Goal: Task Accomplishment & Management: Manage account settings

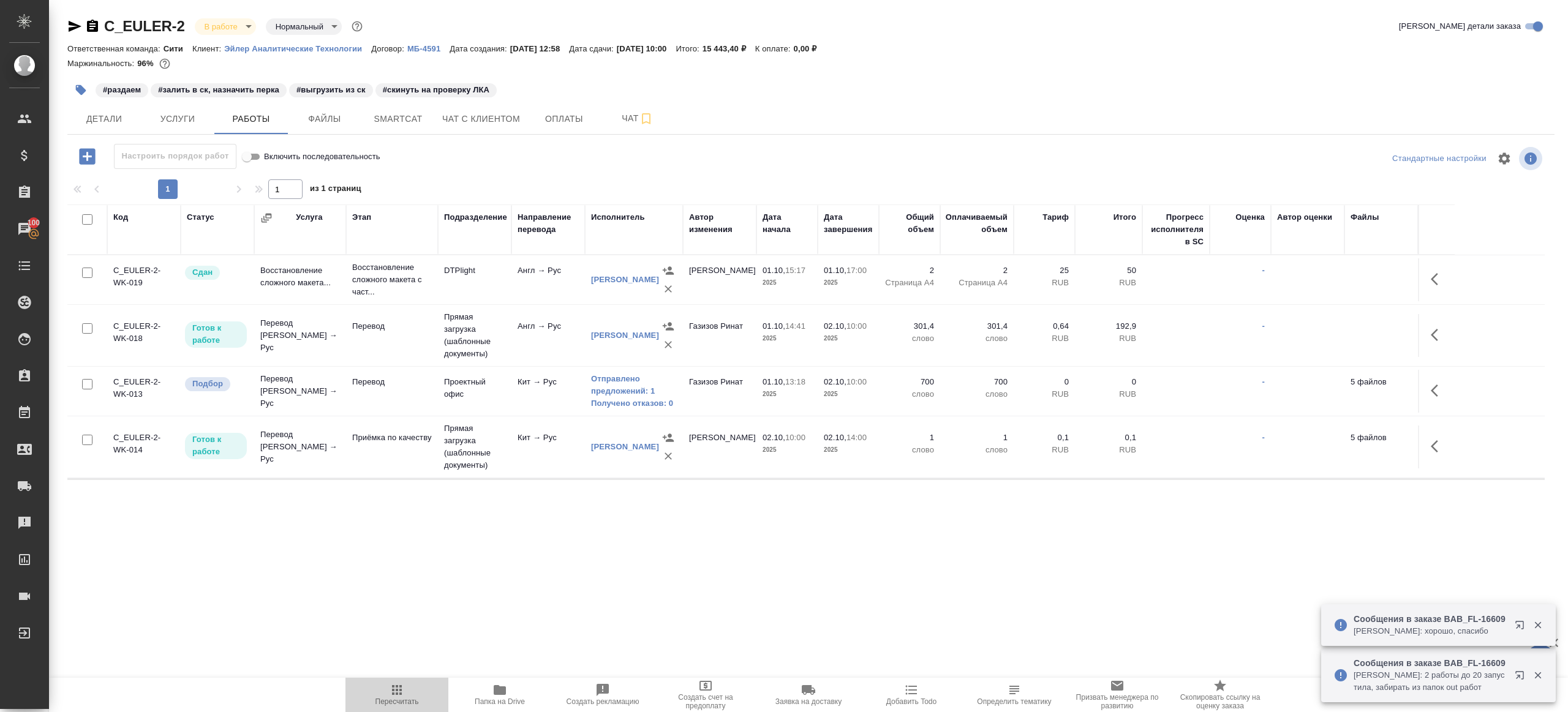
click at [422, 690] on span "Пересчитать" at bounding box center [397, 694] width 88 height 23
click at [534, 696] on span "Папка на Drive" at bounding box center [499, 694] width 88 height 23
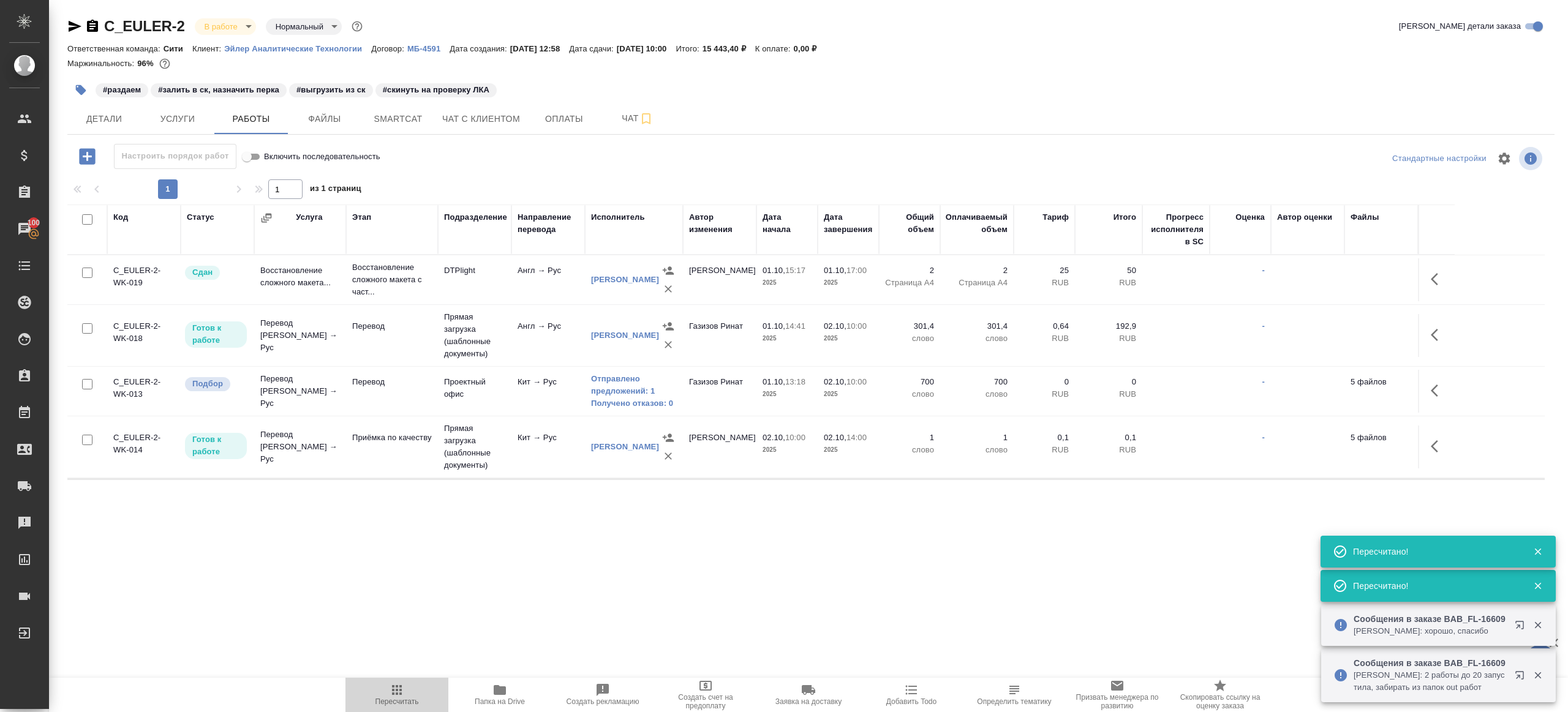
click at [370, 683] on span "Пересчитать" at bounding box center [397, 694] width 88 height 23
click at [474, 614] on div ".cls-1 fill:#fff; AWATERA Gazizov Rinat Клиенты Спецификации Заказы 100 Чаты To…" at bounding box center [784, 356] width 1568 height 712
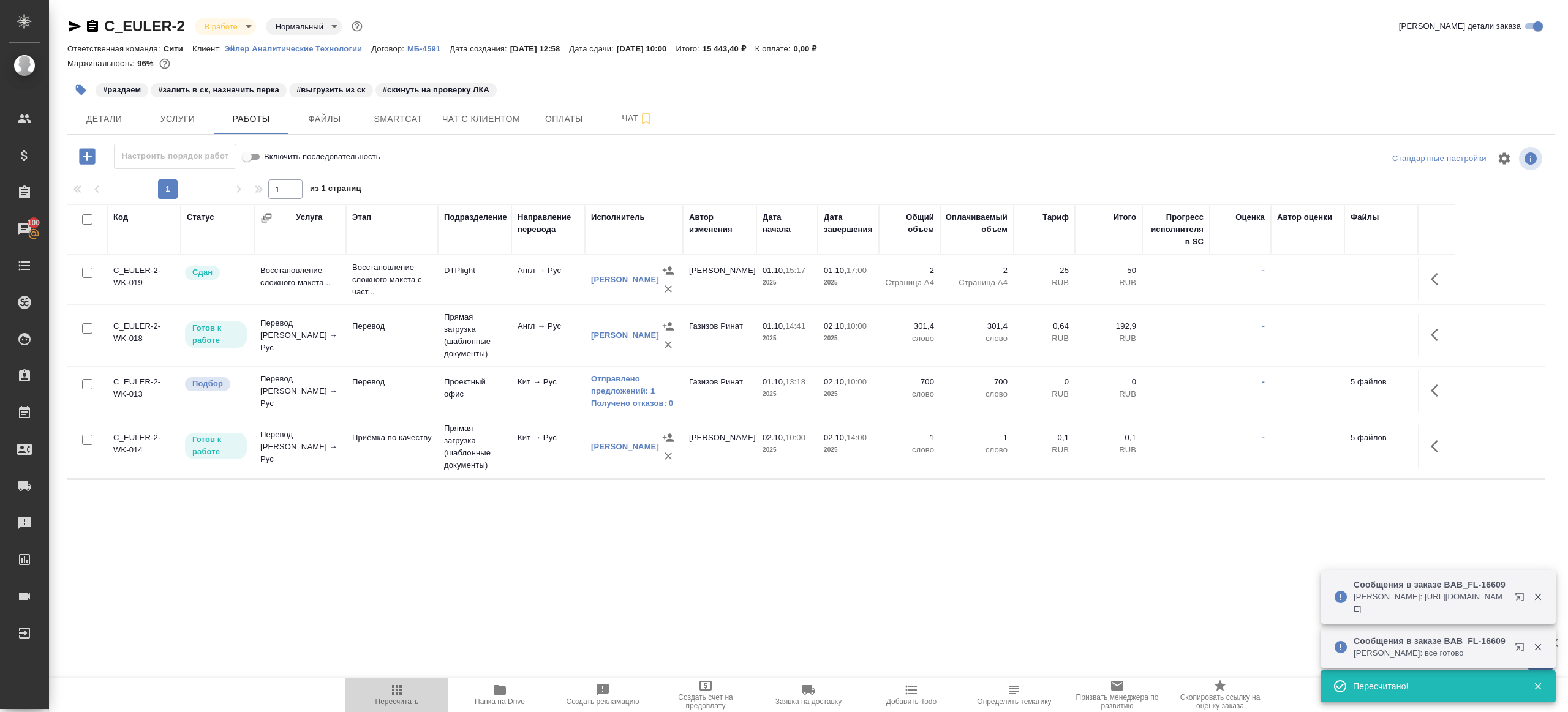
click at [404, 685] on icon "button" at bounding box center [397, 690] width 14 height 14
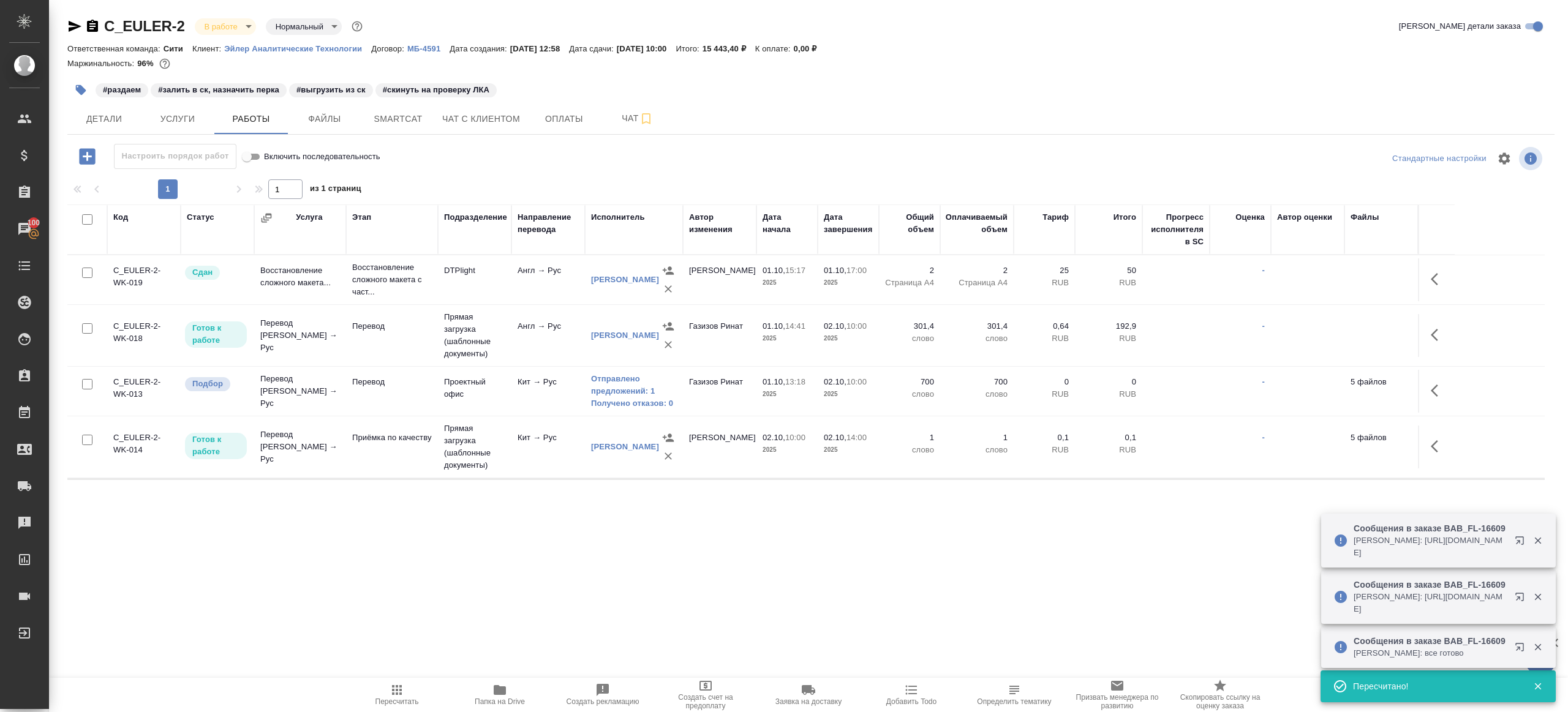
click at [533, 625] on div ".cls-1 fill:#fff; AWATERA Gazizov Rinat Клиенты Спецификации Заказы 100 Чаты To…" at bounding box center [784, 356] width 1568 height 712
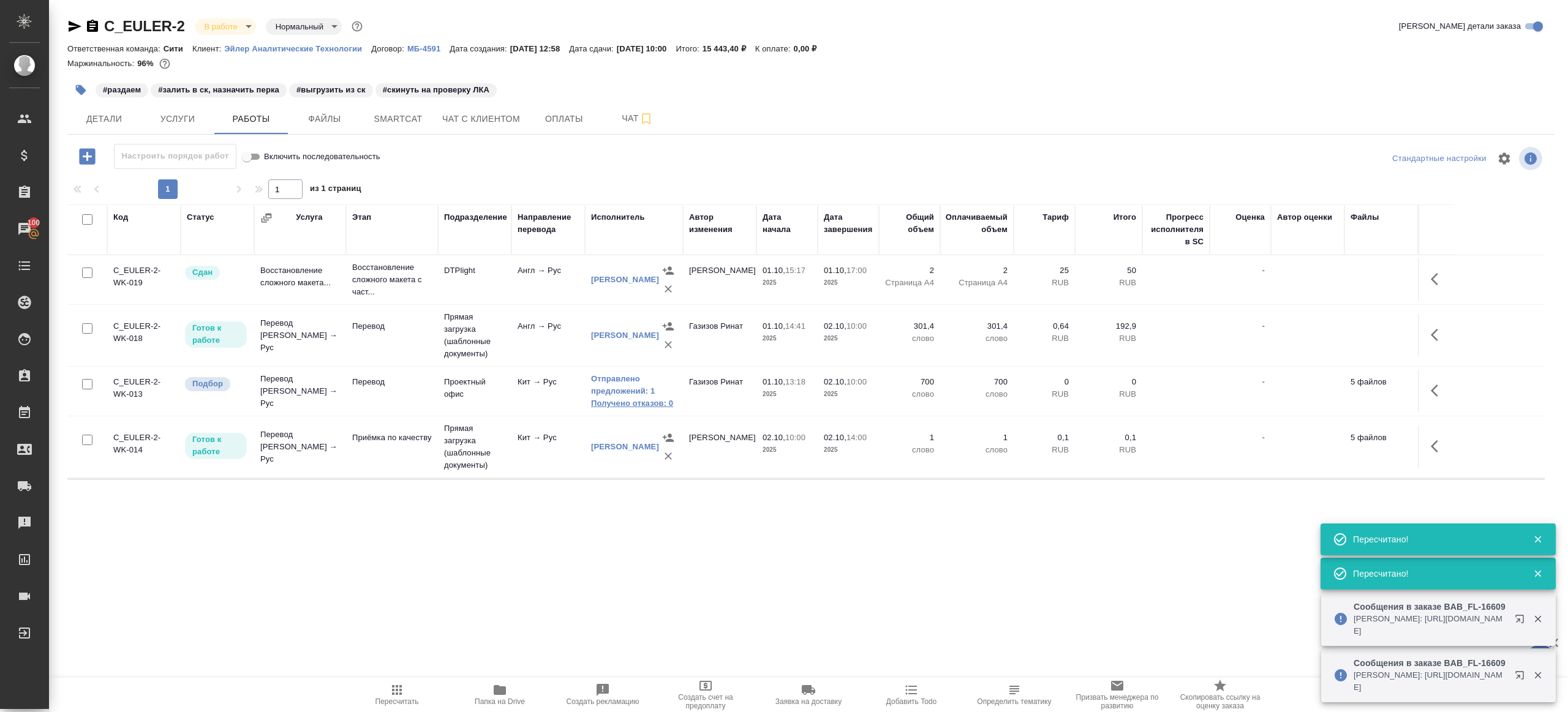
click at [647, 402] on link "Получено отказов: 0" at bounding box center [634, 403] width 86 height 12
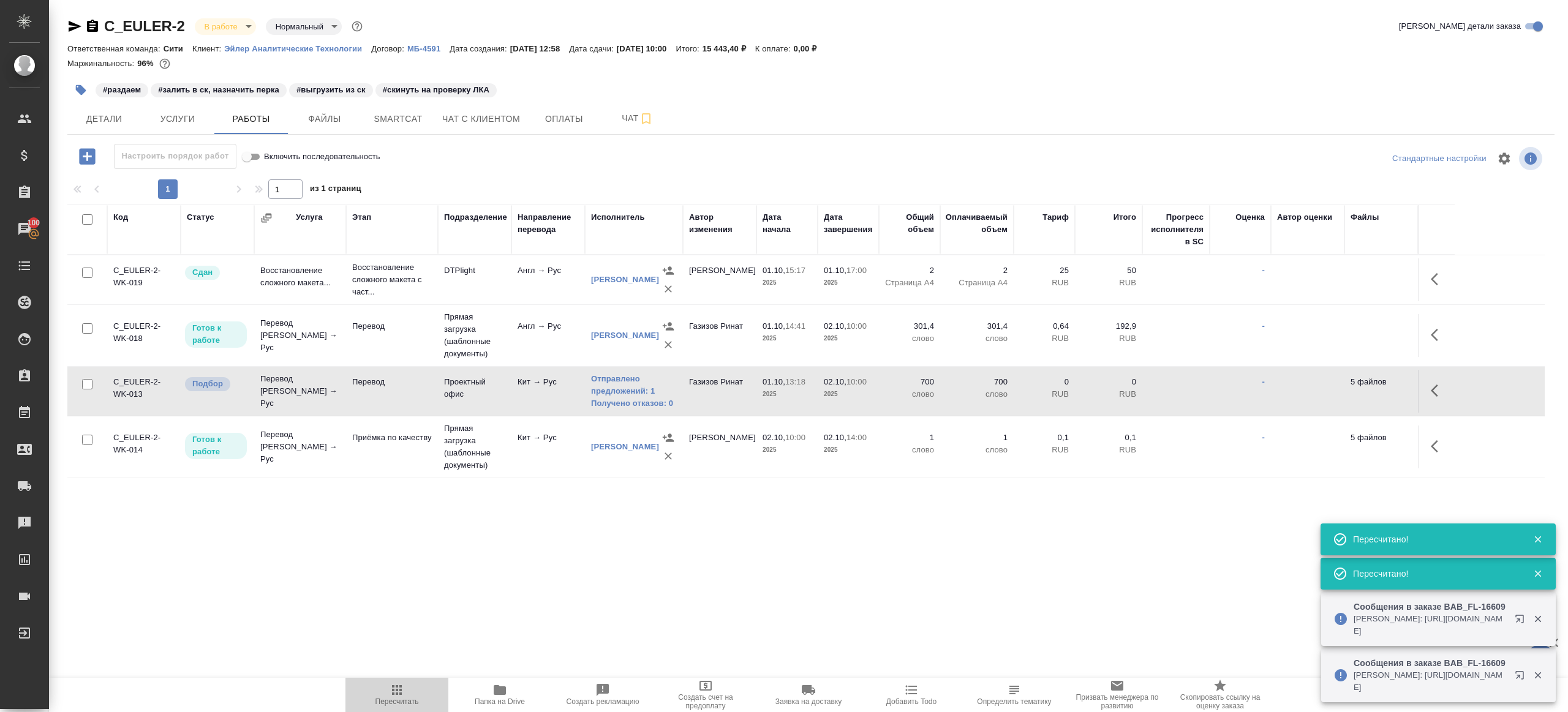
click at [367, 692] on span "Пересчитать" at bounding box center [397, 694] width 88 height 23
click at [422, 541] on div ".cls-1 fill:#fff; AWATERA Gazizov Rinat Клиенты Спецификации Заказы 100 Чаты To…" at bounding box center [784, 356] width 1568 height 712
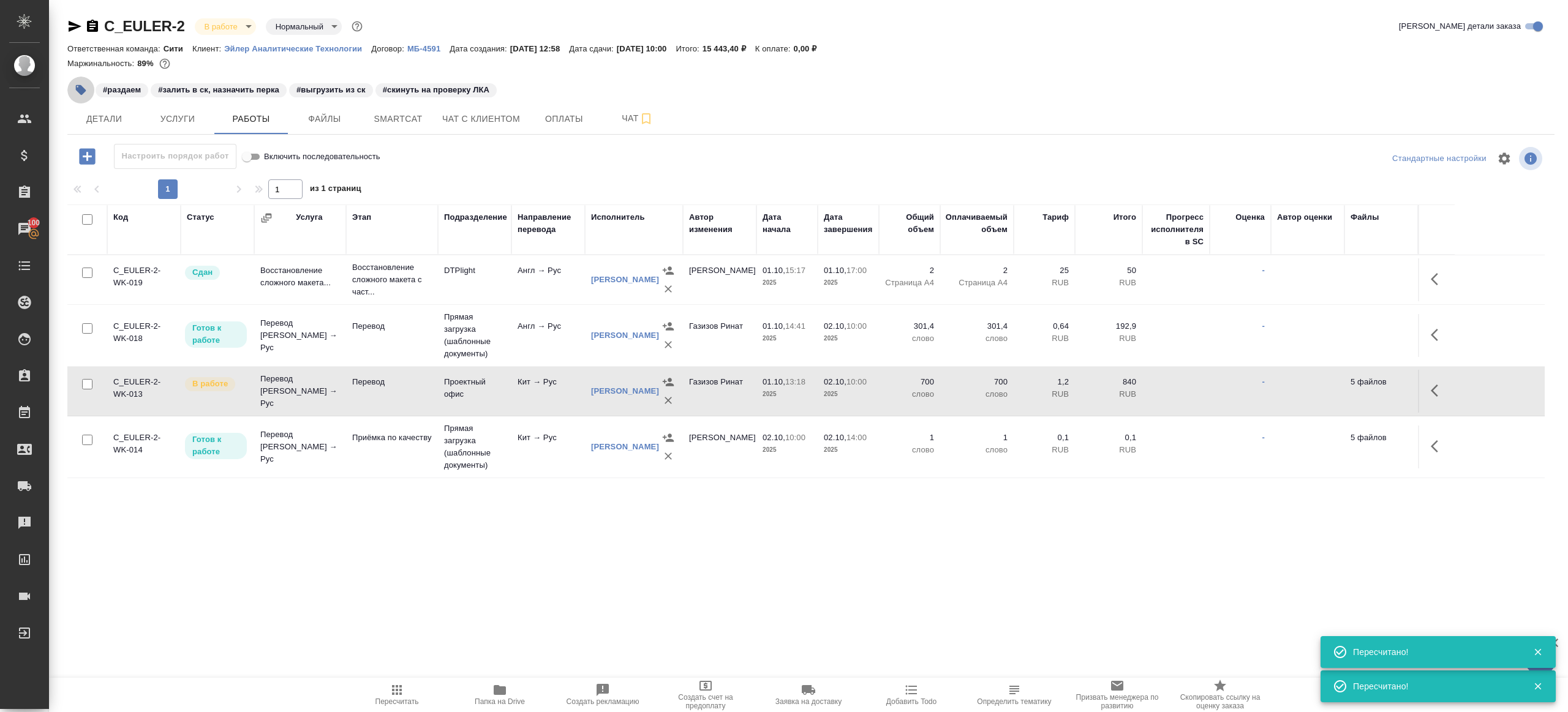
click at [75, 85] on icon "button" at bounding box center [80, 90] width 12 height 12
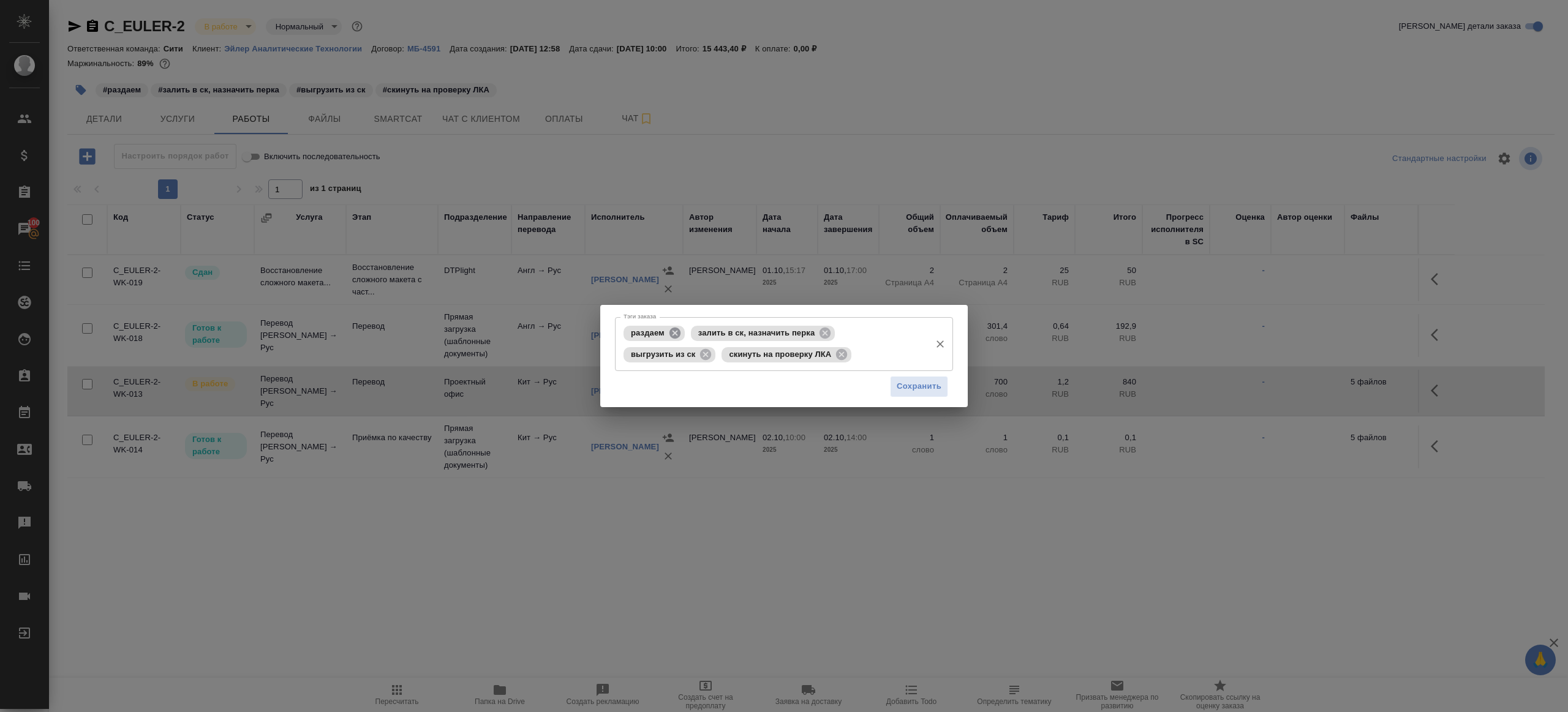
click at [675, 332] on icon at bounding box center [674, 332] width 11 height 11
click at [754, 333] on icon at bounding box center [757, 332] width 11 height 11
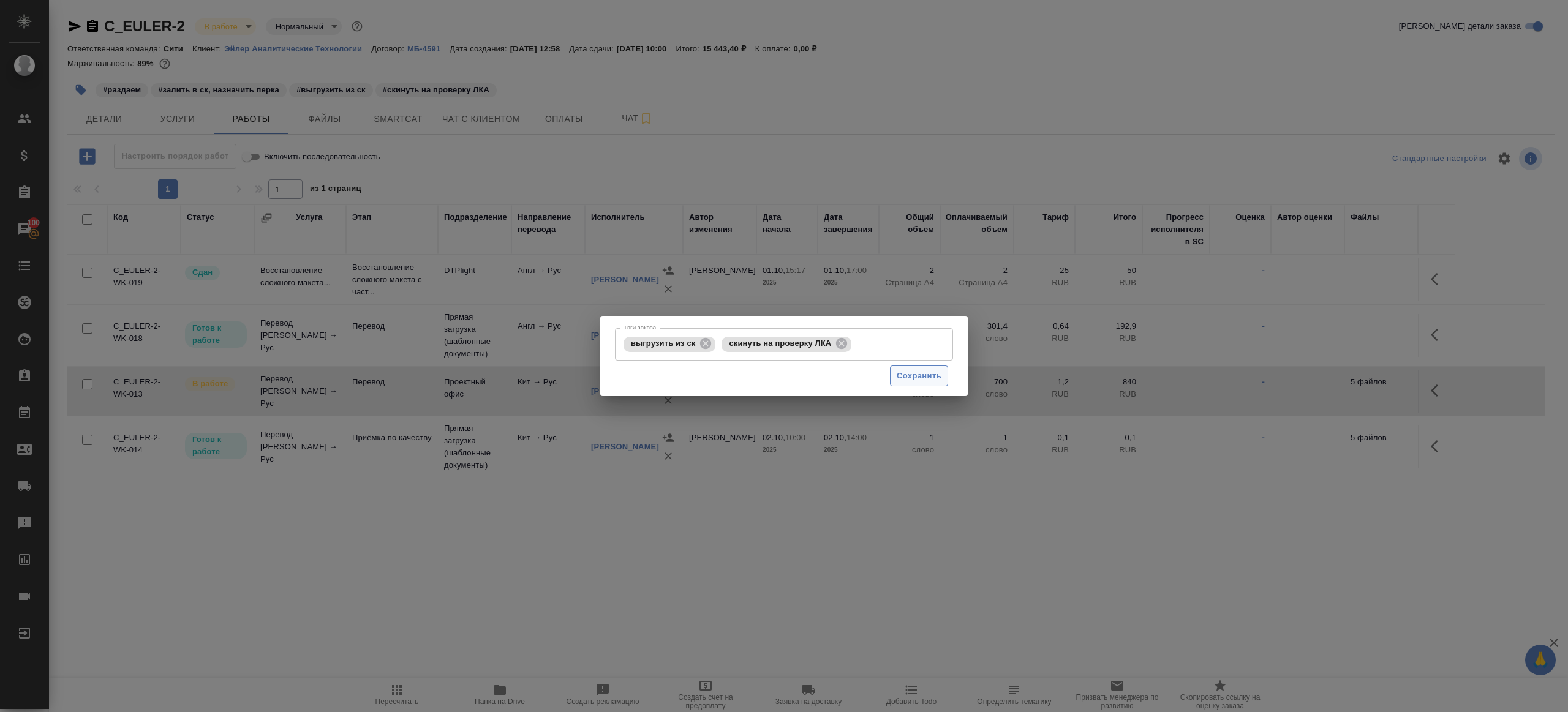
click at [899, 375] on span "Сохранить" at bounding box center [919, 376] width 44 height 14
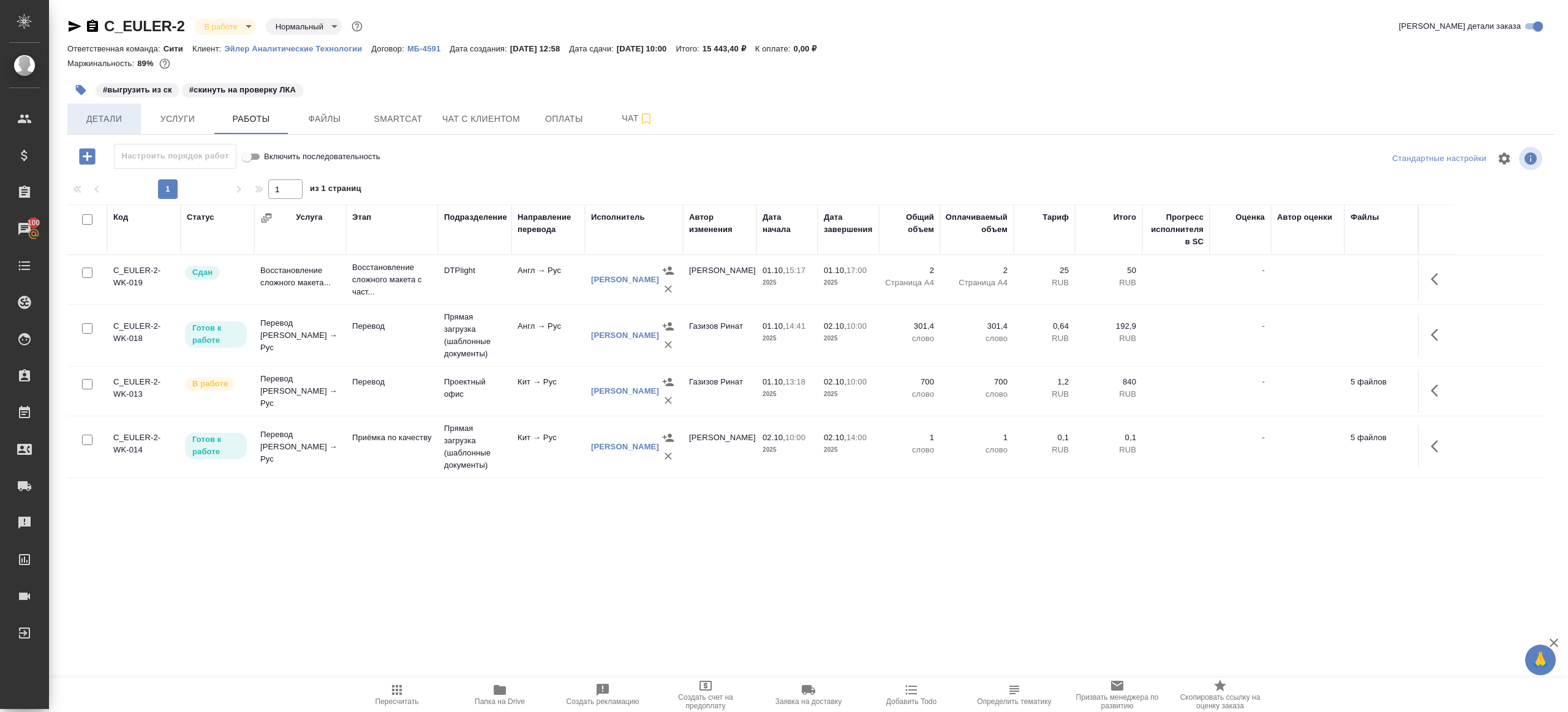
click at [115, 125] on span "Детали" at bounding box center [104, 118] width 59 height 15
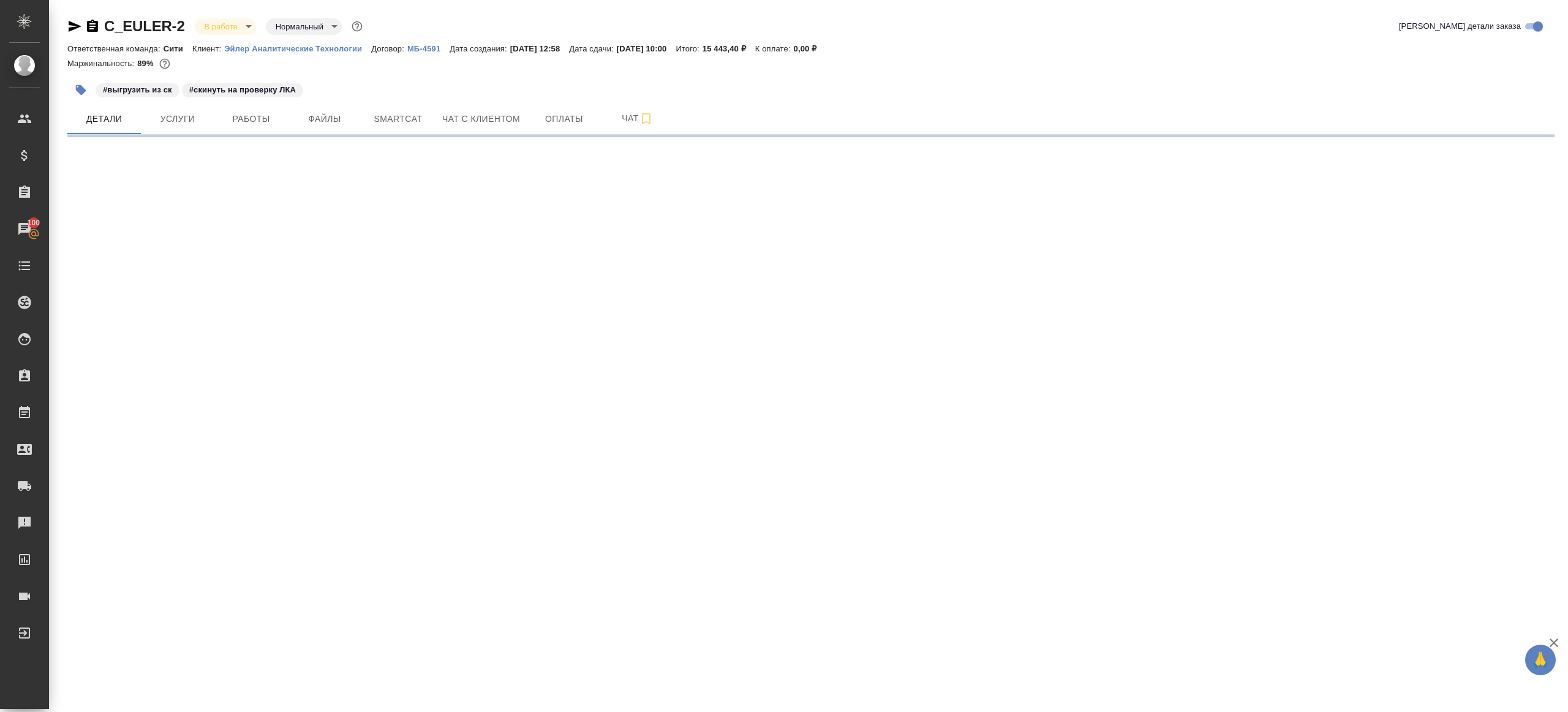
select select "RU"
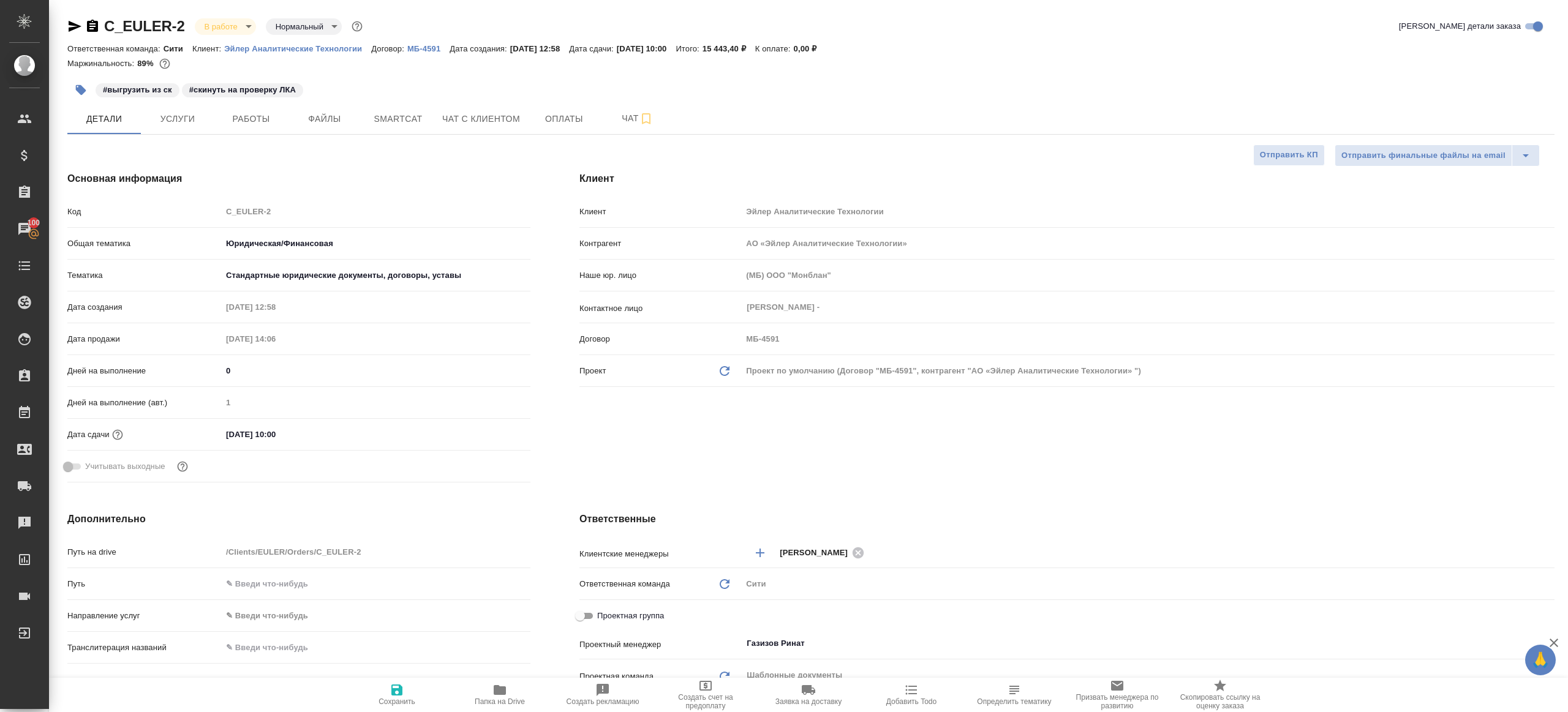
type textarea "x"
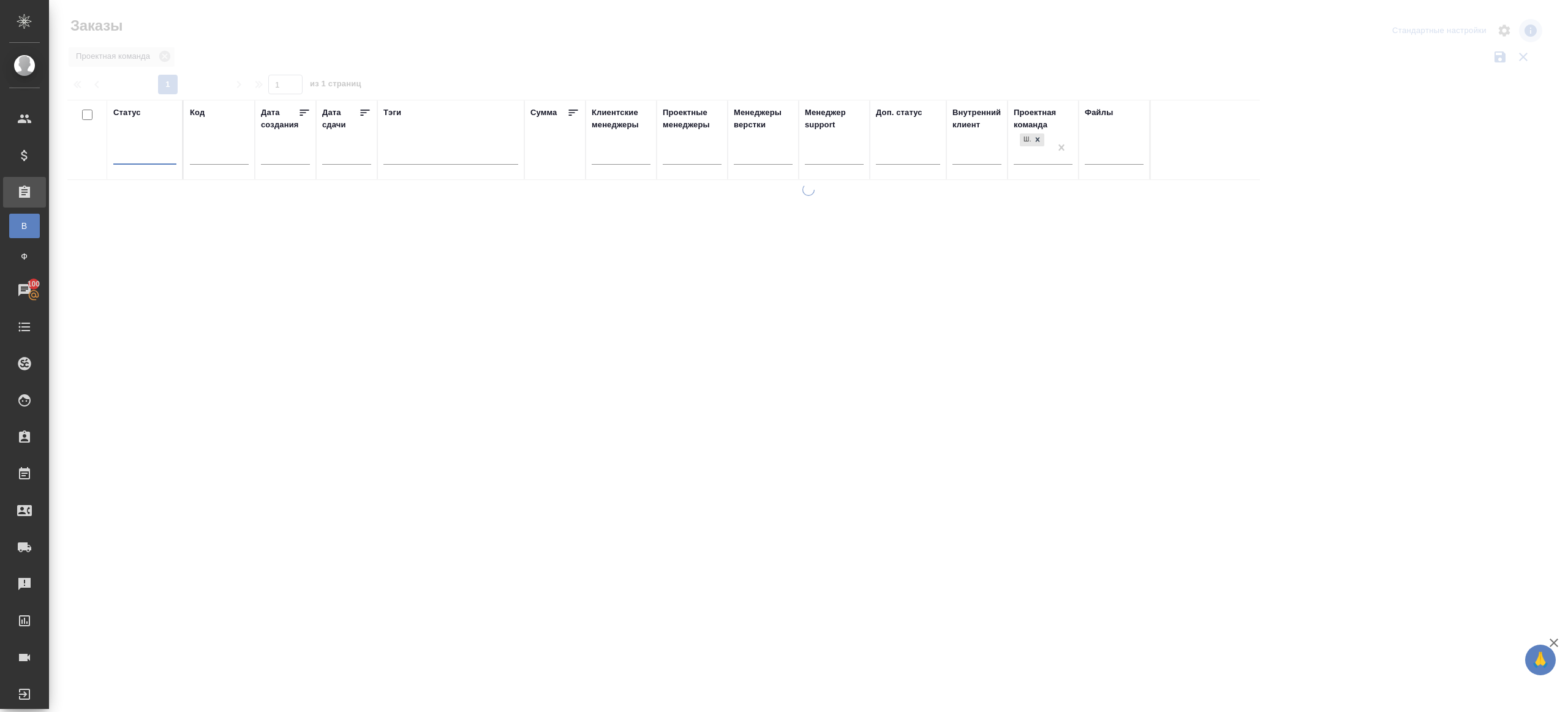
click at [480, 54] on div at bounding box center [808, 273] width 1519 height 547
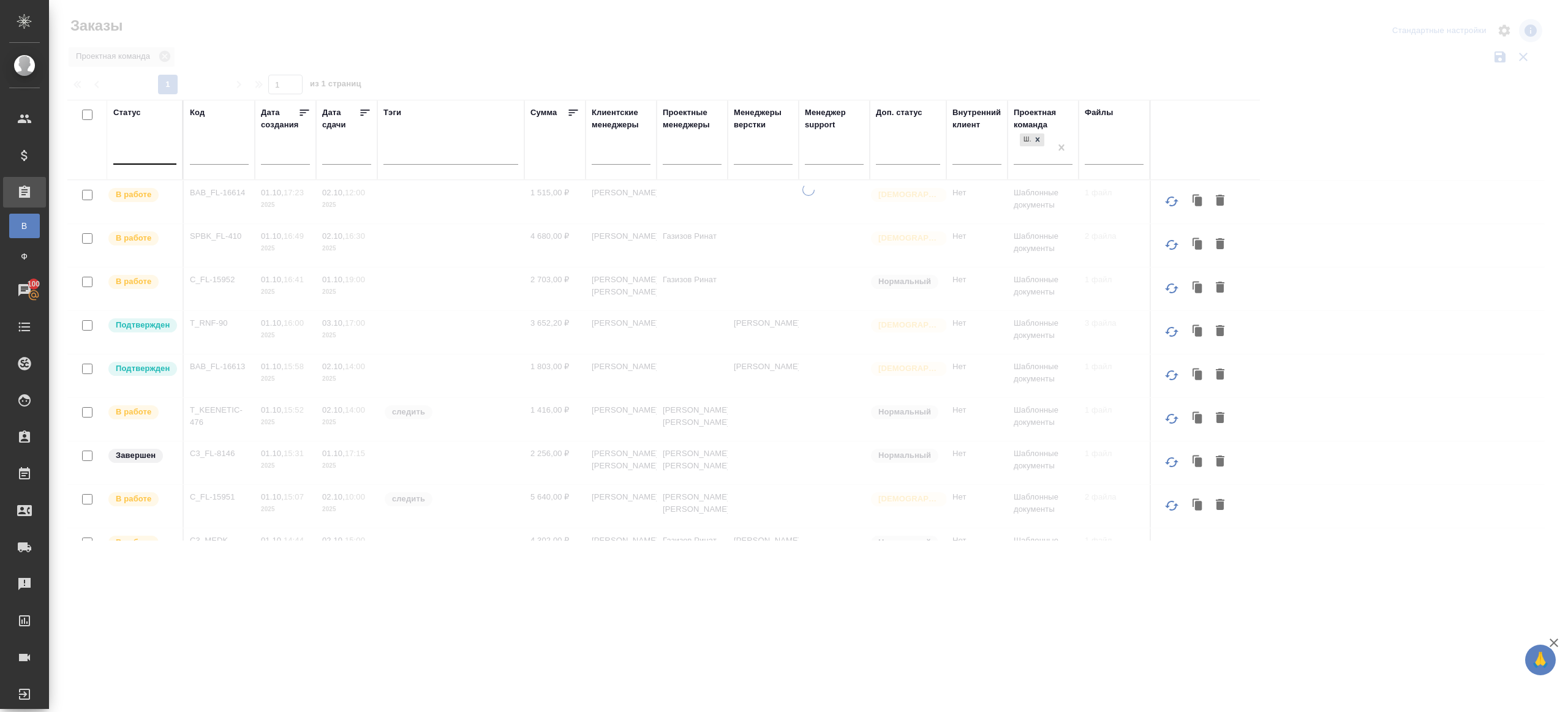
click at [149, 153] on div at bounding box center [145, 152] width 63 height 18
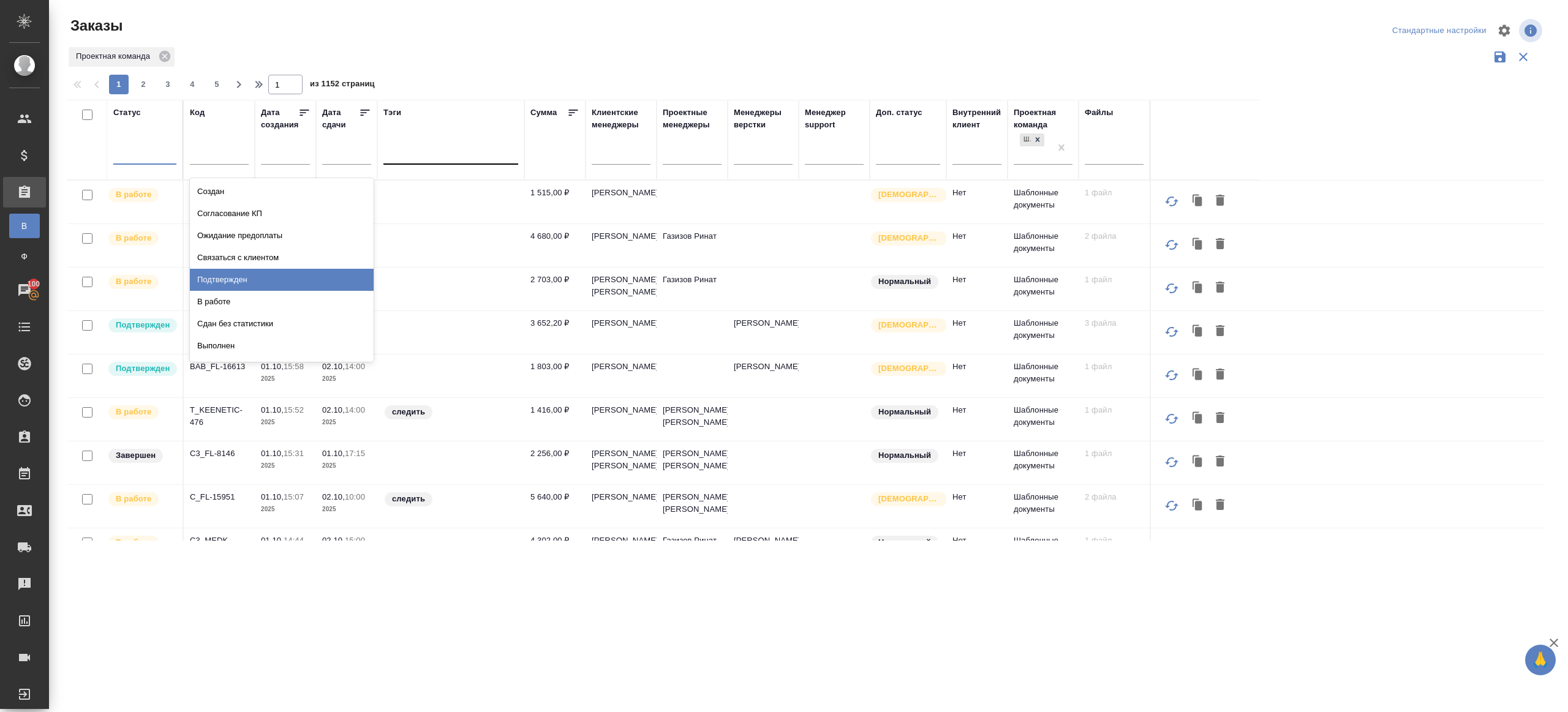
click at [237, 285] on div "Подтвержден" at bounding box center [282, 280] width 184 height 22
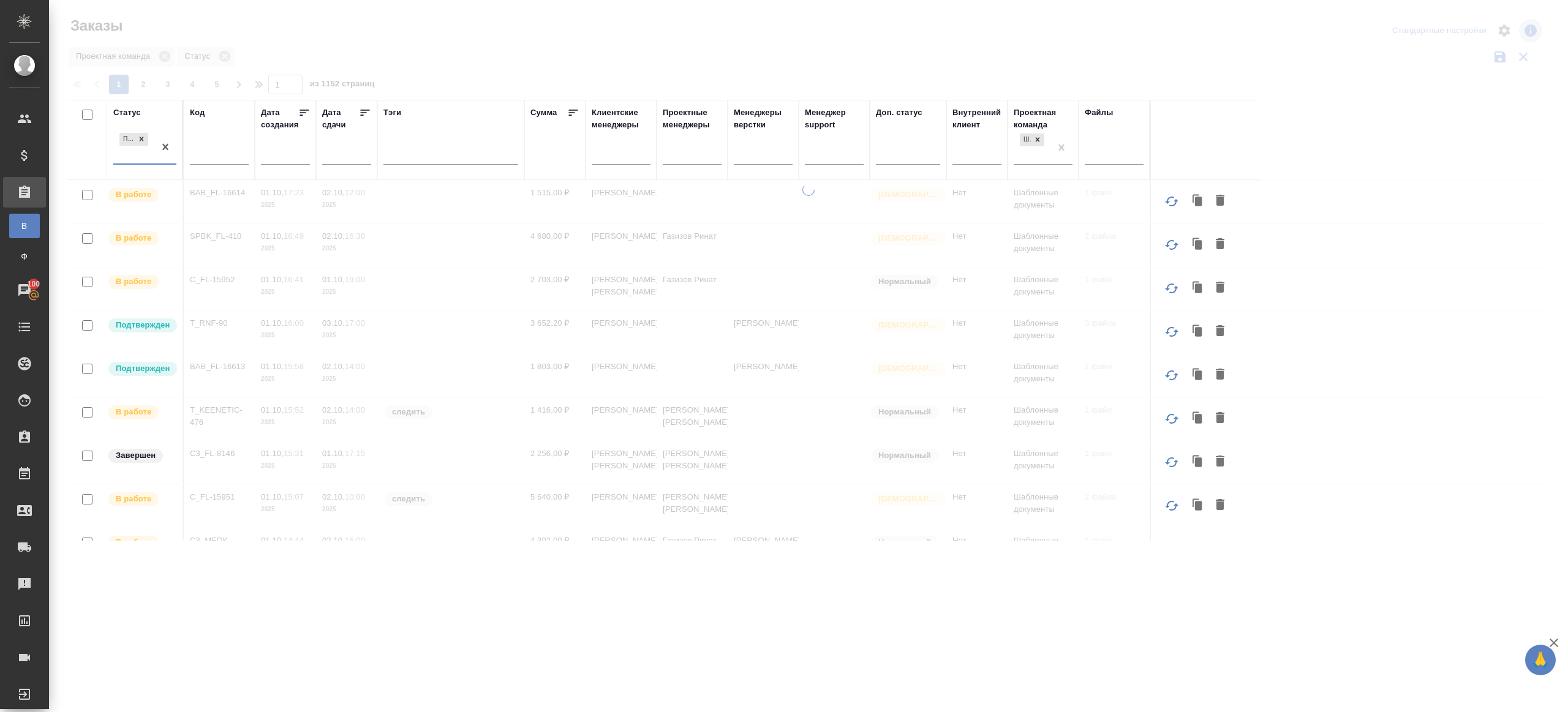
click at [585, 37] on div at bounding box center [808, 273] width 1519 height 547
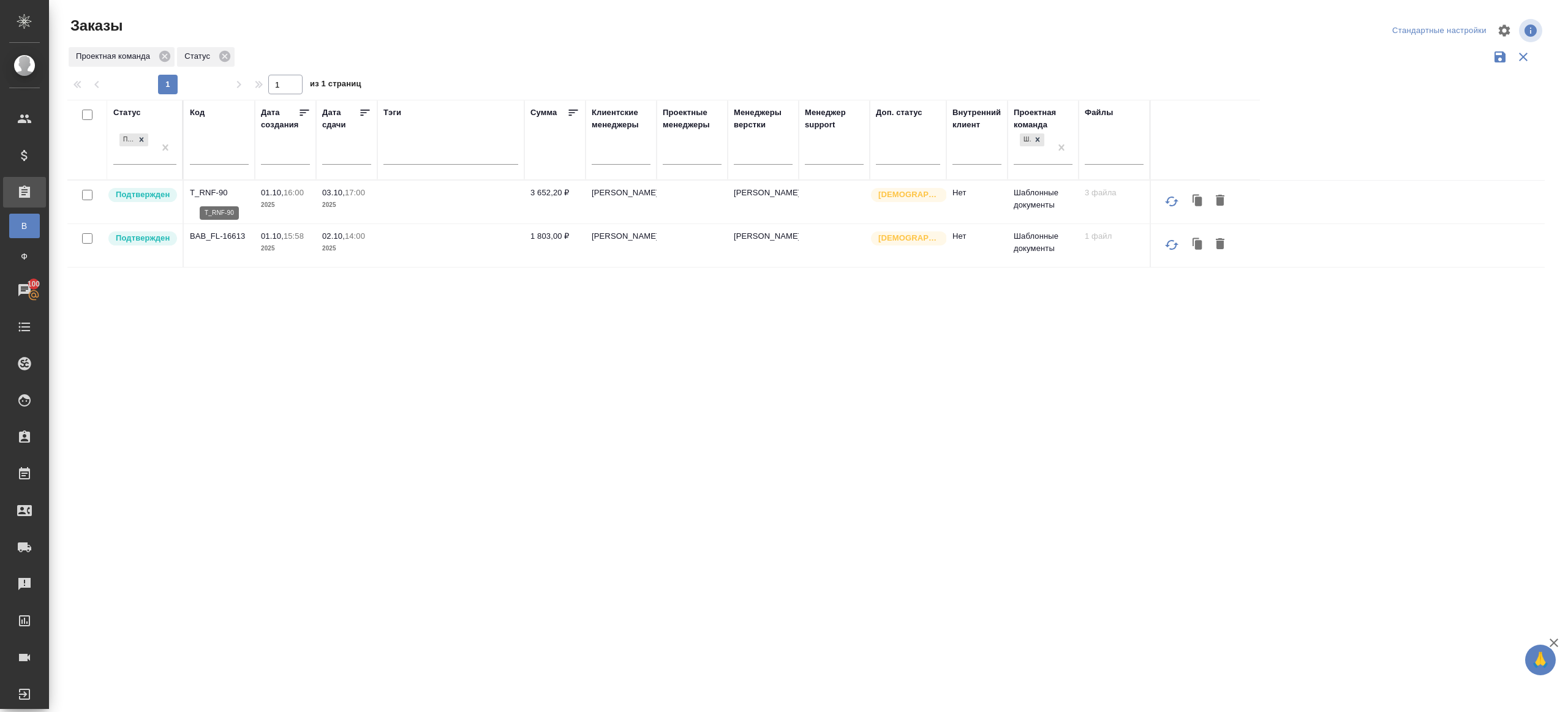
click at [210, 188] on p "T_RNF-90" at bounding box center [219, 192] width 59 height 12
click at [222, 230] on p "BAB_FL-16613" at bounding box center [219, 236] width 59 height 12
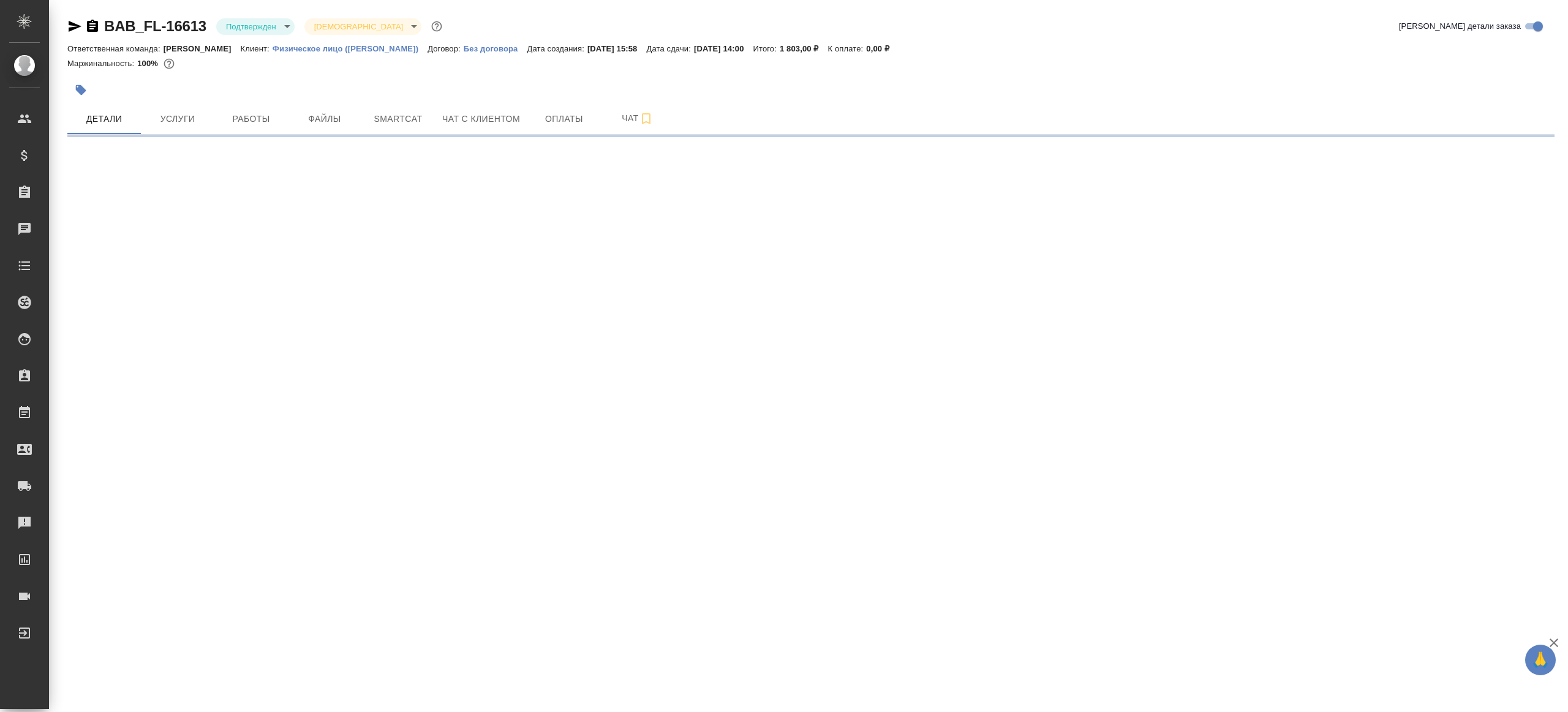
click at [265, 22] on body "🙏 .cls-1 fill:#fff; AWATERA Gazizov Rinat Клиенты Спецификации Заказы Чаты Todo…" at bounding box center [784, 356] width 1568 height 712
click at [270, 141] on ul "Создан Согласование КП Ожидание предоплаты Связаться с клиентом Подтвержден В р…" at bounding box center [272, 140] width 112 height 260
click at [271, 133] on li "В работе" at bounding box center [272, 129] width 112 height 21
select select "RU"
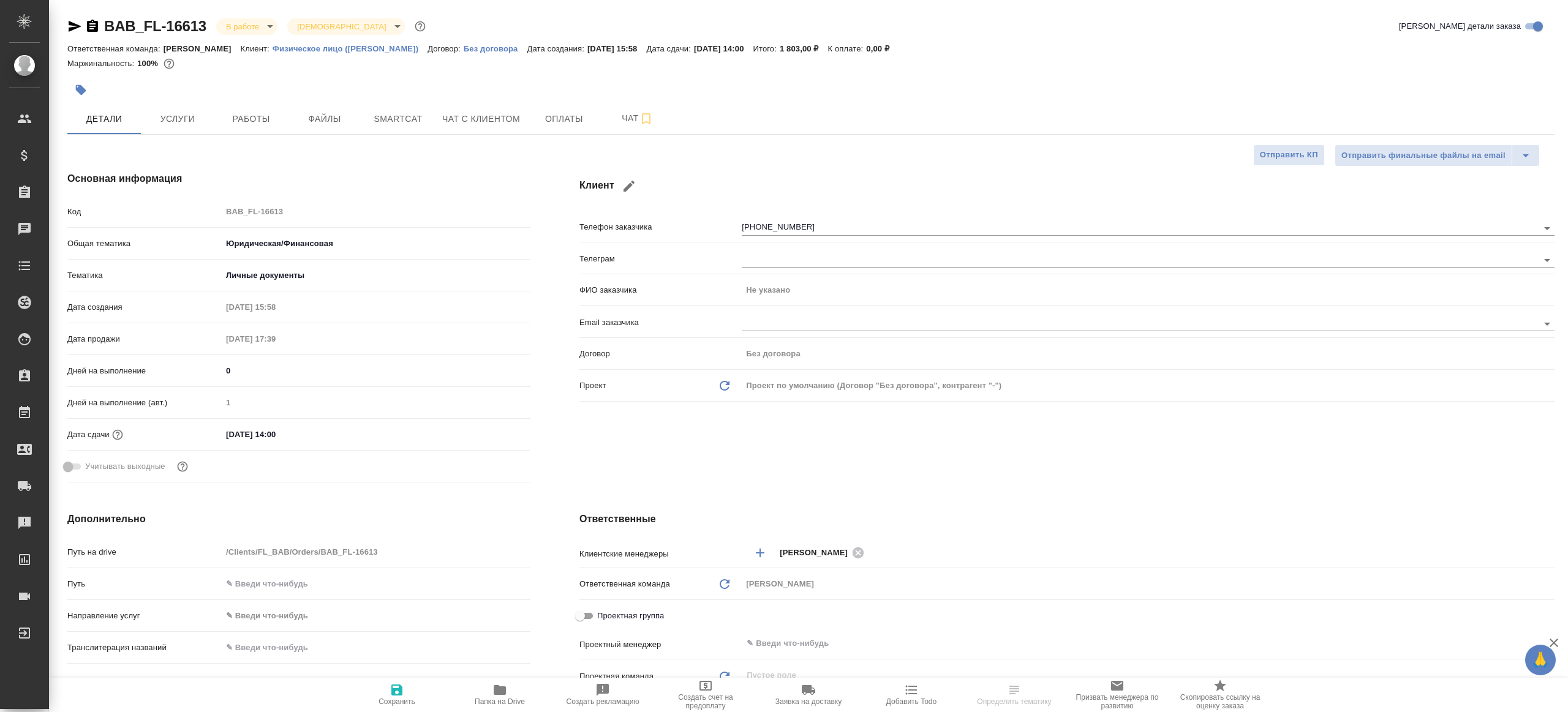
type textarea "x"
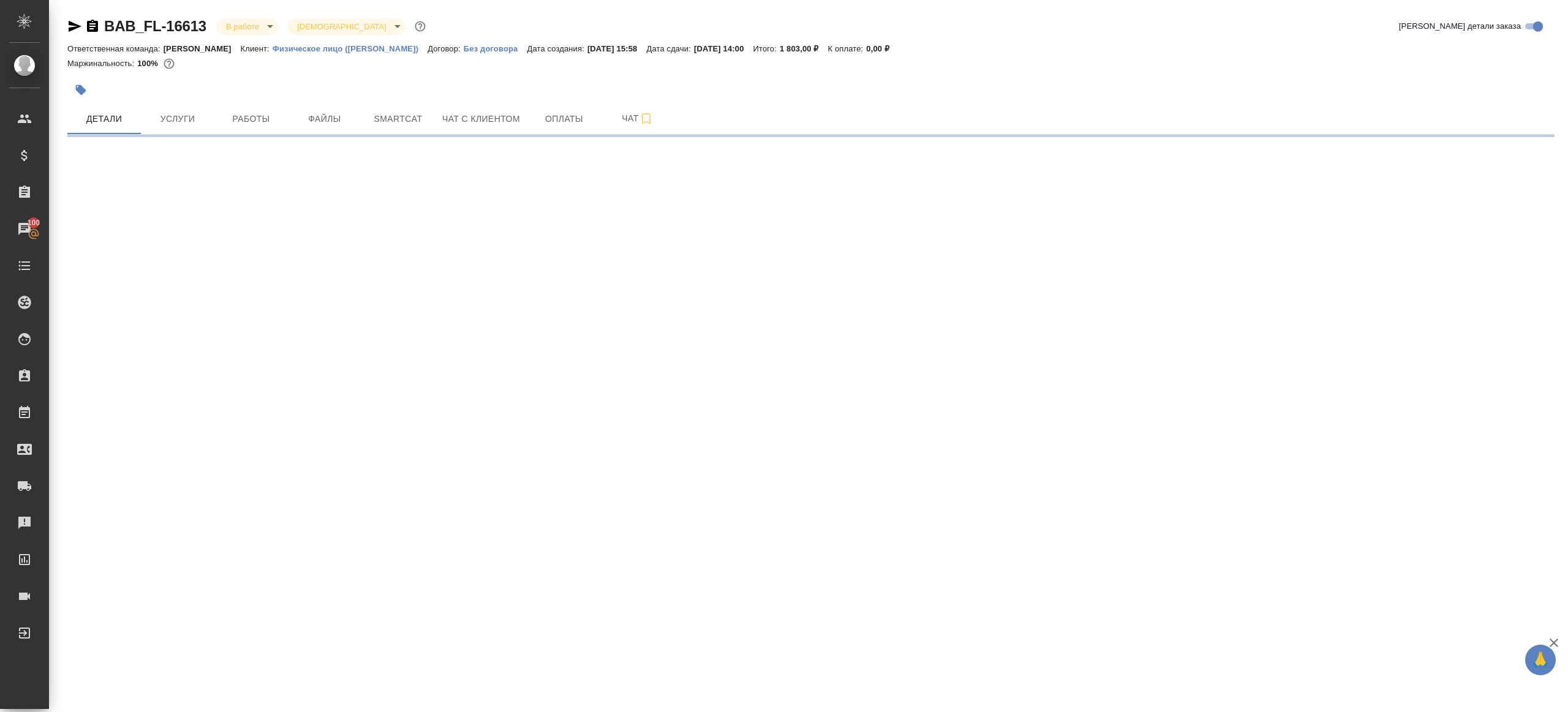
select select "RU"
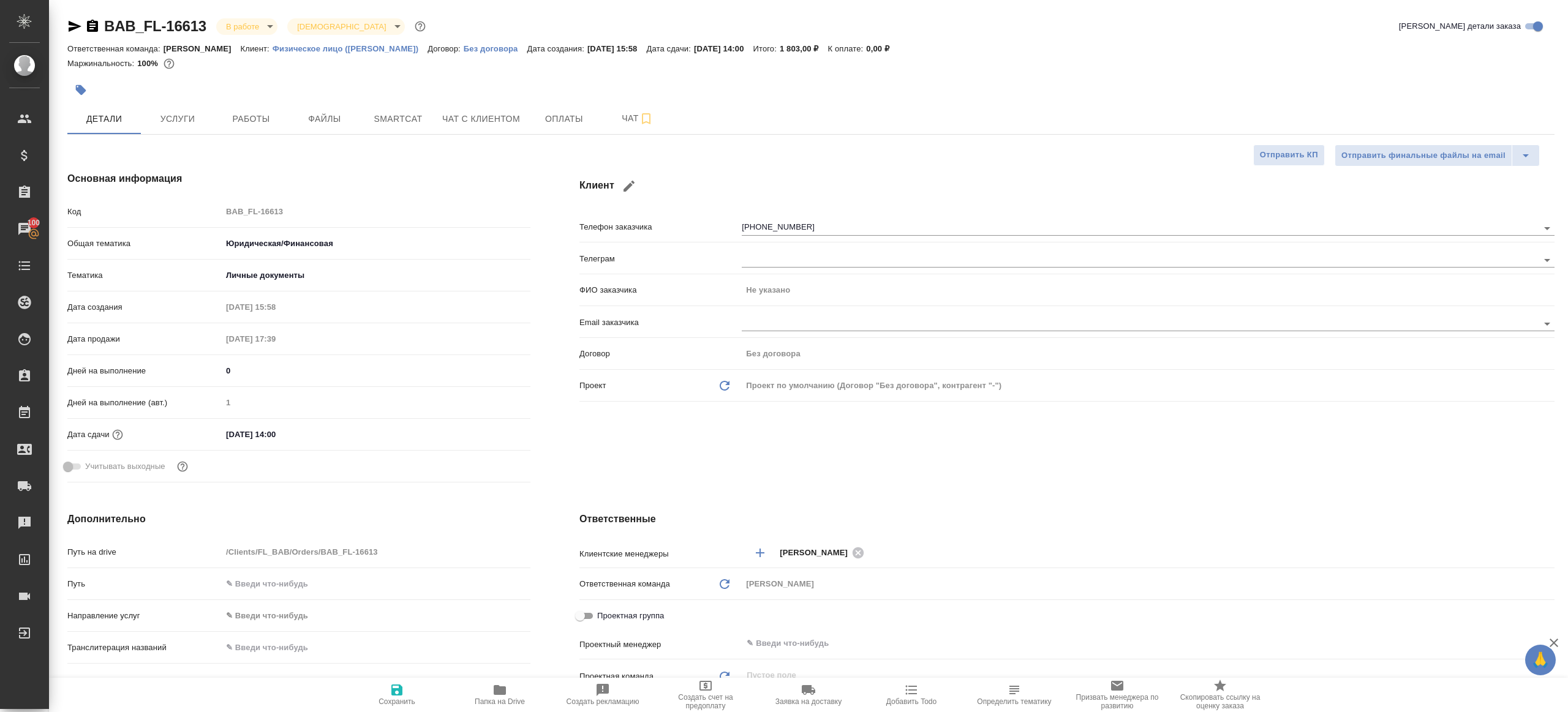
type textarea "x"
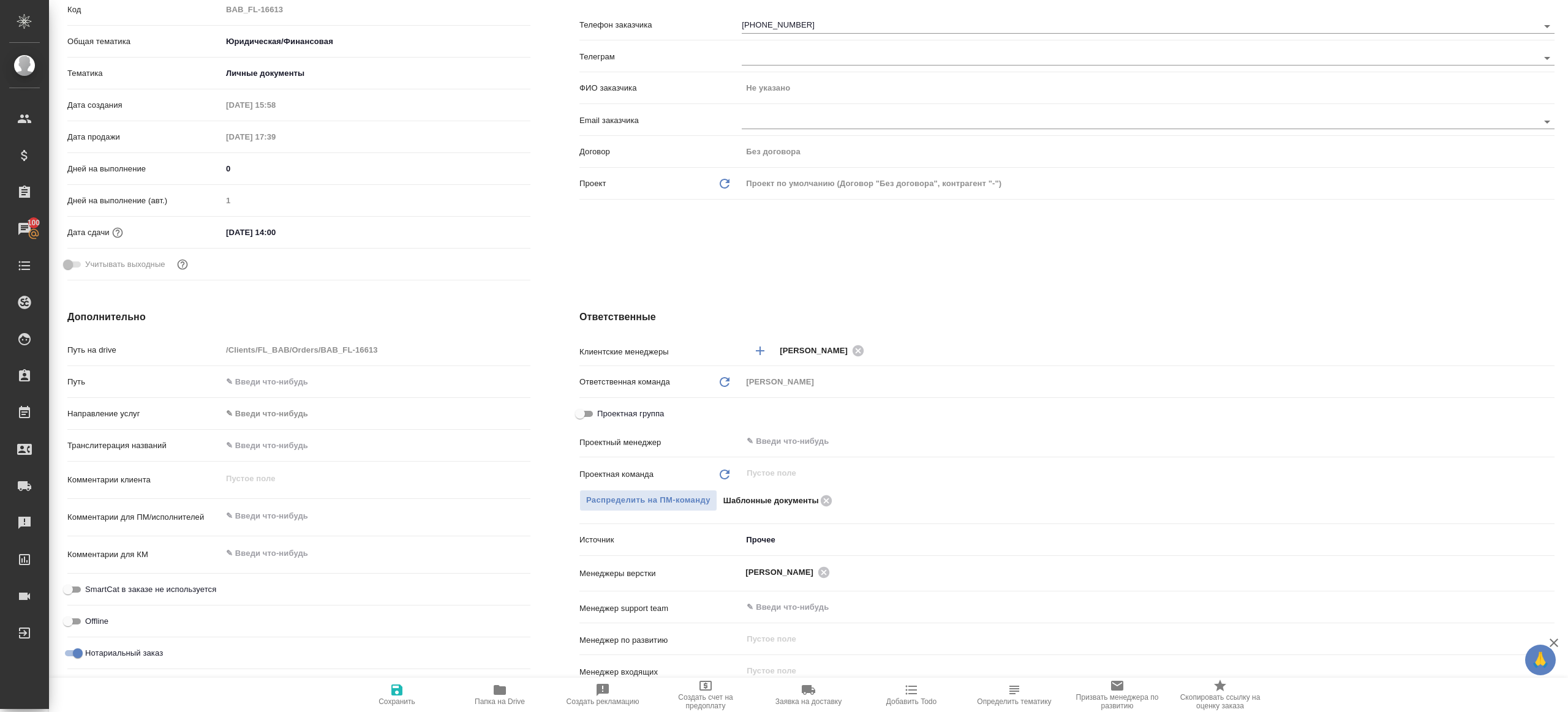
click at [793, 426] on div "Проектная группа" at bounding box center [1067, 417] width 975 height 27
click at [793, 435] on input "text" at bounding box center [1128, 441] width 765 height 14
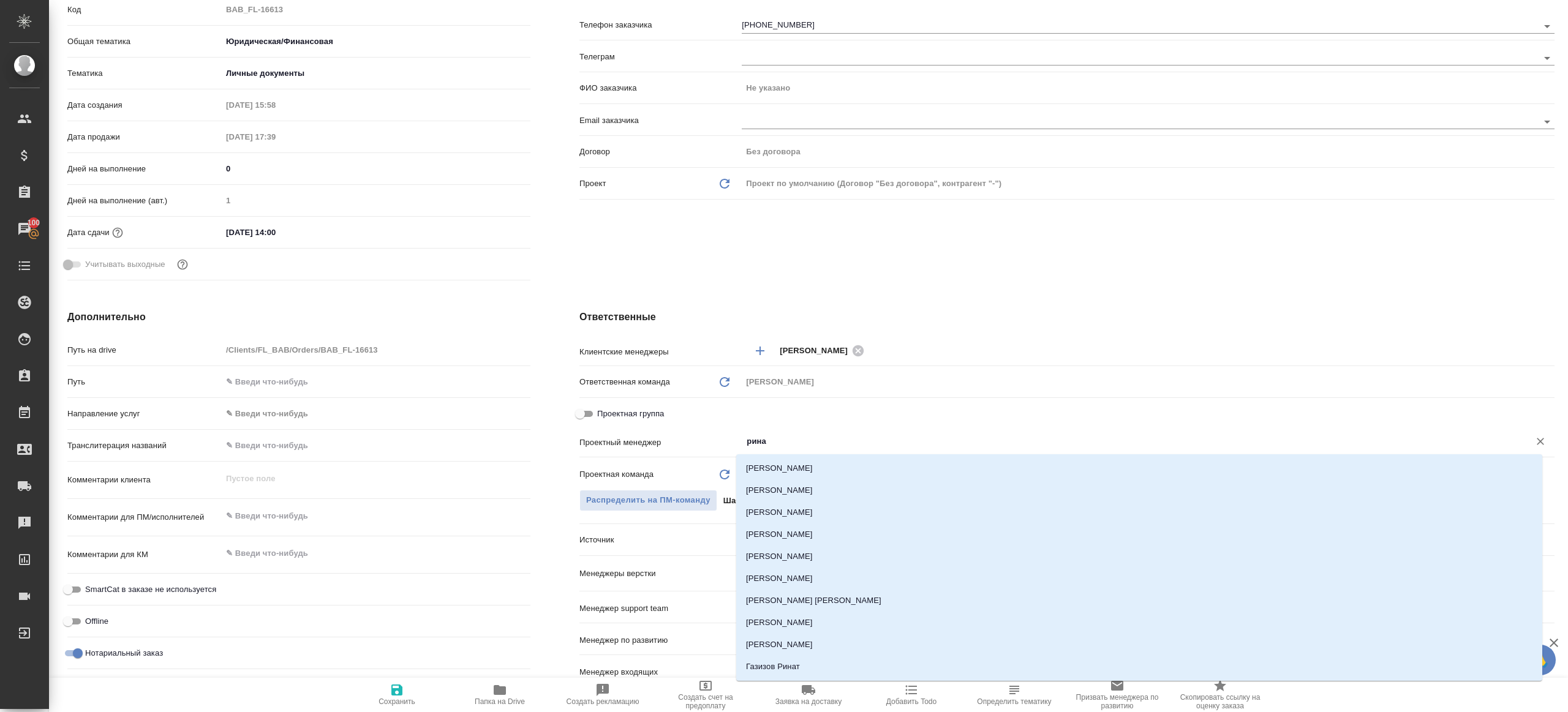
type input "ринат"
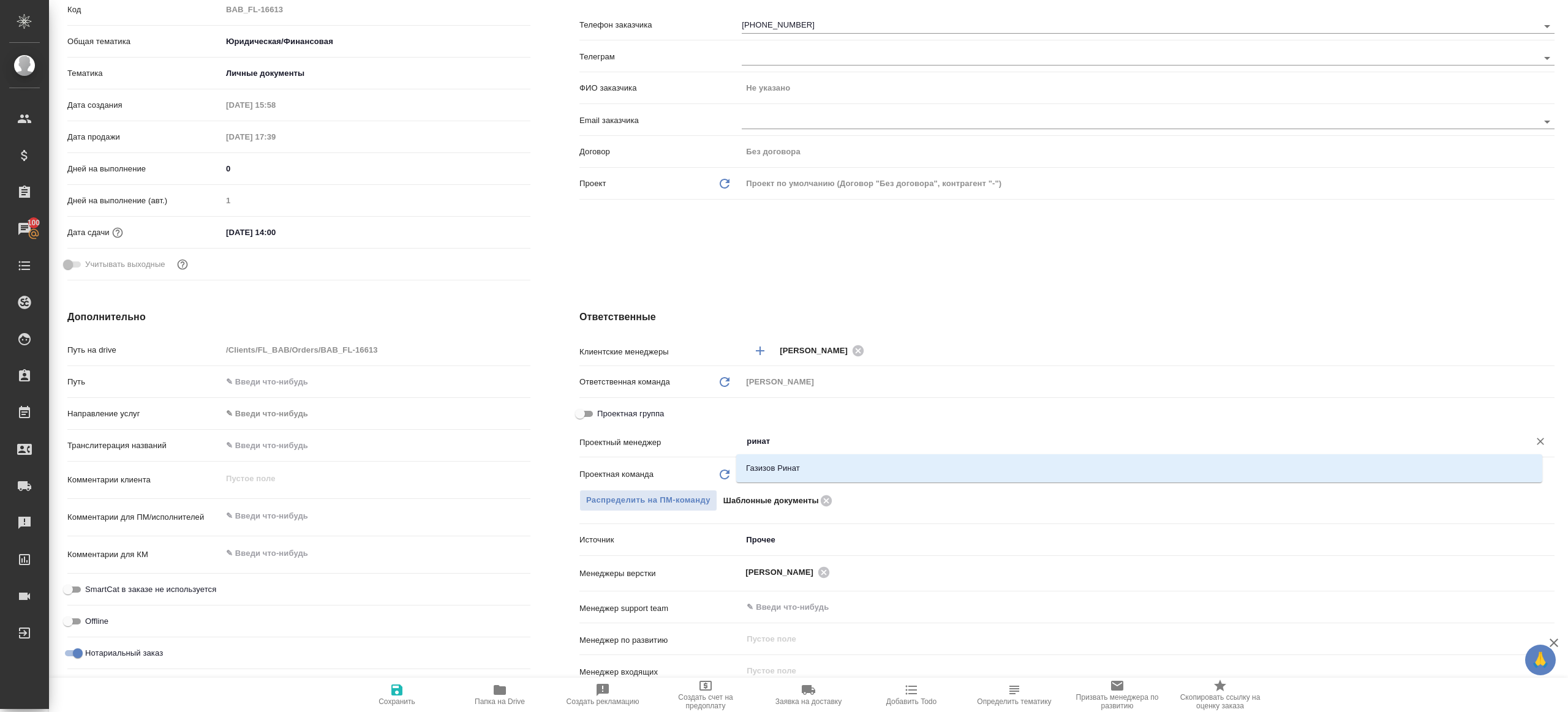
click at [791, 467] on li "Газизов Ринат" at bounding box center [1139, 468] width 806 height 22
type textarea "x"
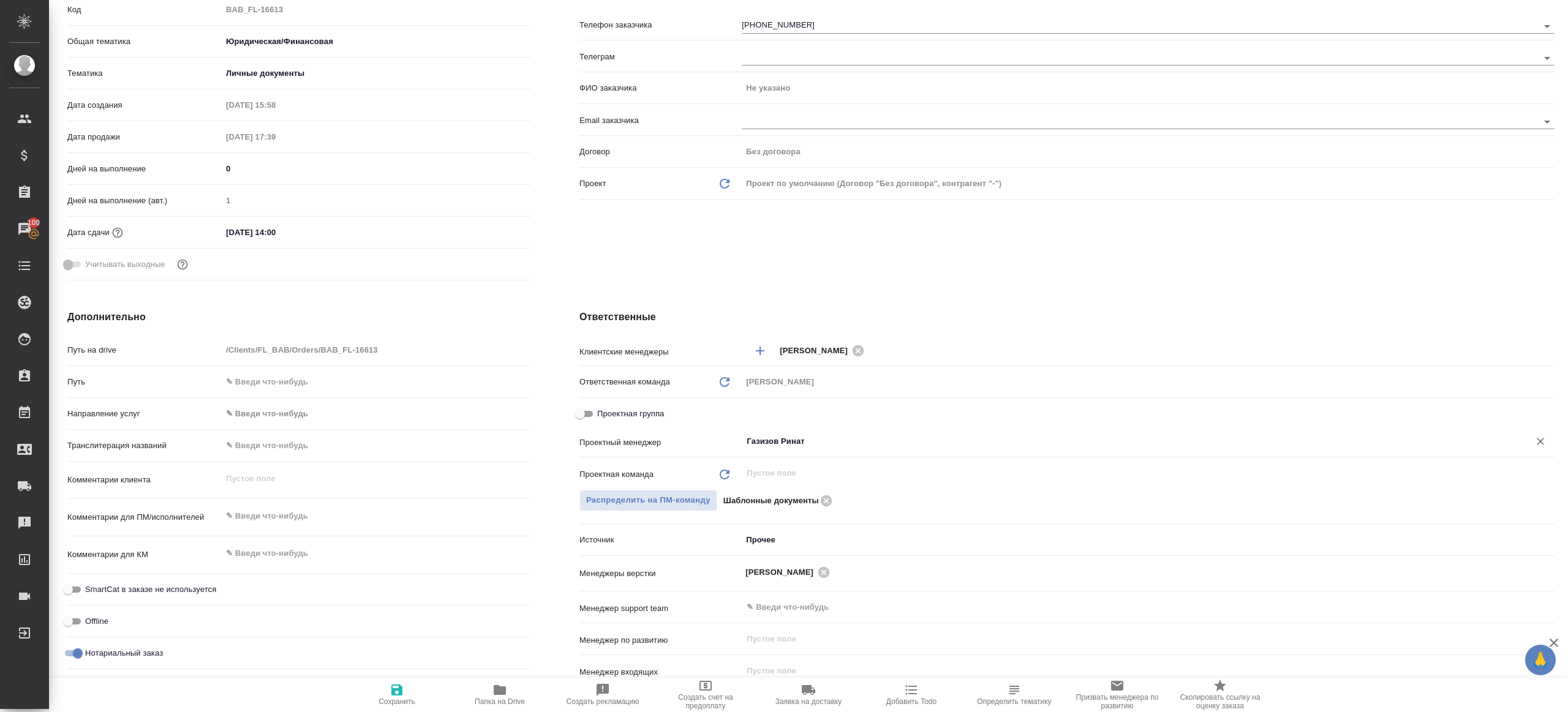
type input "Газизов Ринат"
click at [371, 701] on span "Сохранить" at bounding box center [397, 694] width 88 height 23
type textarea "x"
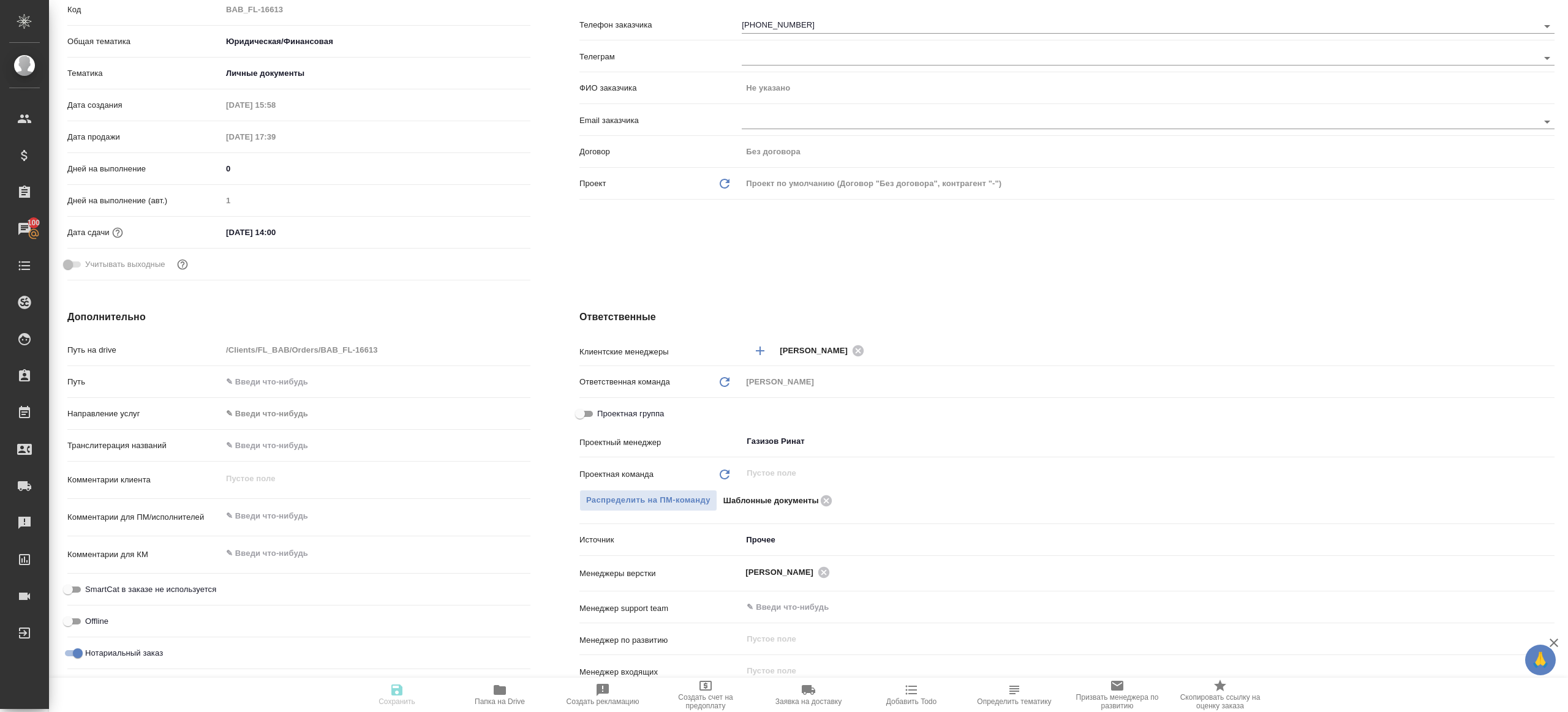
type textarea "x"
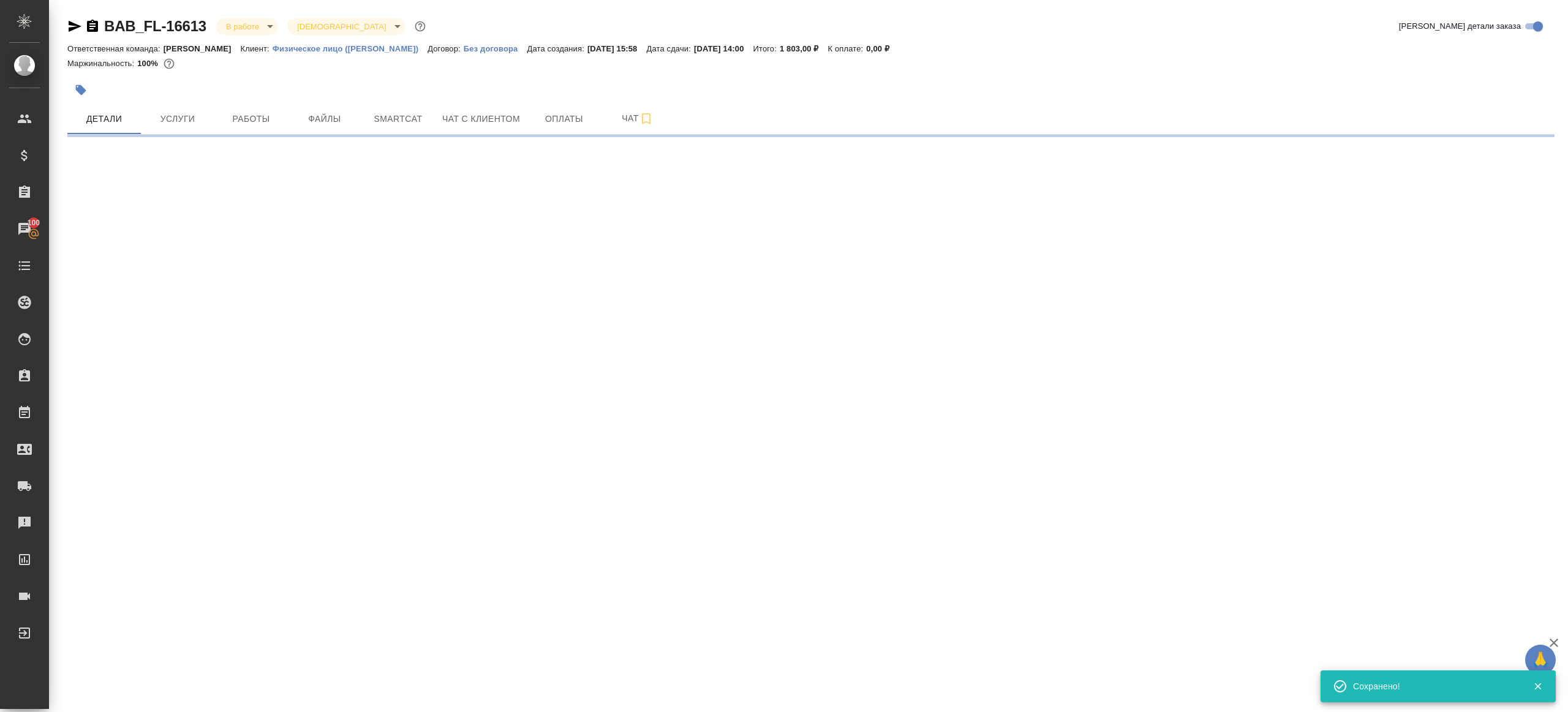
scroll to position [0, 0]
select select "RU"
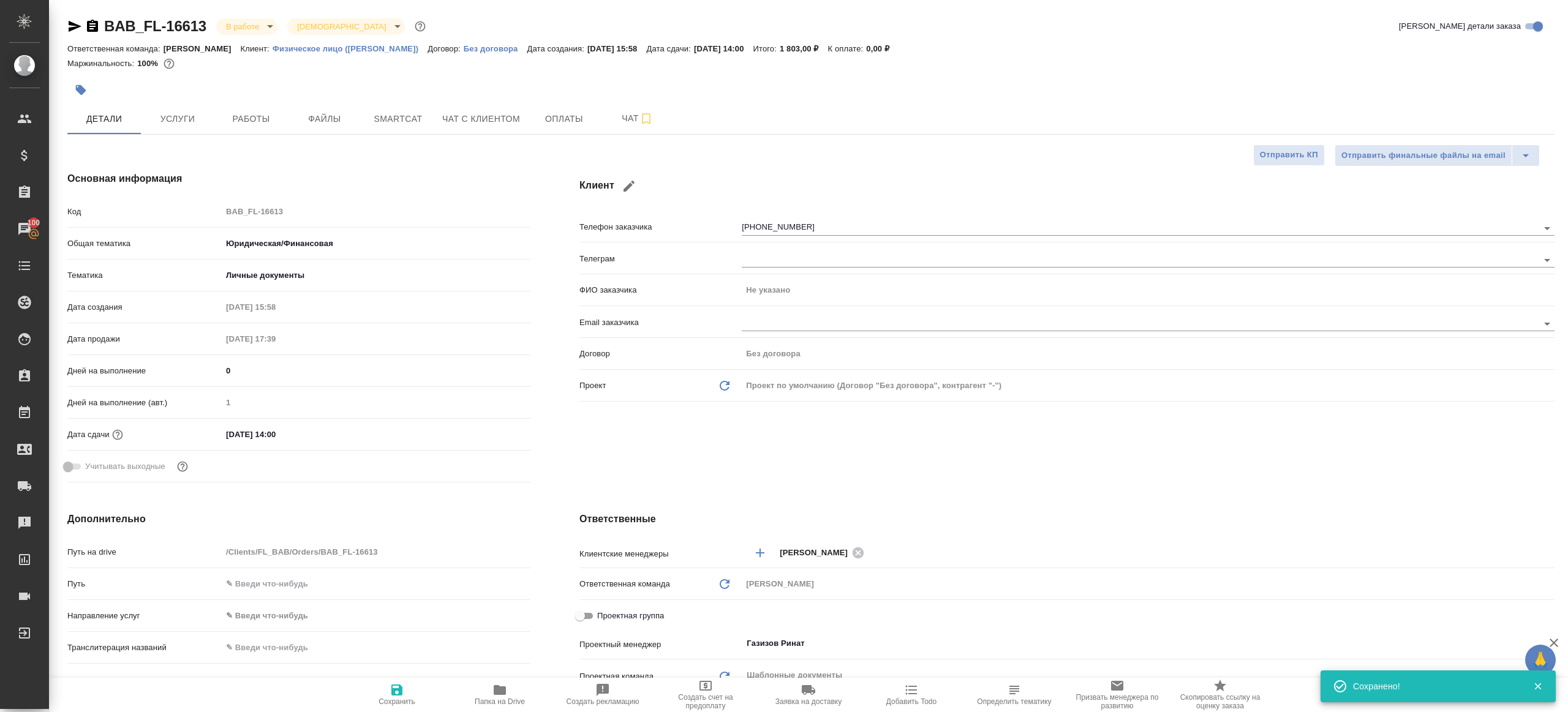
type textarea "x"
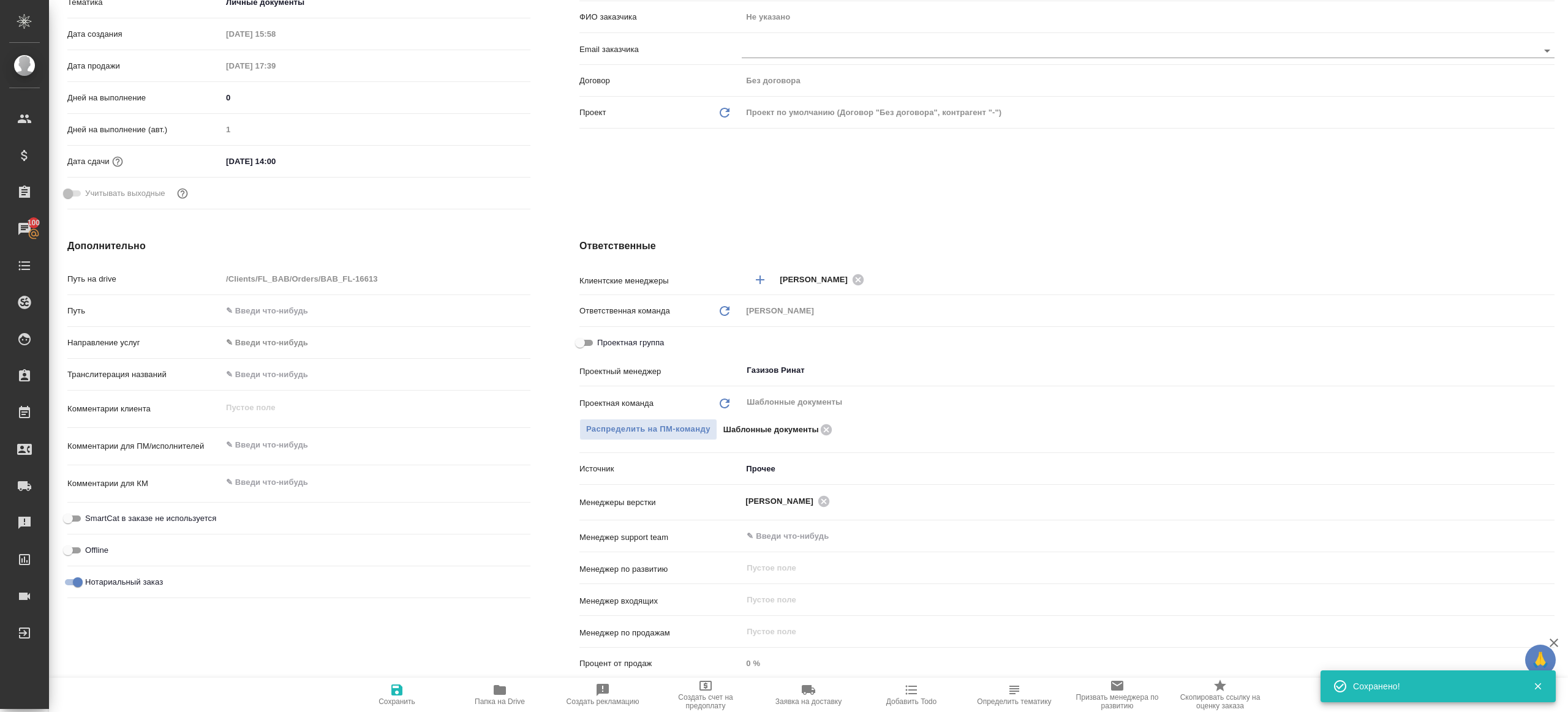
click at [509, 684] on span "Папка на Drive" at bounding box center [499, 694] width 88 height 23
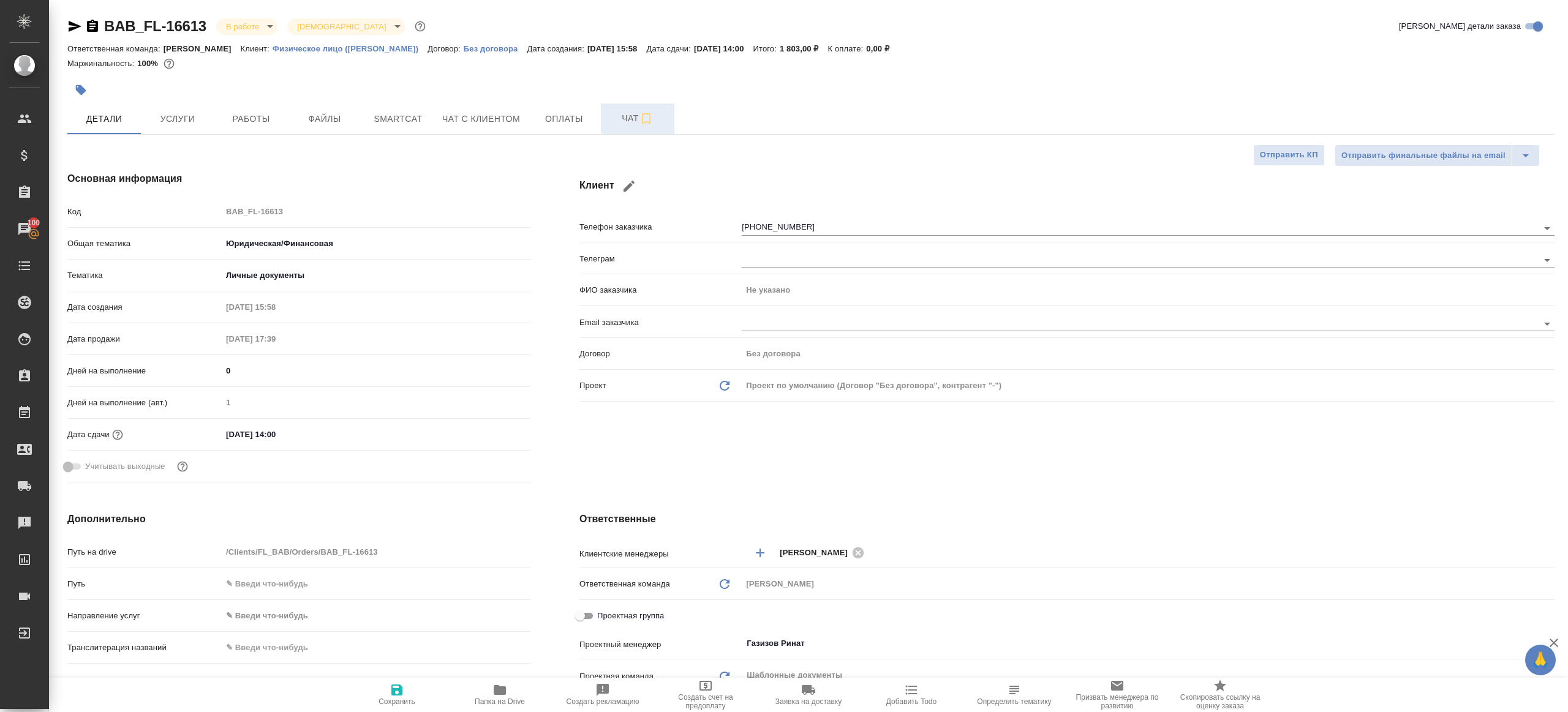
type textarea "x"
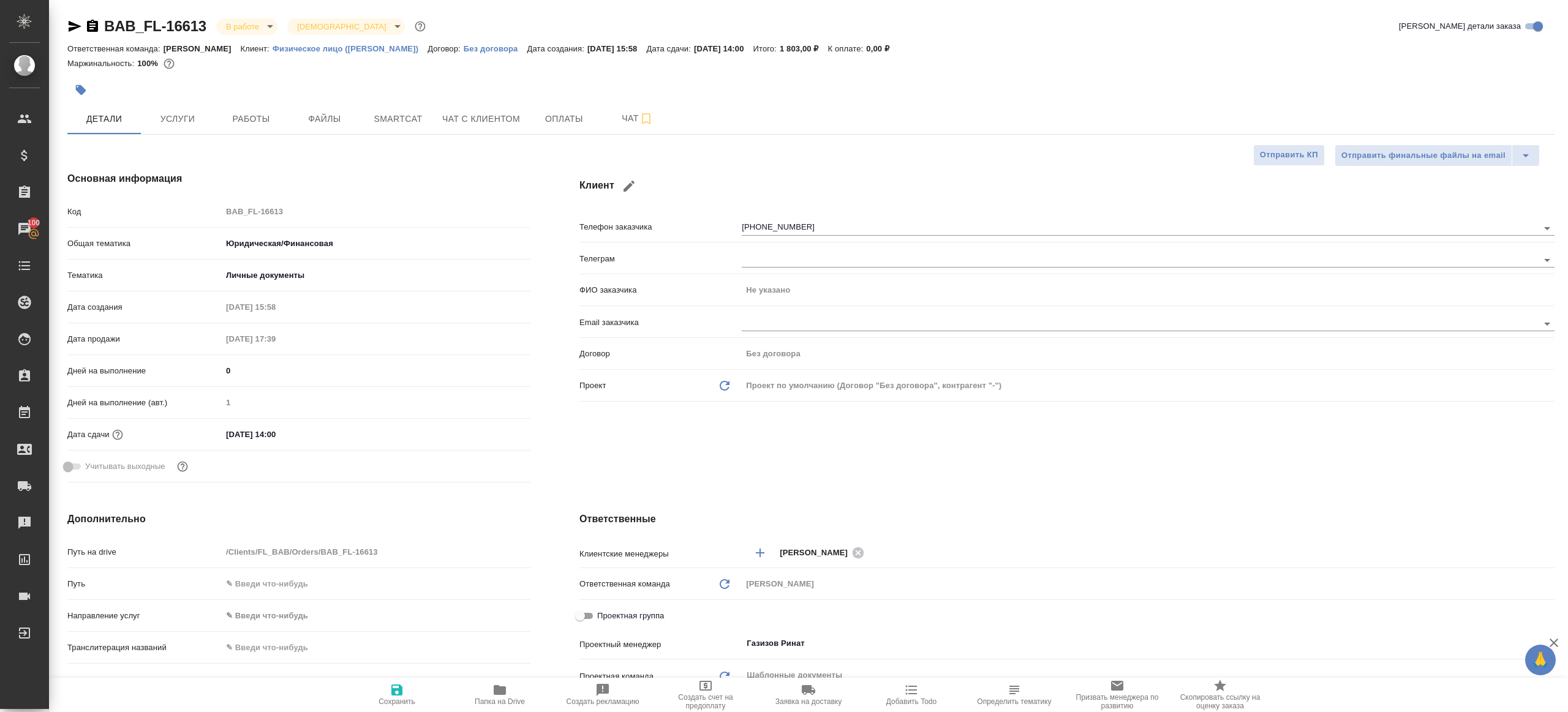
type textarea "x"
click at [241, 130] on button "Работы" at bounding box center [251, 118] width 73 height 31
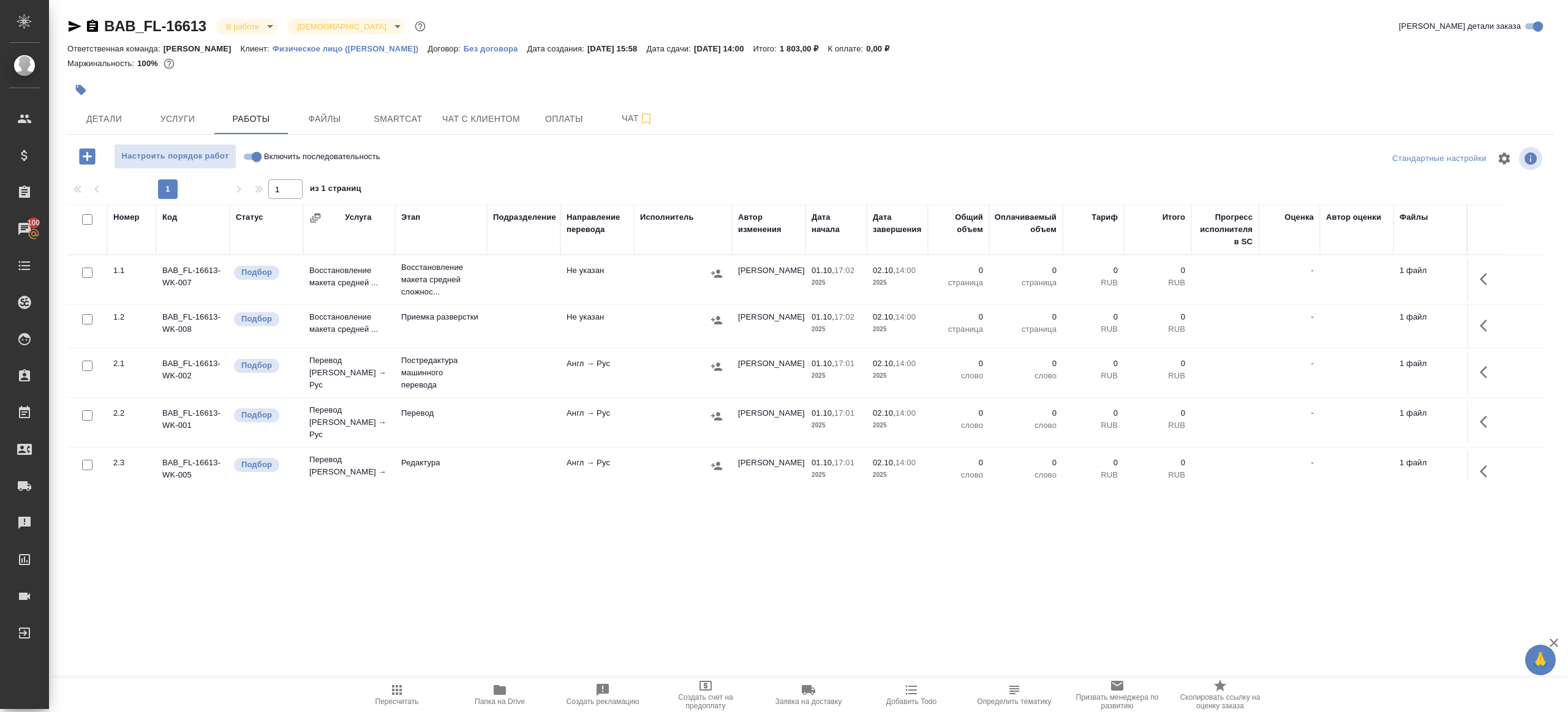
click at [519, 175] on div at bounding box center [811, 176] width 1487 height 6
click at [252, 153] on input "Включить последовательность" at bounding box center [256, 156] width 44 height 14
checkbox input "true"
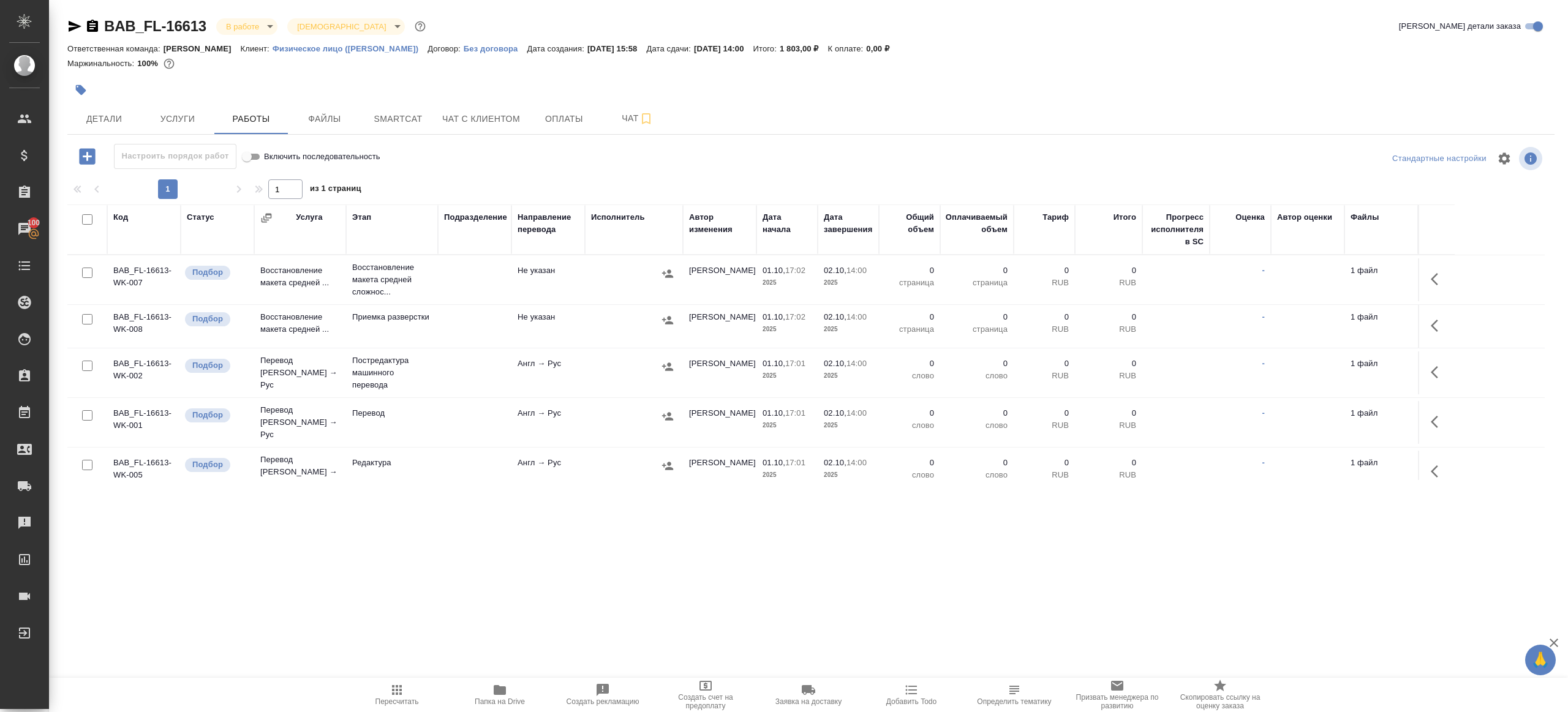
click at [86, 218] on input "checkbox" at bounding box center [87, 219] width 11 height 11
checkbox input "true"
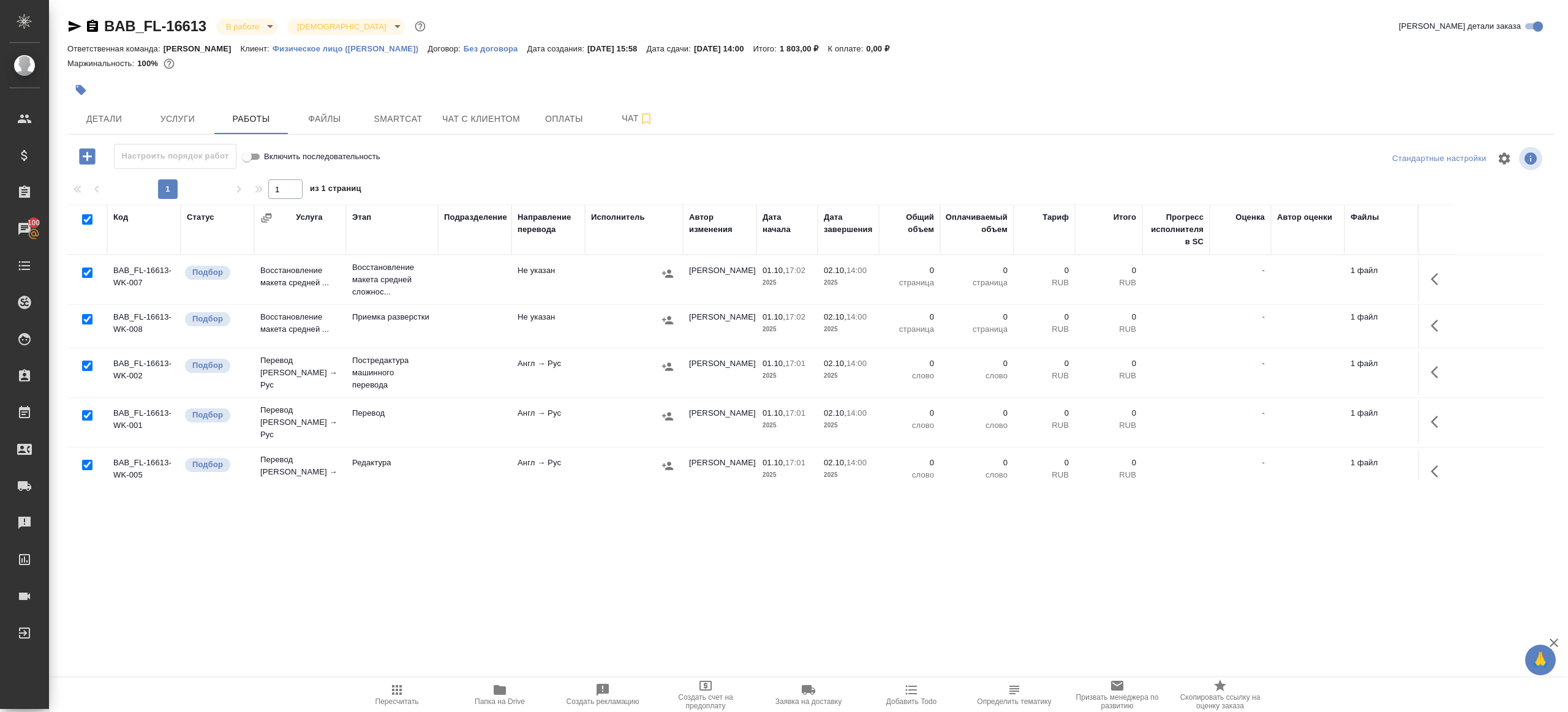
checkbox input "true"
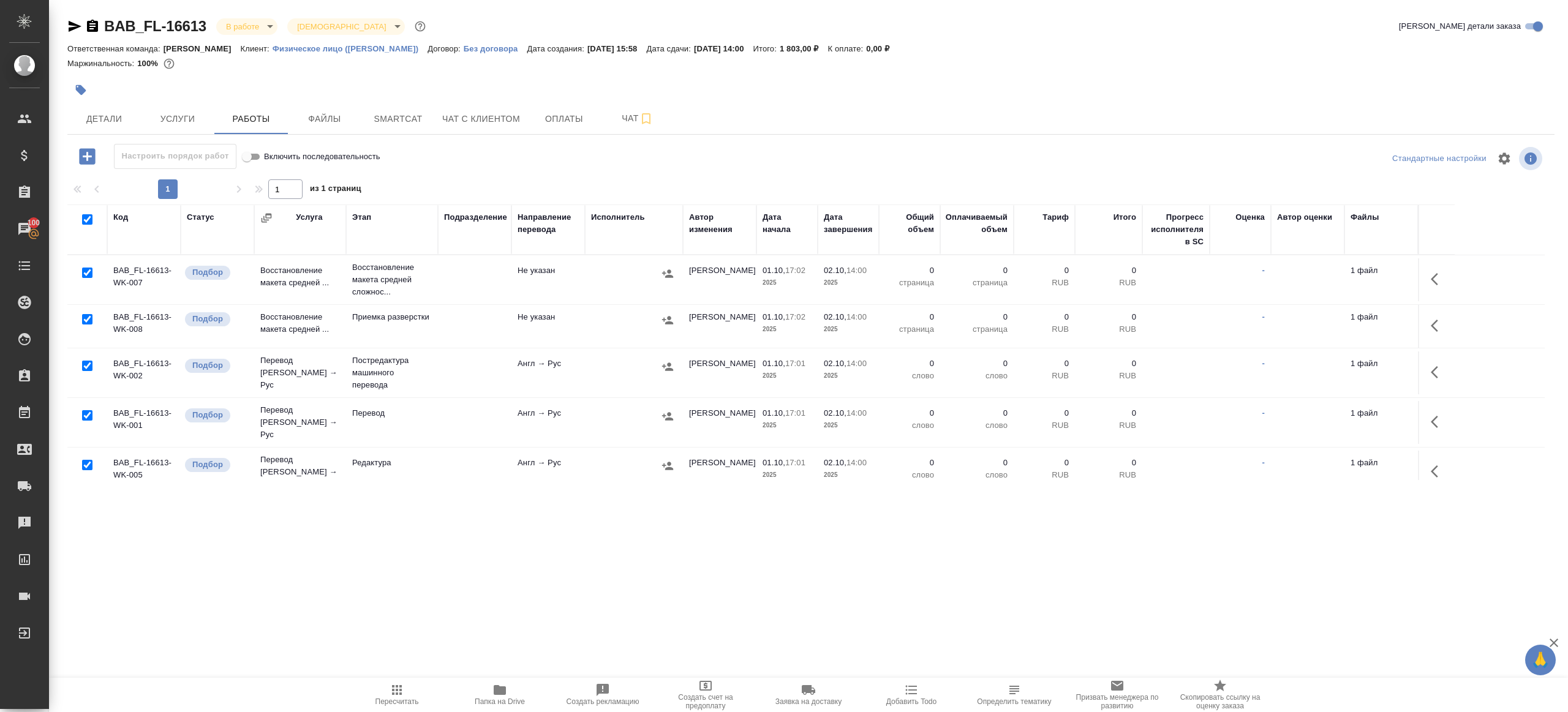
checkbox input "true"
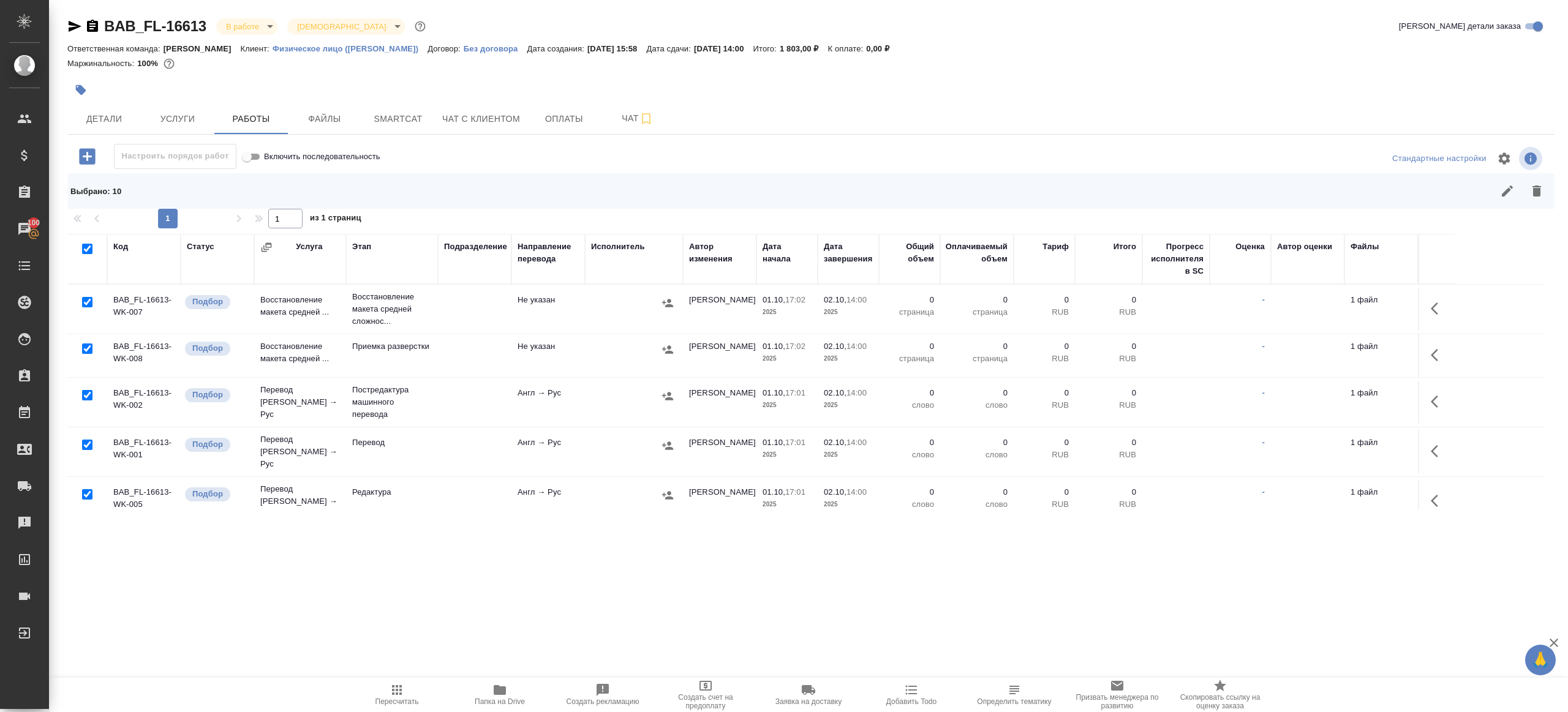
scroll to position [88, 0]
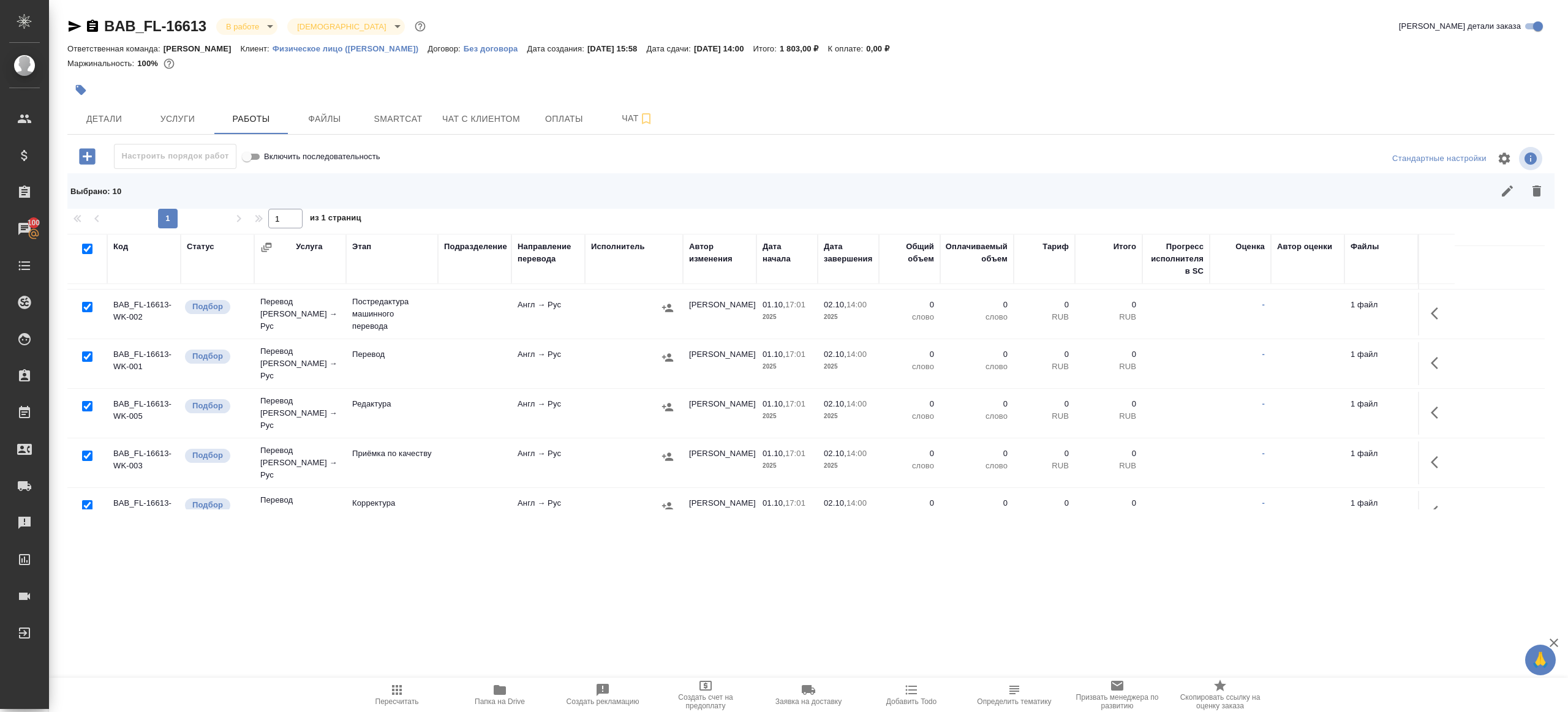
click at [87, 351] on input "checkbox" at bounding box center [87, 356] width 11 height 11
checkbox input "false"
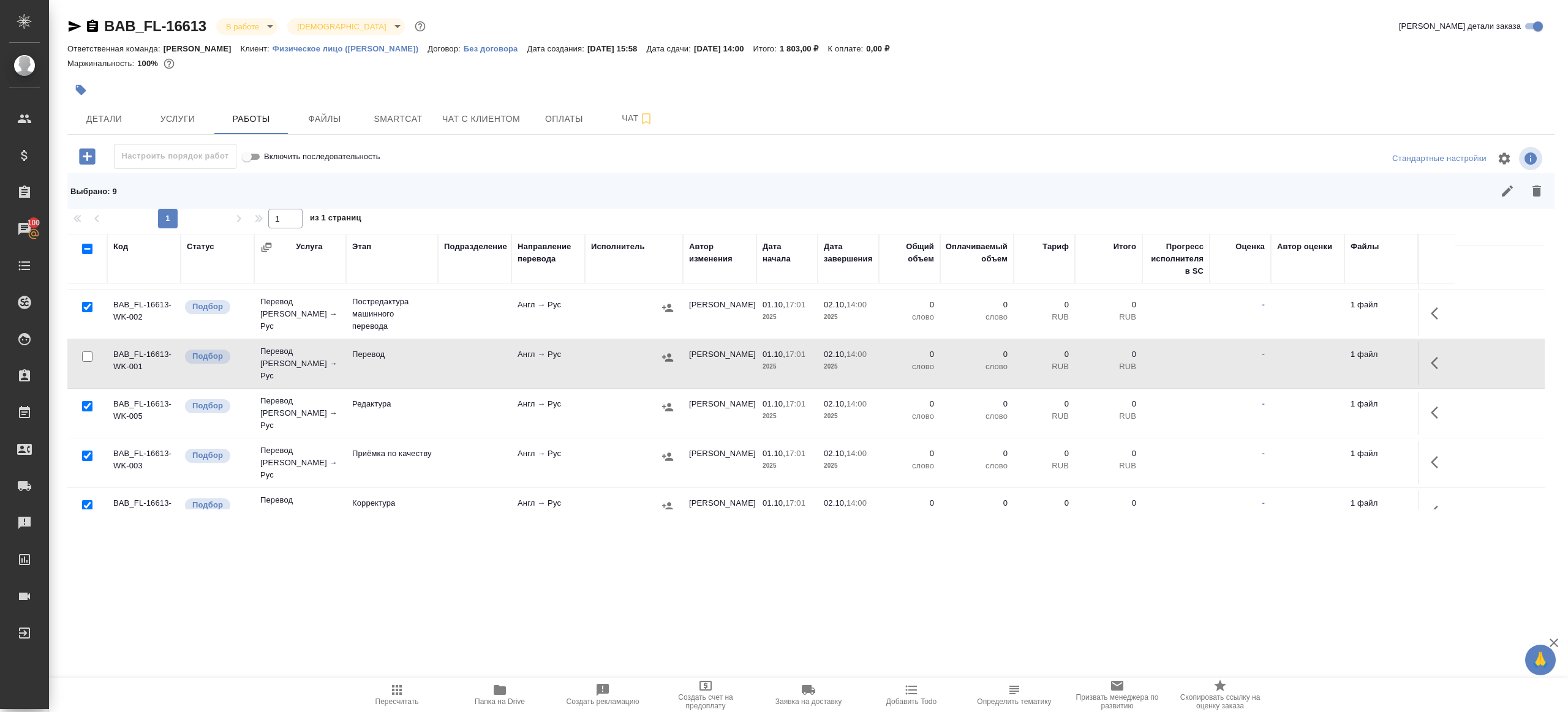
click at [88, 450] on input "checkbox" at bounding box center [87, 455] width 11 height 11
checkbox input "false"
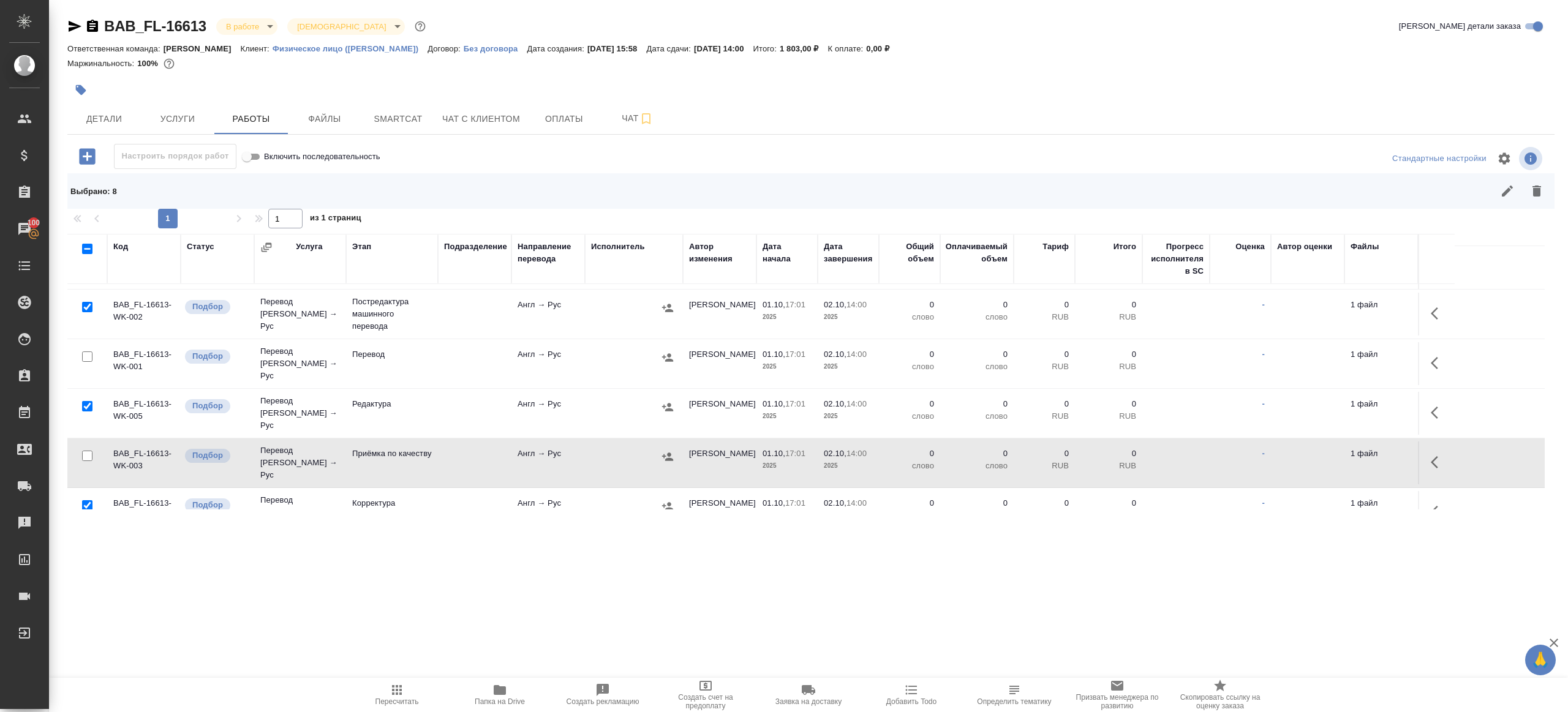
scroll to position [225, 0]
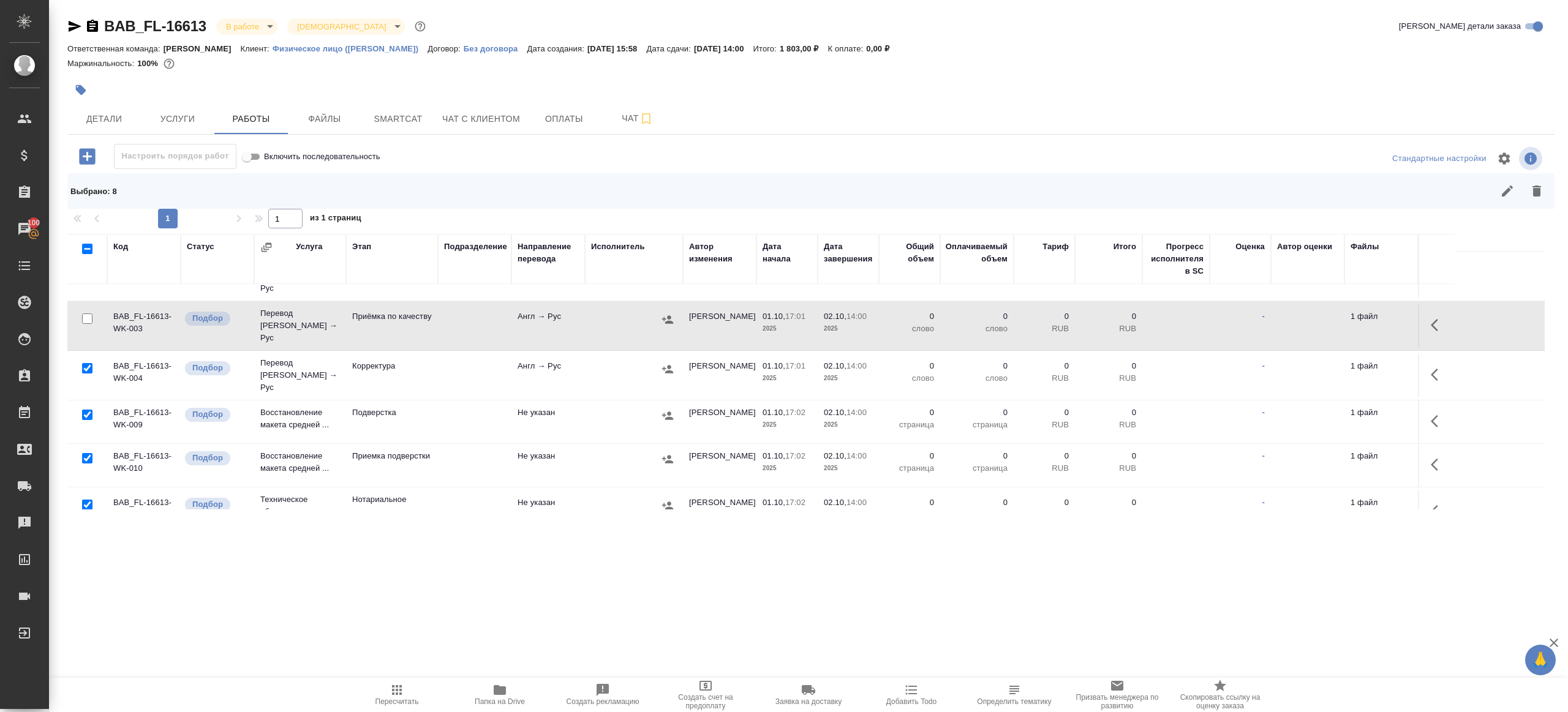
drag, startPoint x: 86, startPoint y: 479, endPoint x: 174, endPoint y: 471, distance: 88.4
click at [86, 500] on input "checkbox" at bounding box center [87, 505] width 11 height 11
checkbox input "false"
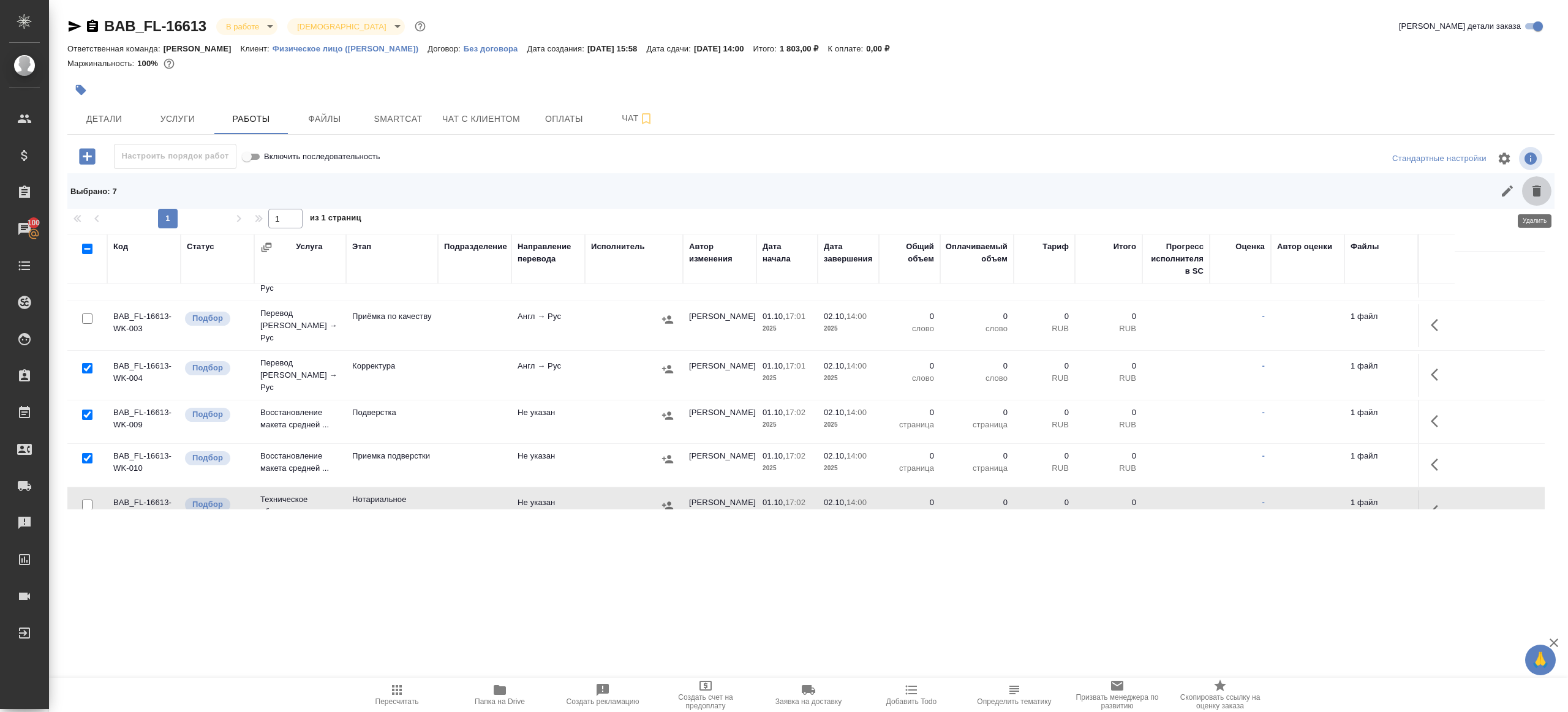
click at [1543, 192] on icon "button" at bounding box center [1536, 191] width 14 height 14
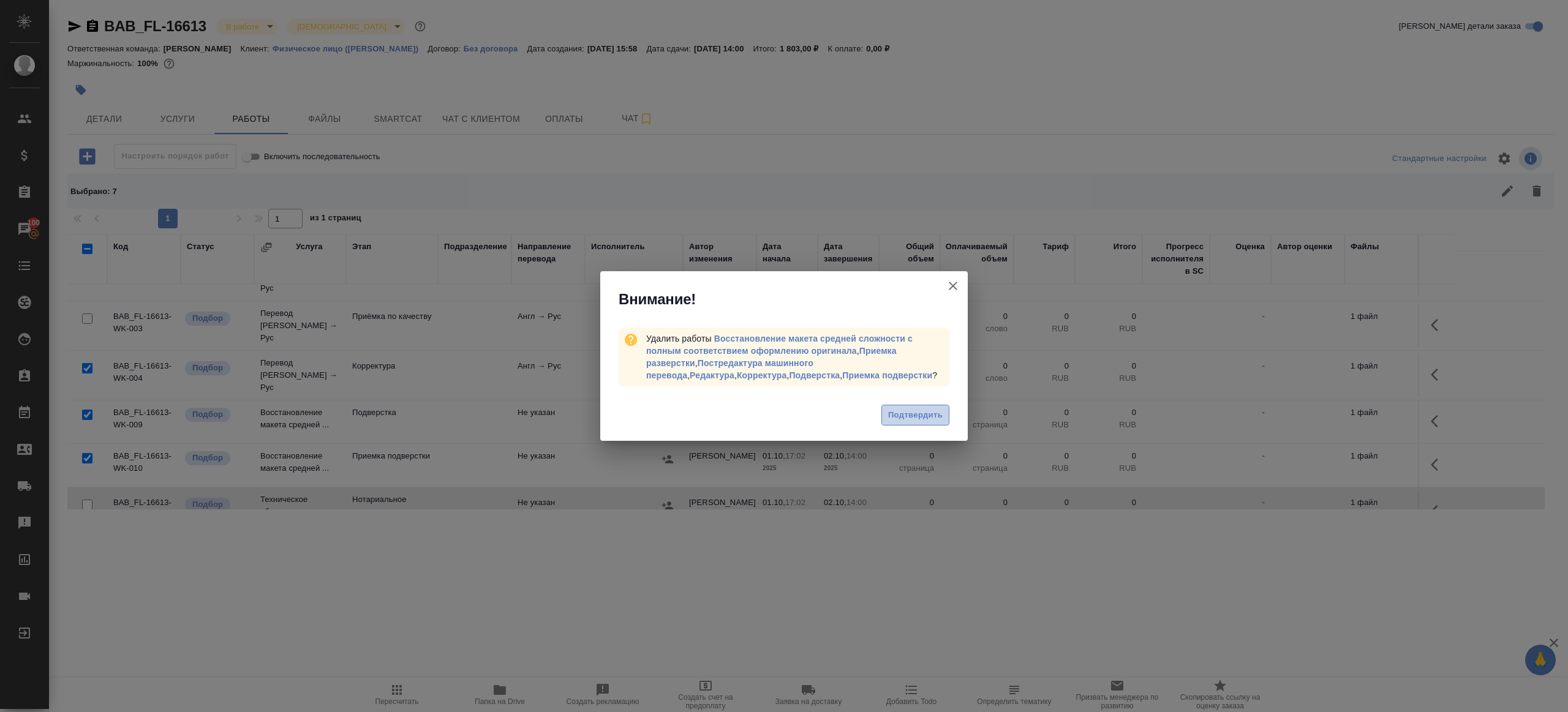
click at [883, 417] on button "Подтвердить" at bounding box center [915, 415] width 68 height 22
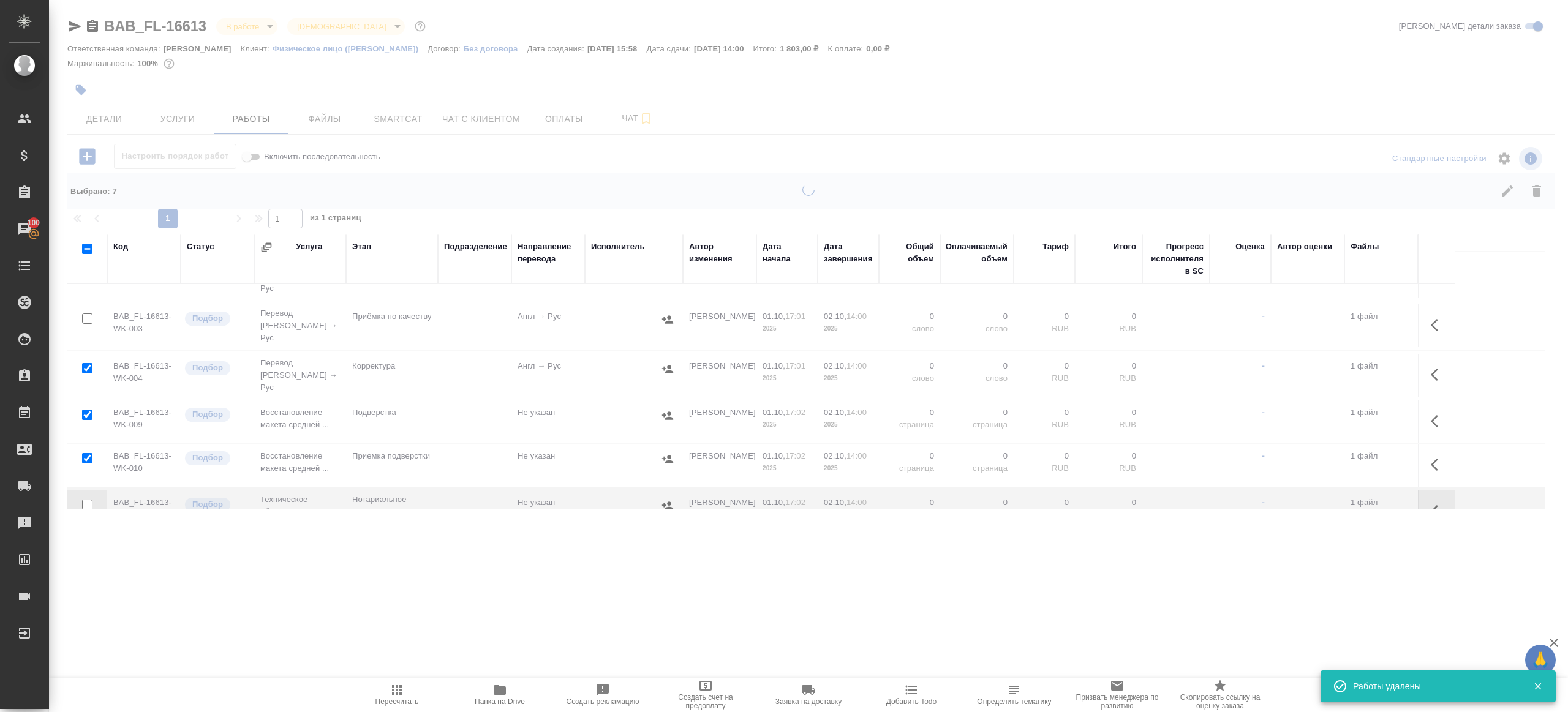
scroll to position [0, 0]
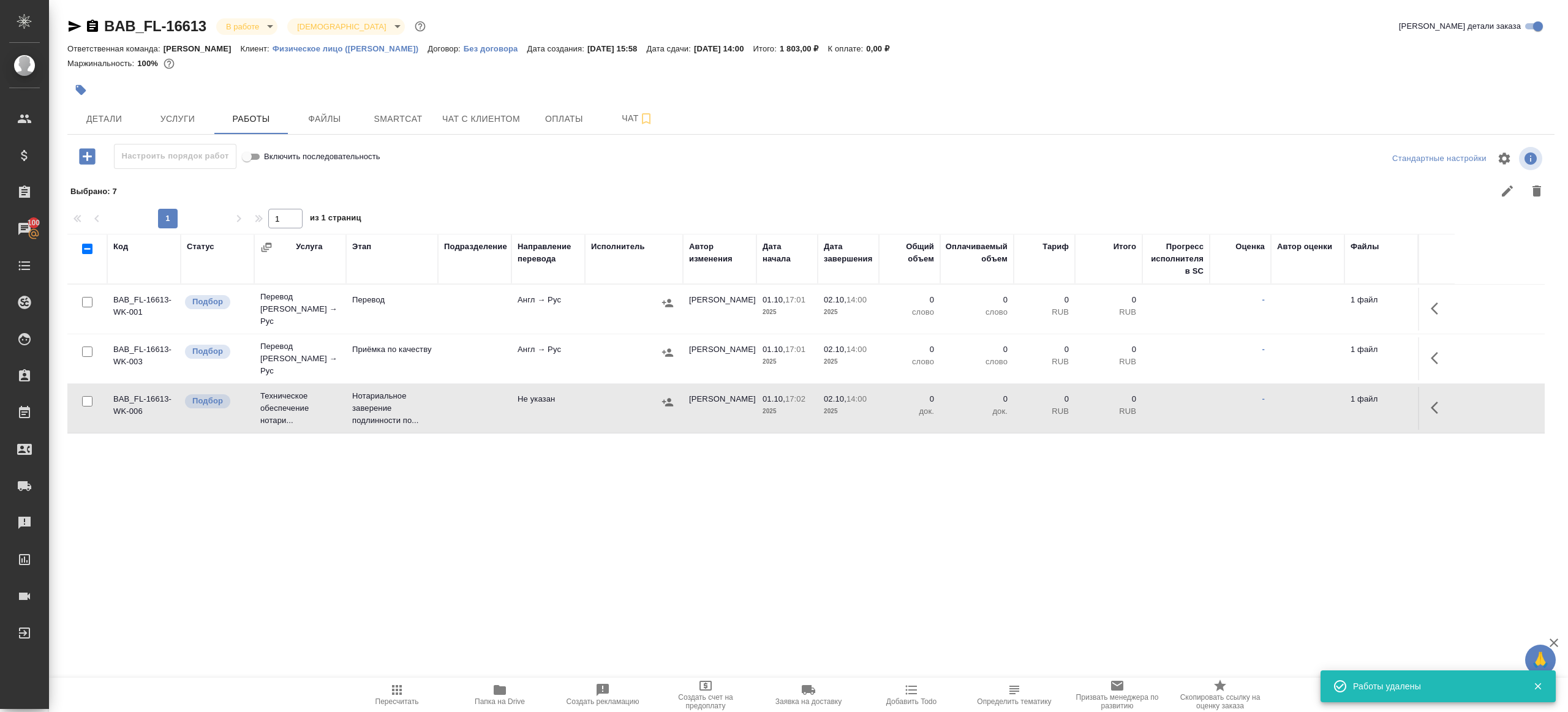
click at [1425, 303] on button "button" at bounding box center [1437, 308] width 29 height 29
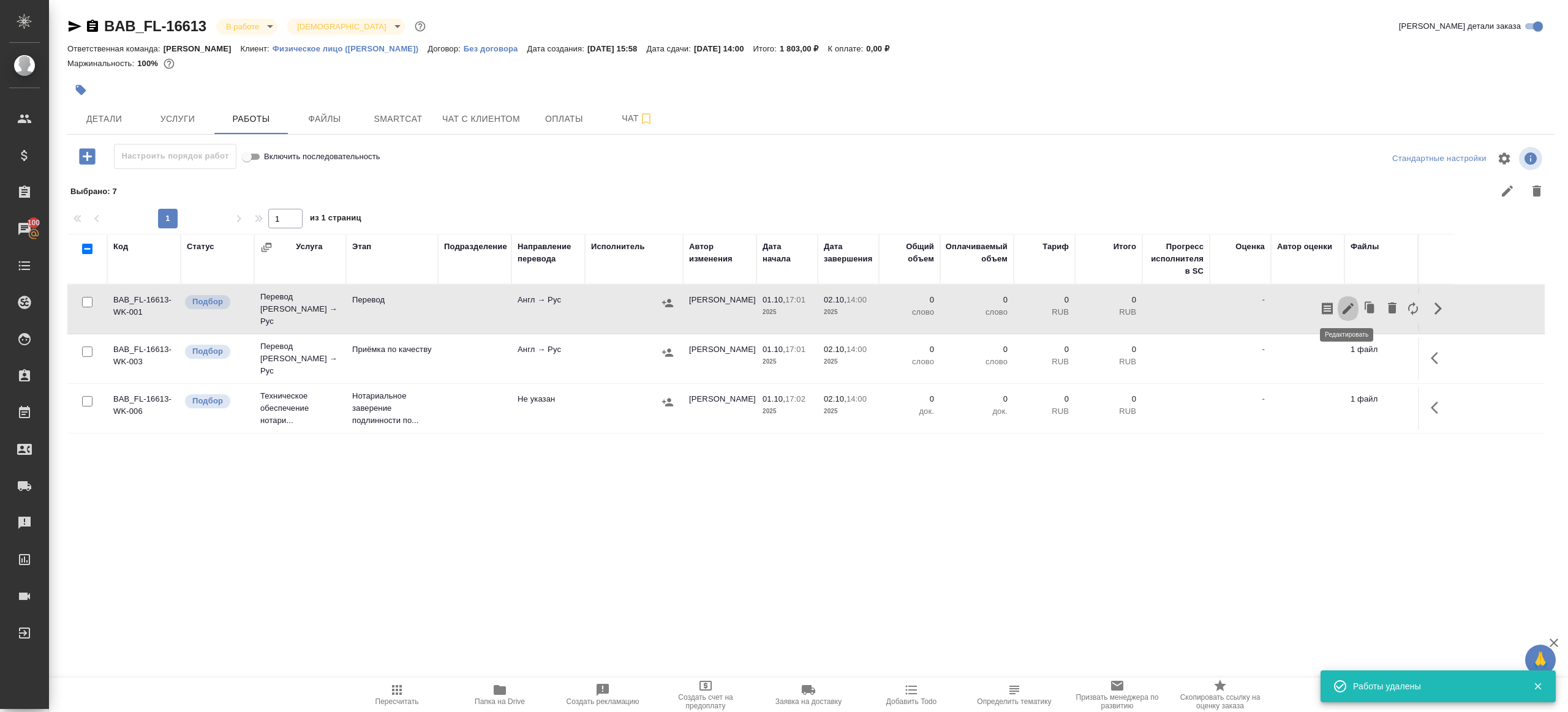
click at [1344, 303] on icon "button" at bounding box center [1348, 308] width 14 height 14
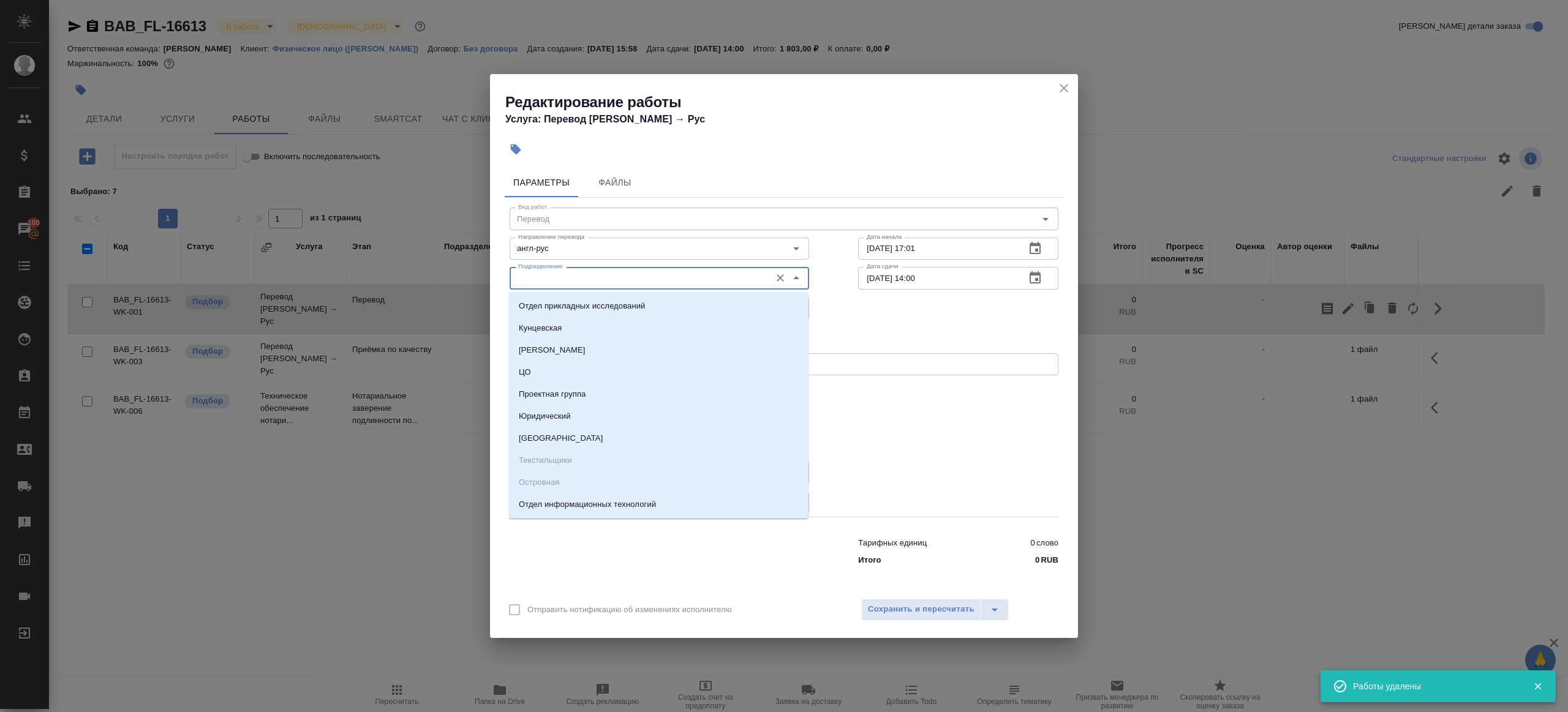
click at [588, 279] on input "Подразделение" at bounding box center [639, 277] width 251 height 14
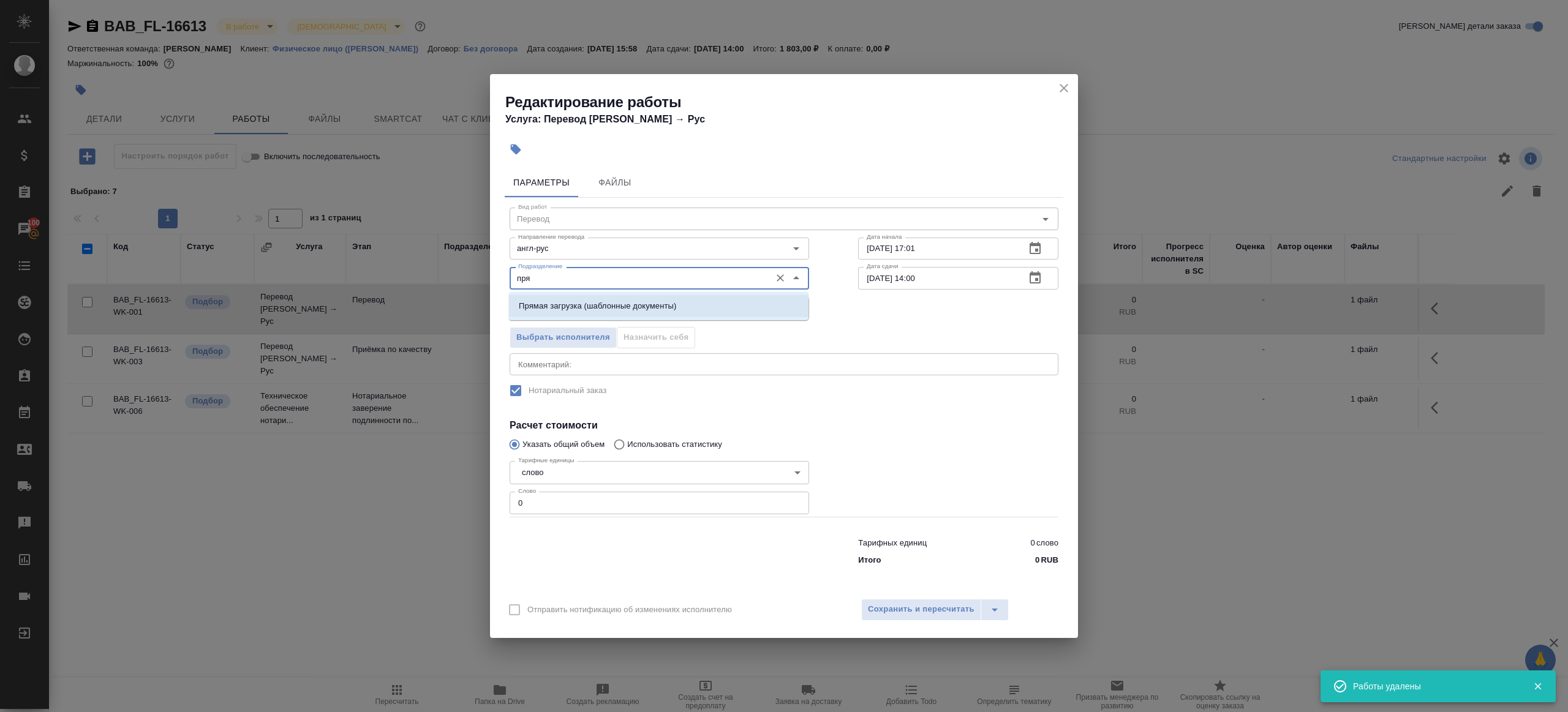
click at [628, 295] on li "Прямая загрузка (шаблонные документы)" at bounding box center [659, 306] width 300 height 22
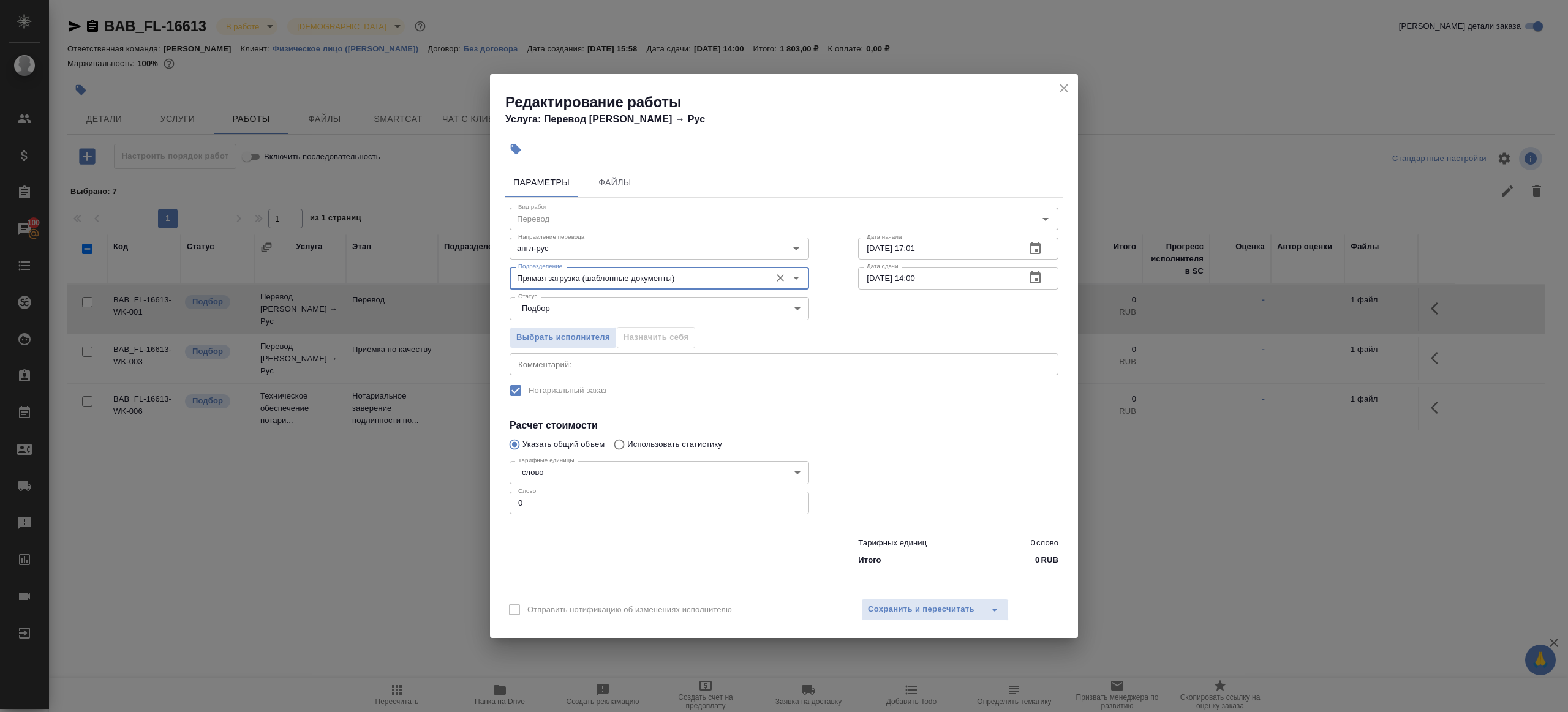
type input "Прямая загрузка (шаблонные документы)"
click at [559, 497] on input "0" at bounding box center [659, 503] width 300 height 22
type input "1"
drag, startPoint x: 640, startPoint y: 555, endPoint x: 677, endPoint y: 539, distance: 40.3
click at [641, 555] on div at bounding box center [659, 549] width 349 height 49
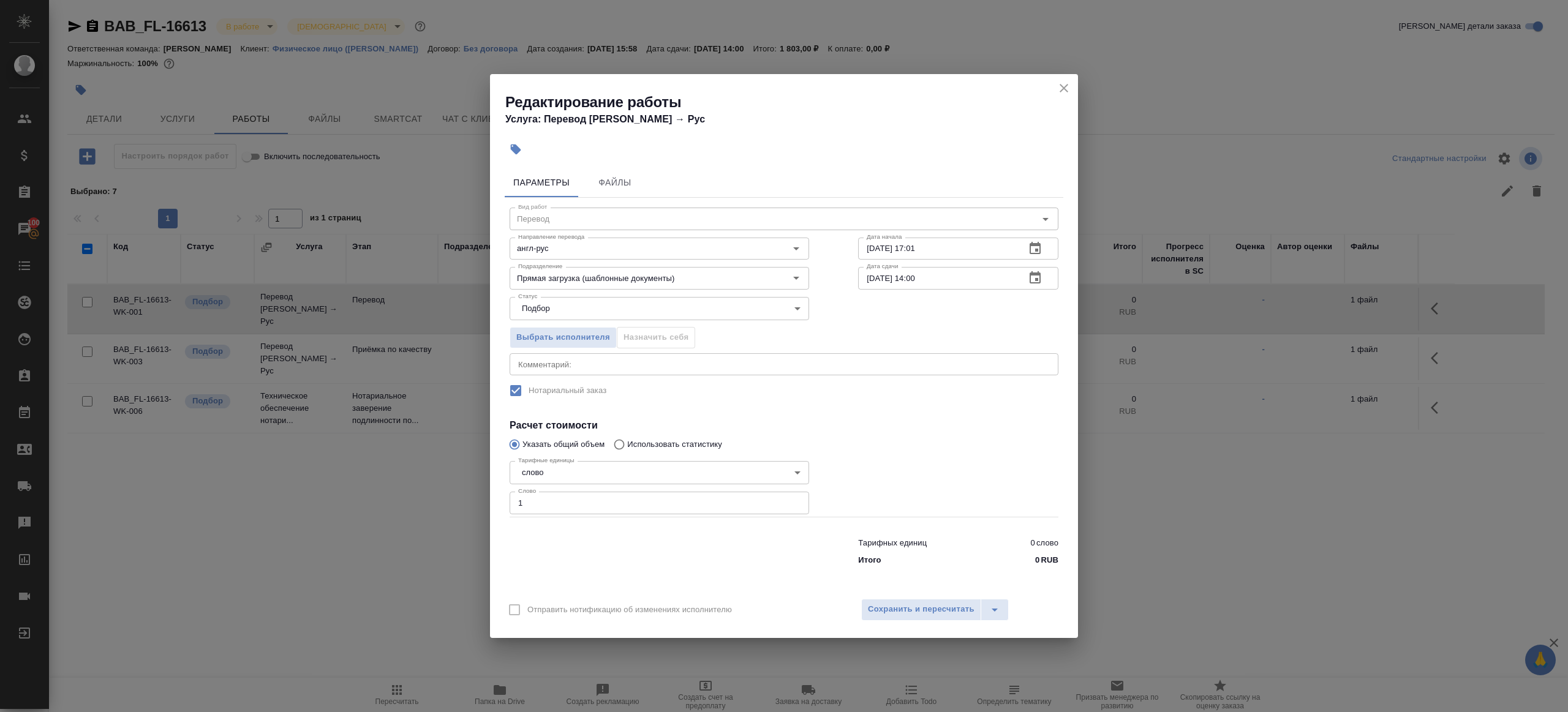
drag, startPoint x: 917, startPoint y: 279, endPoint x: 915, endPoint y: 296, distance: 17.1
click at [917, 279] on input "02.10.2025 14:00" at bounding box center [936, 277] width 157 height 22
type input "02.10.2025 13:00"
drag, startPoint x: 906, startPoint y: 444, endPoint x: 906, endPoint y: 465, distance: 21.0
click at [906, 445] on div at bounding box center [958, 486] width 250 height 110
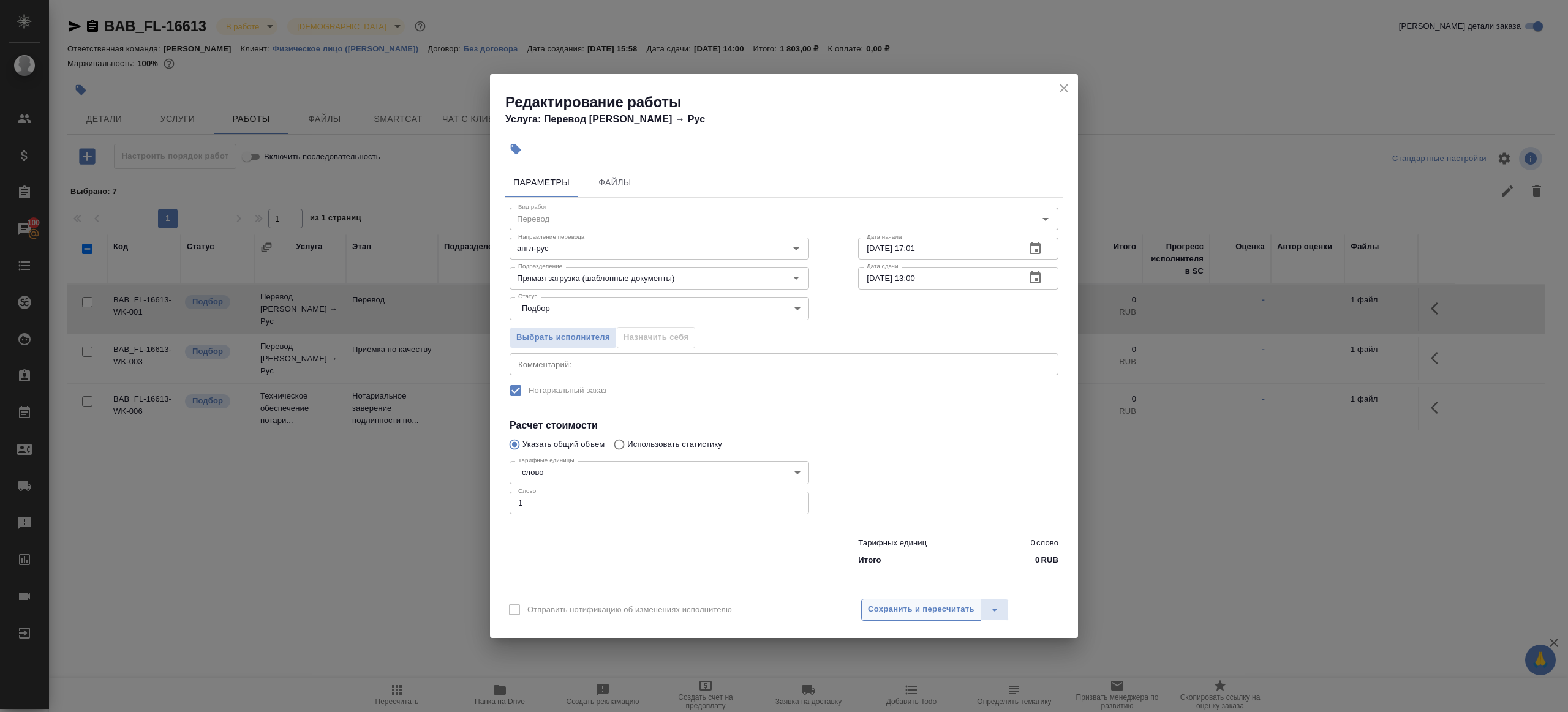
click at [892, 604] on span "Сохранить и пересчитать" at bounding box center [921, 609] width 107 height 14
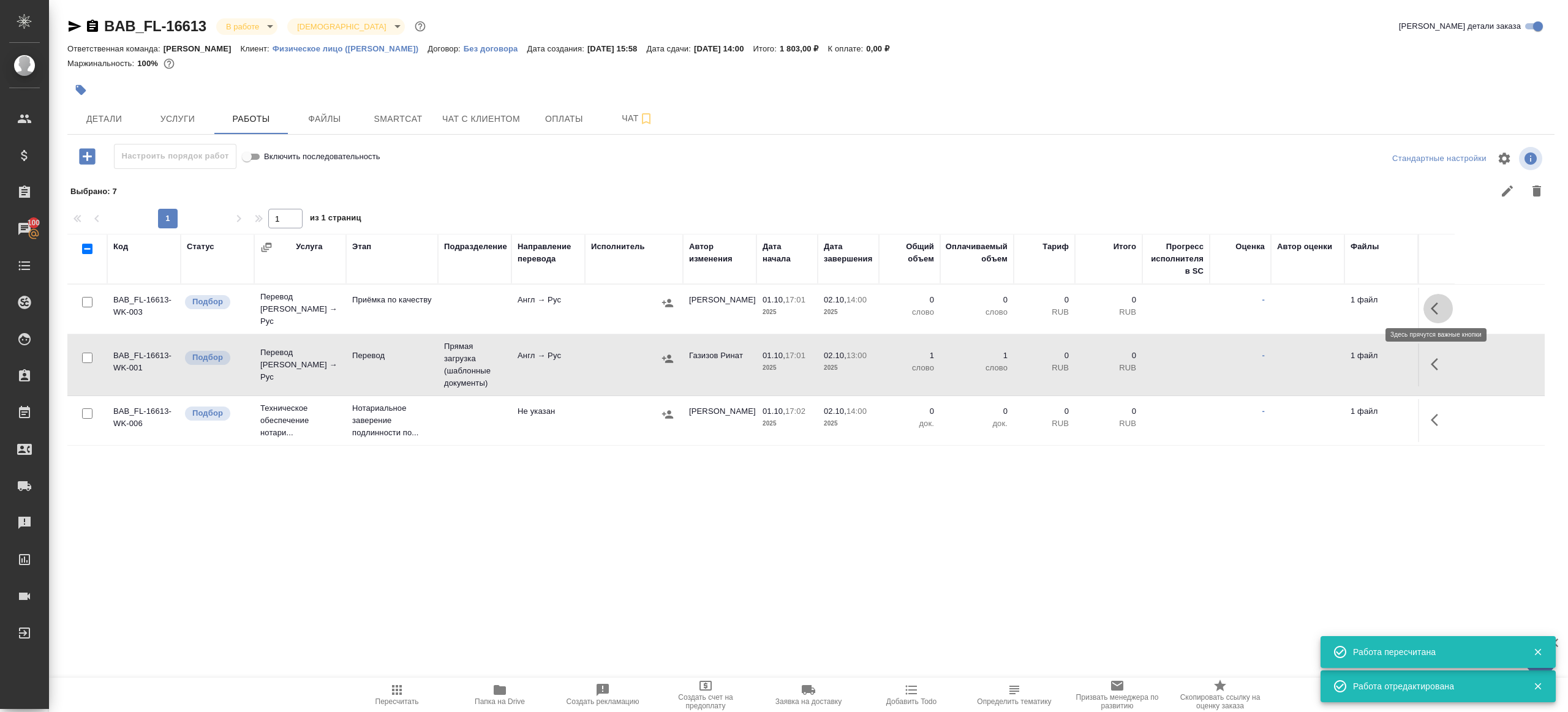
click at [1432, 308] on icon "button" at bounding box center [1438, 308] width 14 height 14
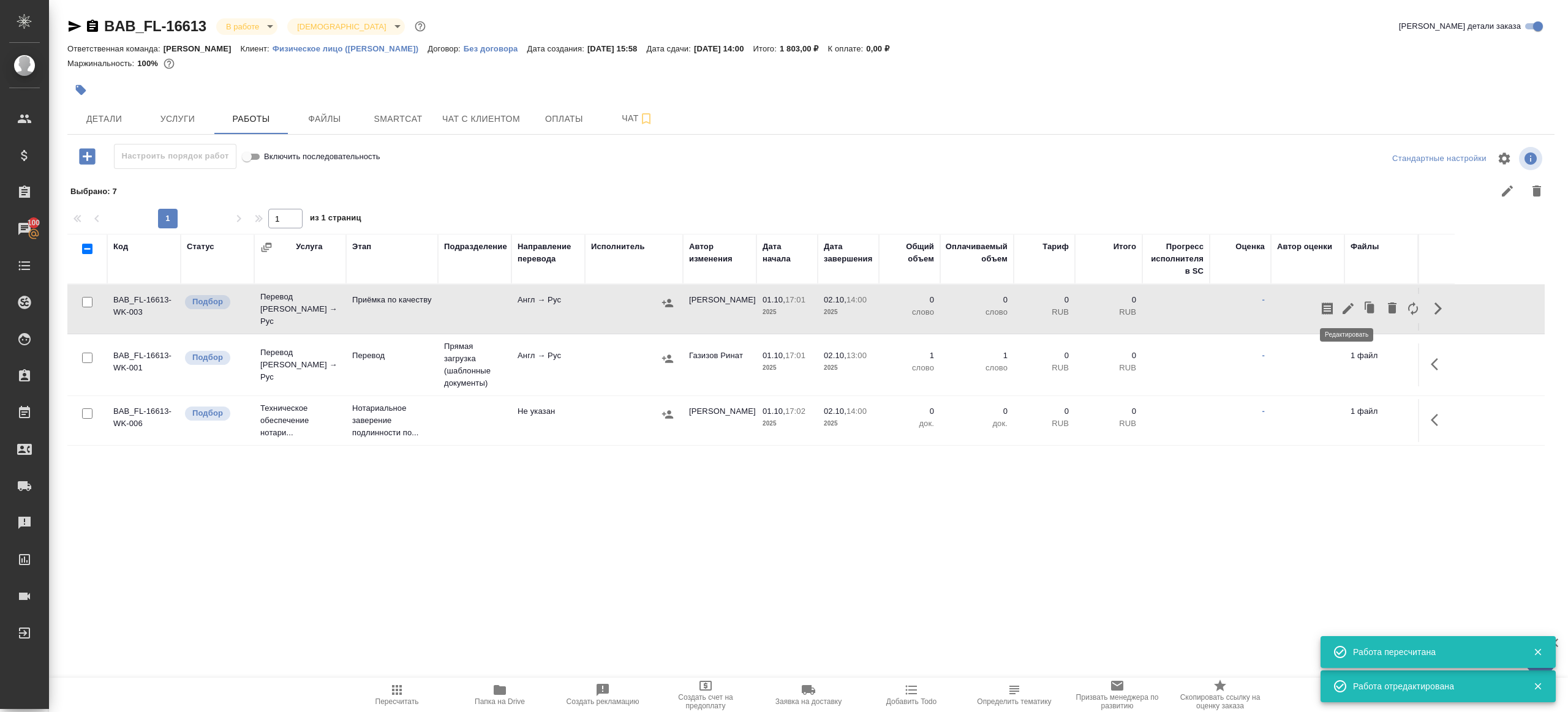
click at [1357, 303] on button "button" at bounding box center [1348, 308] width 21 height 29
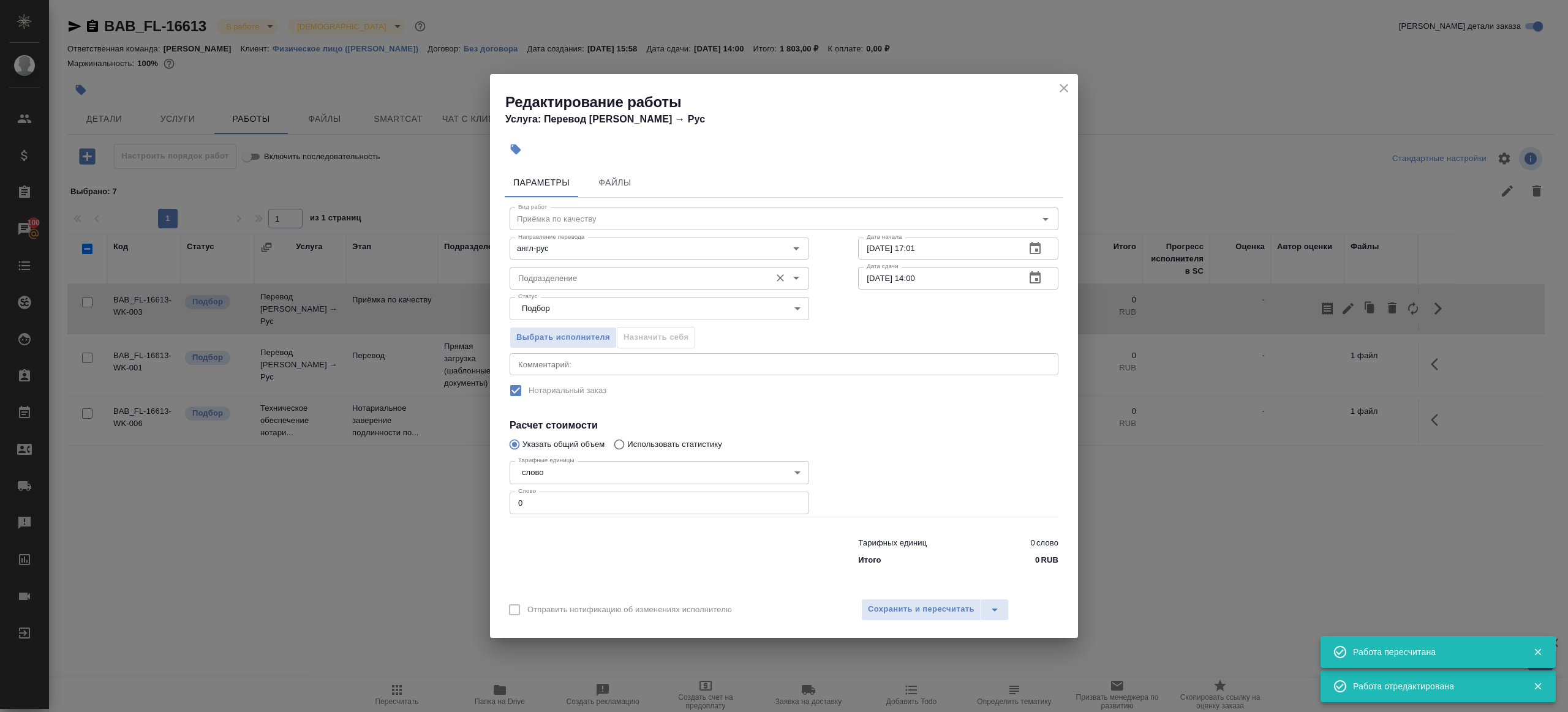
click at [597, 270] on div "Подразделение" at bounding box center [659, 277] width 300 height 22
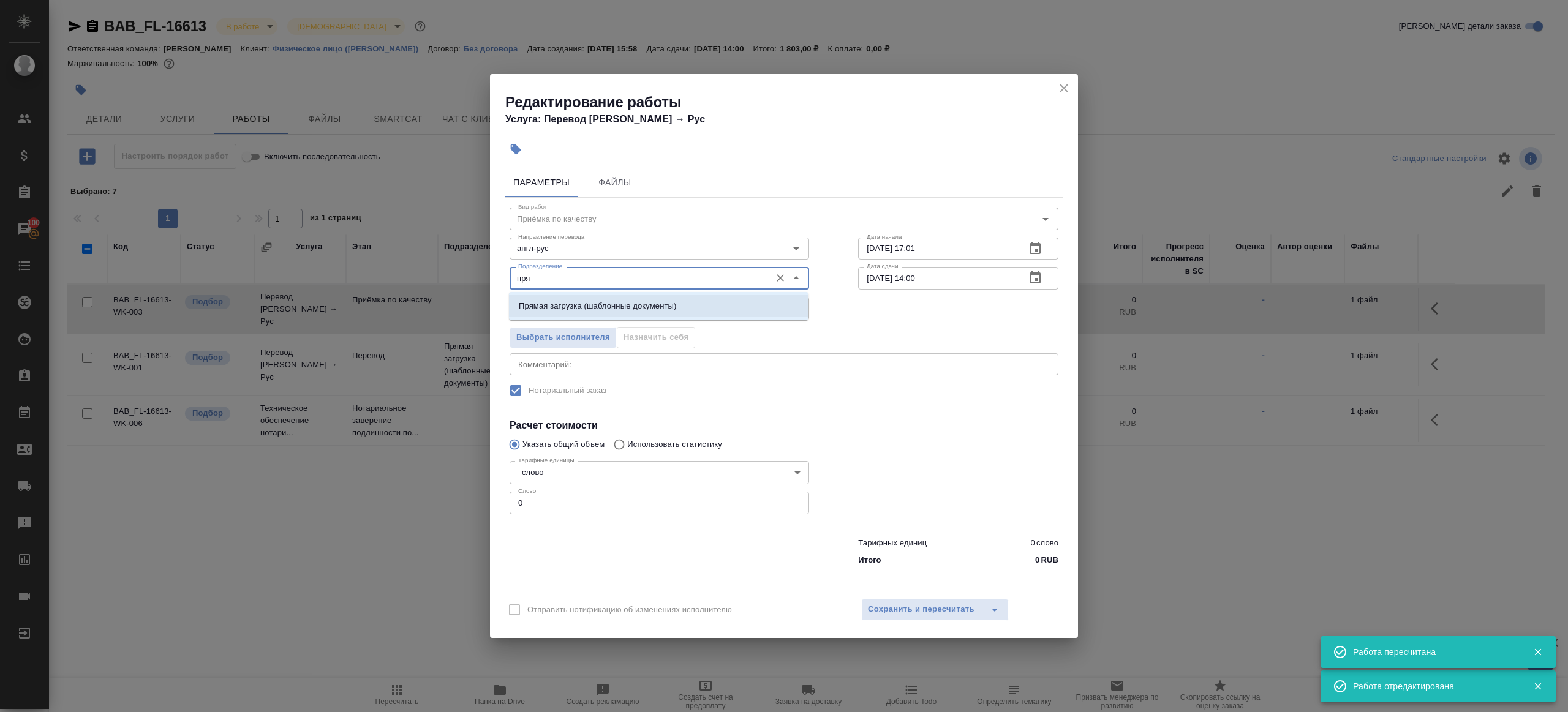
click at [614, 300] on p "Прямая загрузка (шаблонные документы)" at bounding box center [597, 305] width 157 height 12
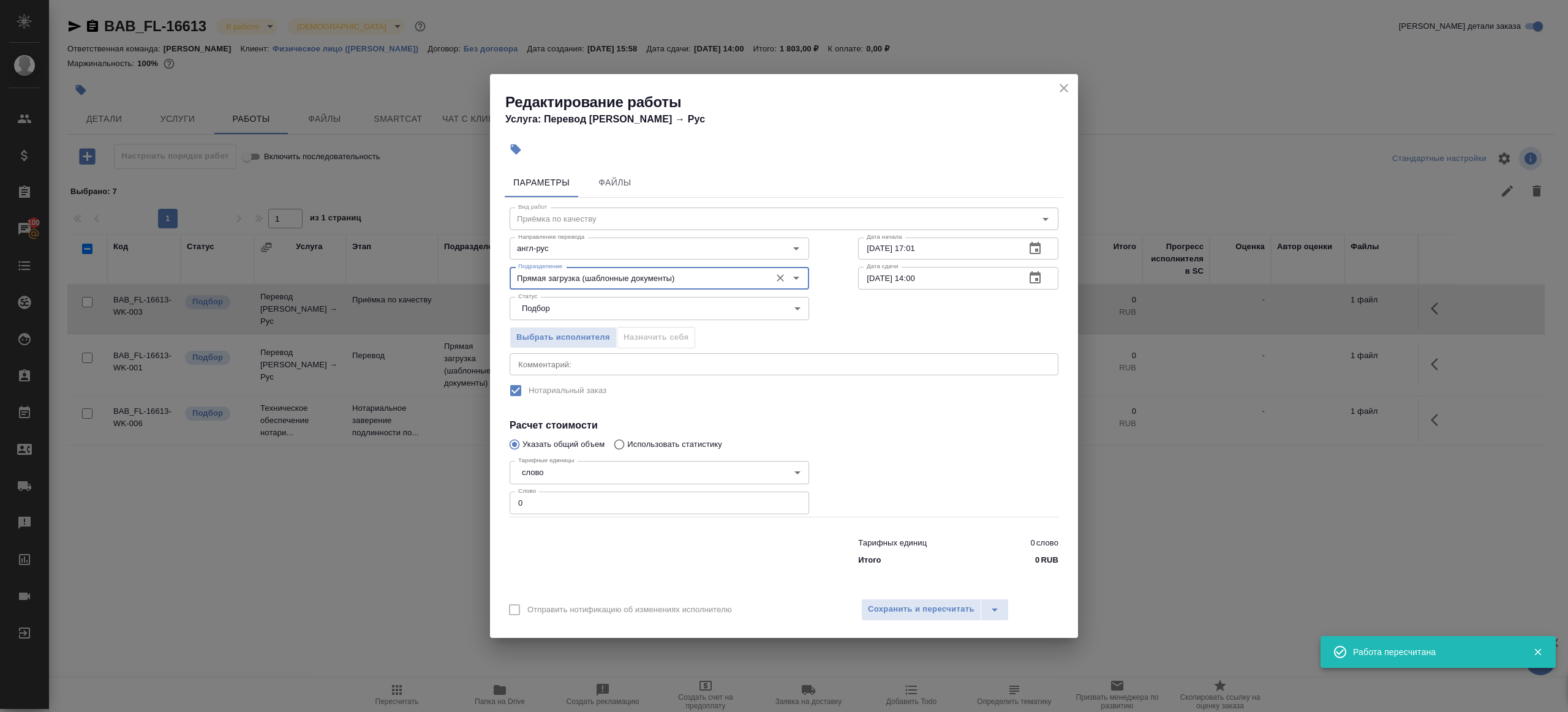
type input "Прямая загрузка (шаблонные документы)"
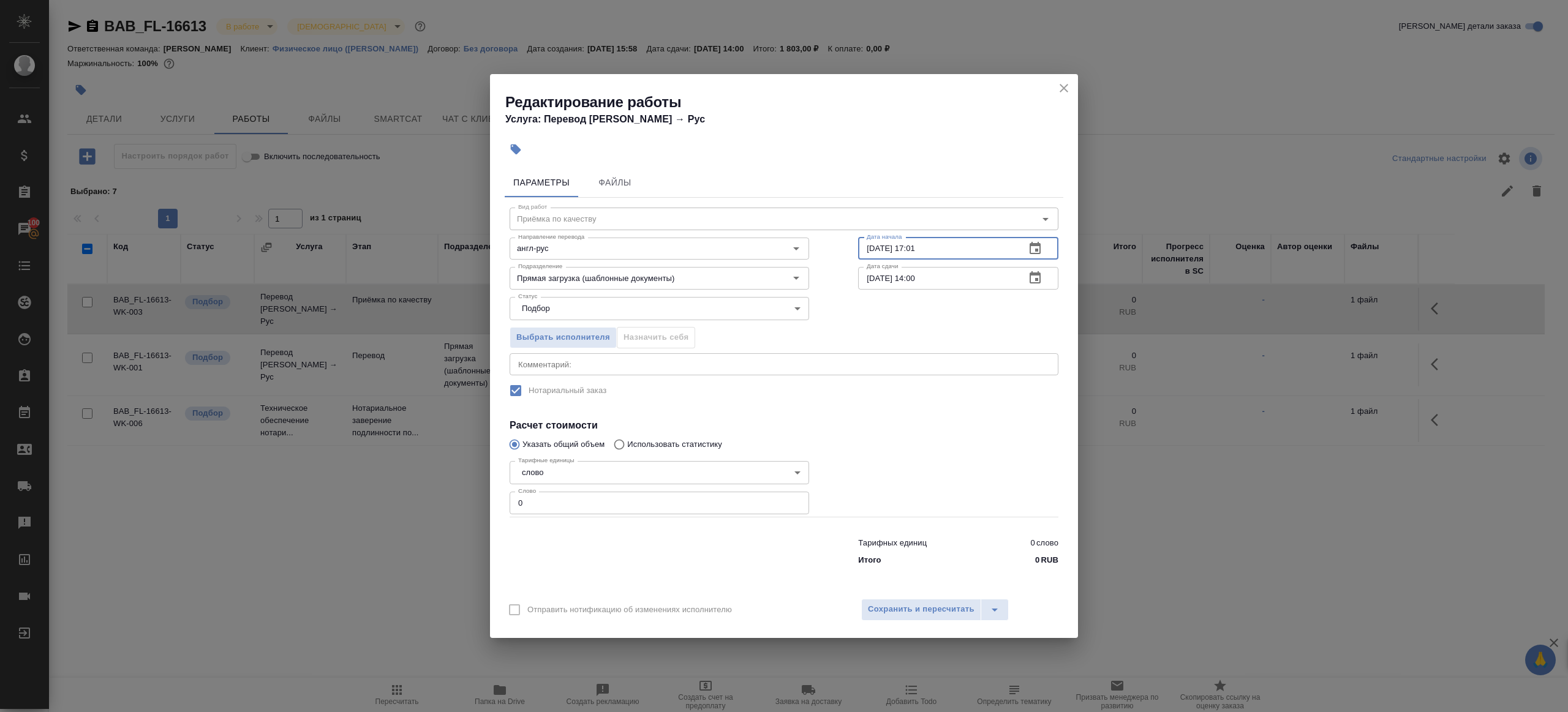
click at [919, 247] on input "01.10.2025 17:01" at bounding box center [936, 248] width 157 height 22
paste input "2.10.2025 13:00"
type input "02.10.2025 13:00"
click at [616, 509] on input "0" at bounding box center [659, 503] width 300 height 22
type input "1"
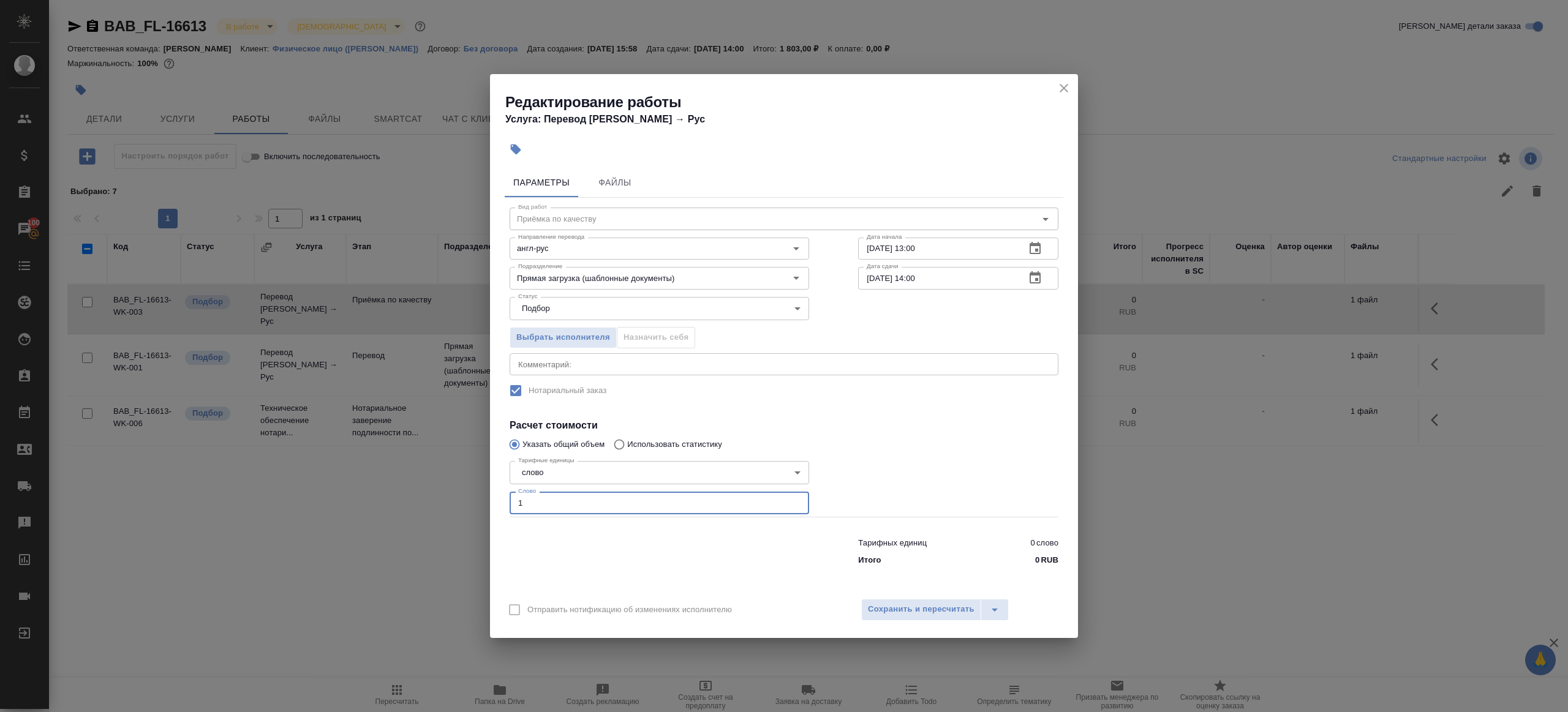
click at [915, 459] on div at bounding box center [958, 486] width 250 height 110
click at [922, 605] on span "Сохранить и пересчитать" at bounding box center [921, 609] width 107 height 14
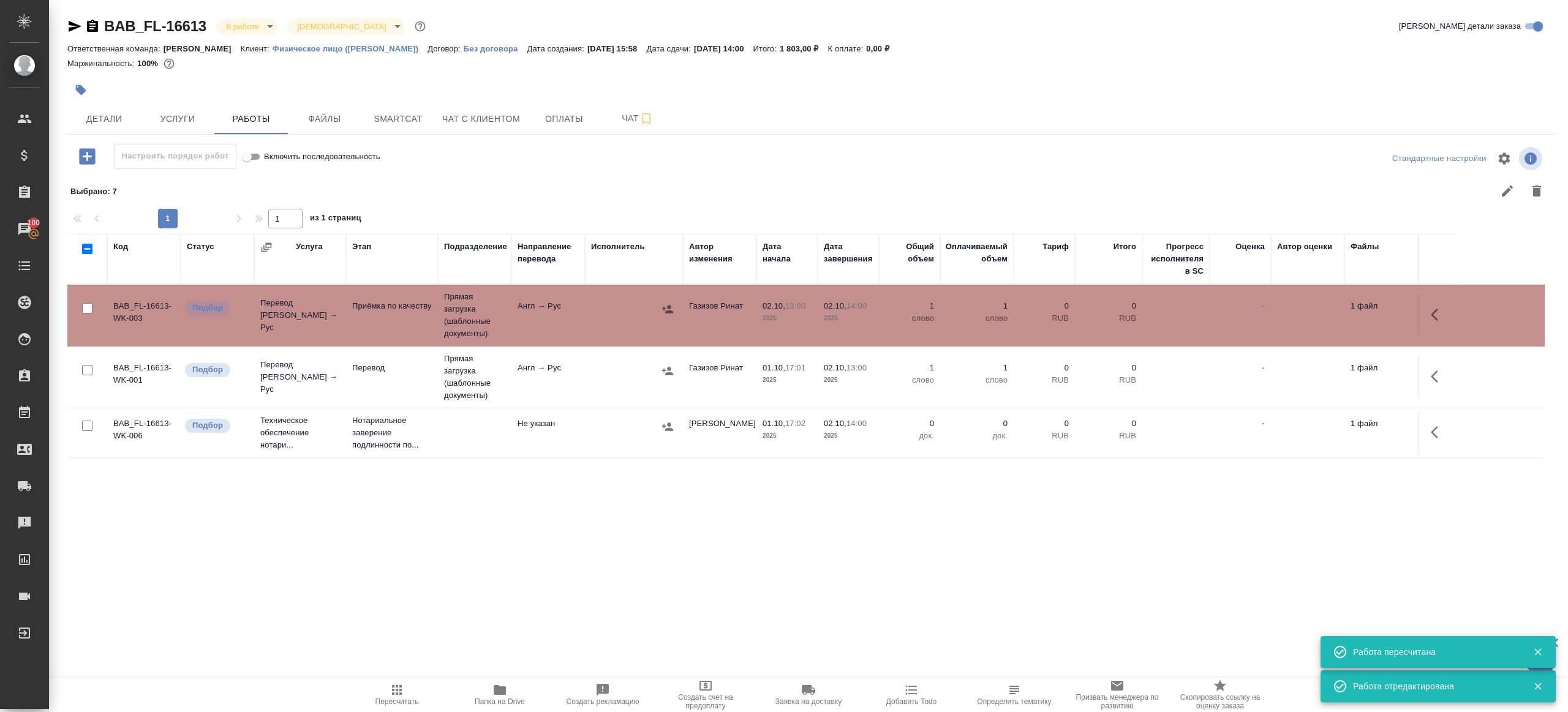
click at [526, 384] on td "Англ → Рус" at bounding box center [548, 377] width 73 height 43
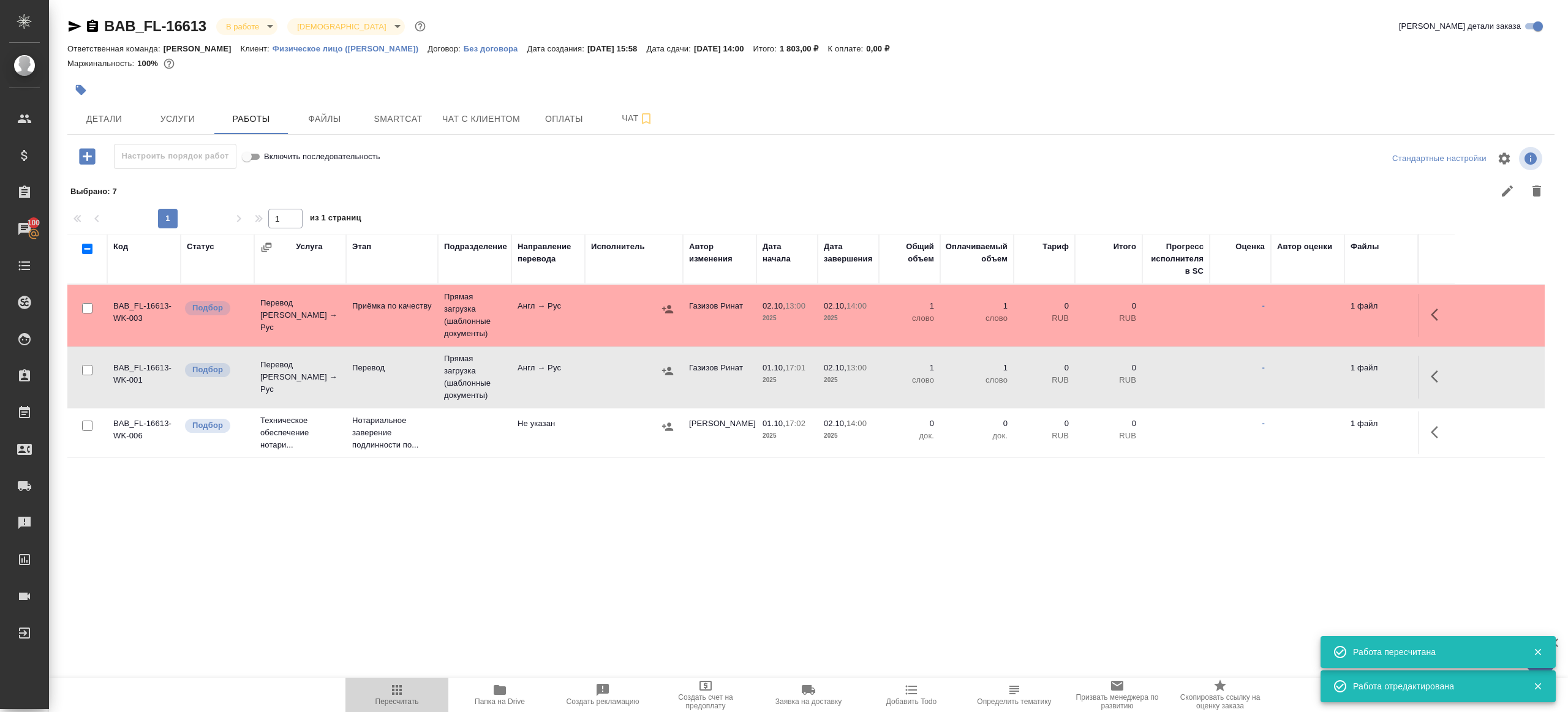
click at [378, 683] on span "Пересчитать" at bounding box center [397, 694] width 88 height 23
click at [555, 606] on div ".cls-1 fill:#fff; AWATERA Gazizov Rinat Клиенты Спецификации Заказы 100 Чаты To…" at bounding box center [784, 356] width 1568 height 712
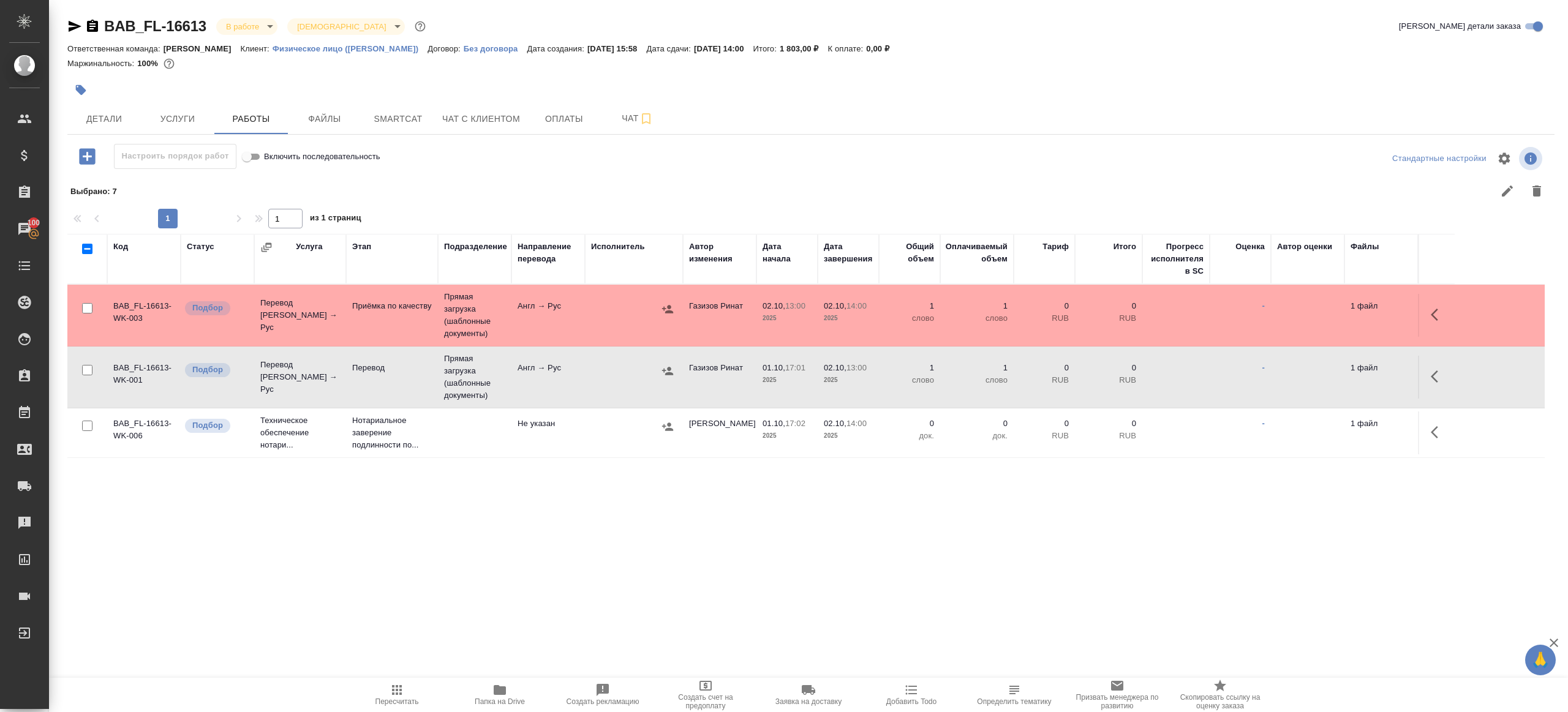
click at [402, 681] on button "Пересчитать" at bounding box center [397, 695] width 103 height 34
click at [401, 681] on button "Пересчитать" at bounding box center [397, 695] width 103 height 34
click at [519, 606] on div ".cls-1 fill:#fff; AWATERA Gazizov Rinat Клиенты Спецификации Заказы 100 Чаты To…" at bounding box center [784, 356] width 1568 height 712
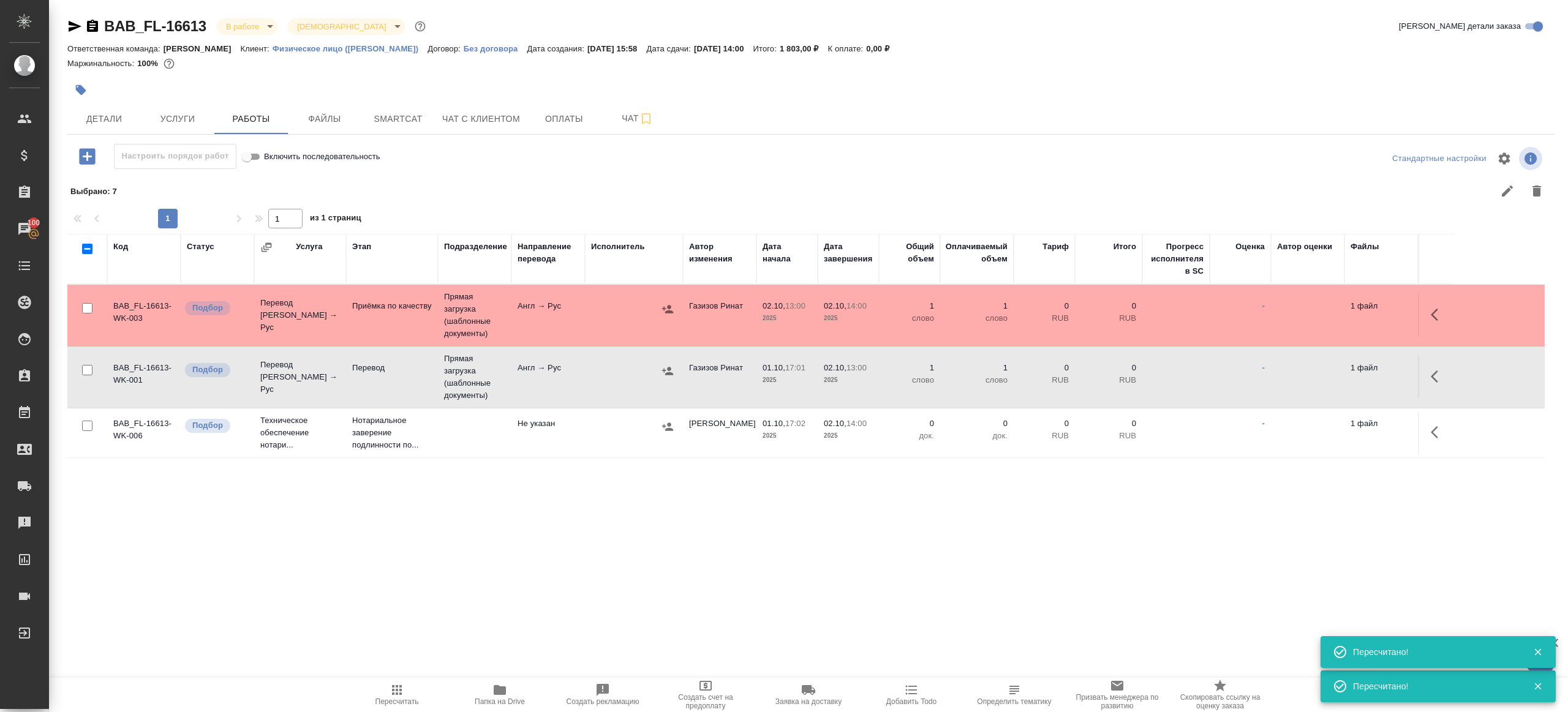
click at [397, 681] on button "Пересчитать" at bounding box center [397, 695] width 103 height 34
click at [468, 569] on div ".cls-1 fill:#fff; AWATERA Gazizov Rinat Клиенты Спецификации Заказы 100 Чаты To…" at bounding box center [784, 356] width 1568 height 712
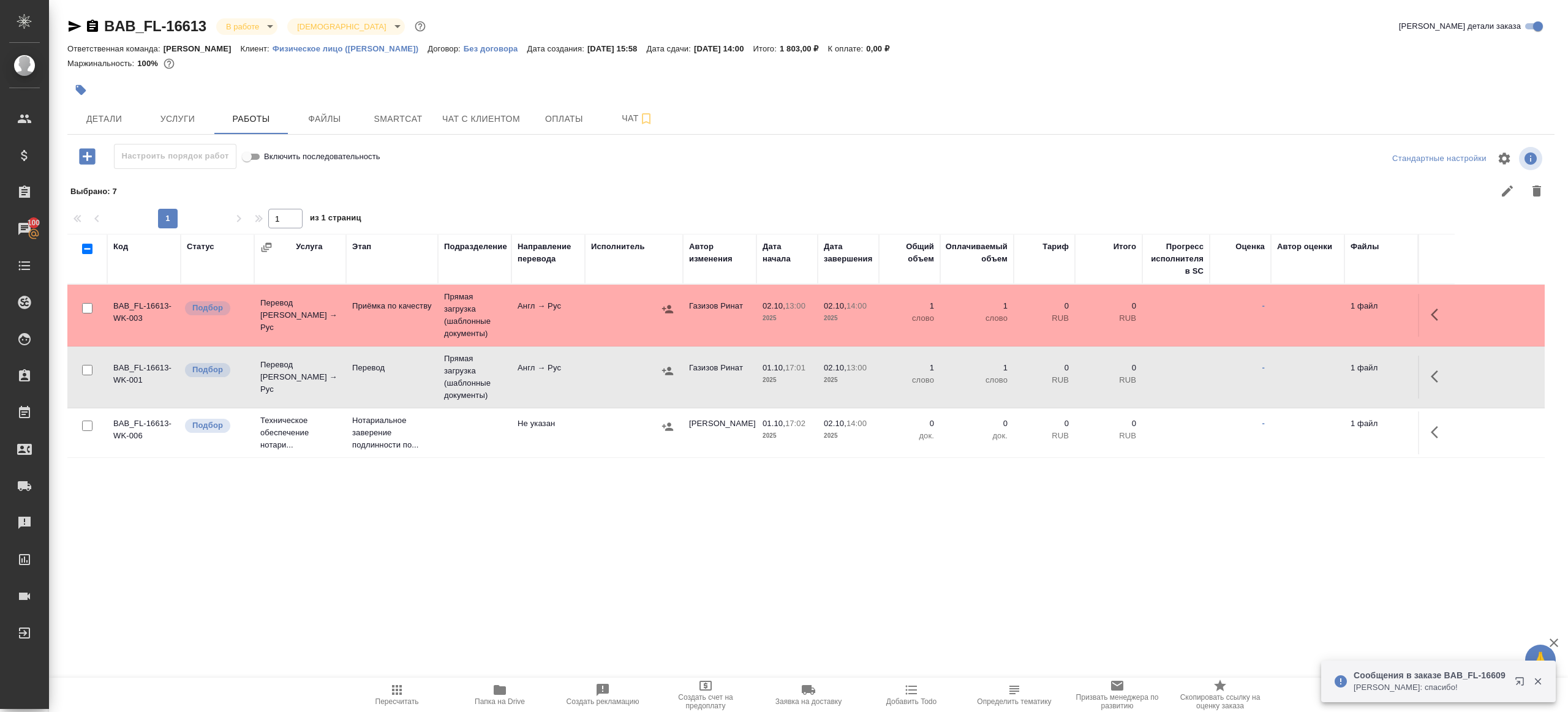
click at [374, 683] on span "Пересчитать" at bounding box center [397, 694] width 88 height 23
click at [539, 623] on div ".cls-1 fill:#fff; AWATERA Gazizov Rinat Клиенты Спецификации Заказы 100 Чаты To…" at bounding box center [784, 356] width 1568 height 712
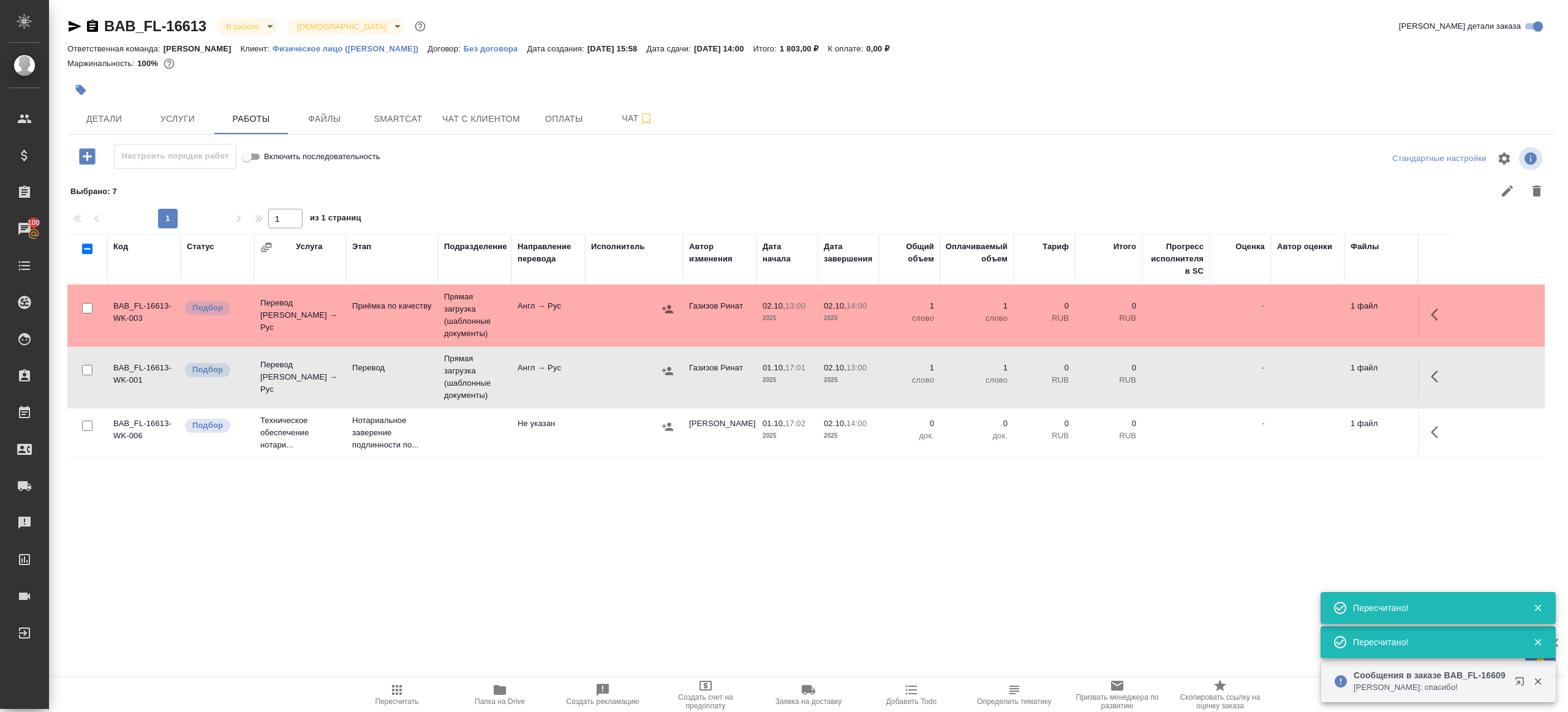
click at [504, 394] on td "Прямая загрузка (шаблонные документы)" at bounding box center [475, 376] width 73 height 61
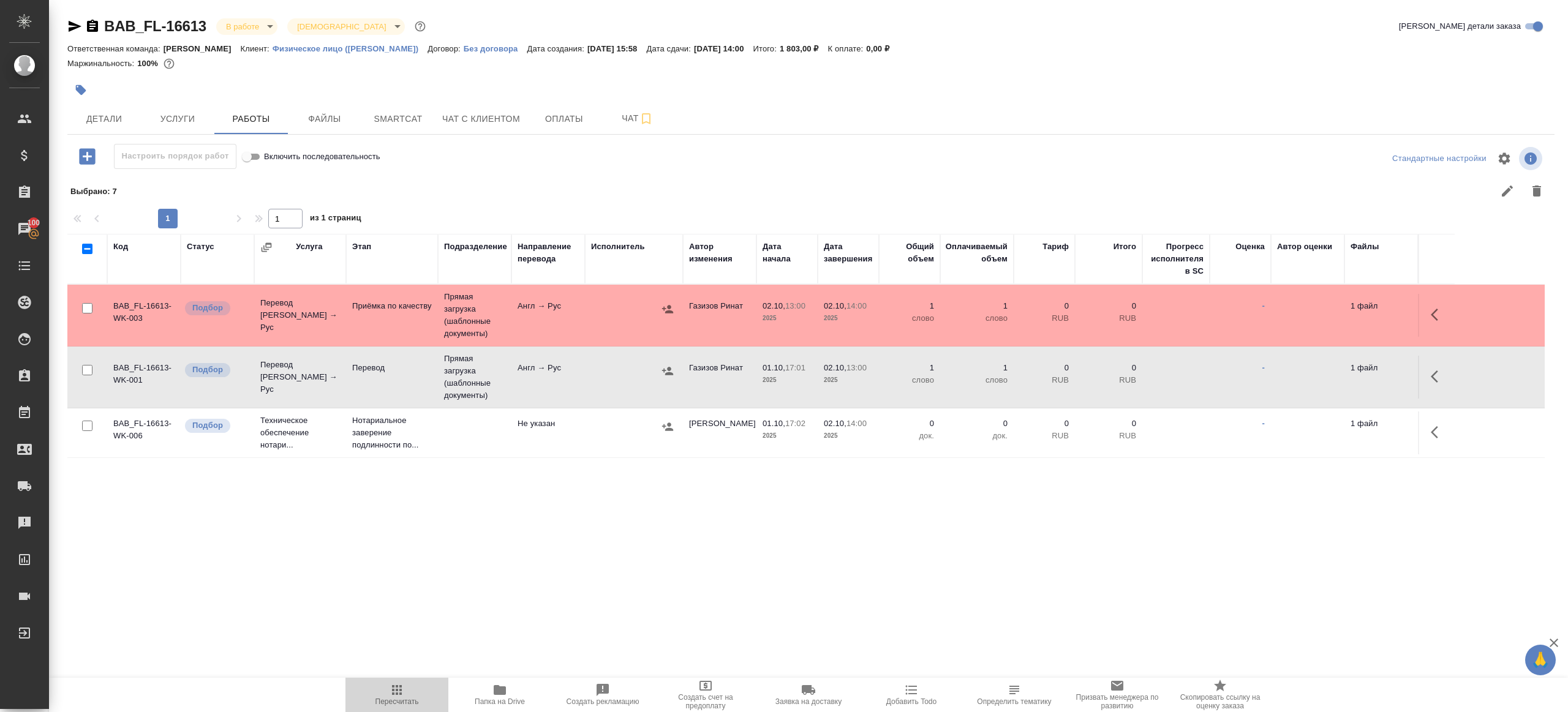
click at [387, 679] on button "Пересчитать" at bounding box center [397, 695] width 103 height 34
click at [459, 607] on div ".cls-1 fill:#fff; AWATERA Gazizov Rinat Клиенты Спецификации Заказы 100 Чаты To…" at bounding box center [784, 356] width 1568 height 712
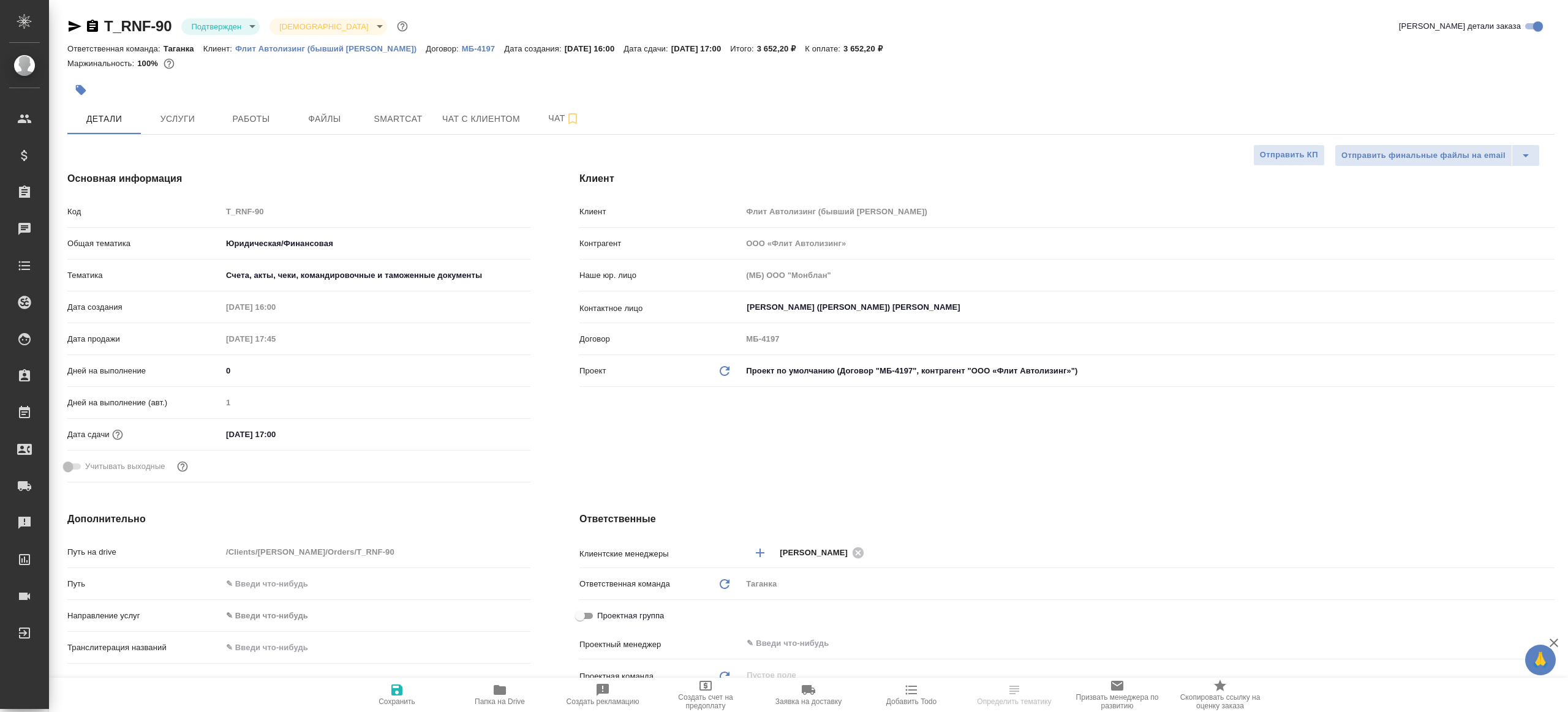
select select "RU"
click at [225, 26] on body "🙏 .cls-1 fill:#fff; AWATERA Gazizov Rinat Клиенты Спецификации Заказы Чаты Todo…" at bounding box center [784, 356] width 1568 height 712
click at [251, 125] on li "В работе" at bounding box center [237, 129] width 112 height 21
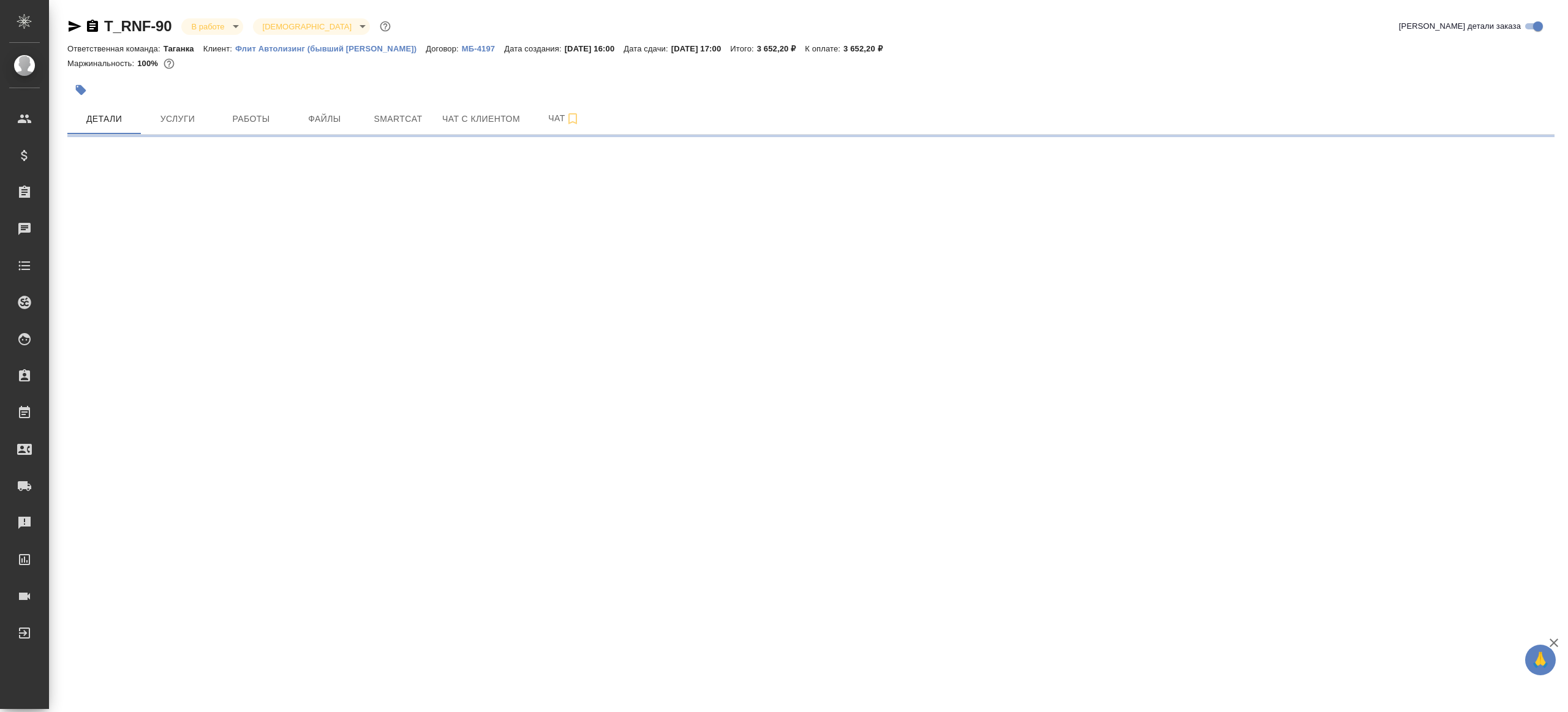
select select "RU"
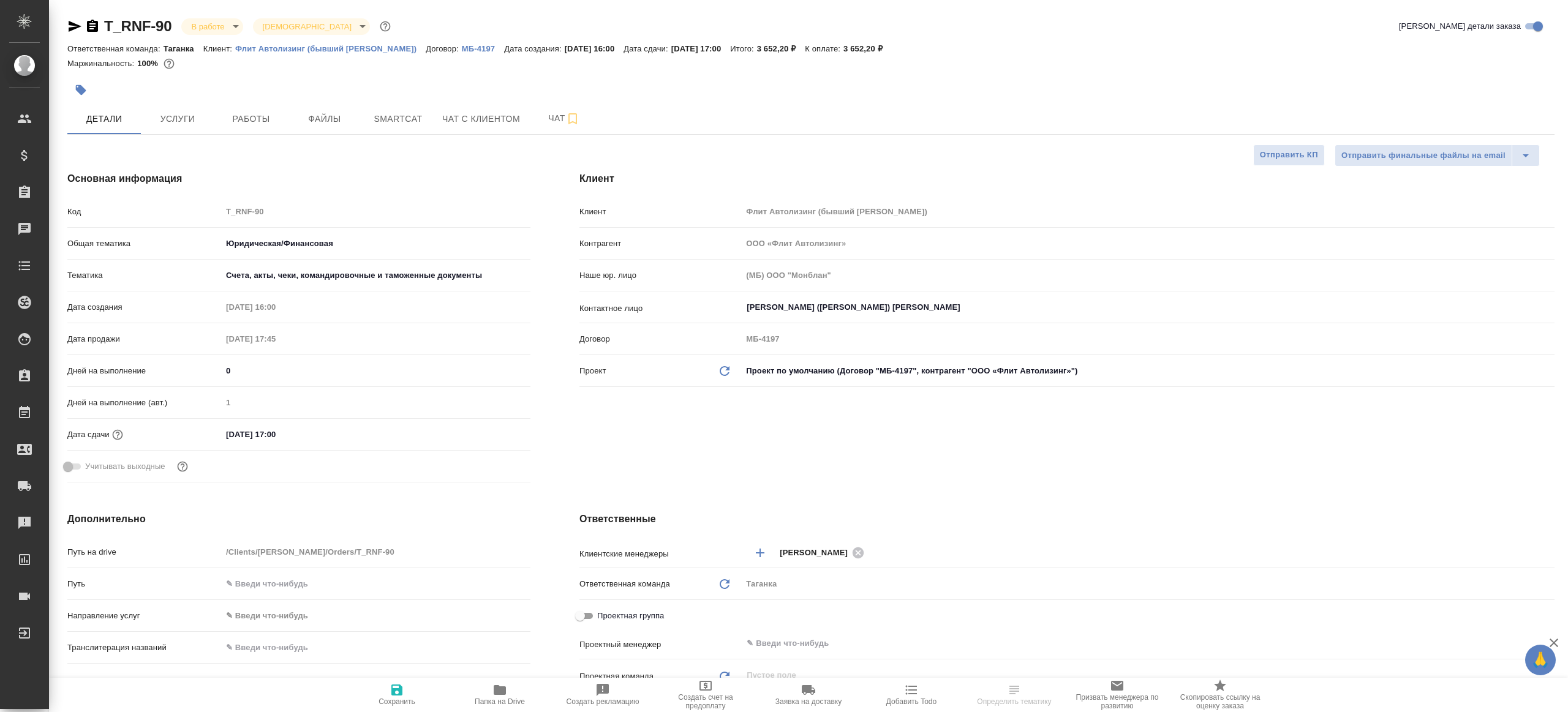
type textarea "x"
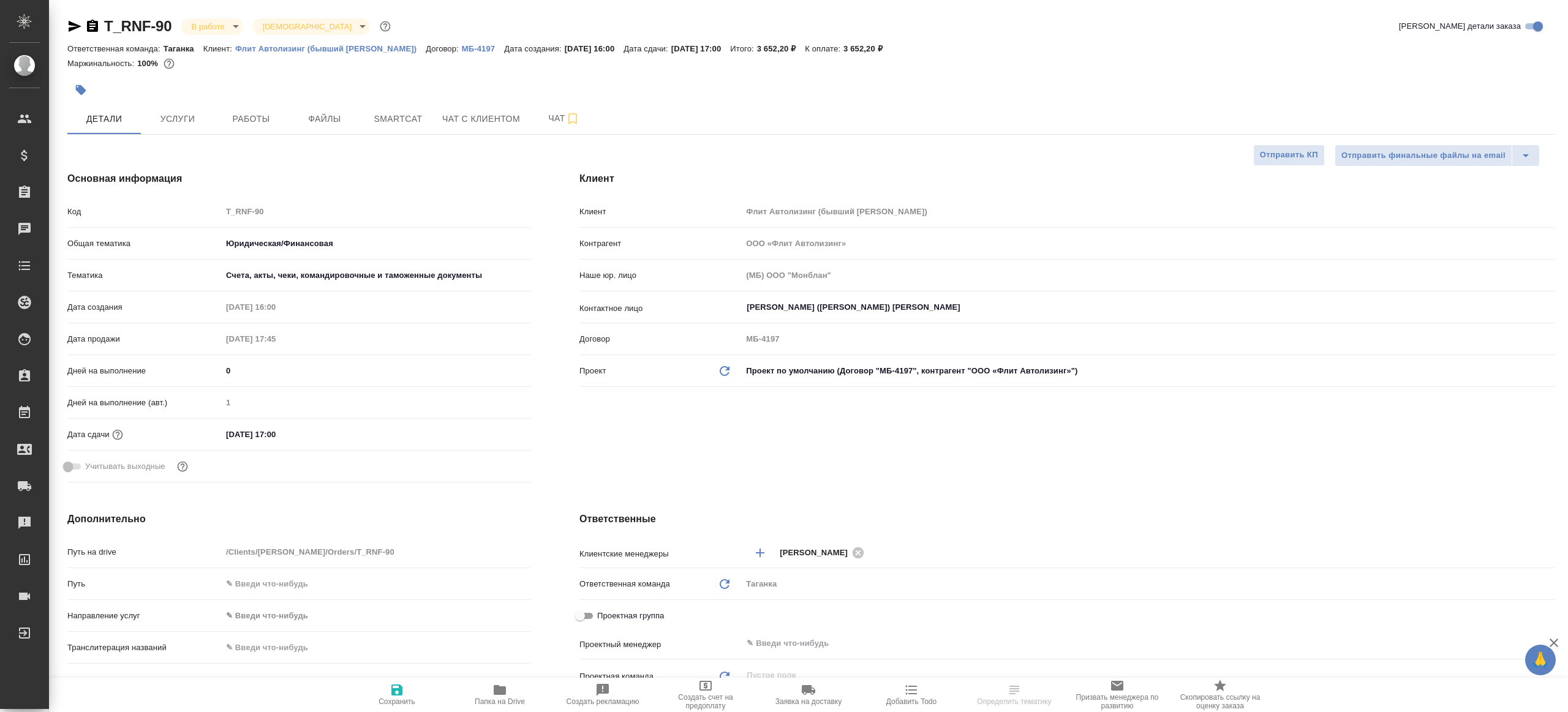
type textarea "x"
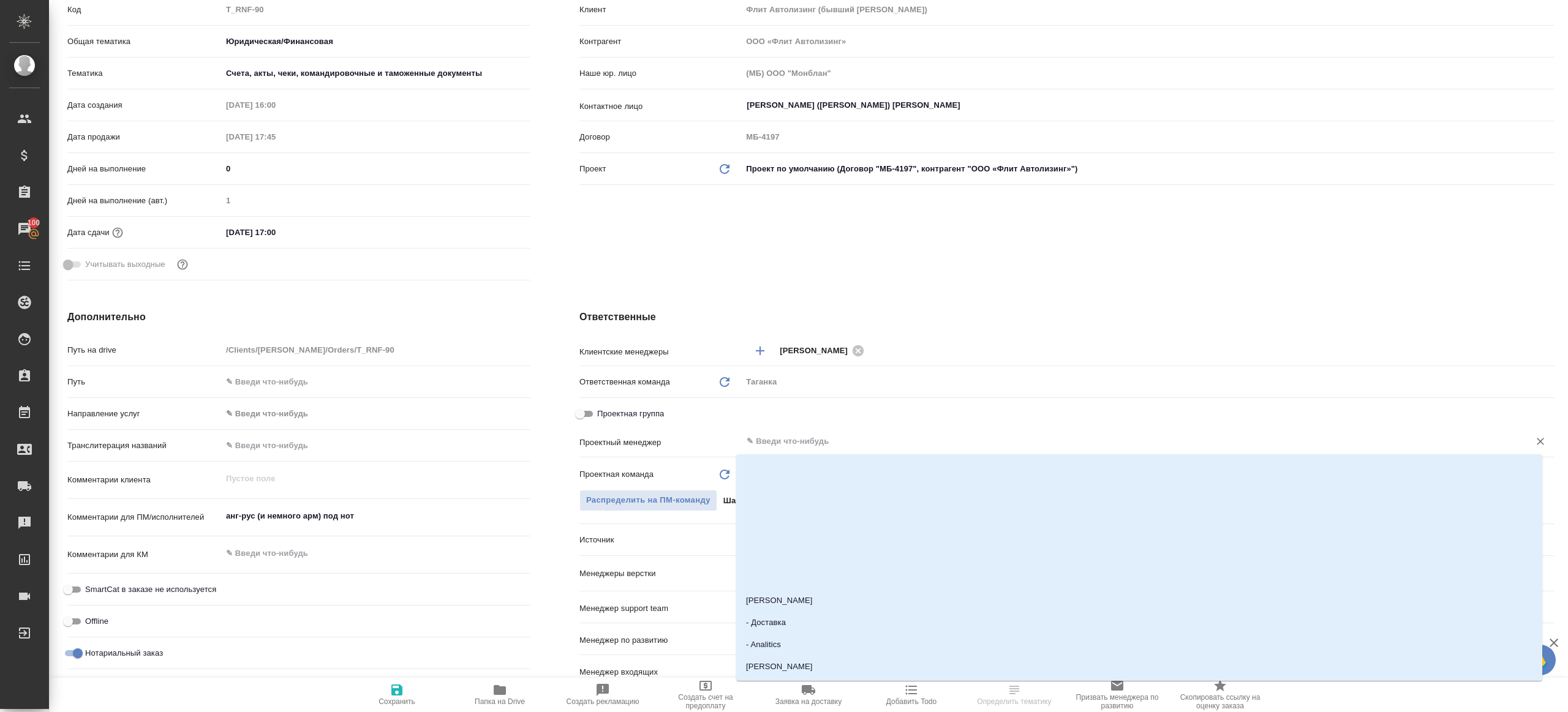
click at [818, 442] on body "🙏 .cls-1 fill:#fff; AWATERA Gazizov Rinat Клиенты Спецификации Заказы 100 Чаты …" at bounding box center [784, 356] width 1568 height 712
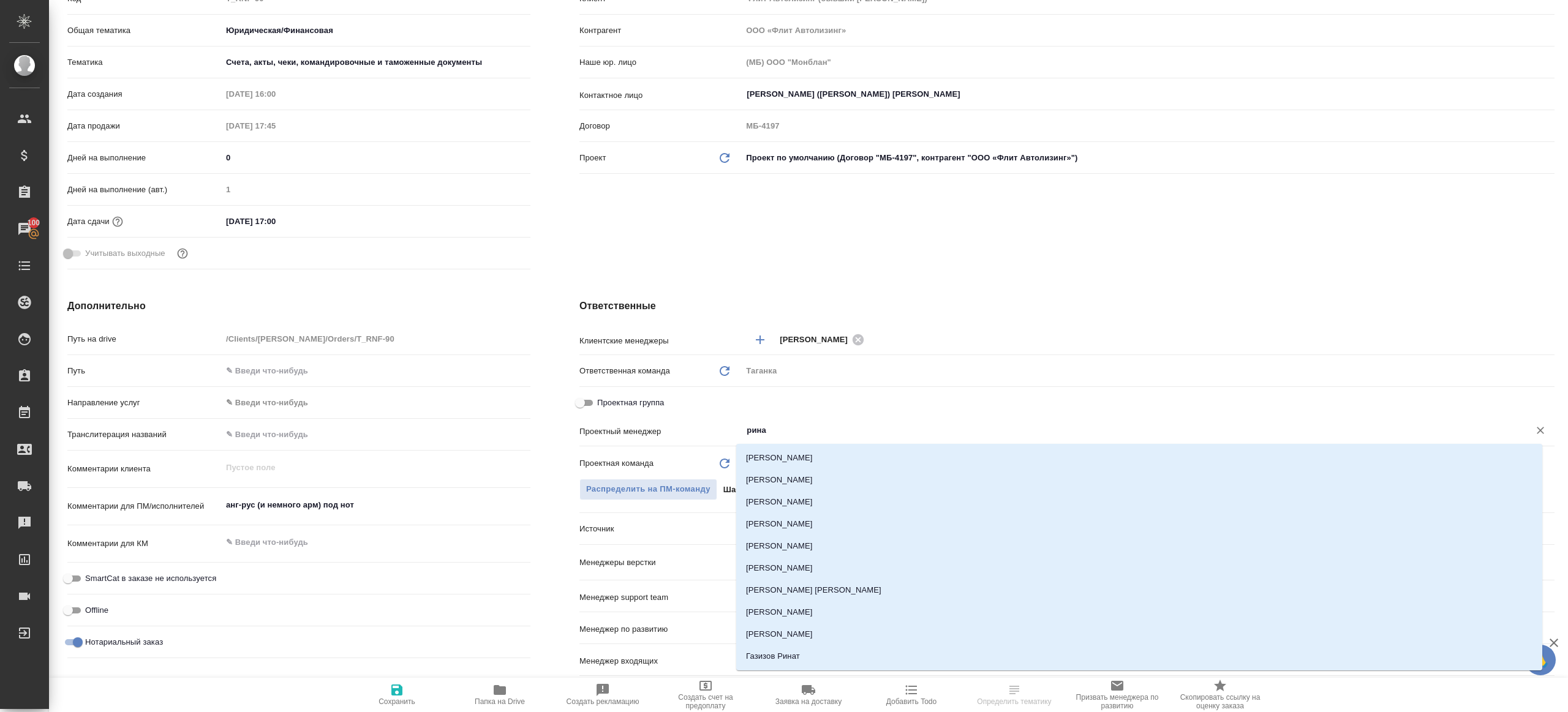
type input "ринат"
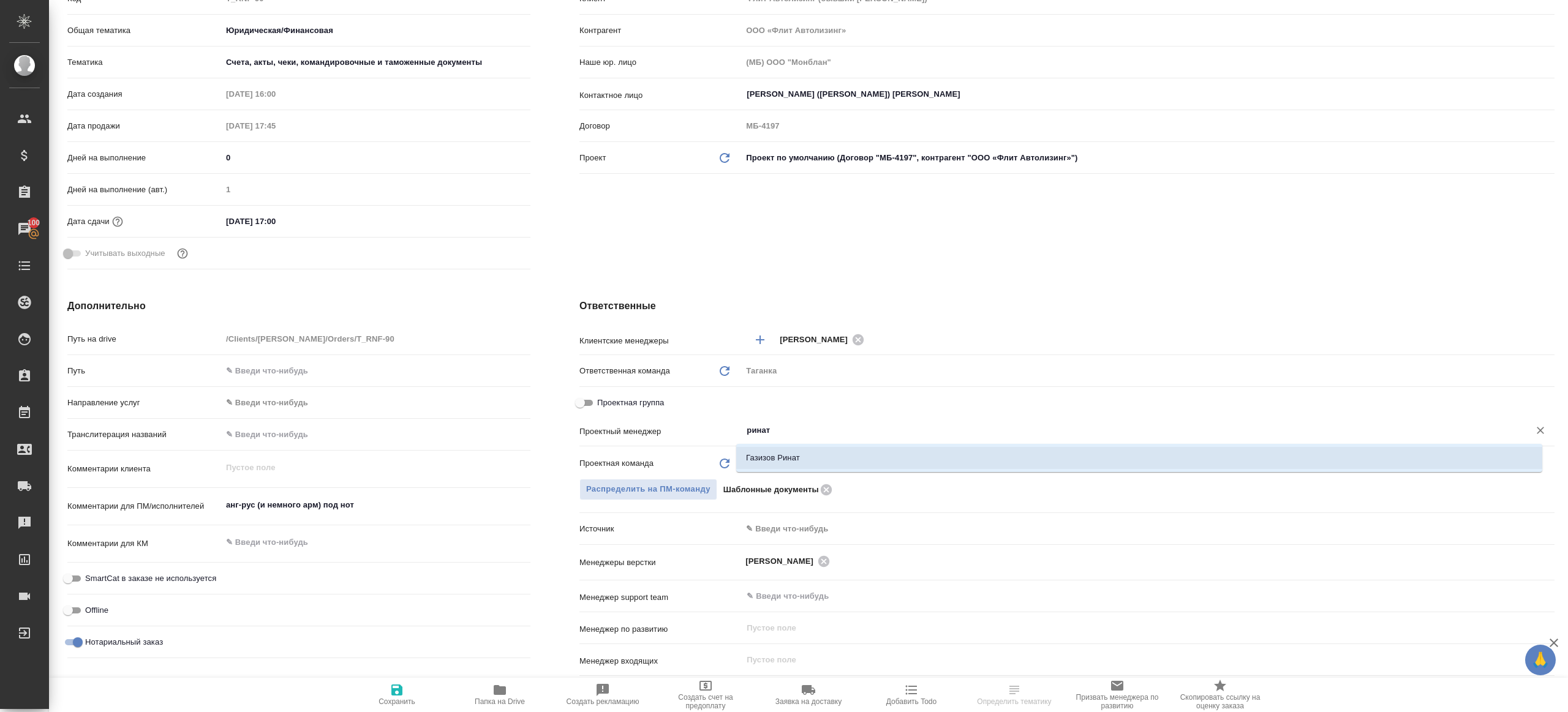
click at [829, 466] on li "Газизов Ринат" at bounding box center [1139, 457] width 806 height 22
type textarea "x"
type input "Газизов Ринат"
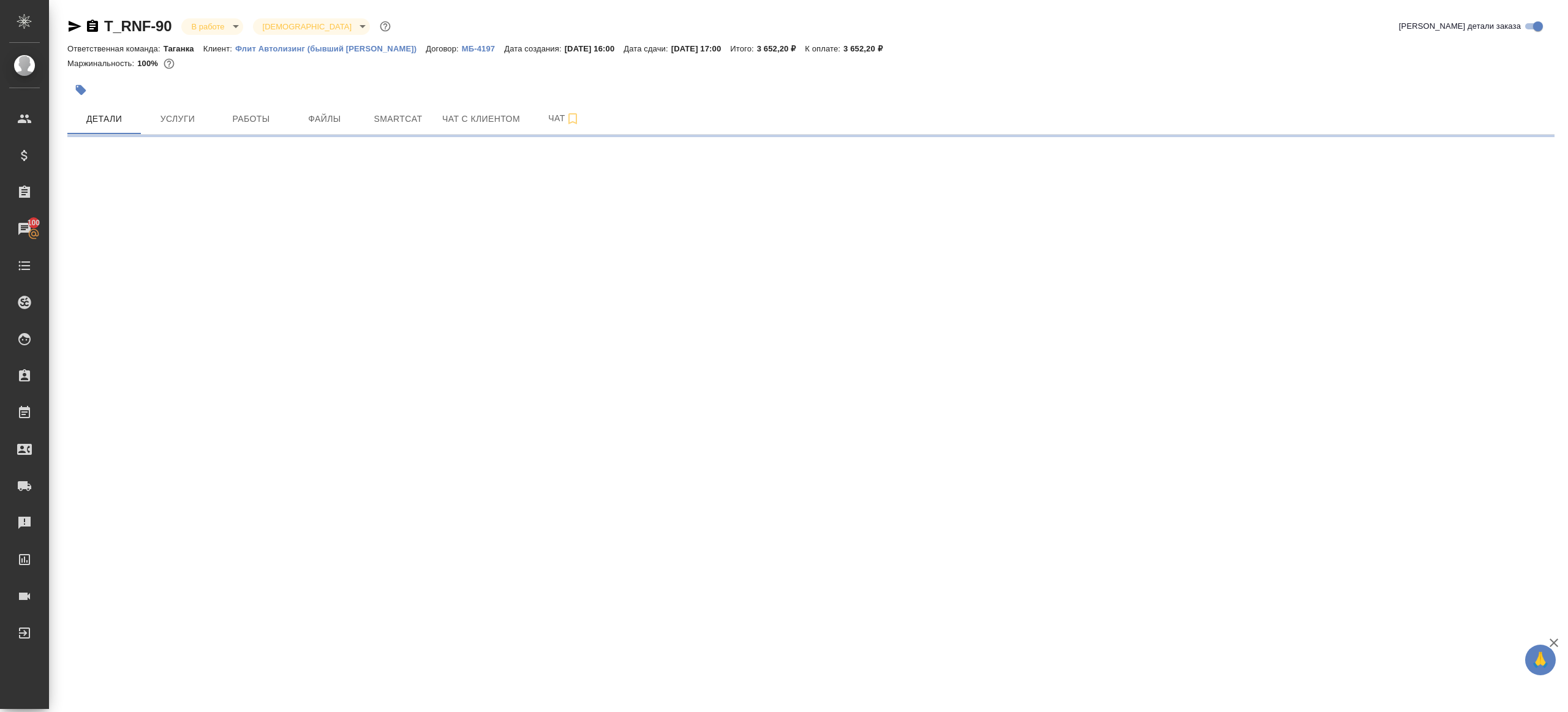
scroll to position [0, 0]
select select "RU"
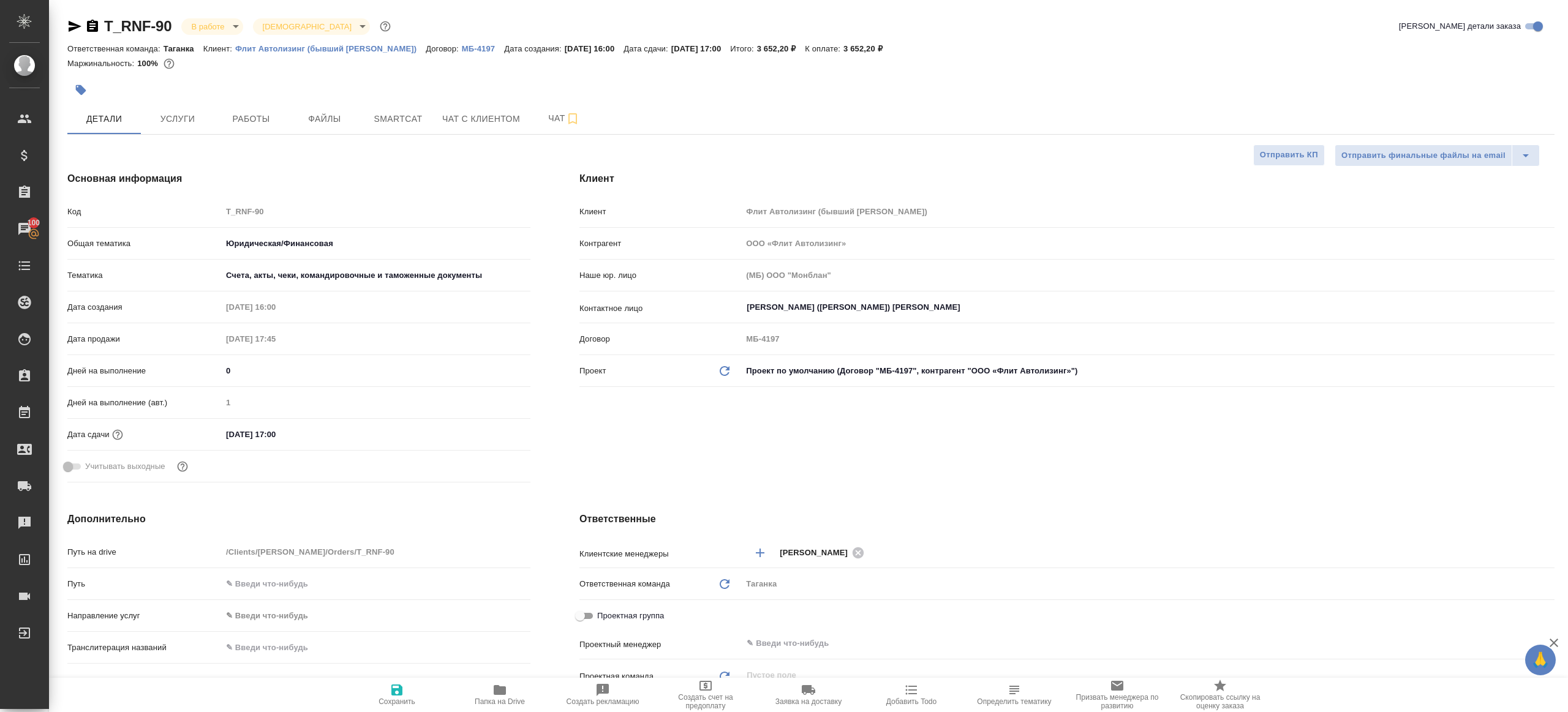
type textarea "x"
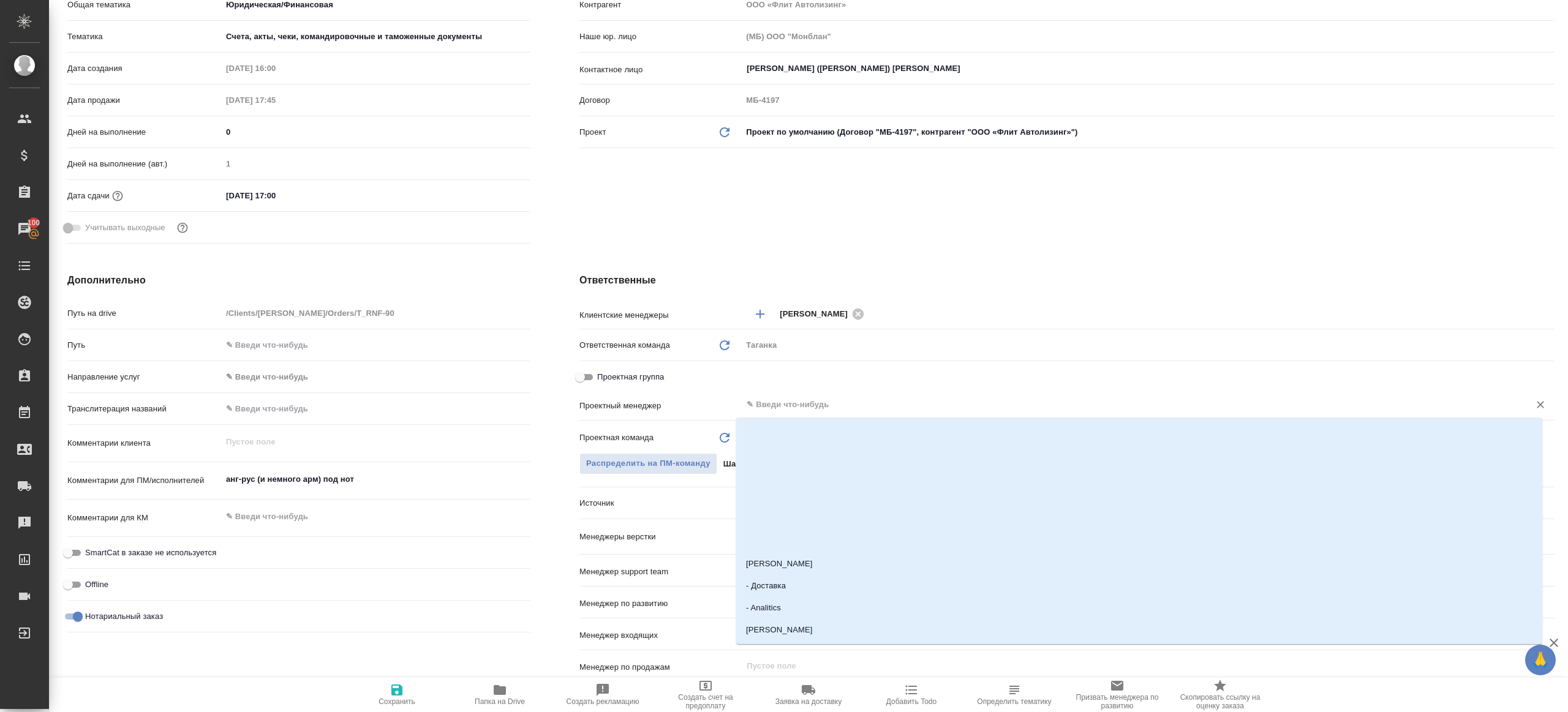
click at [796, 406] on input "text" at bounding box center [1128, 404] width 765 height 14
type input "ринат"
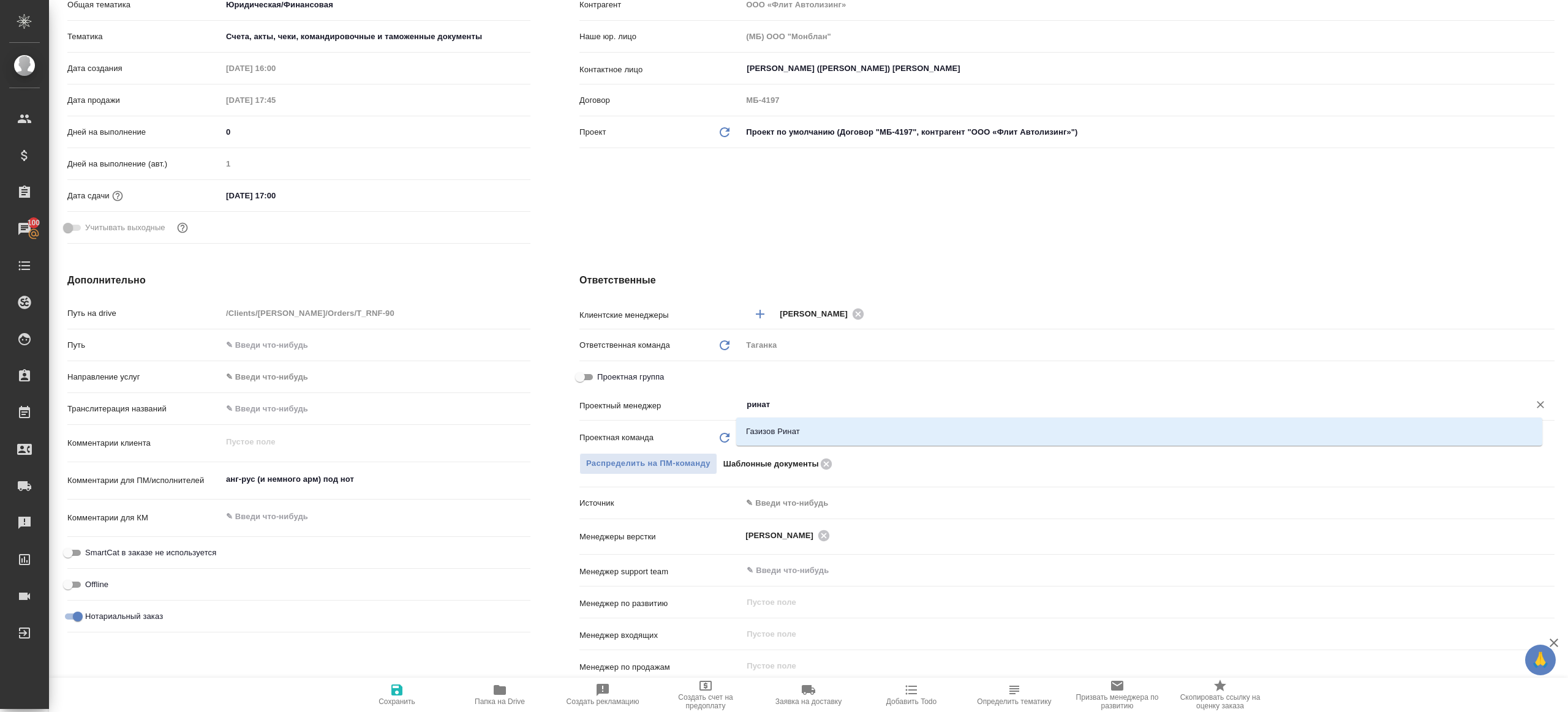
click at [790, 424] on li "Газизов Ринат" at bounding box center [1139, 432] width 806 height 22
type textarea "x"
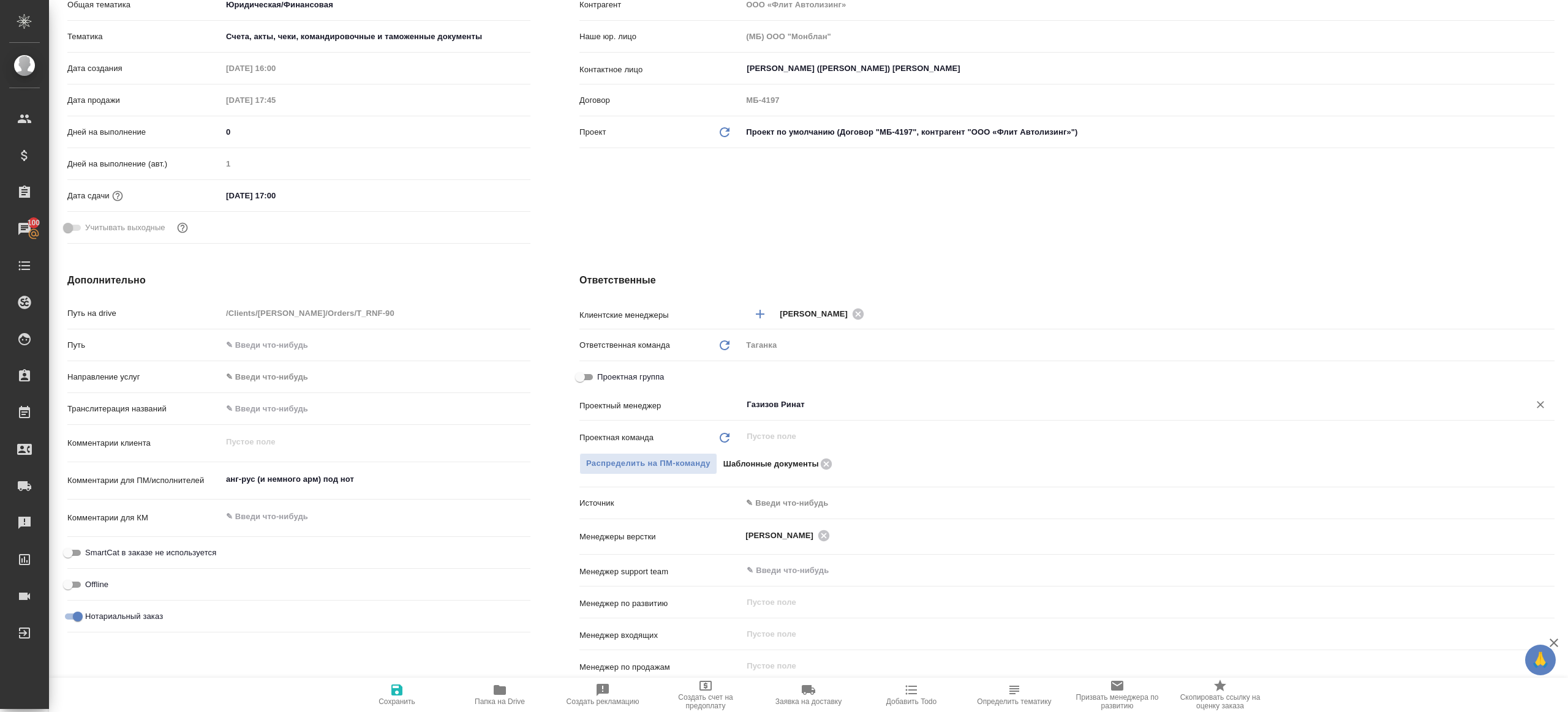
type input "Газизов Ринат"
click at [400, 684] on icon "button" at bounding box center [397, 690] width 14 height 14
type textarea "x"
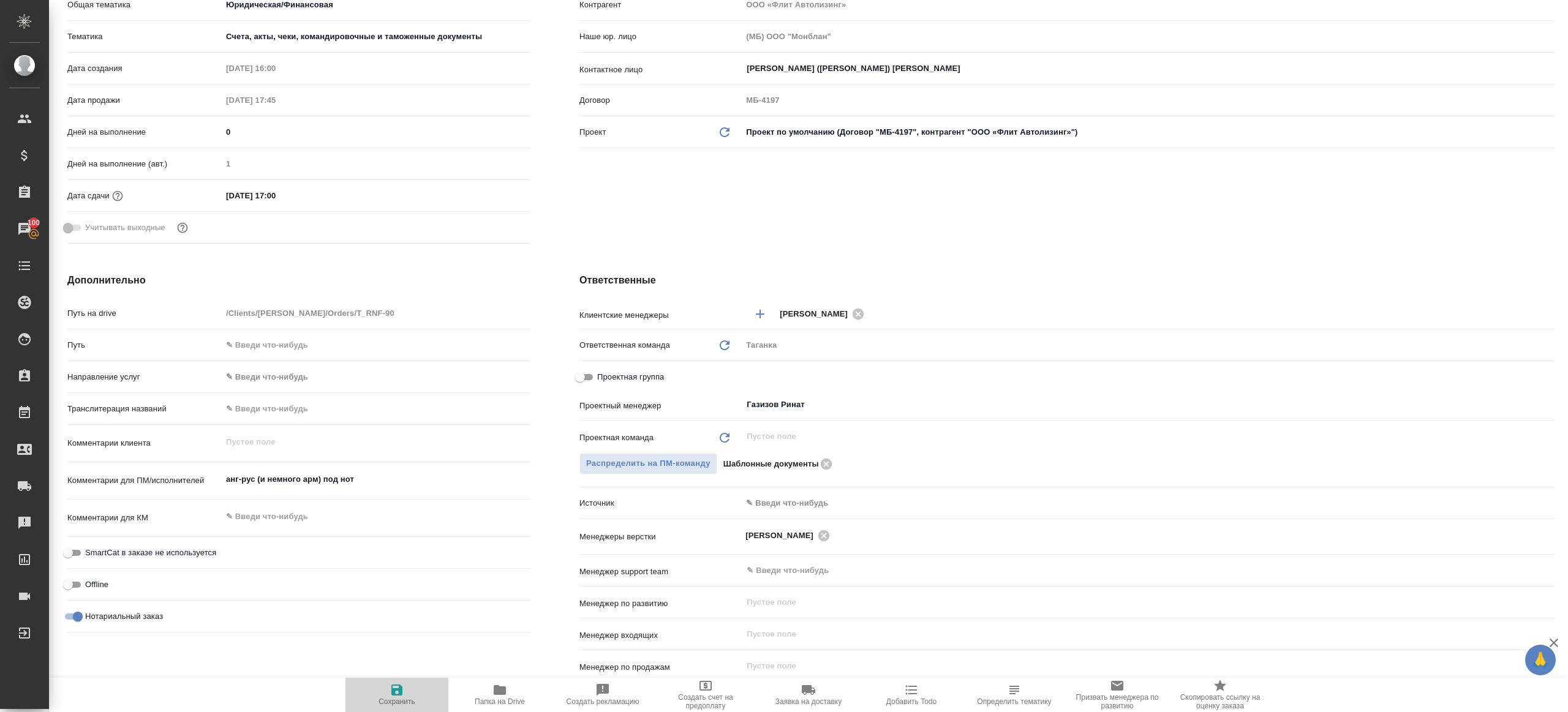
type textarea "x"
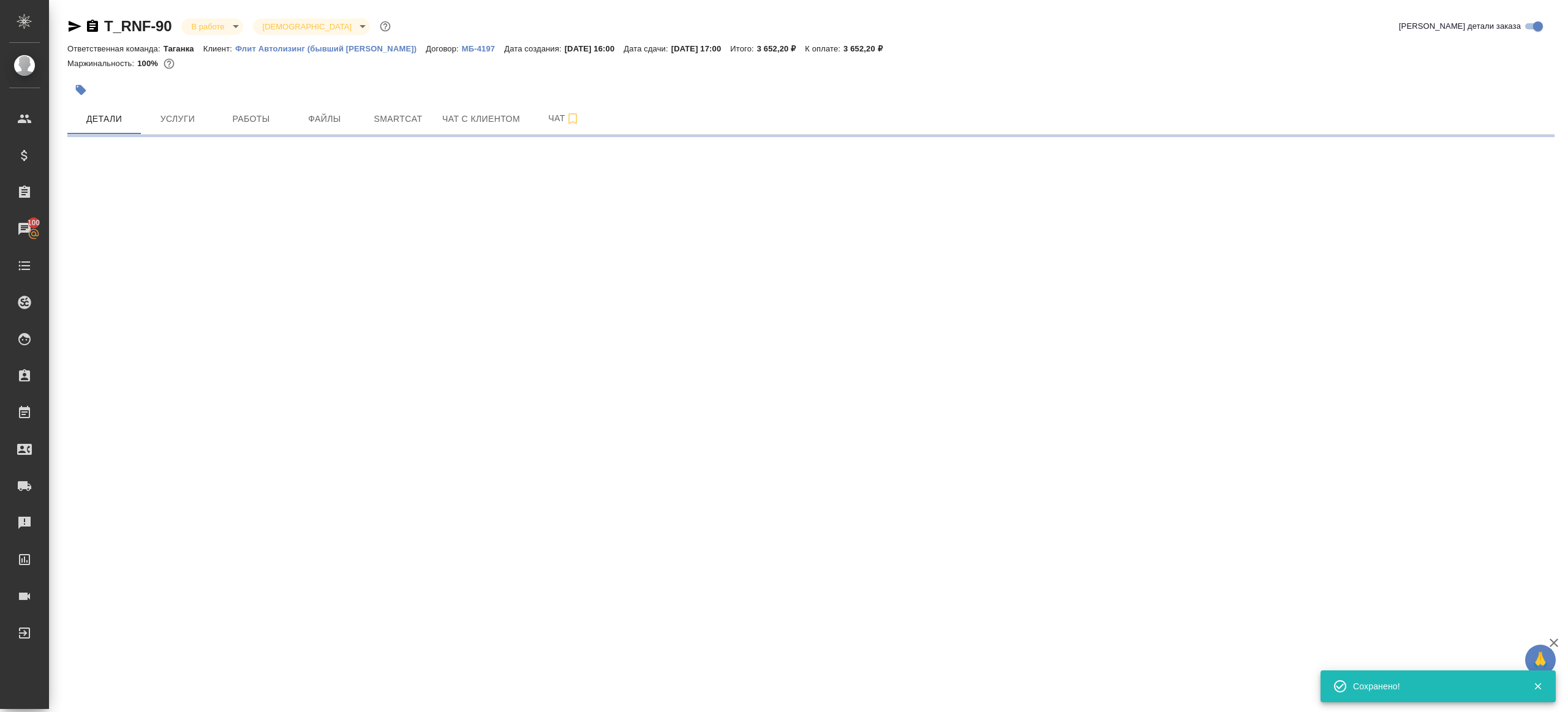
scroll to position [0, 0]
select select "RU"
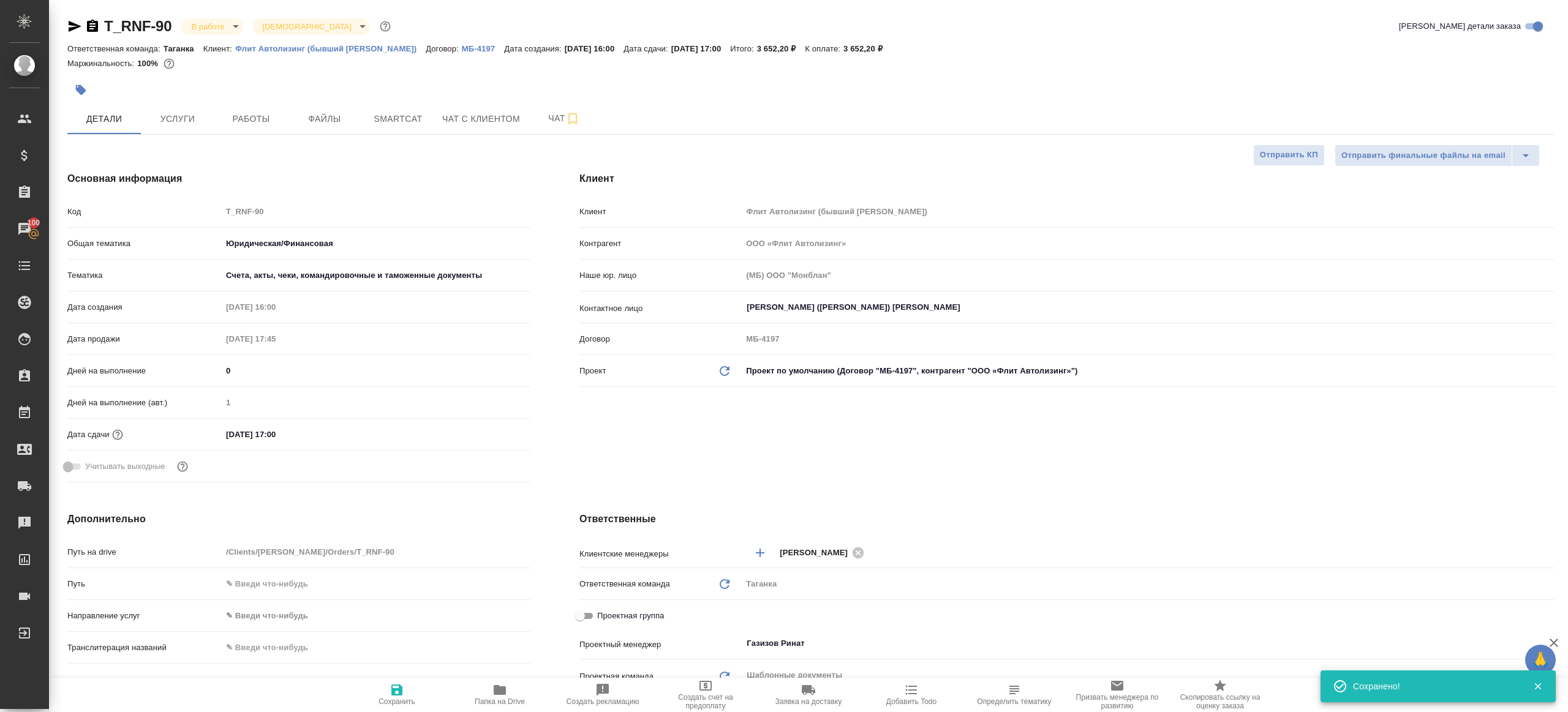
type textarea "x"
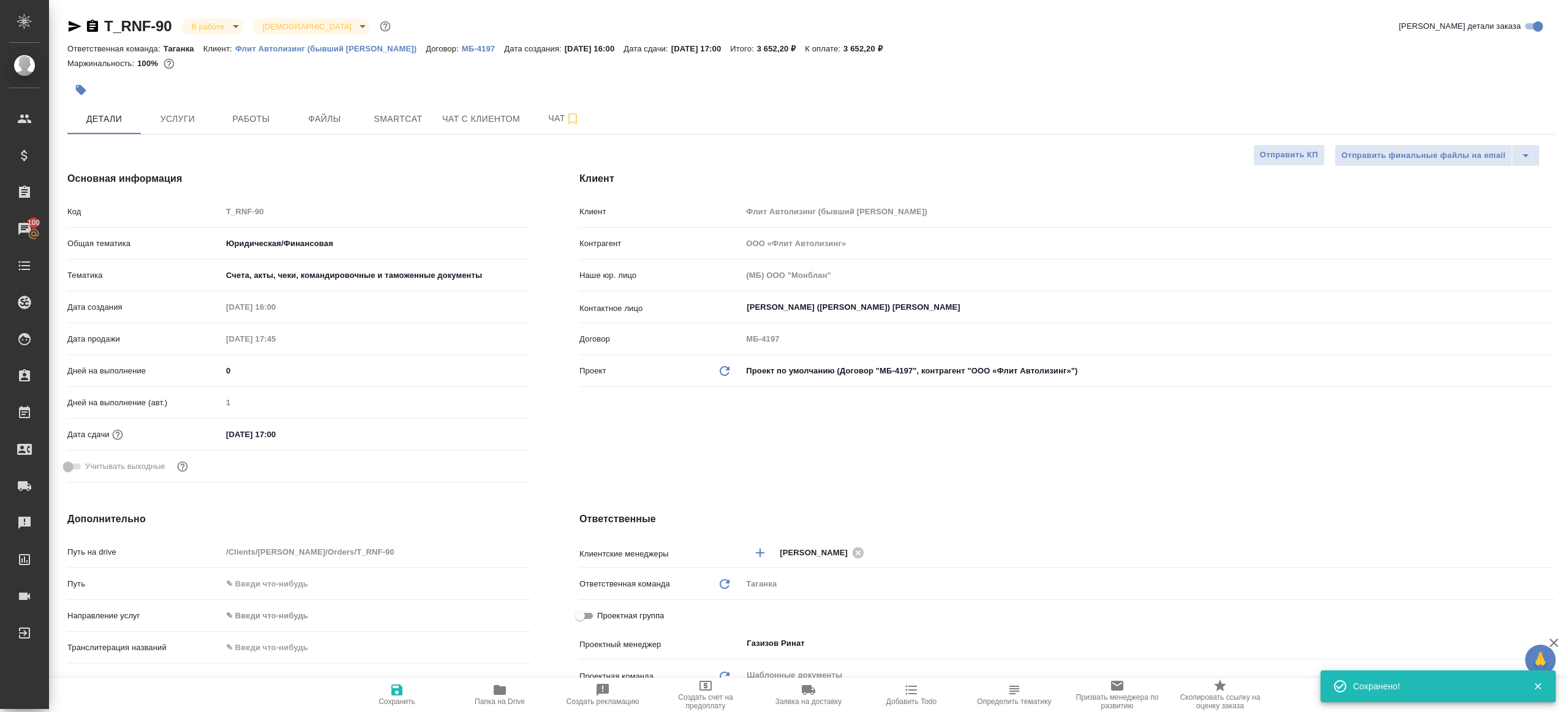
type textarea "x"
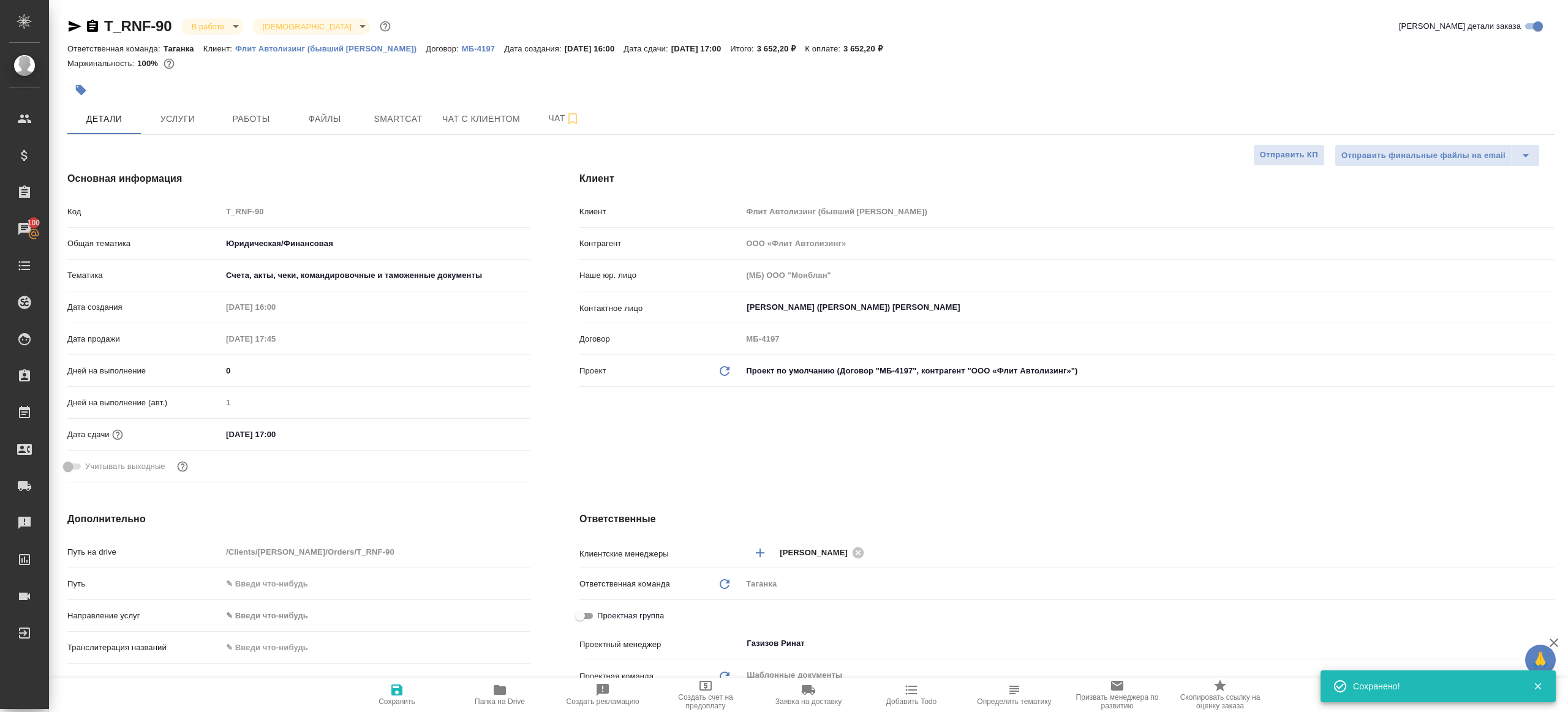
type textarea "x"
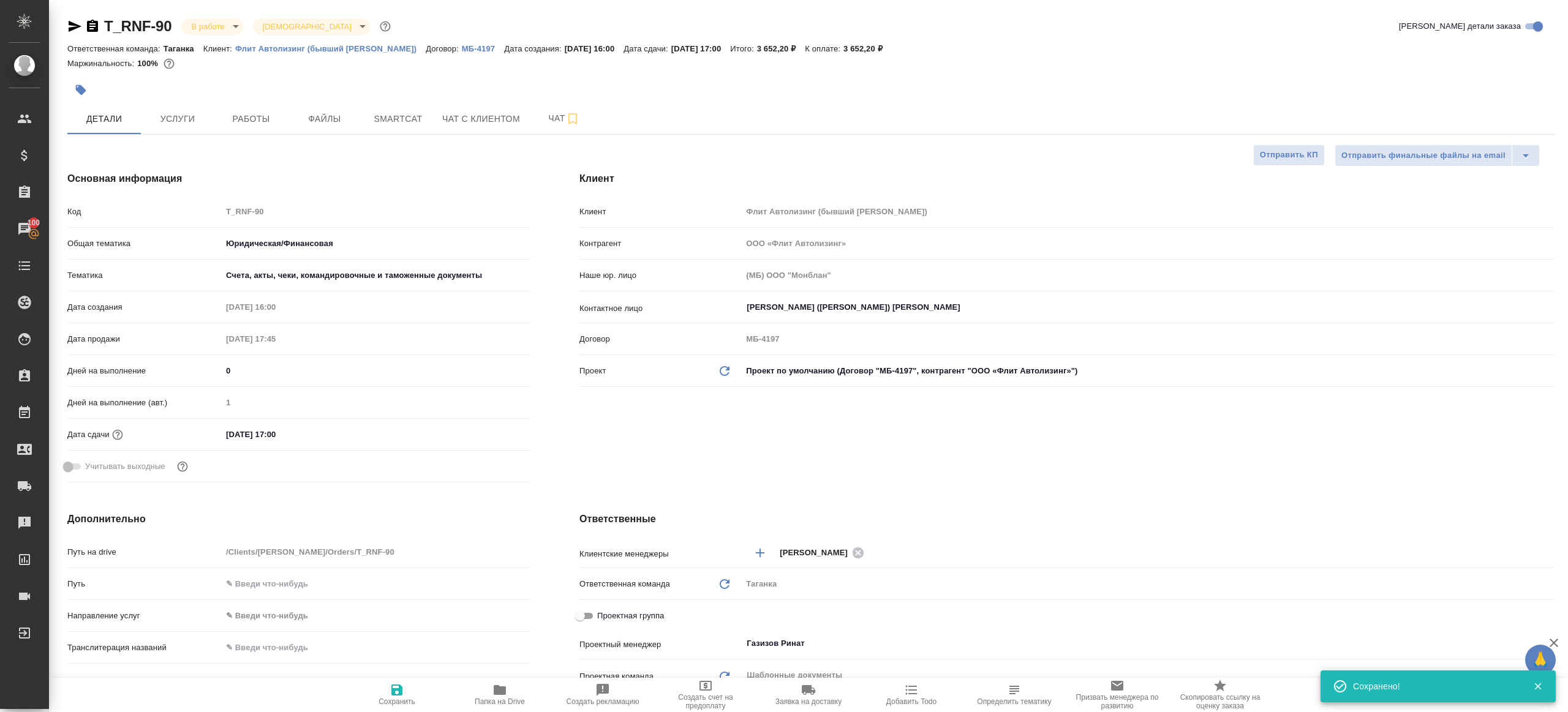
type textarea "x"
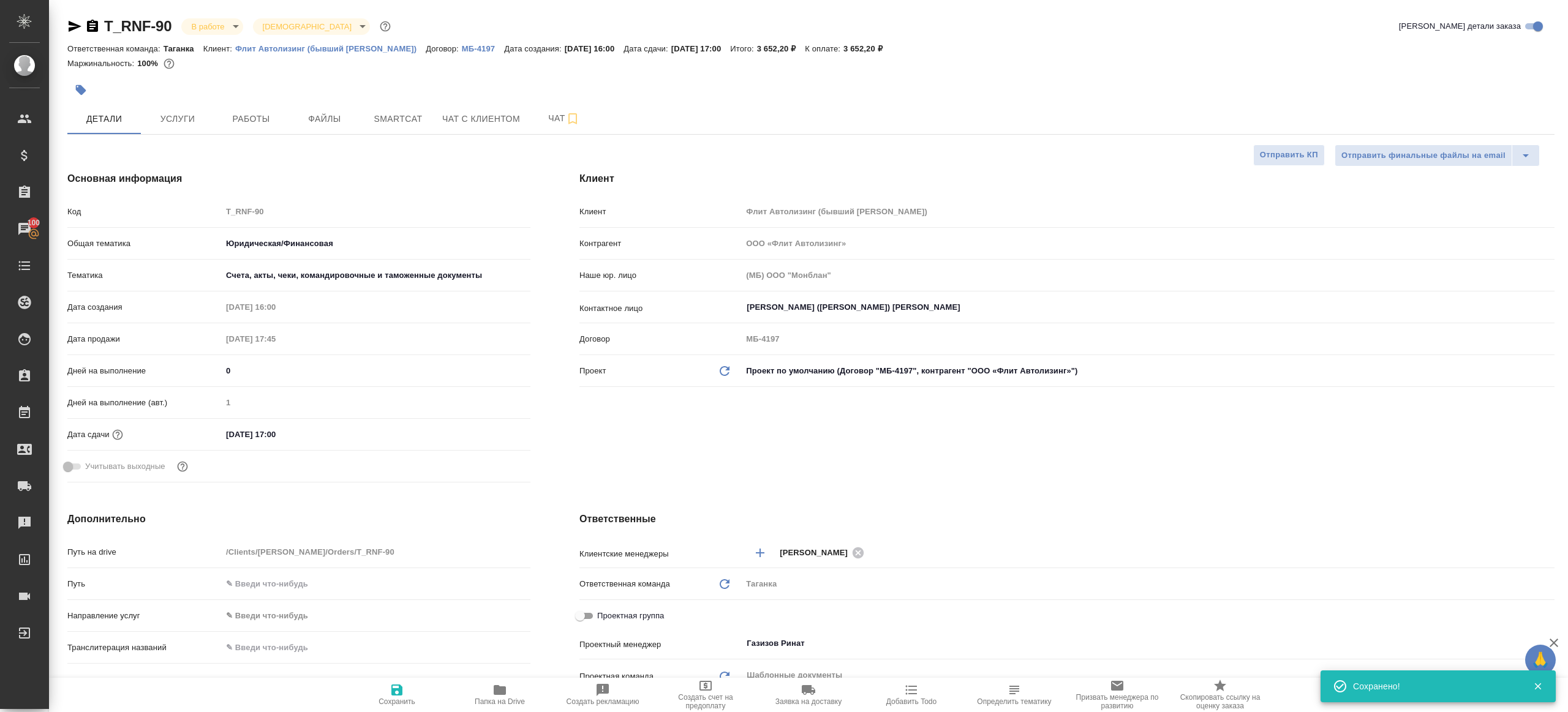
type textarea "x"
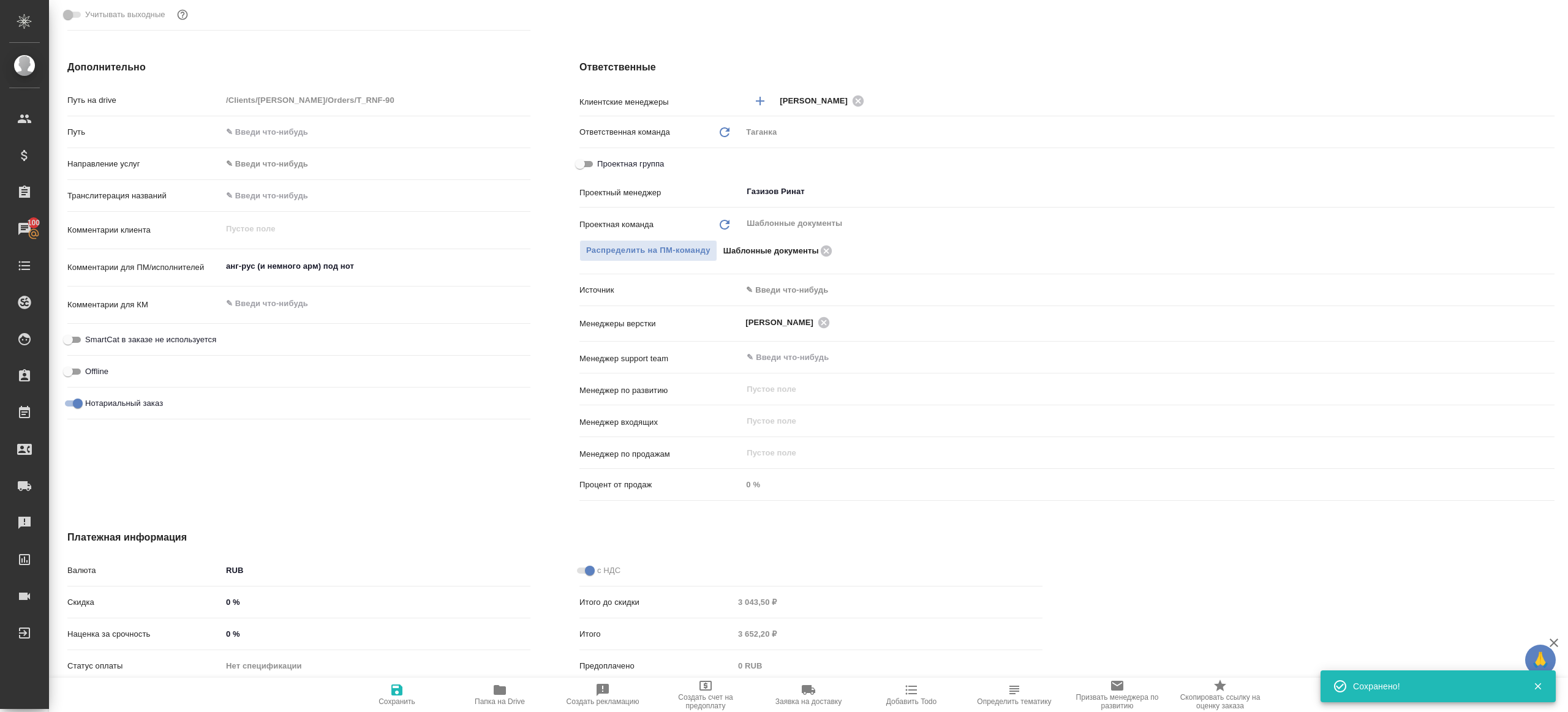
scroll to position [462, 0]
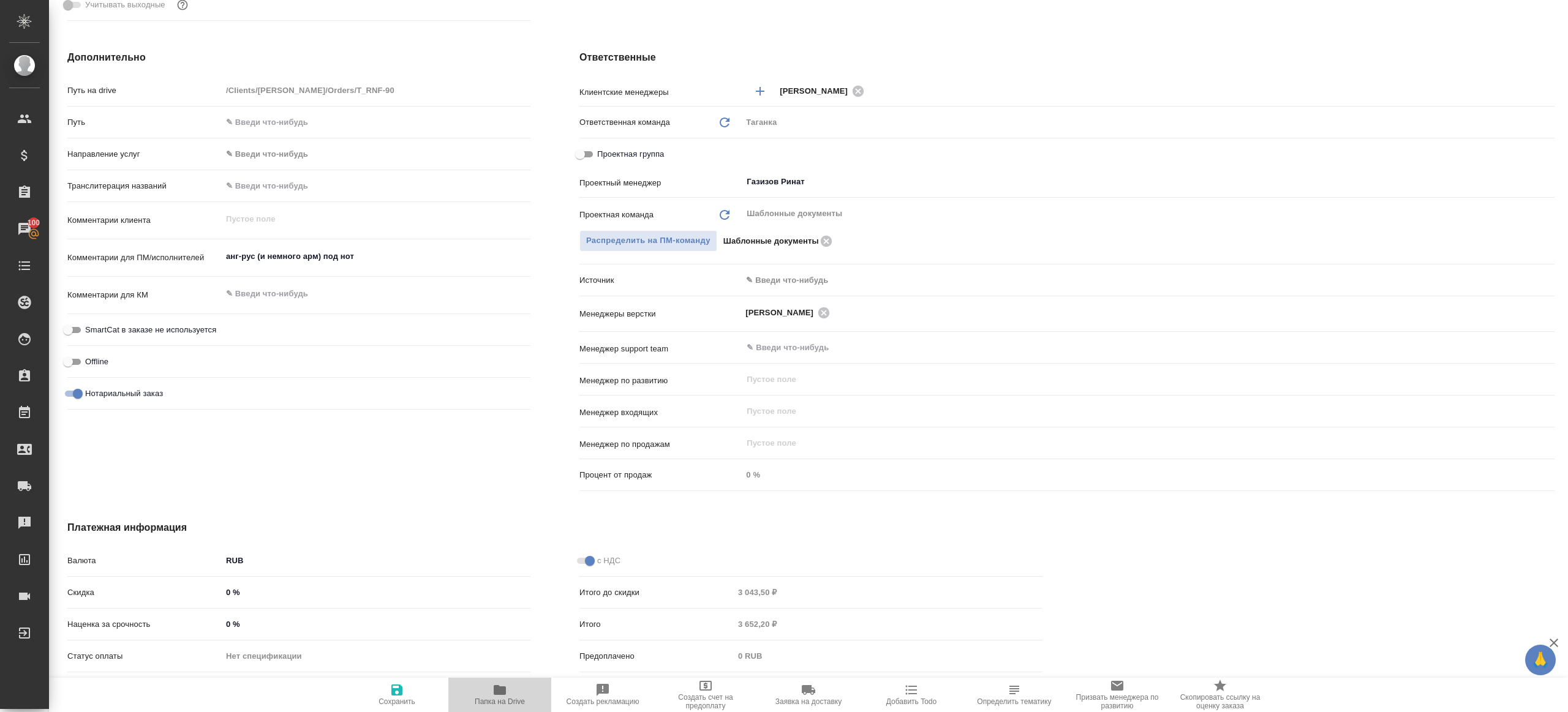
click at [502, 692] on icon "button" at bounding box center [499, 690] width 12 height 10
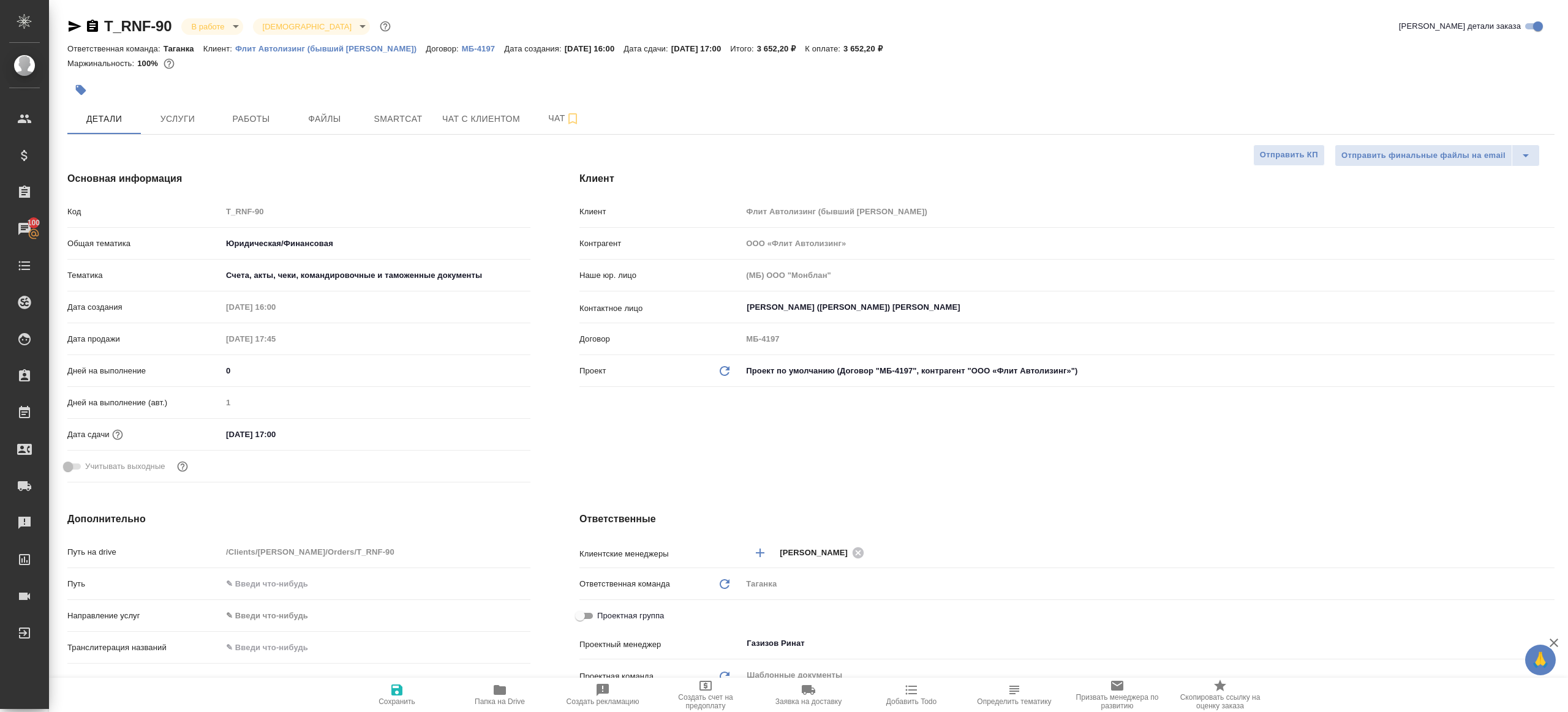
type textarea "x"
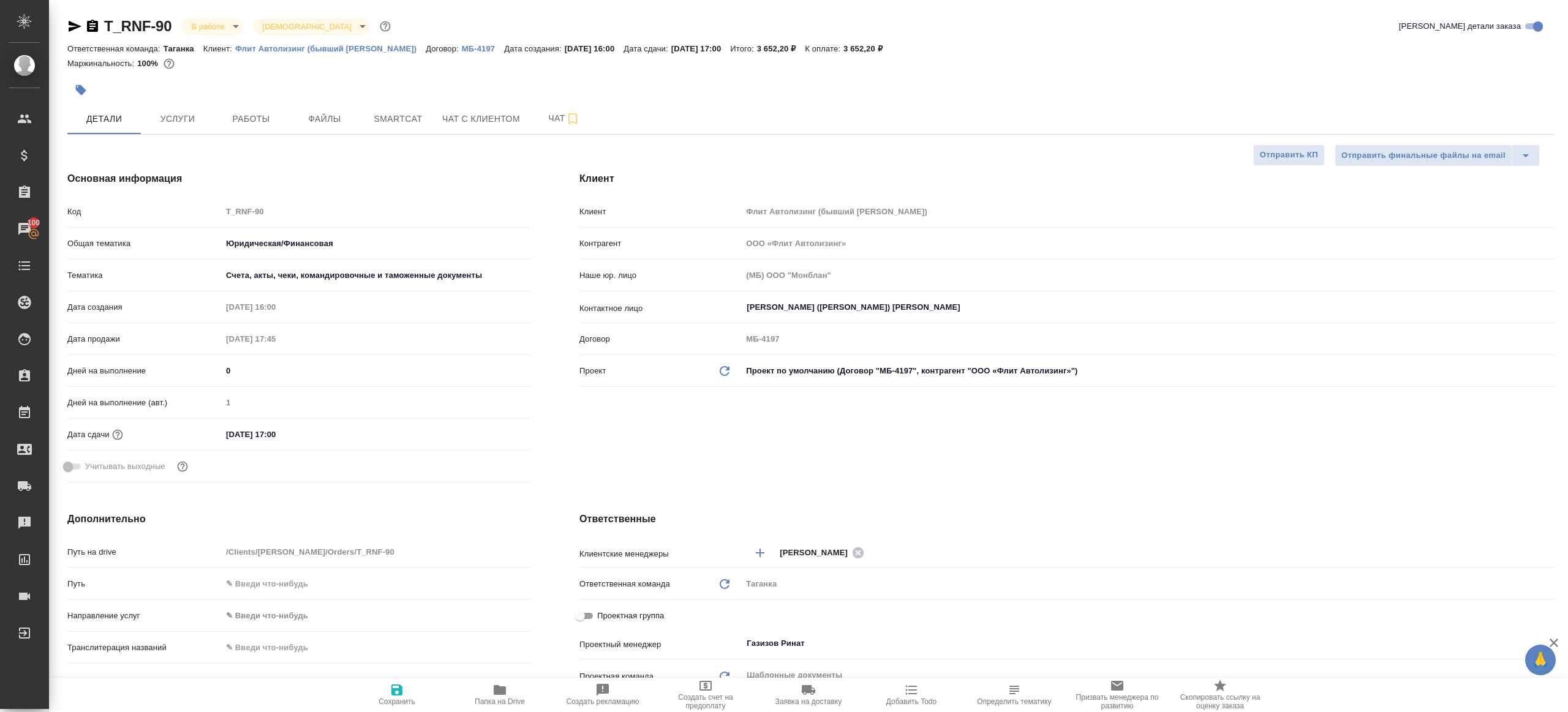
type textarea "x"
click at [232, 129] on button "Работы" at bounding box center [251, 118] width 73 height 31
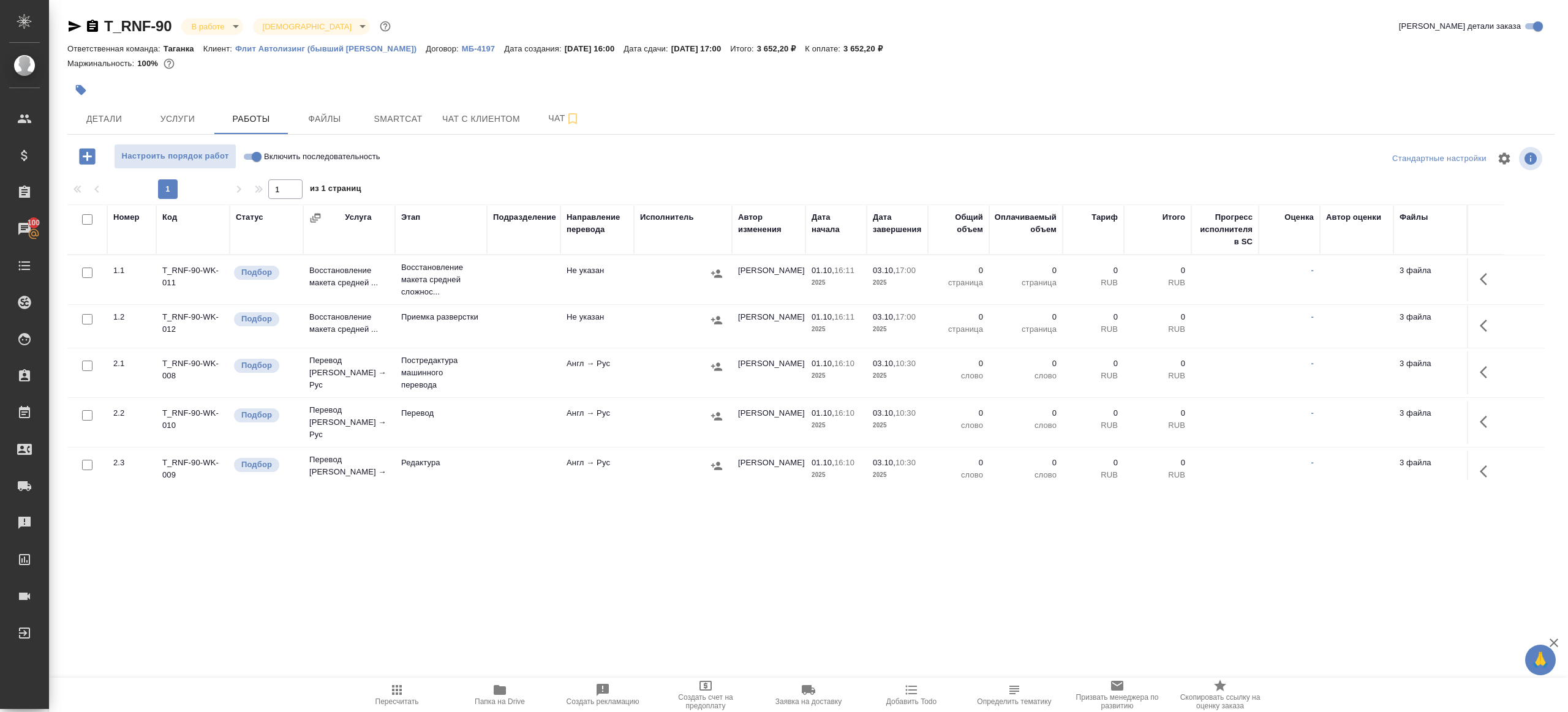
click at [253, 156] on input "Включить последовательность" at bounding box center [256, 156] width 44 height 14
checkbox input "true"
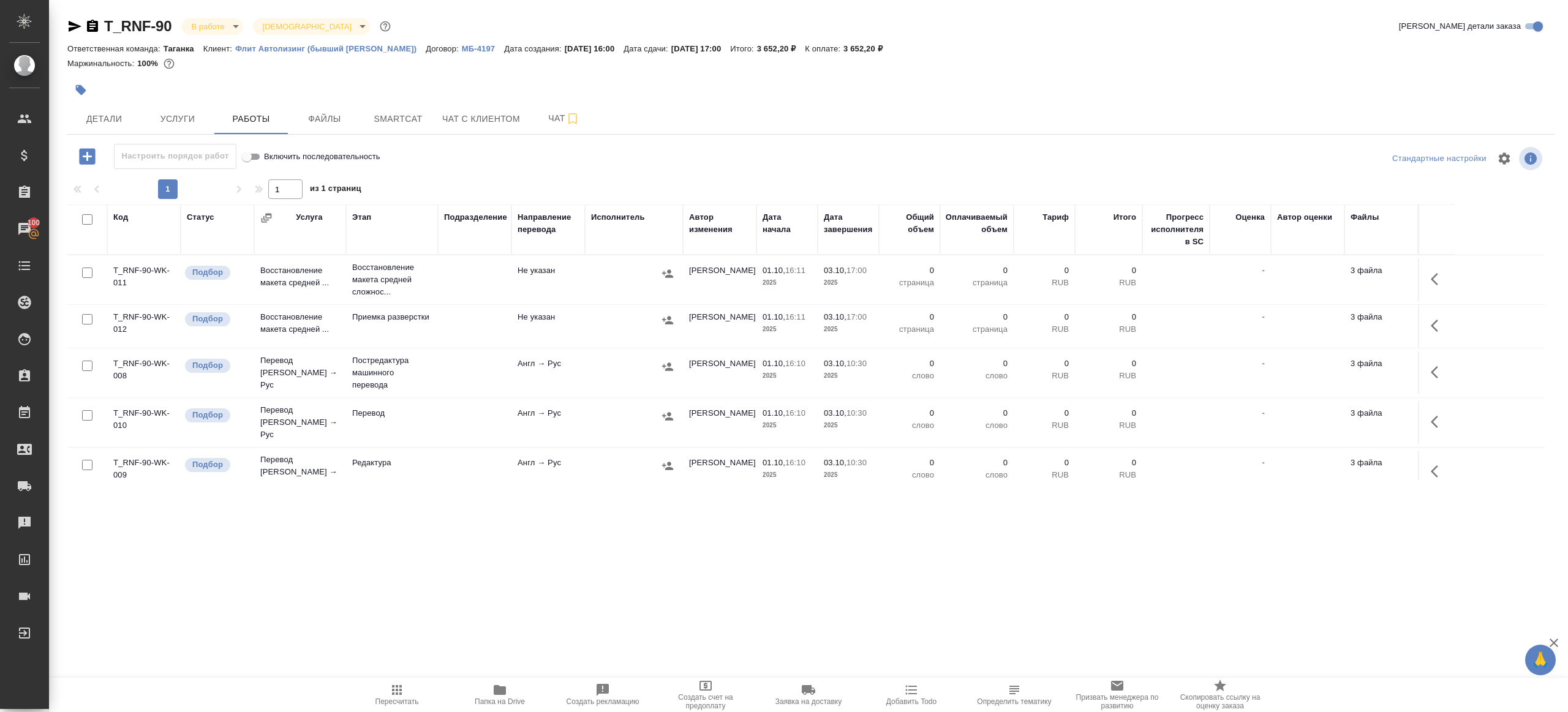
click at [88, 218] on input "checkbox" at bounding box center [87, 219] width 11 height 11
checkbox input "true"
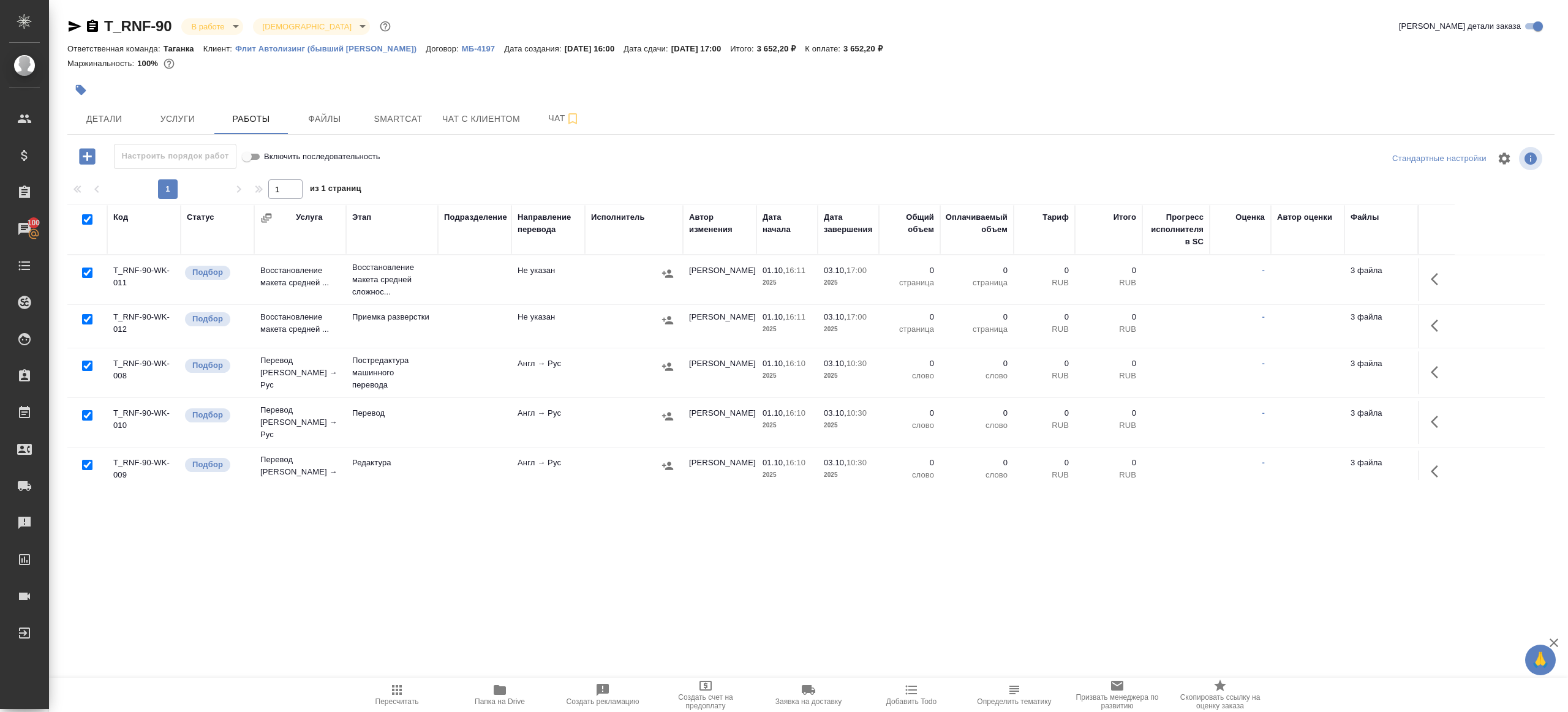
checkbox input "true"
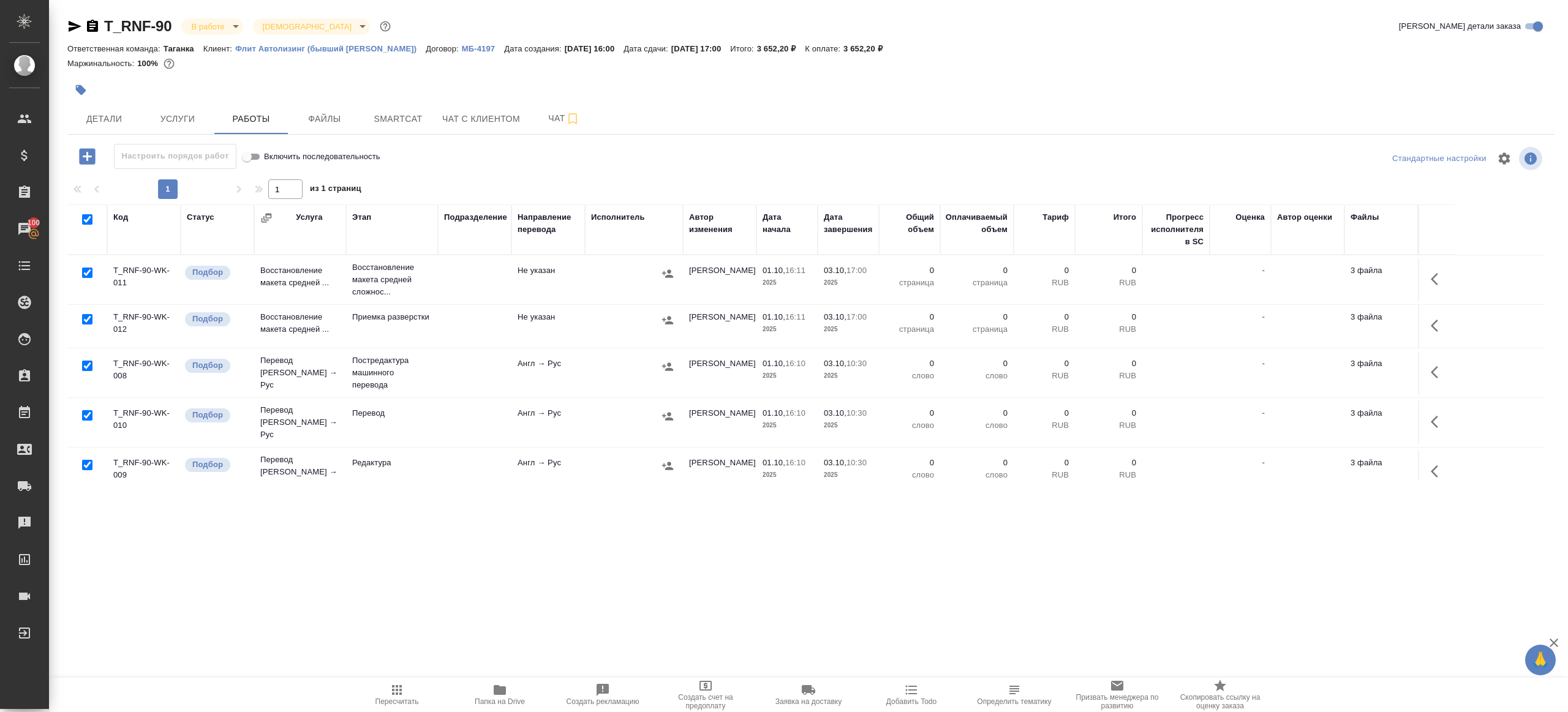
checkbox input "true"
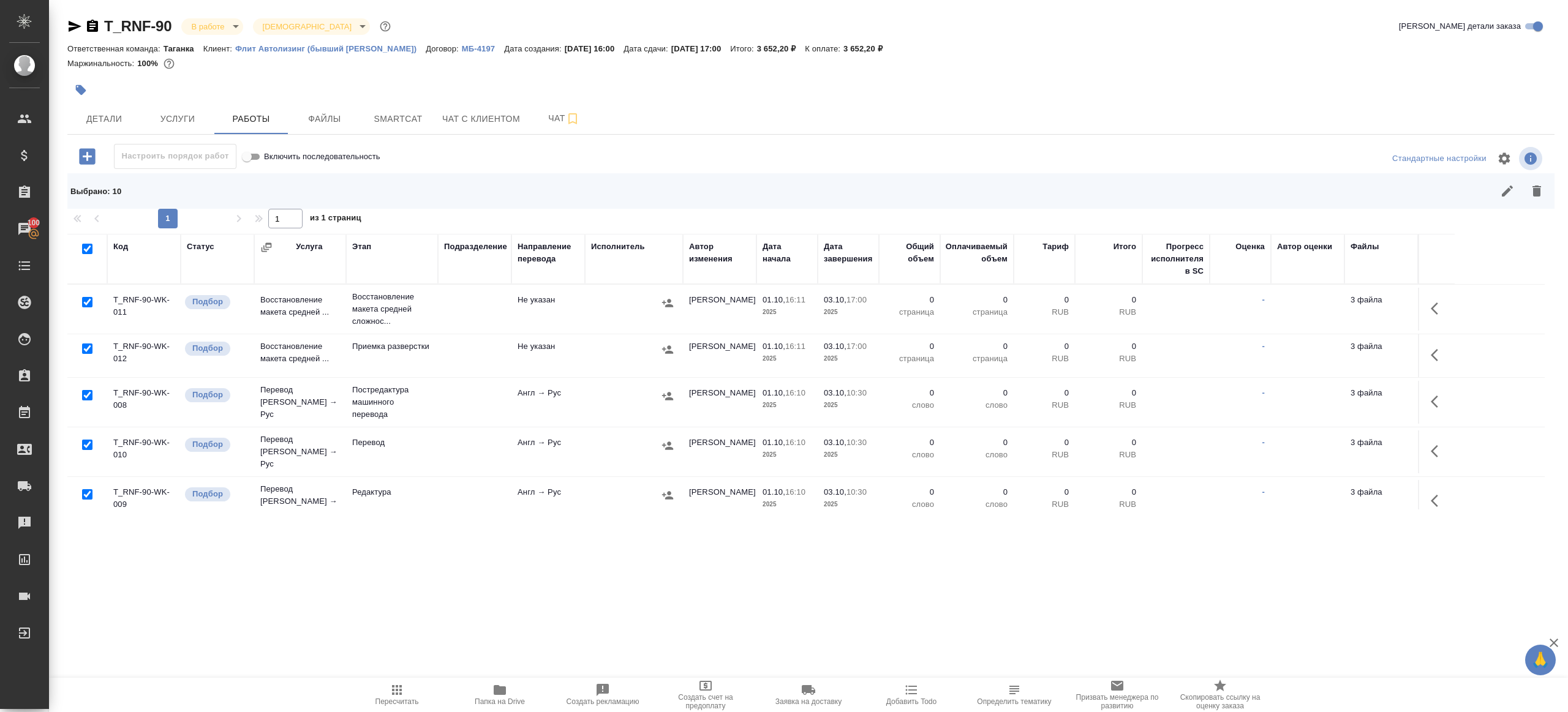
click at [86, 300] on input "checkbox" at bounding box center [87, 302] width 11 height 11
checkbox input "false"
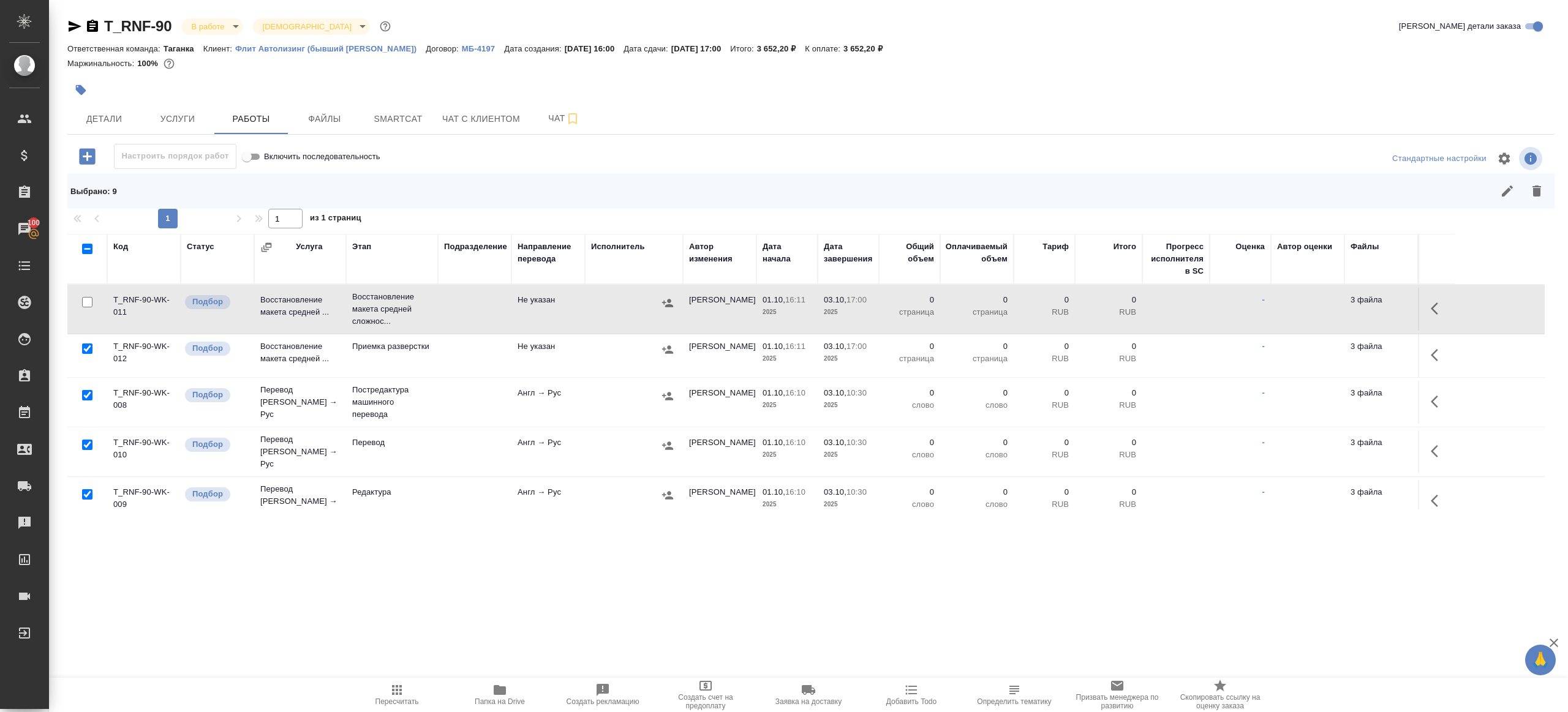
scroll to position [10, 0]
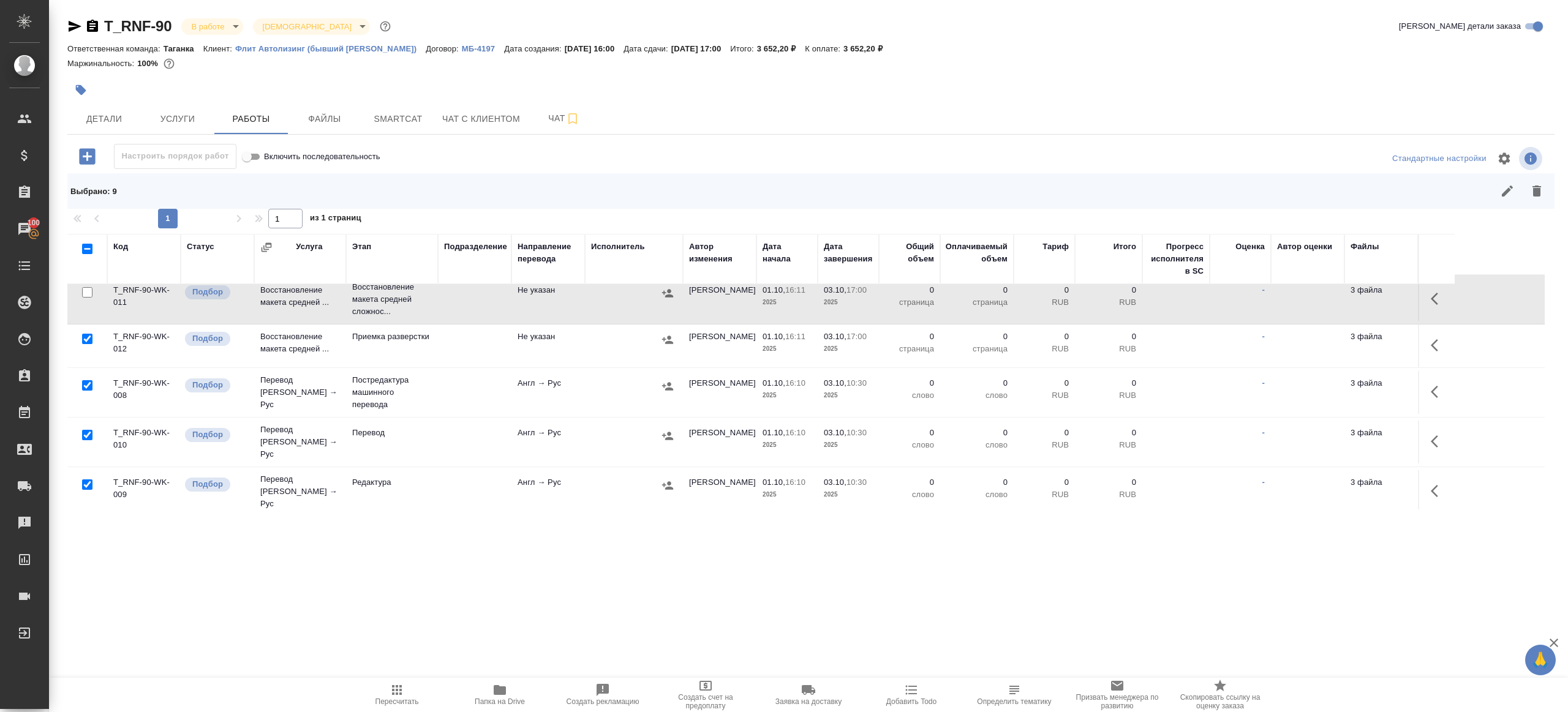
click at [87, 434] on input "checkbox" at bounding box center [87, 435] width 11 height 11
checkbox input "false"
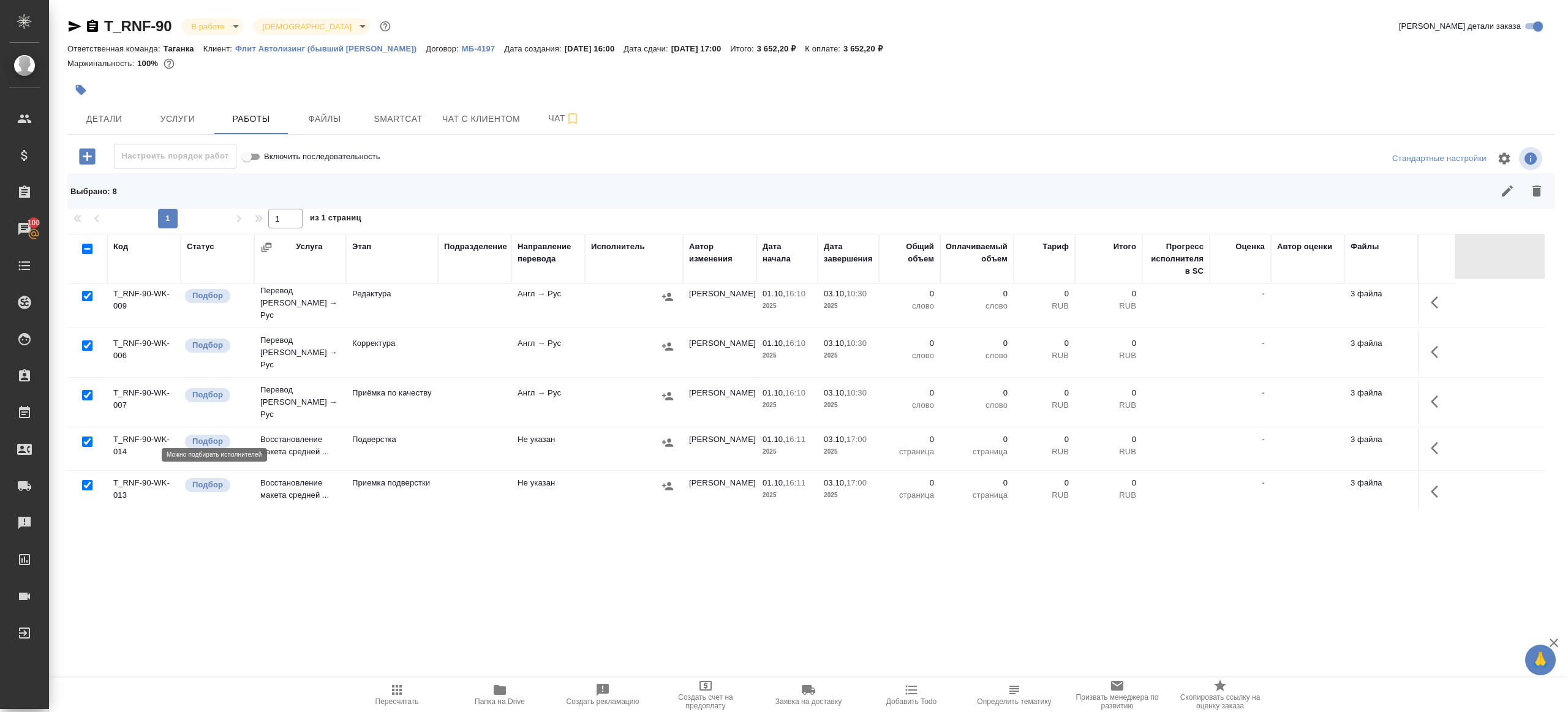
scroll to position [225, 0]
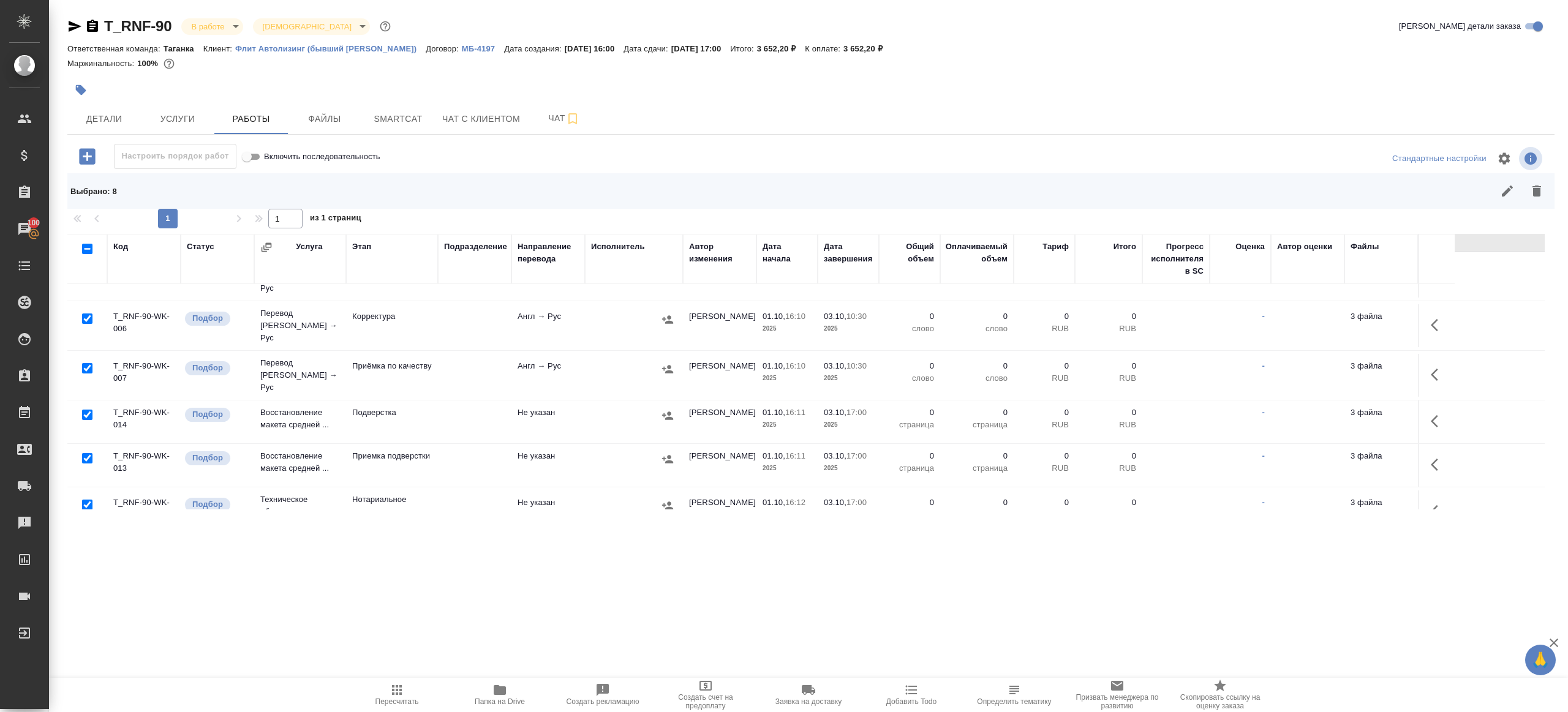
click at [93, 360] on div at bounding box center [87, 369] width 27 height 17
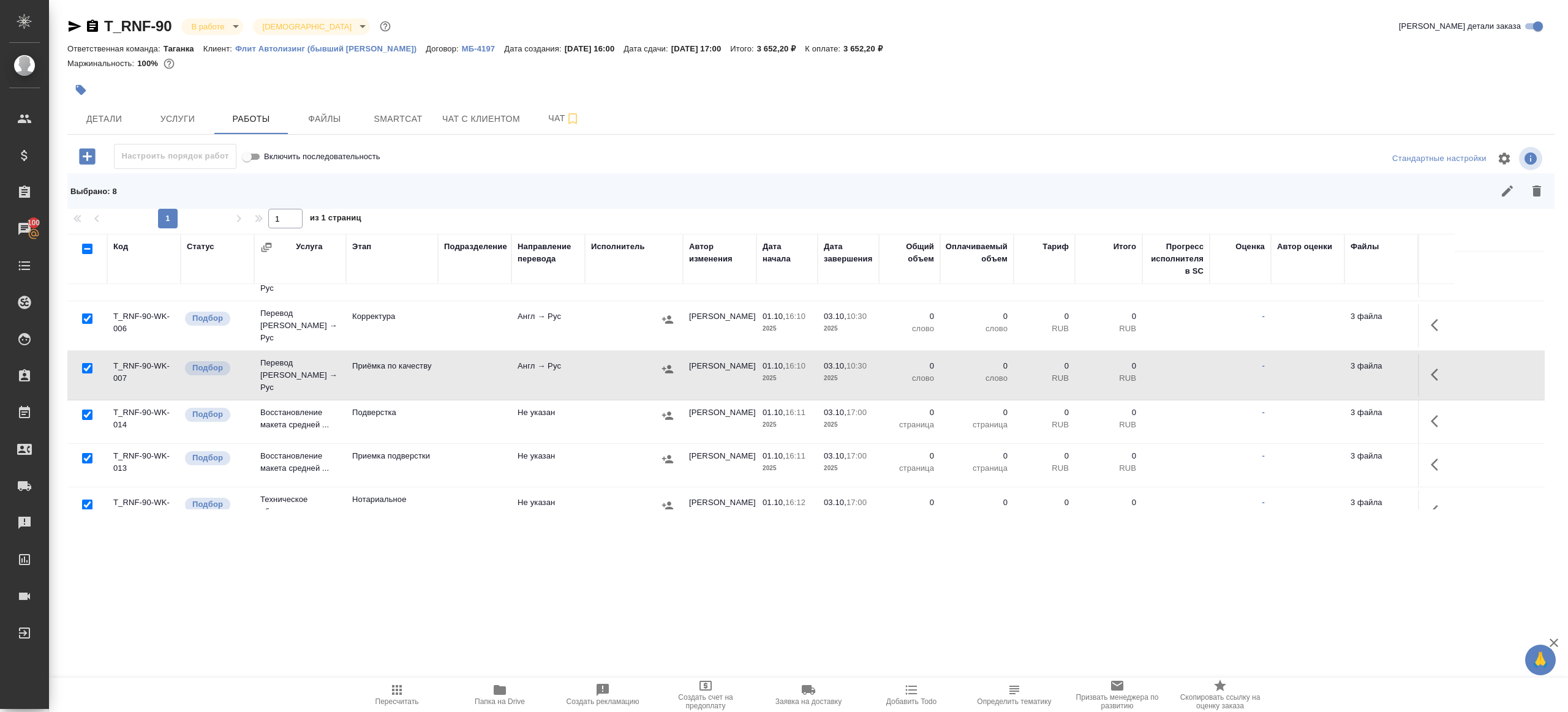
click at [88, 363] on input "checkbox" at bounding box center [87, 368] width 11 height 11
checkbox input "false"
click at [86, 500] on input "checkbox" at bounding box center [87, 505] width 11 height 11
checkbox input "false"
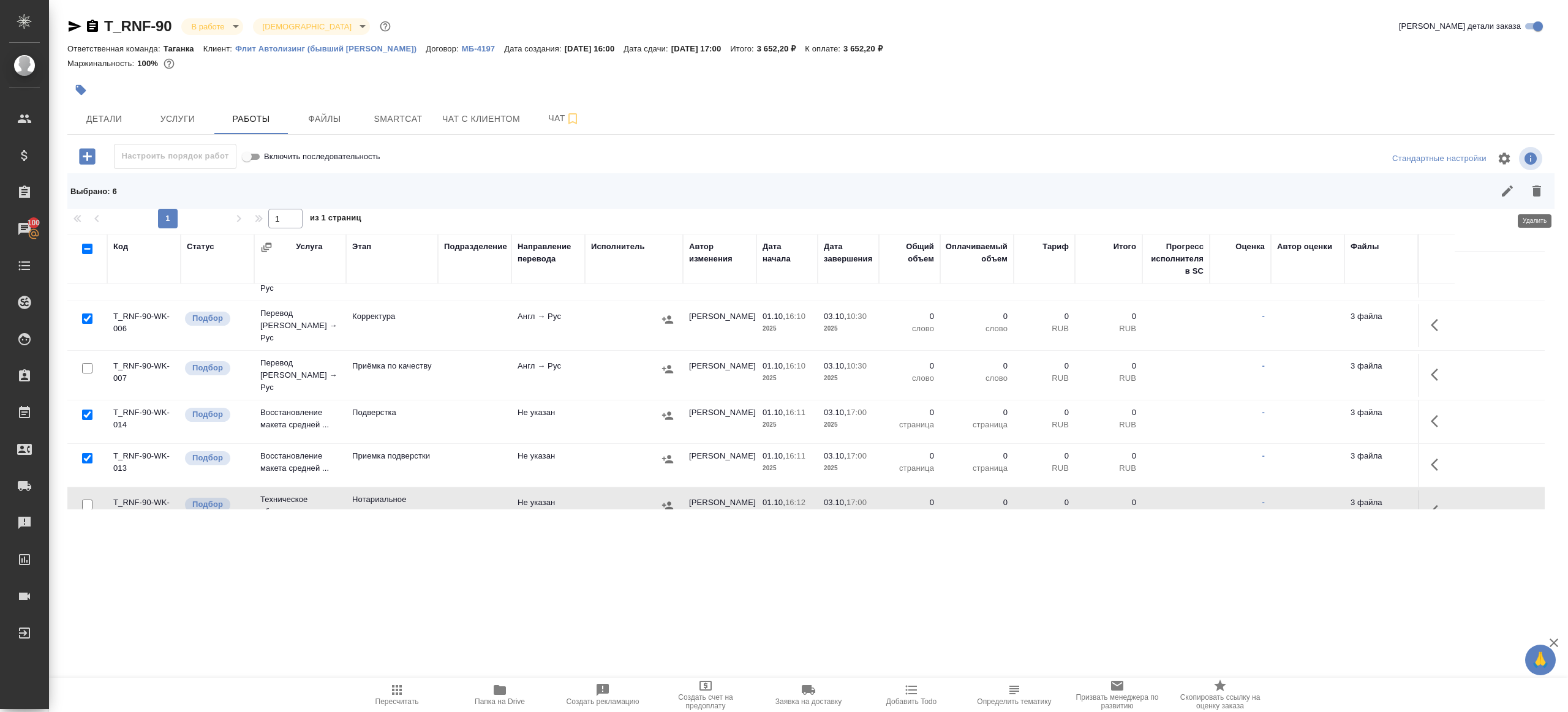
click at [1530, 180] on button "button" at bounding box center [1536, 191] width 29 height 29
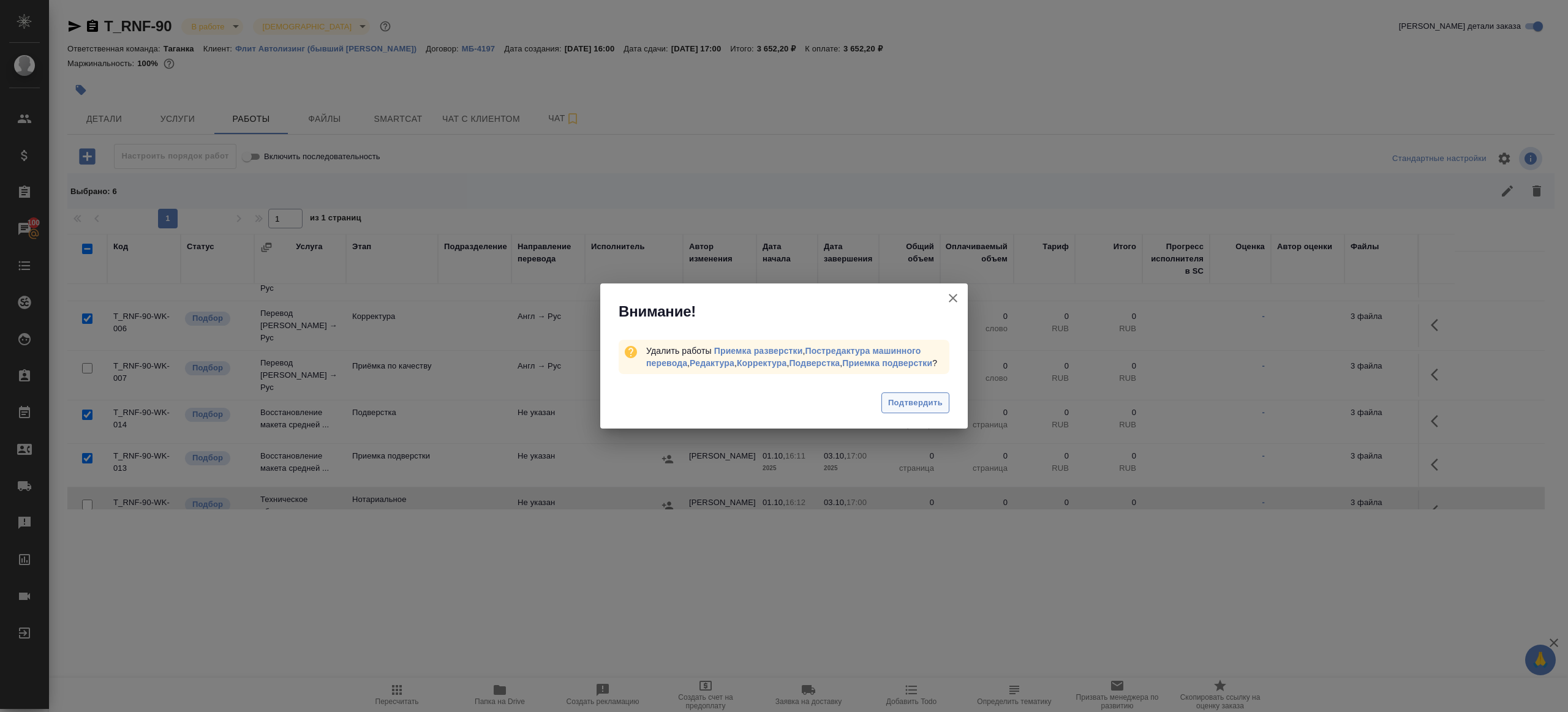
click at [894, 405] on span "Подтвердить" at bounding box center [915, 403] width 55 height 14
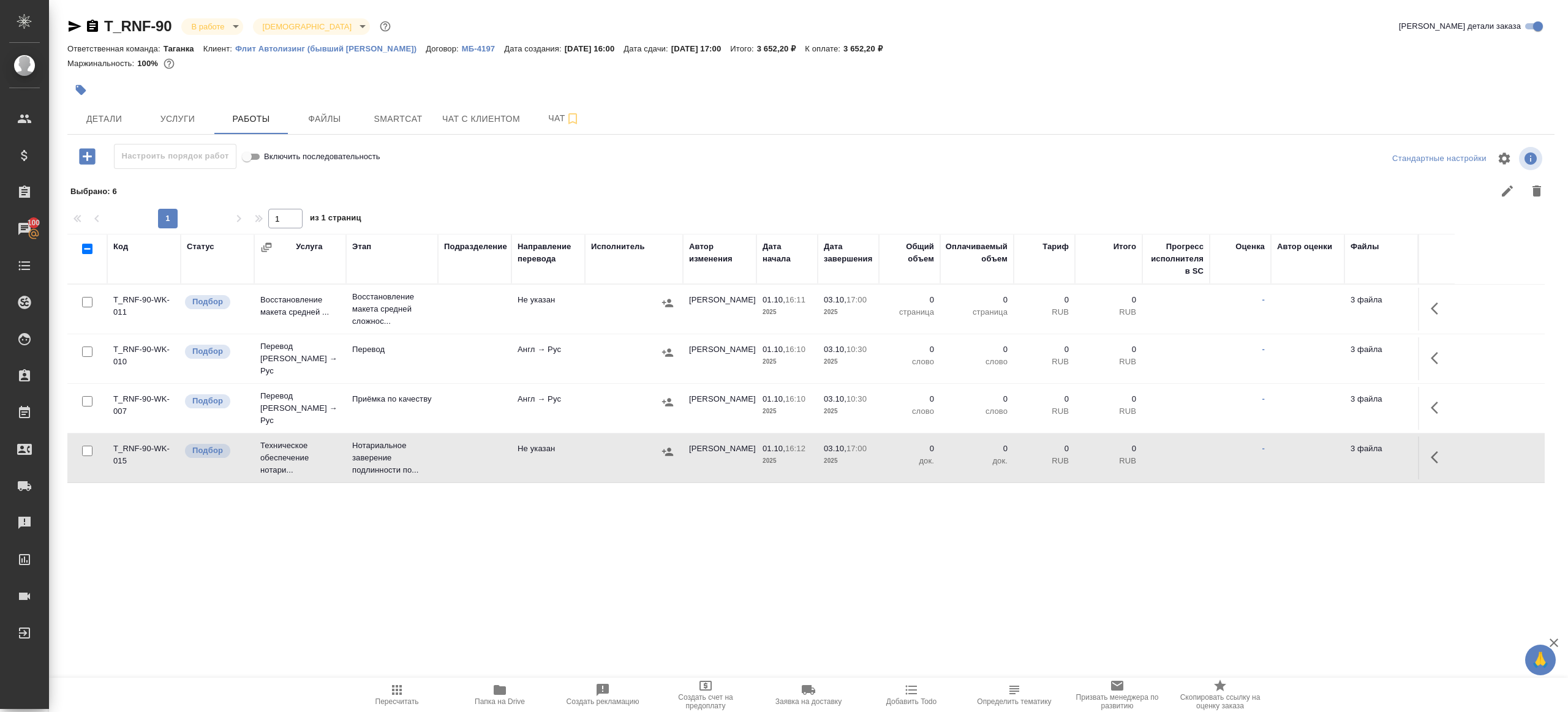
scroll to position [0, 0]
click at [90, 350] on input "checkbox" at bounding box center [87, 351] width 11 height 11
checkbox input "true"
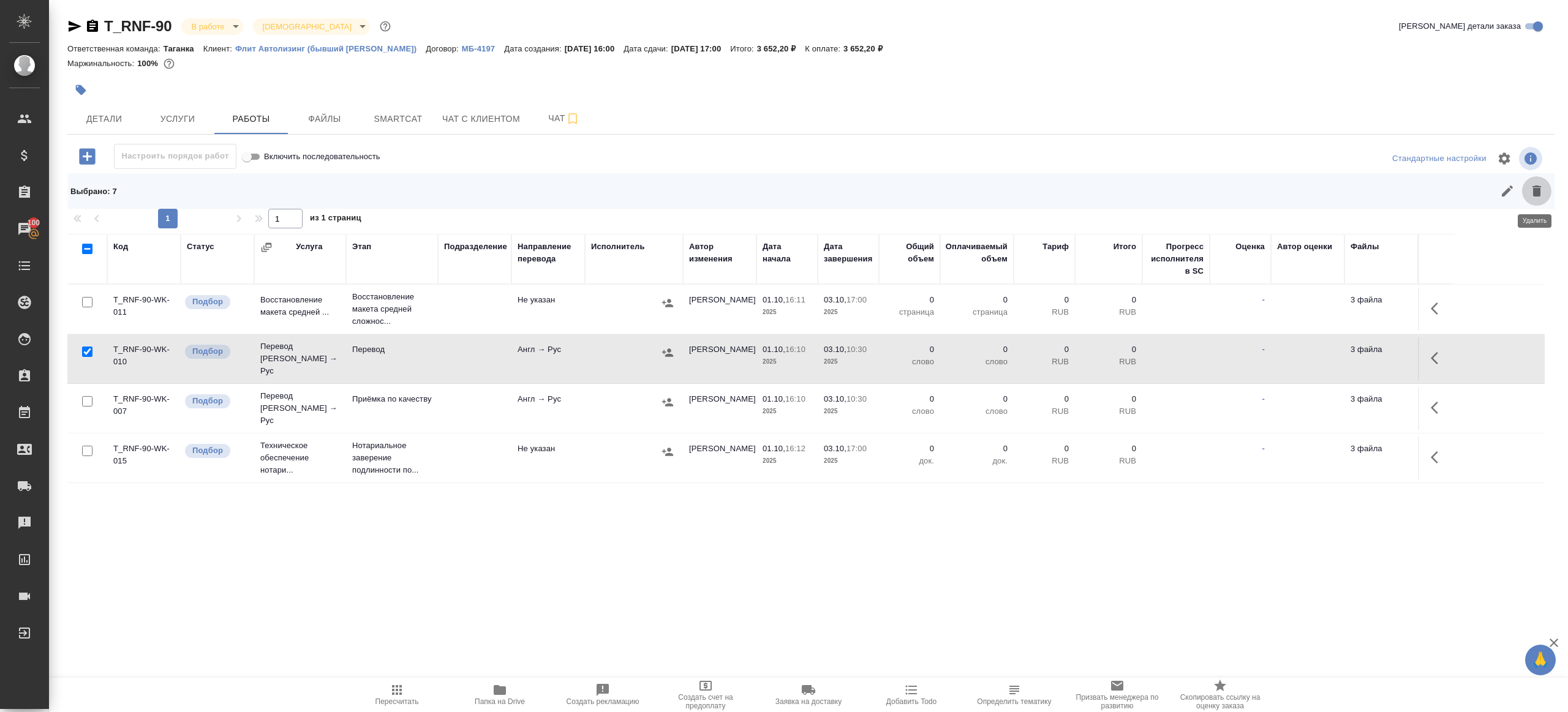
click at [1534, 191] on icon "button" at bounding box center [1536, 191] width 9 height 11
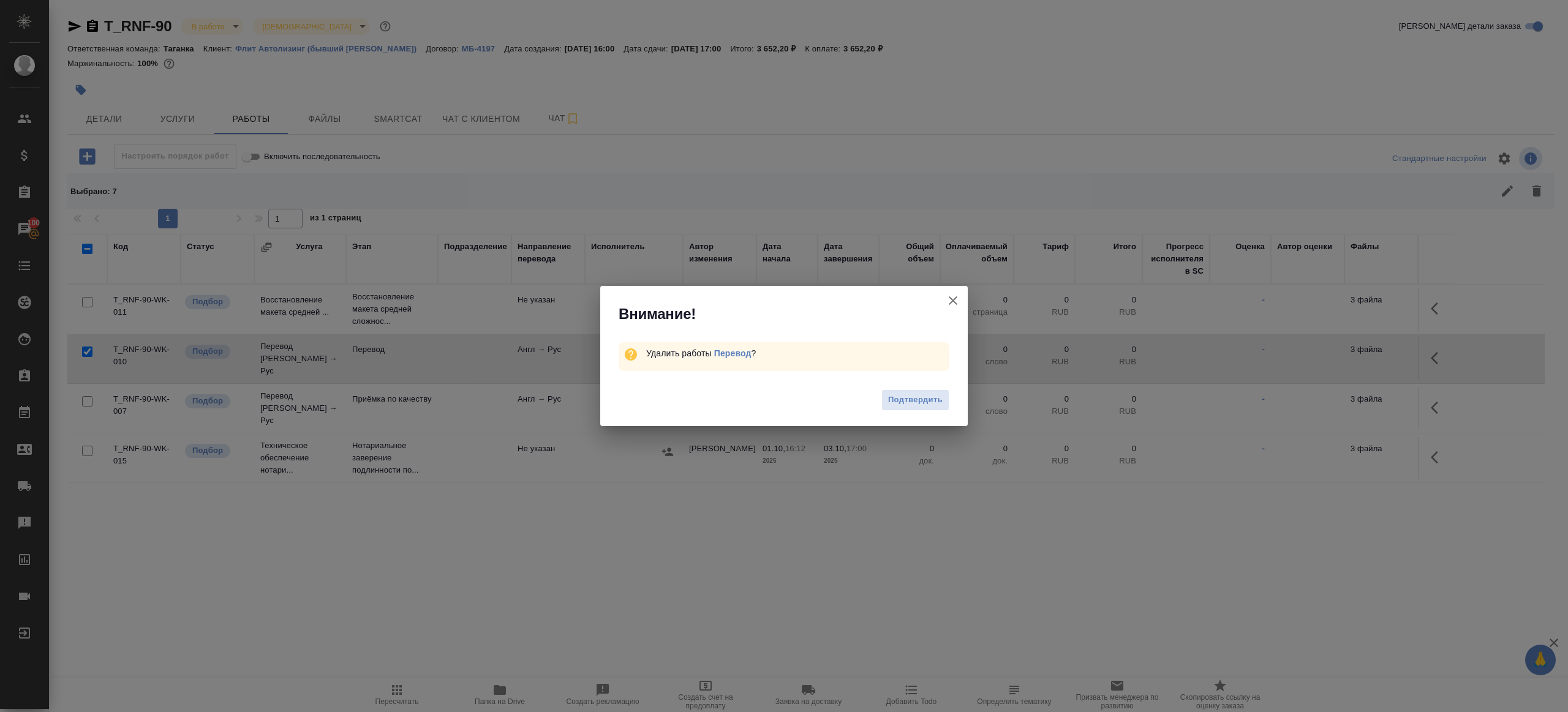
click at [916, 378] on div "Подтвердить" at bounding box center [784, 402] width 367 height 49
click at [915, 388] on div "Подтвердить" at bounding box center [784, 402] width 367 height 49
click at [915, 396] on span "Подтвердить" at bounding box center [915, 400] width 55 height 14
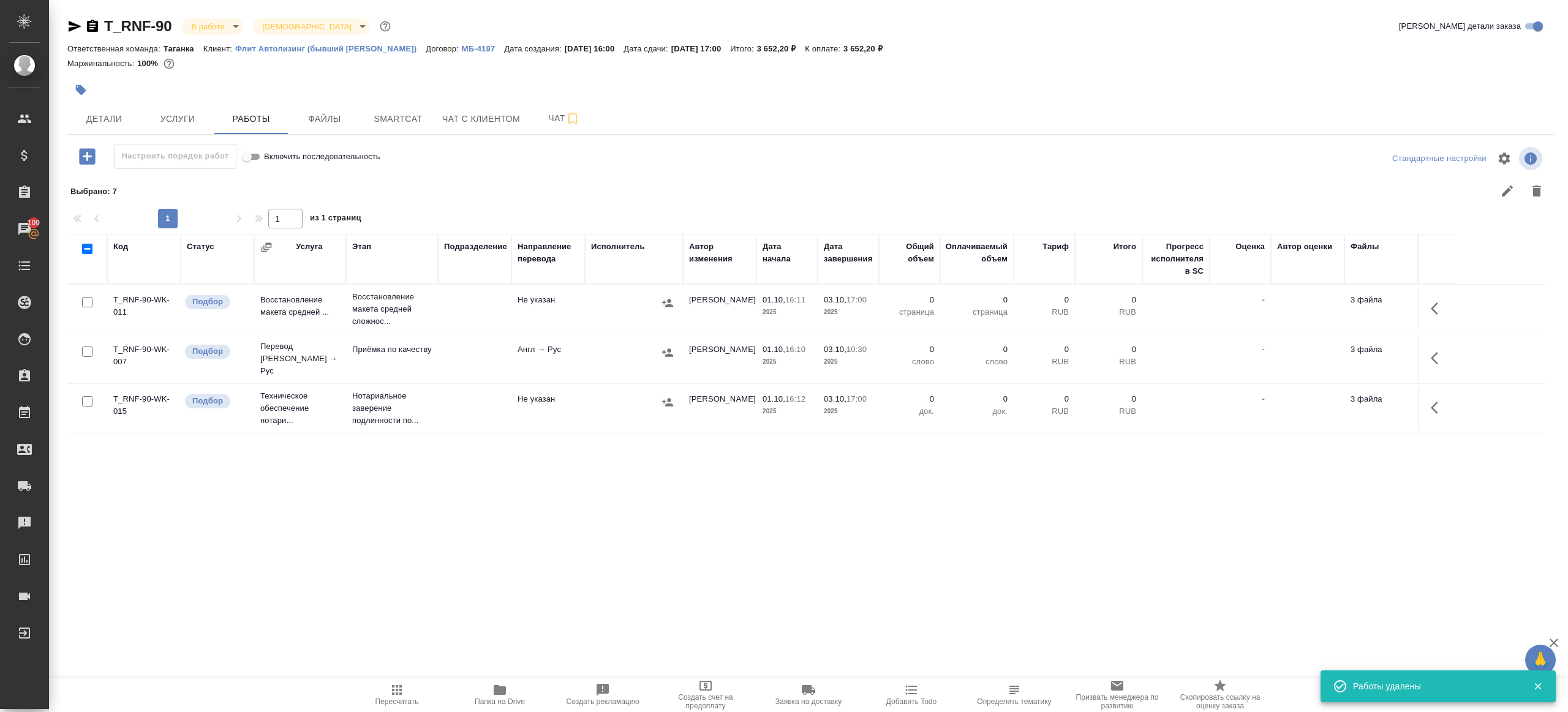
click at [88, 304] on input "checkbox" at bounding box center [87, 302] width 11 height 11
checkbox input "true"
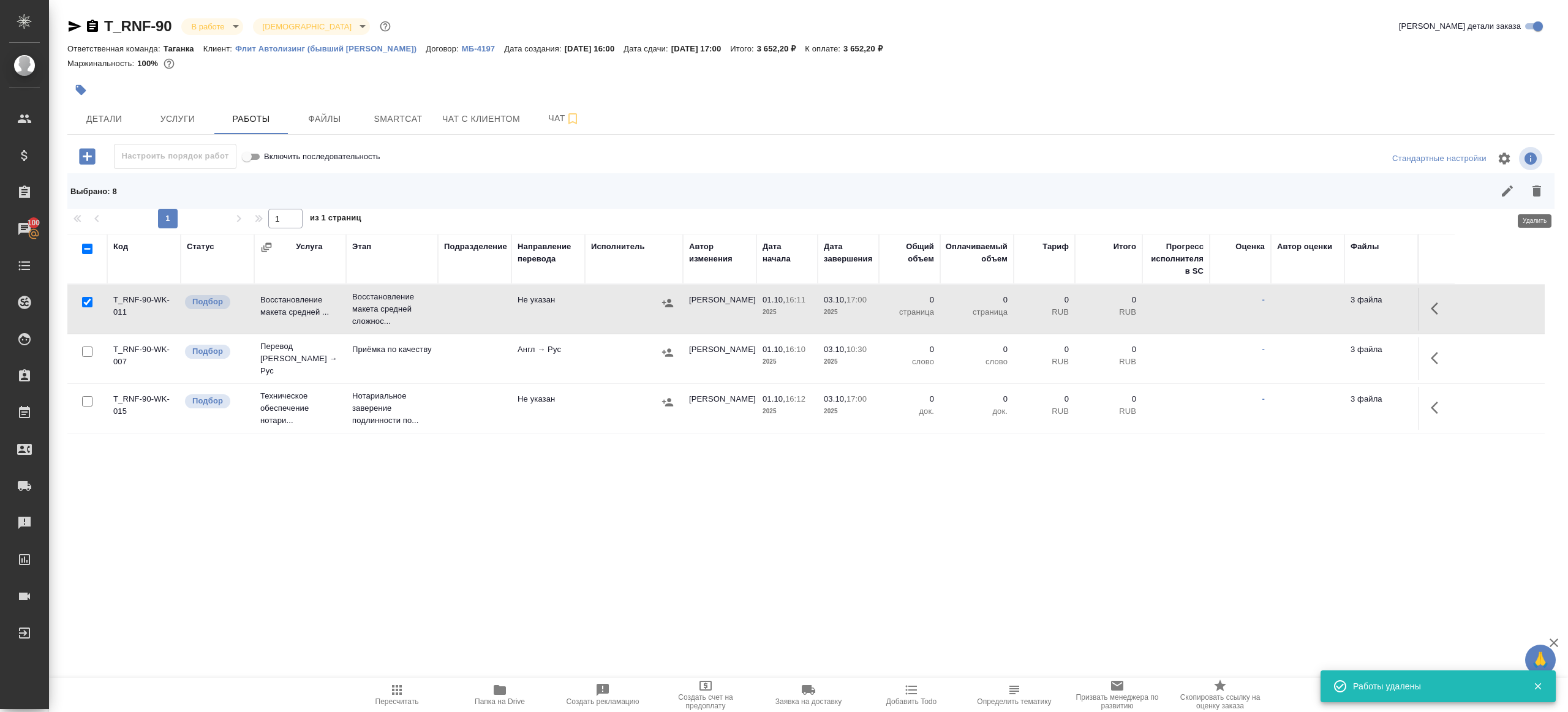
click at [1522, 196] on button "button" at bounding box center [1536, 191] width 29 height 29
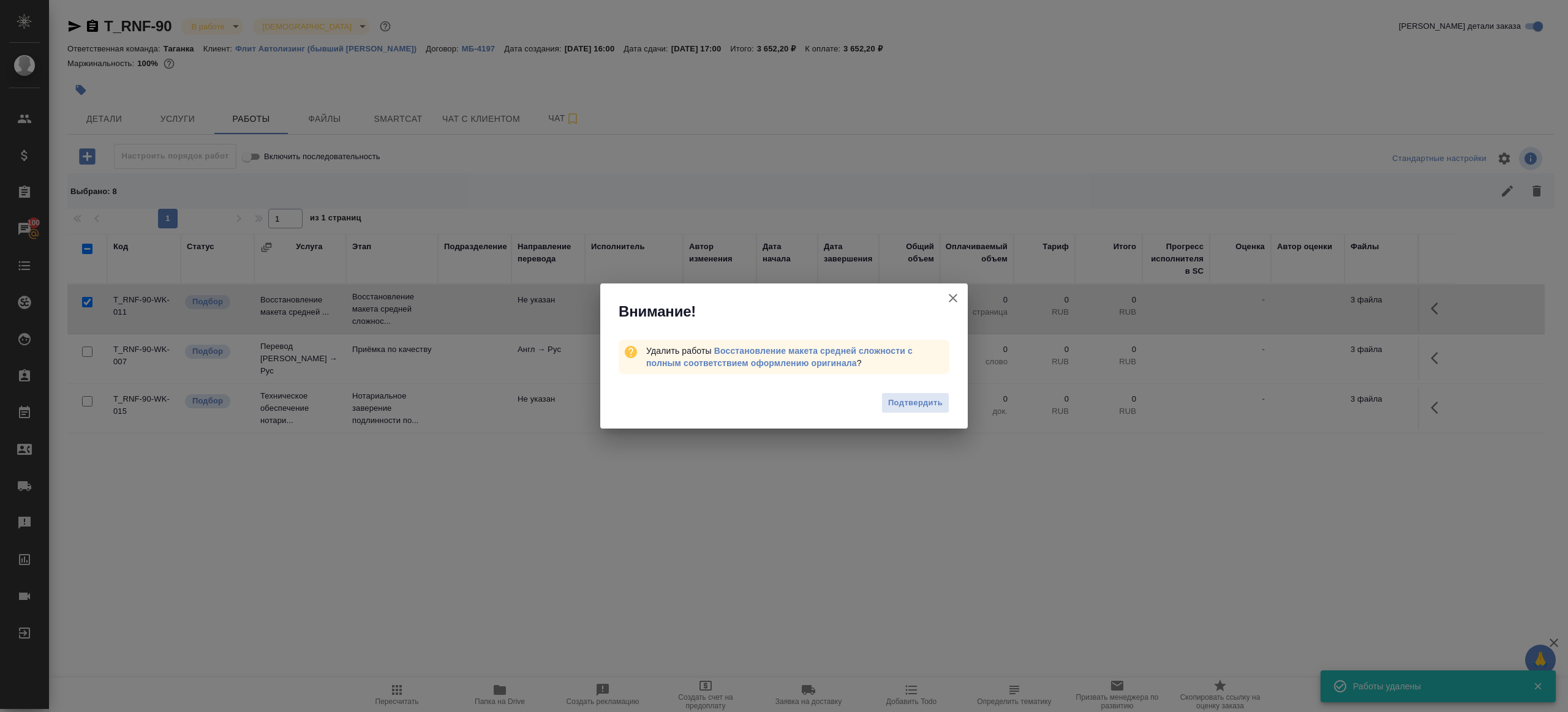
click at [927, 401] on span "Подтвердить" at bounding box center [915, 403] width 55 height 14
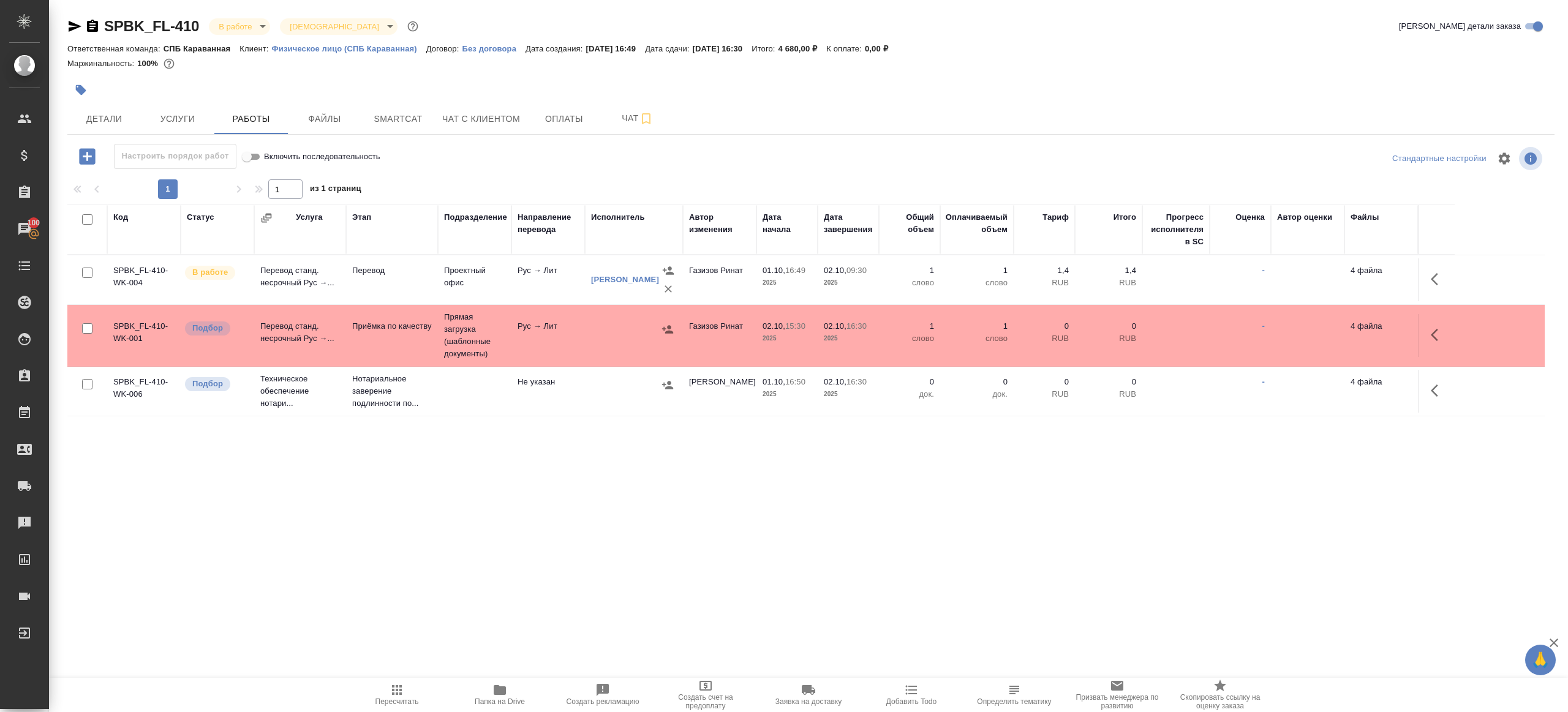
click at [408, 693] on span "Пересчитать" at bounding box center [397, 694] width 88 height 23
click at [476, 579] on div ".cls-1 fill:#fff; AWATERA [PERSON_NAME] Клиенты Спецификации Заказы 100 Чаты To…" at bounding box center [784, 356] width 1568 height 712
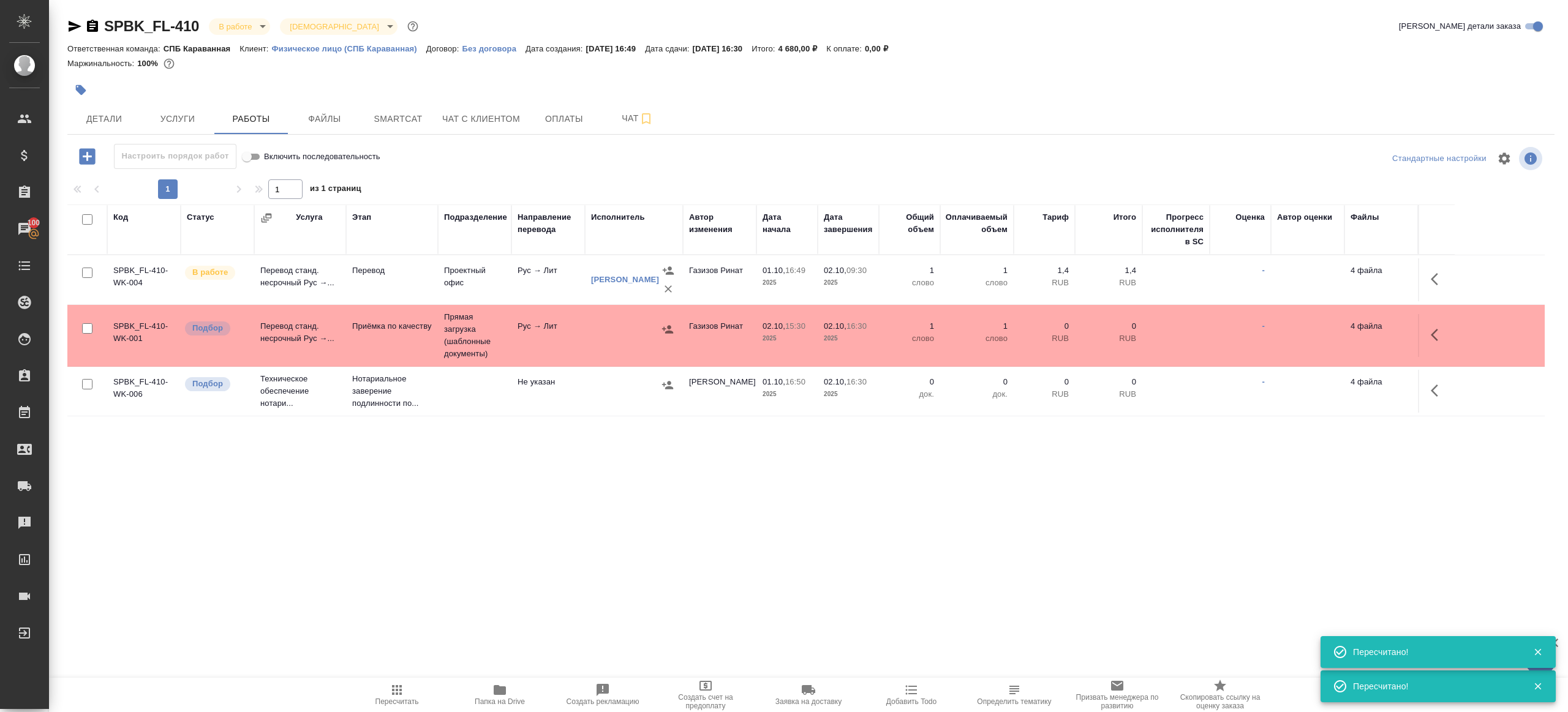
click at [382, 694] on span "Пересчитать" at bounding box center [397, 694] width 88 height 23
click at [515, 560] on div ".cls-1 fill:#fff; AWATERA [PERSON_NAME] Клиенты Спецификации Заказы 100 Чаты To…" at bounding box center [784, 356] width 1568 height 712
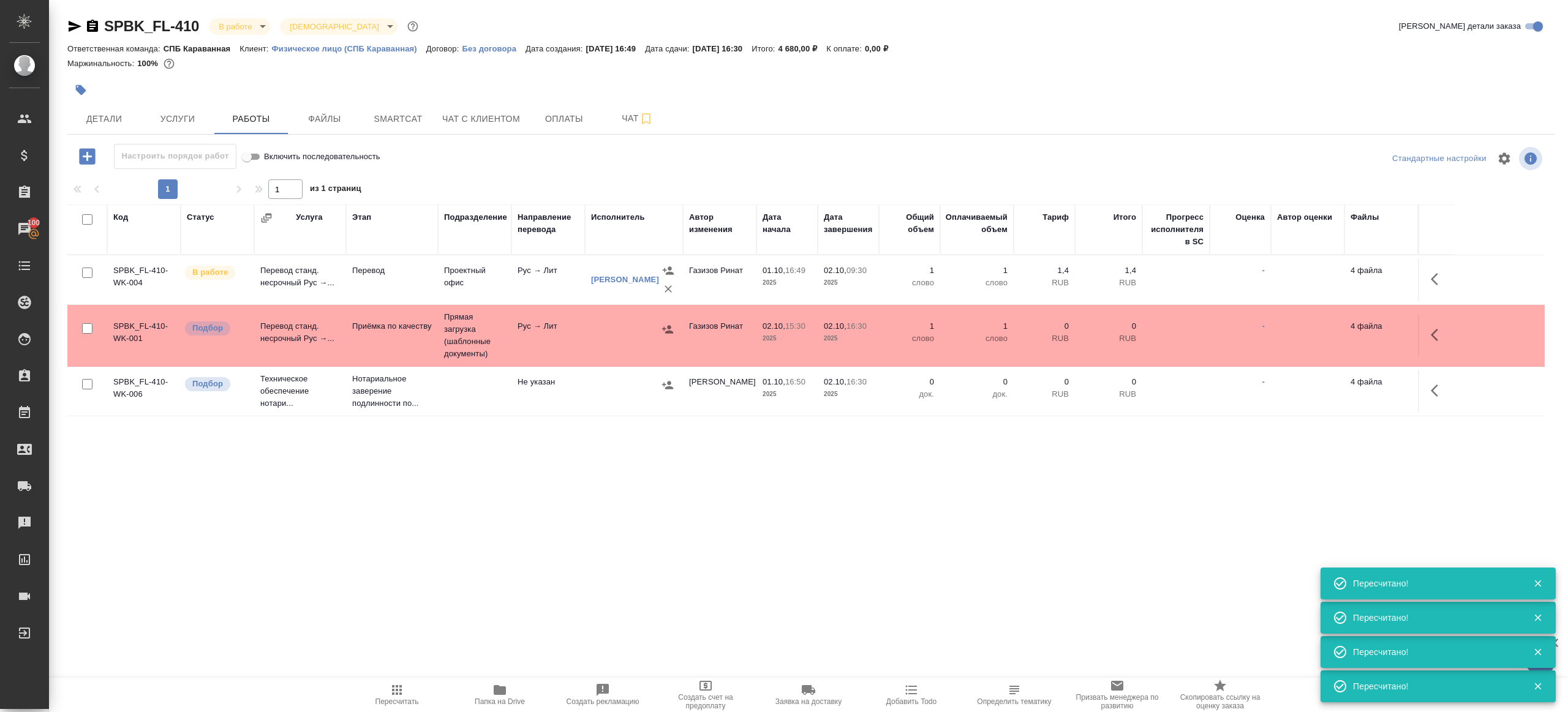
click at [481, 343] on td "Прямая загрузка (шаблонные документы)" at bounding box center [475, 335] width 73 height 61
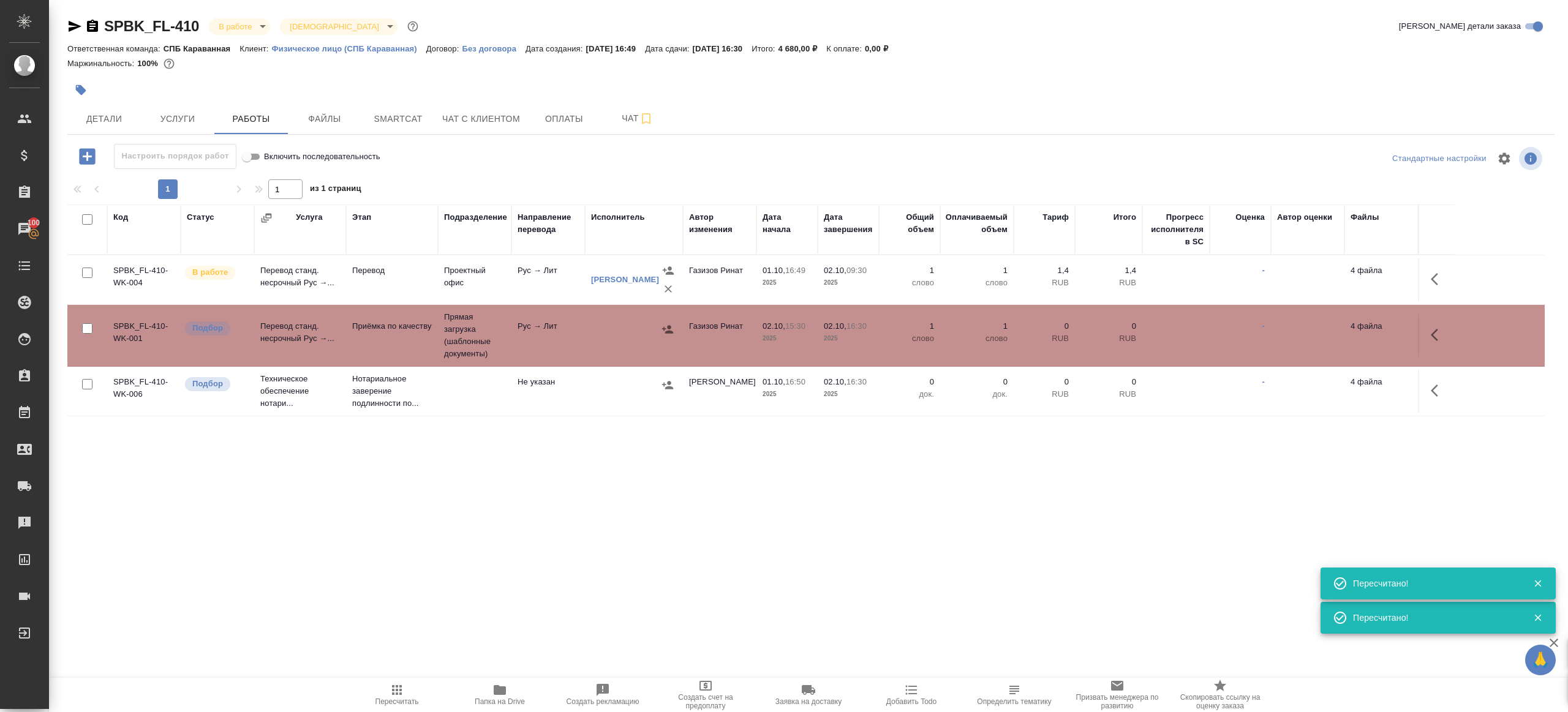
click at [481, 343] on td "Прямая загрузка (шаблонные документы)" at bounding box center [475, 335] width 73 height 61
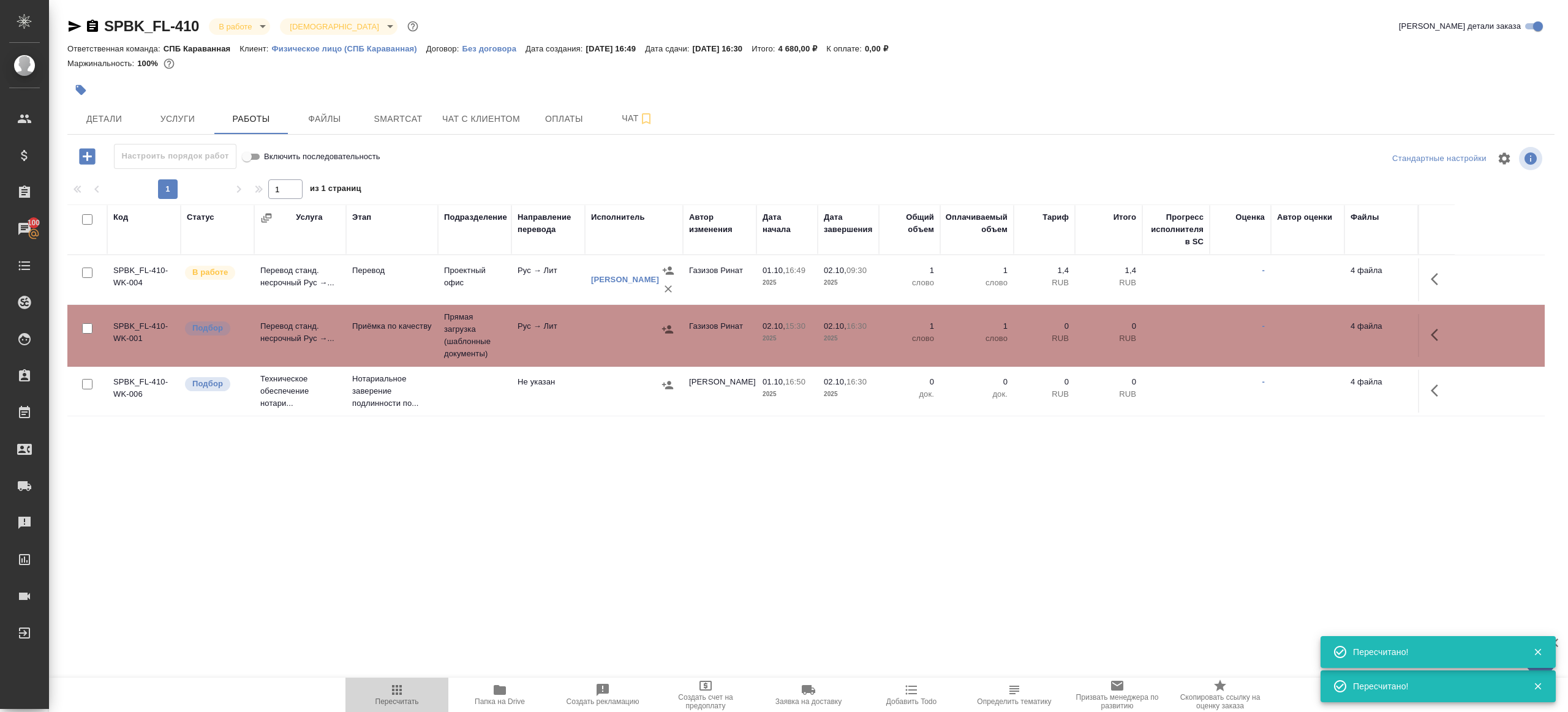
click at [397, 694] on icon "button" at bounding box center [397, 690] width 10 height 10
drag, startPoint x: 397, startPoint y: 694, endPoint x: 430, endPoint y: 585, distance: 113.9
click at [397, 694] on icon "button" at bounding box center [397, 690] width 10 height 10
click at [435, 566] on div ".cls-1 fill:#fff; AWATERA [PERSON_NAME] Клиенты Спецификации Заказы 100 Чаты To…" at bounding box center [784, 356] width 1568 height 712
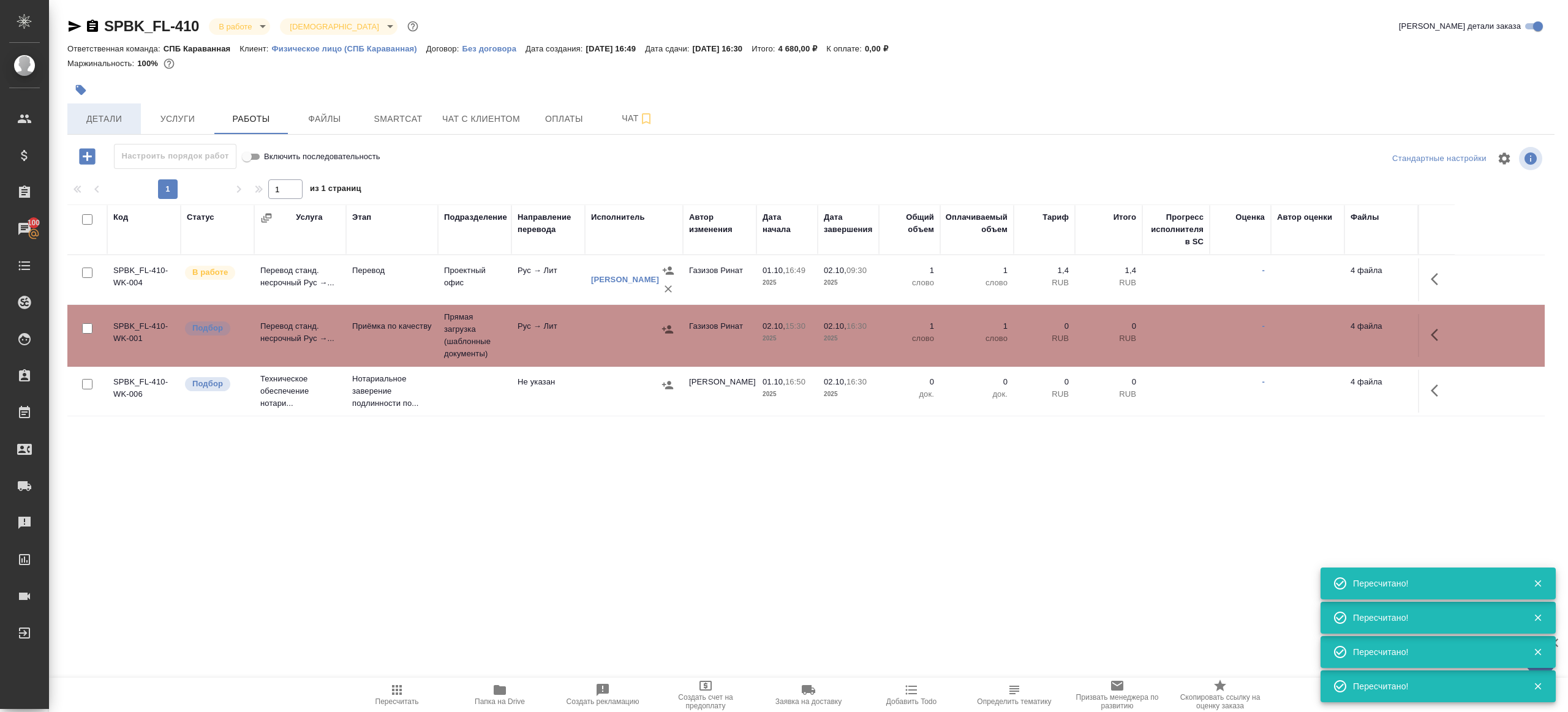
click at [105, 121] on span "Детали" at bounding box center [104, 118] width 59 height 15
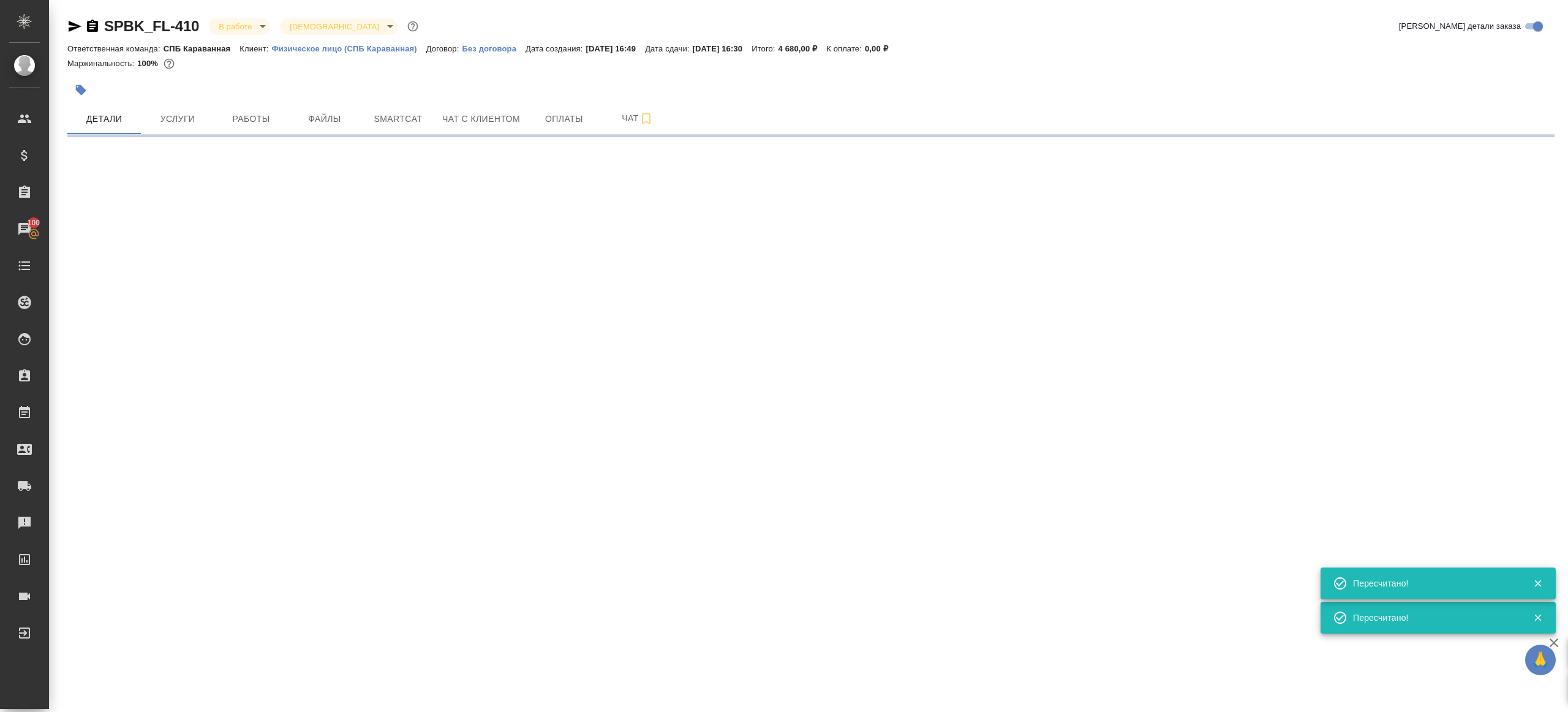
select select "RU"
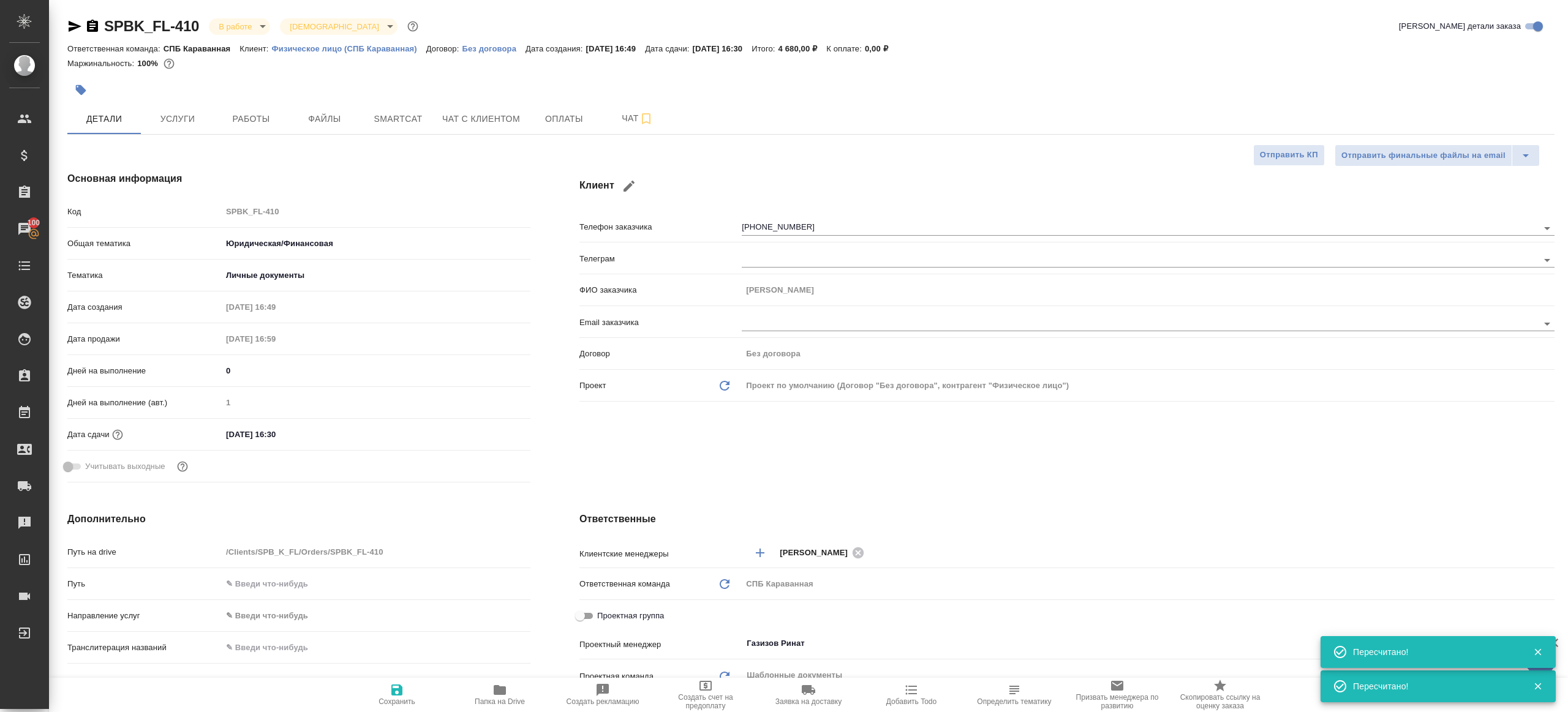
type textarea "x"
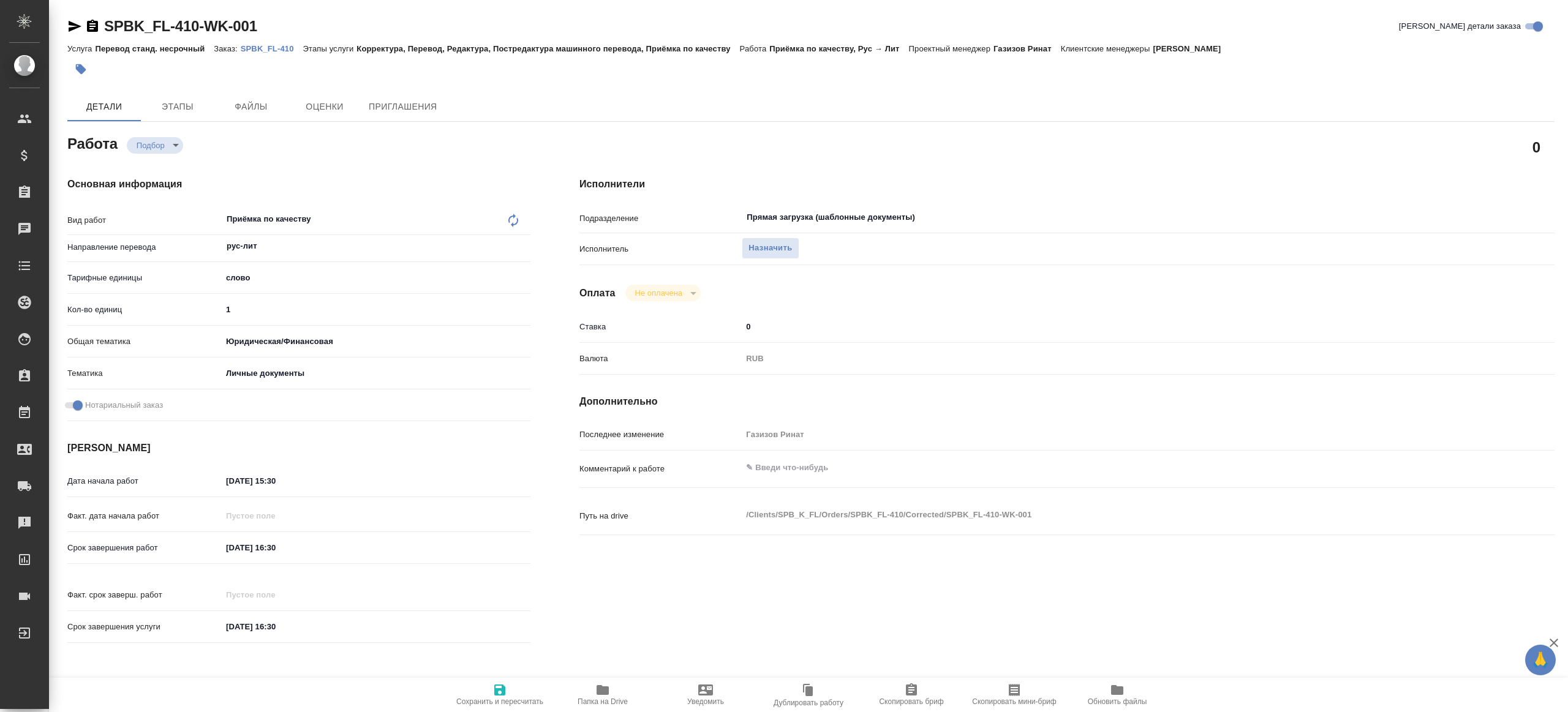
type textarea "x"
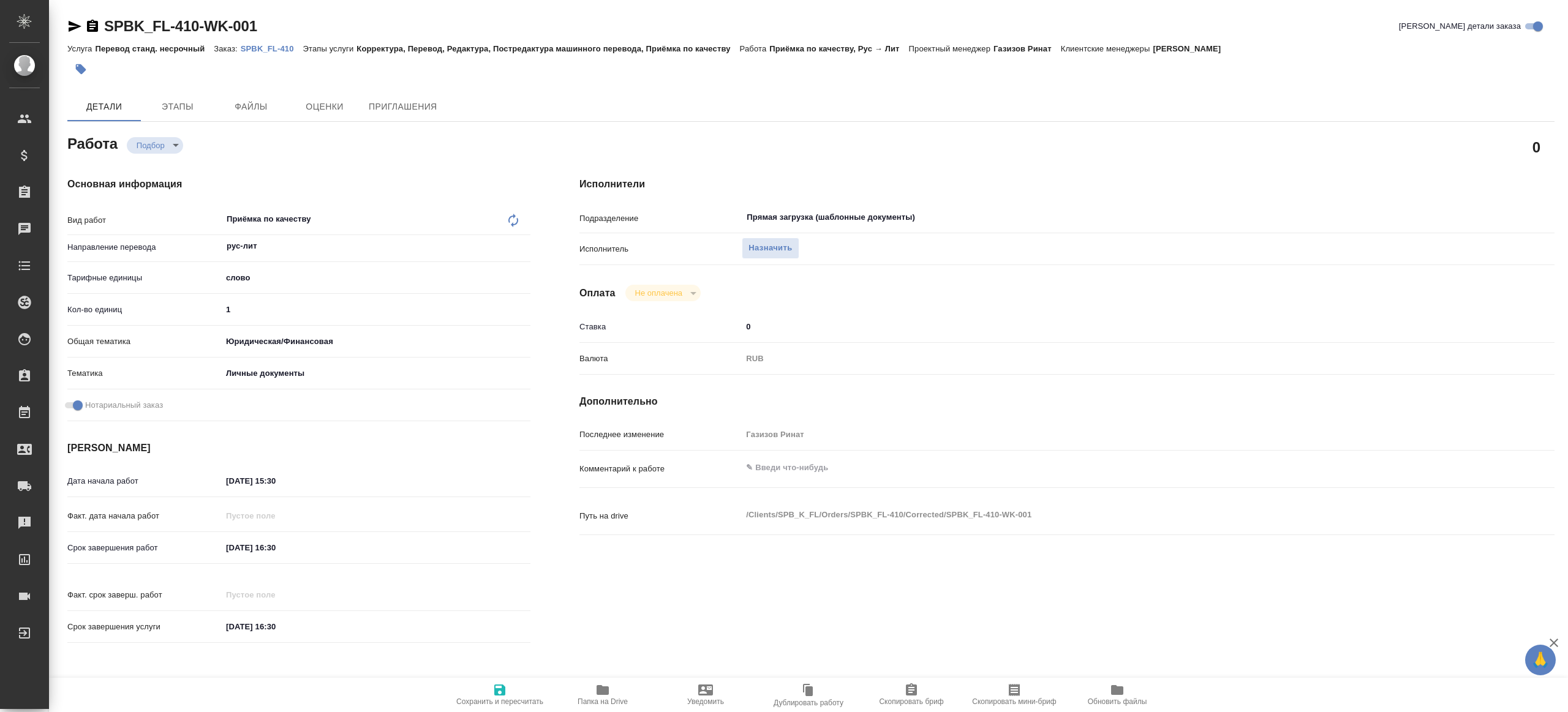
type textarea "x"
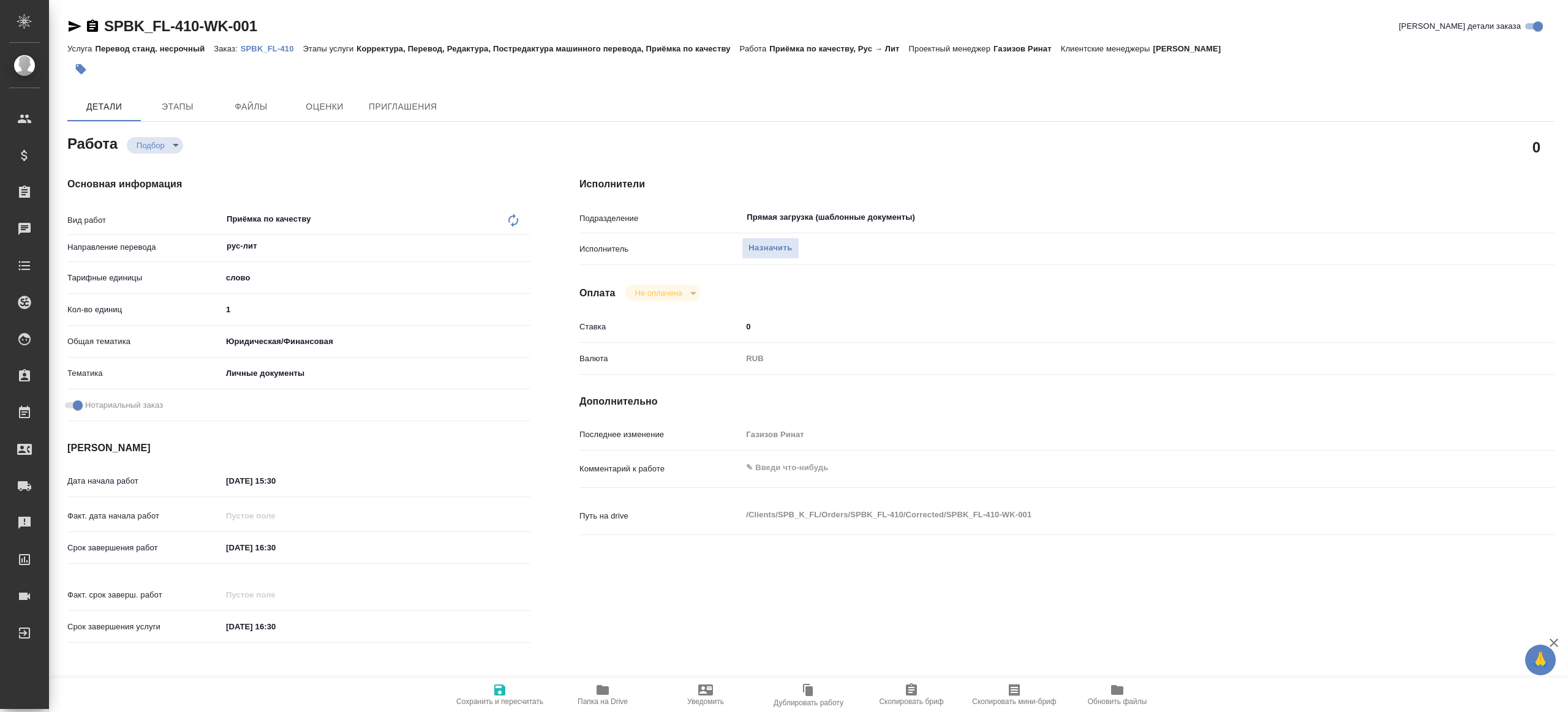
type textarea "x"
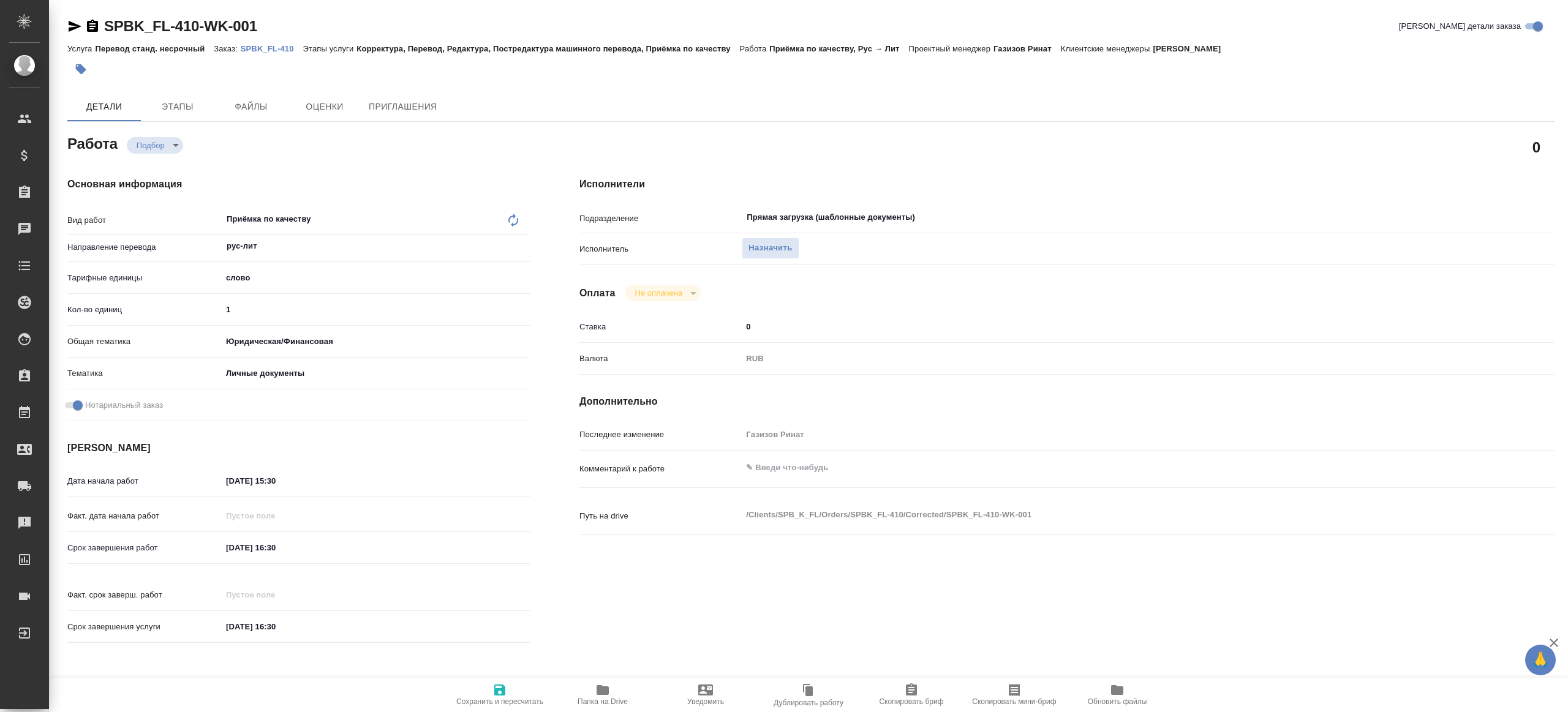
type textarea "x"
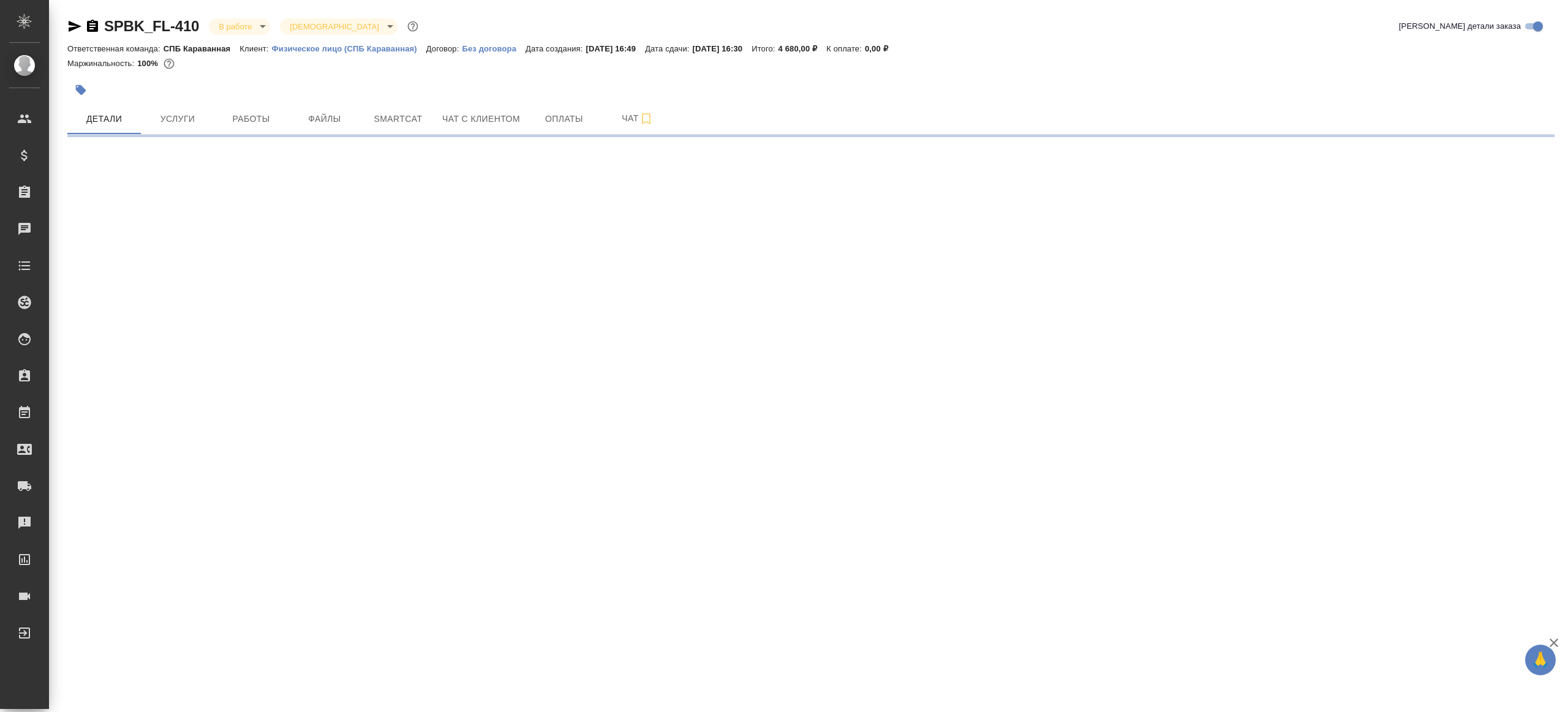
select select "RU"
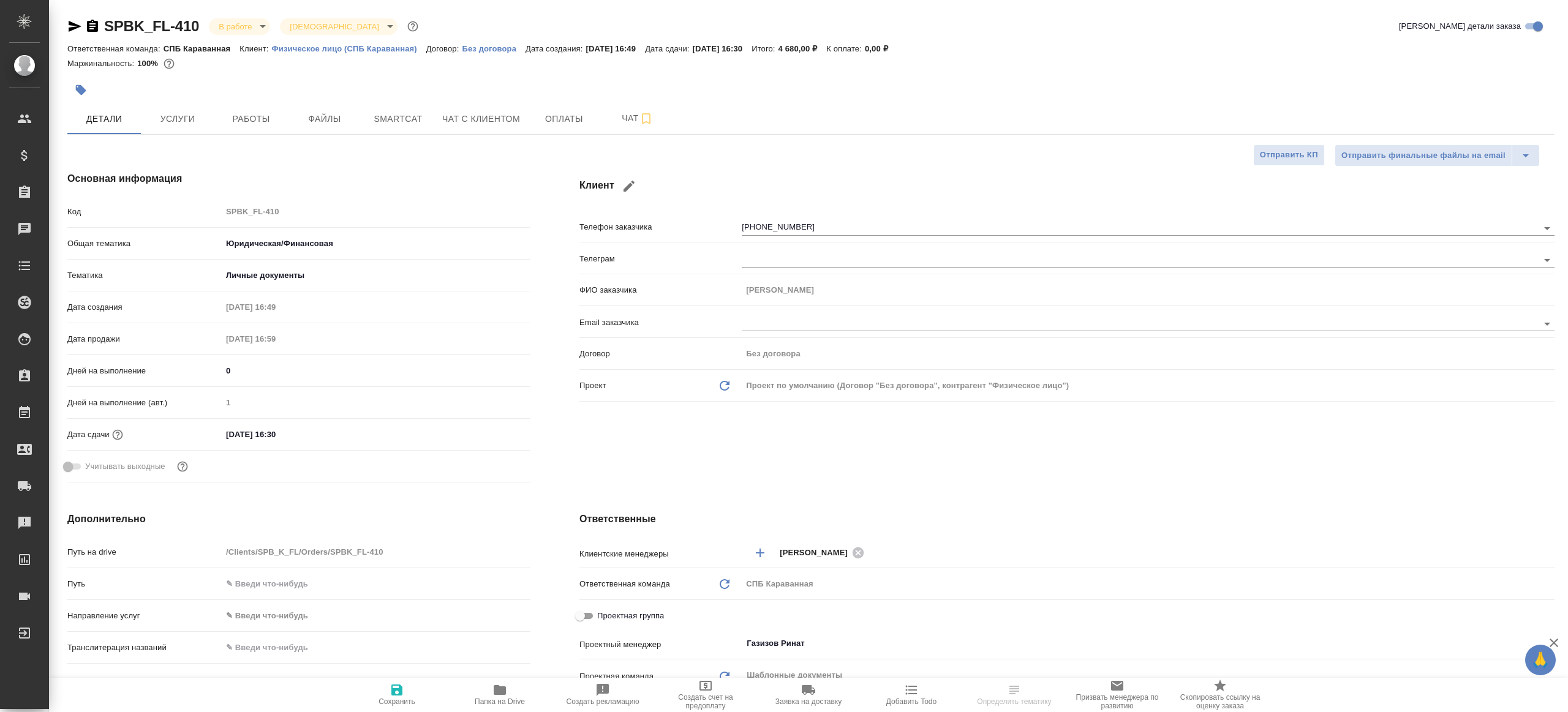
type textarea "x"
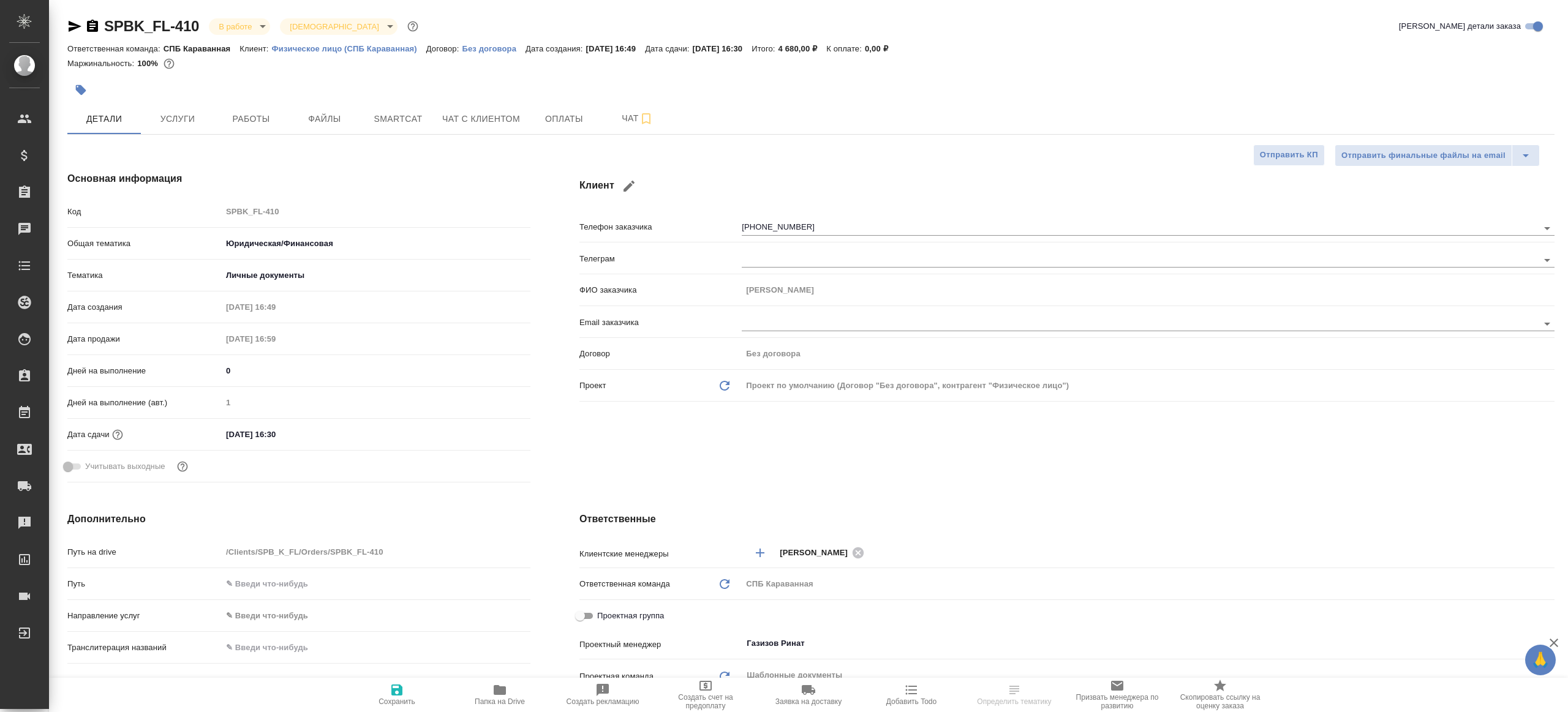
type textarea "x"
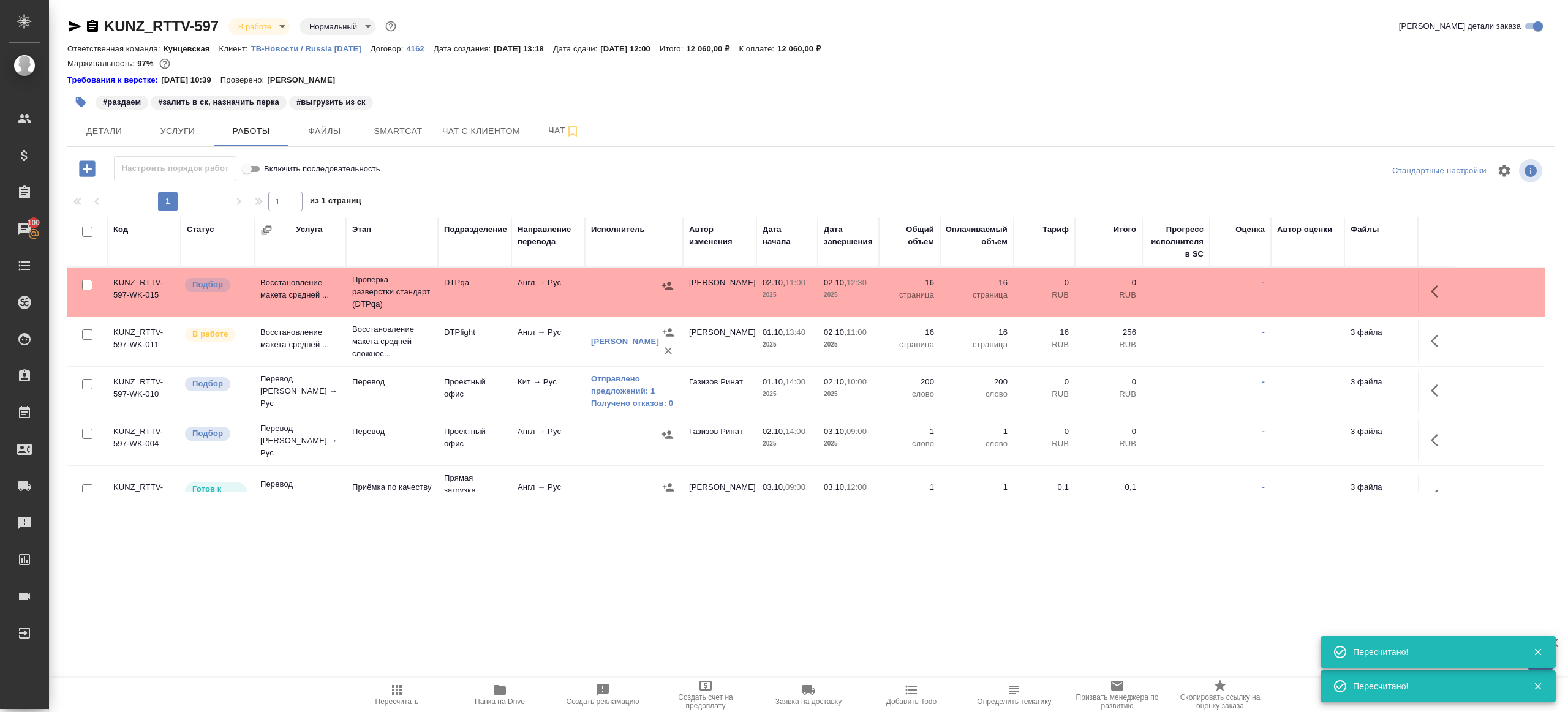
click at [403, 698] on span "Пересчитать" at bounding box center [397, 702] width 44 height 9
click at [403, 698] on span "Пересчитать" at bounding box center [397, 702] width 44 height 9
click at [512, 629] on div ".cls-1 fill:#fff; AWATERA Gazizov Rinat Клиенты Спецификации Заказы 100 Чаты To…" at bounding box center [784, 356] width 1568 height 712
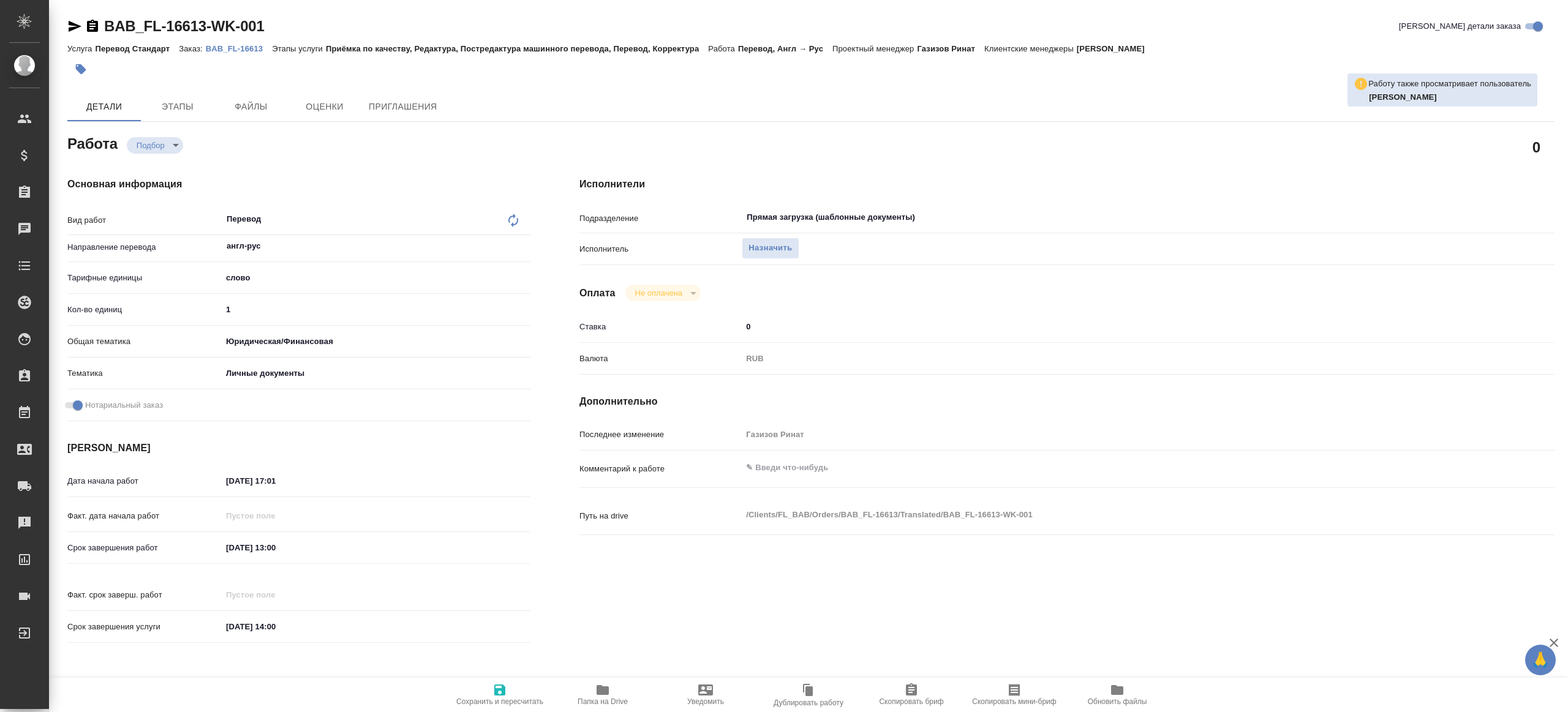
type textarea "x"
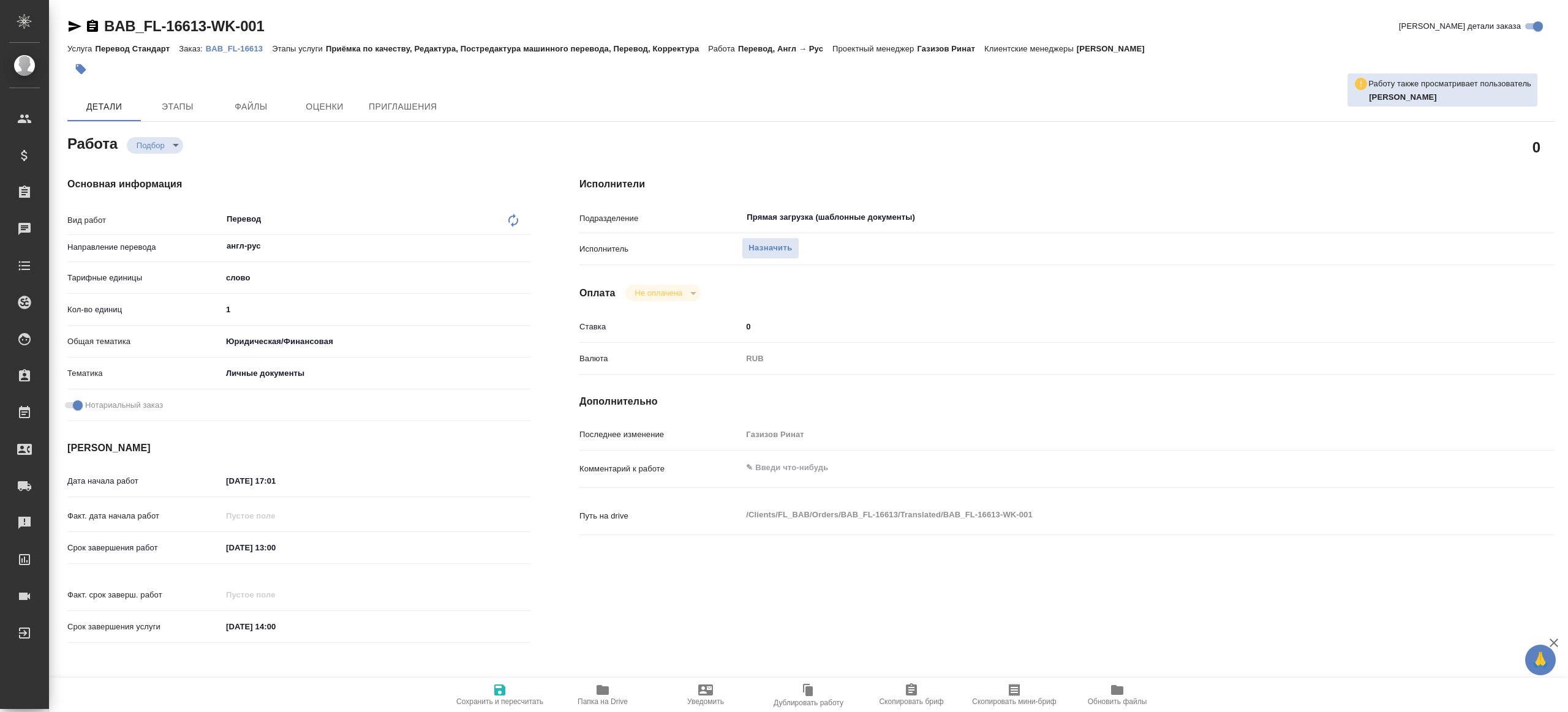
type textarea "x"
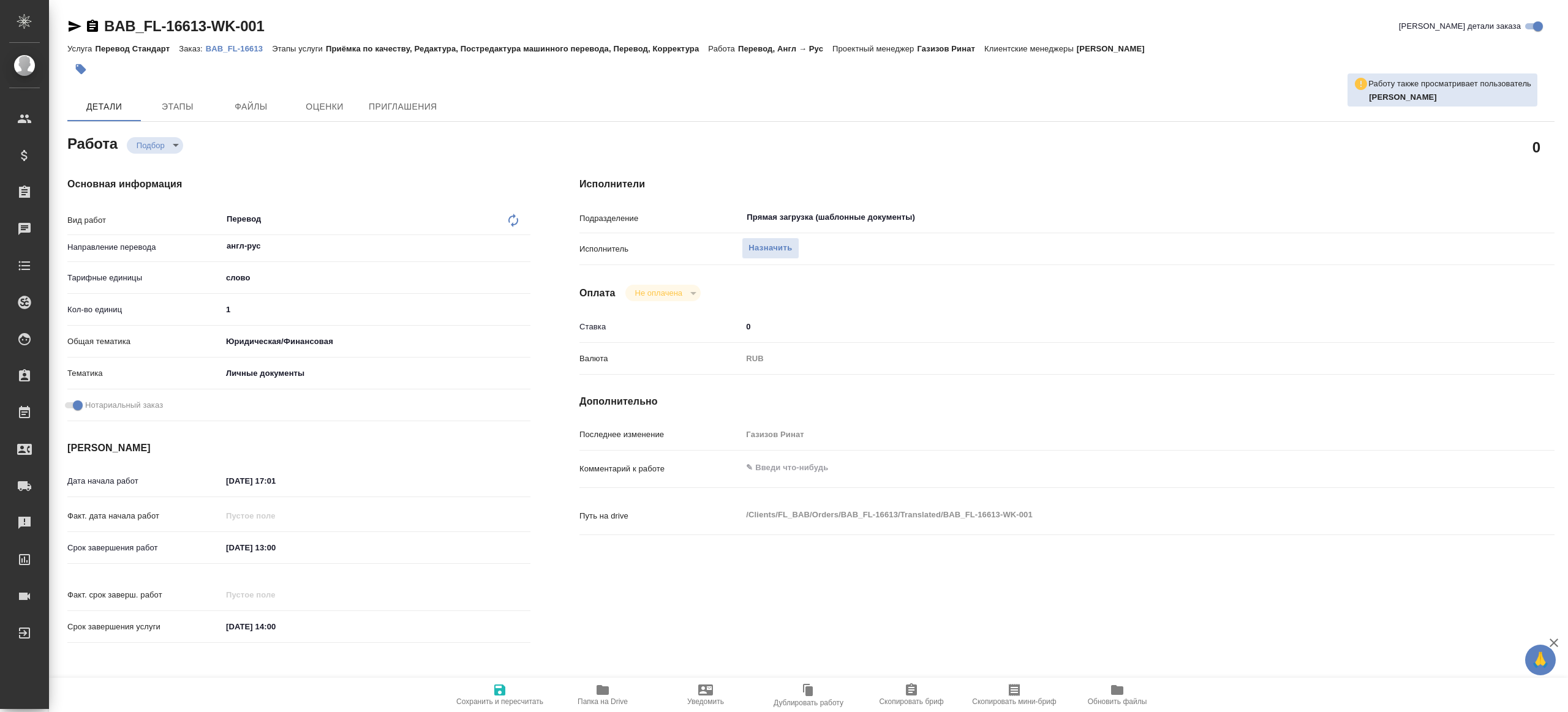
type textarea "x"
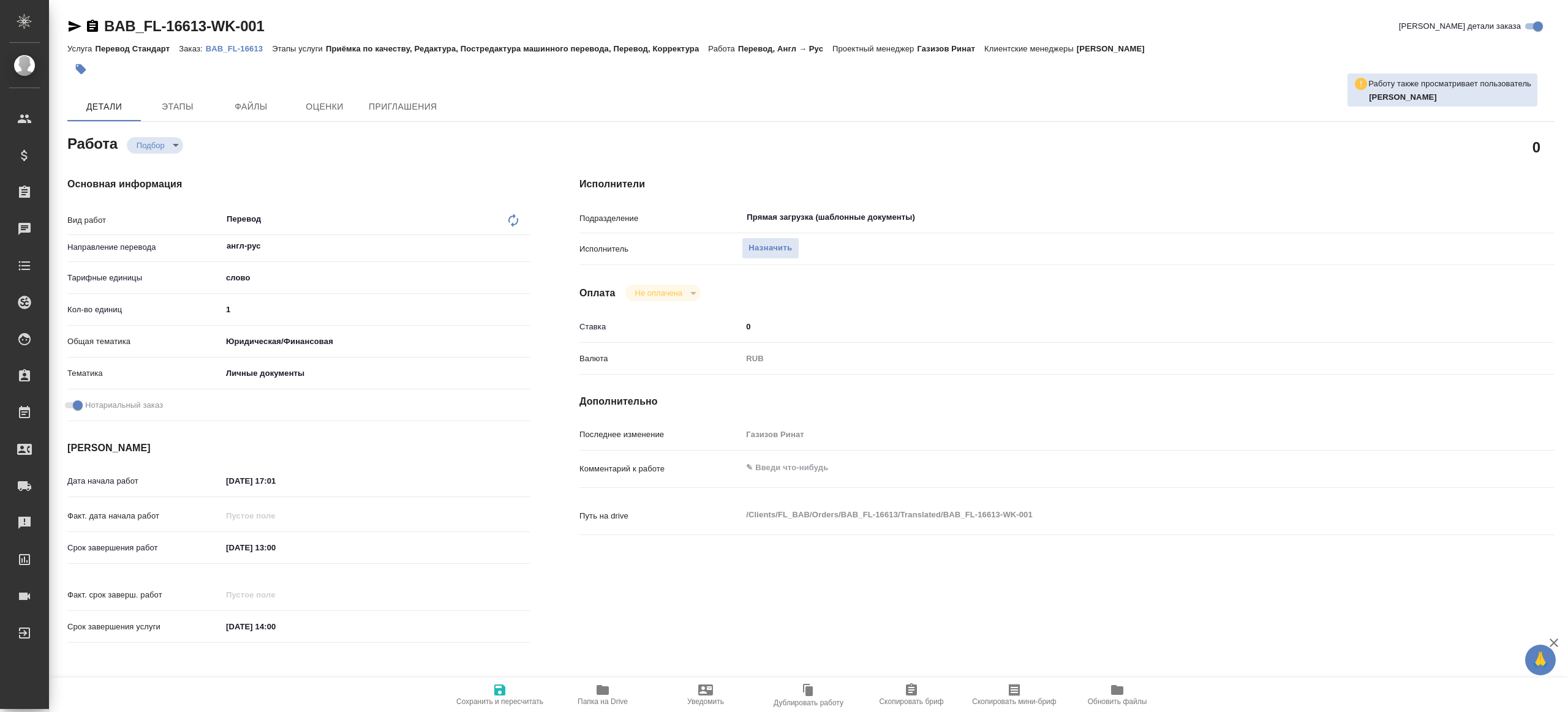
type textarea "x"
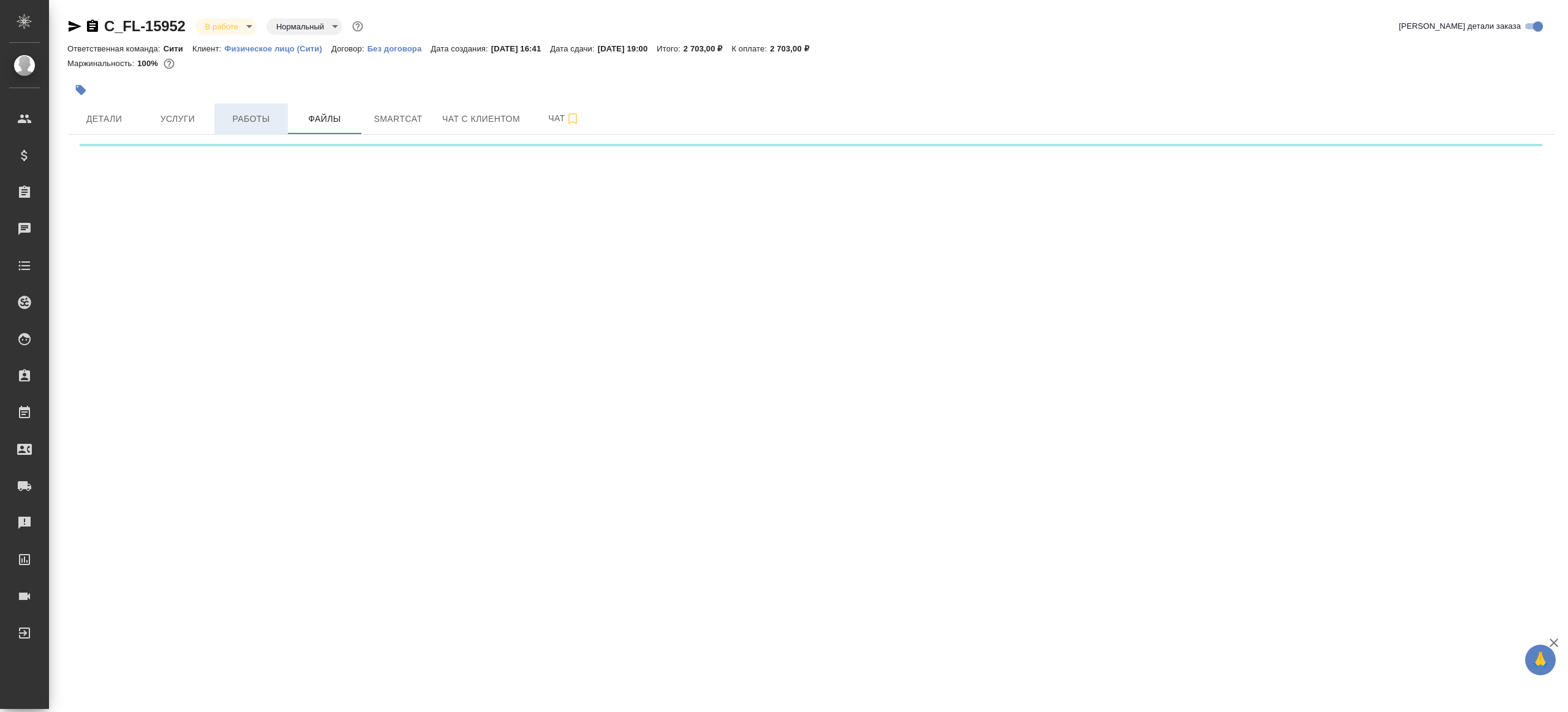
click at [265, 110] on button "Работы" at bounding box center [251, 118] width 73 height 31
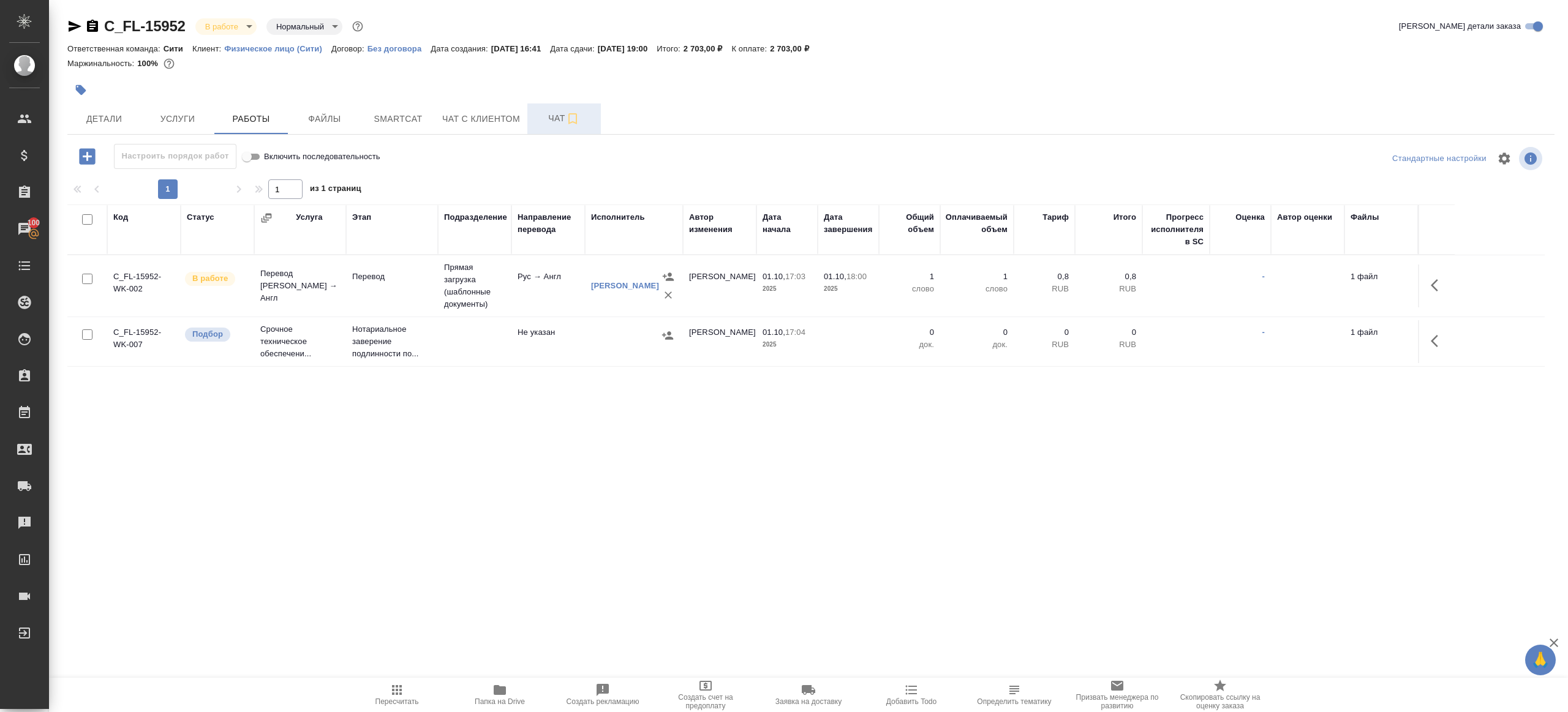
click at [547, 129] on button "Чат" at bounding box center [564, 118] width 73 height 31
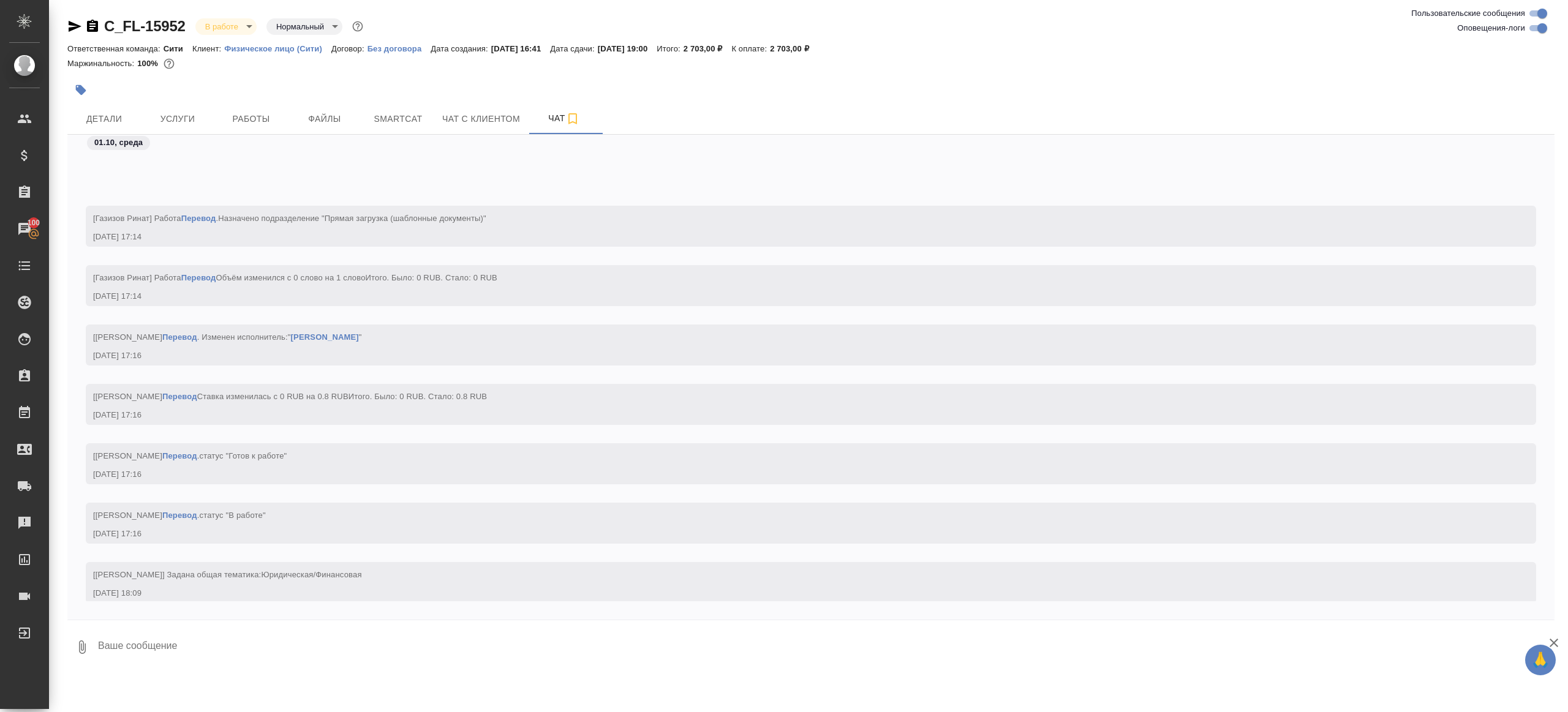
scroll to position [946, 0]
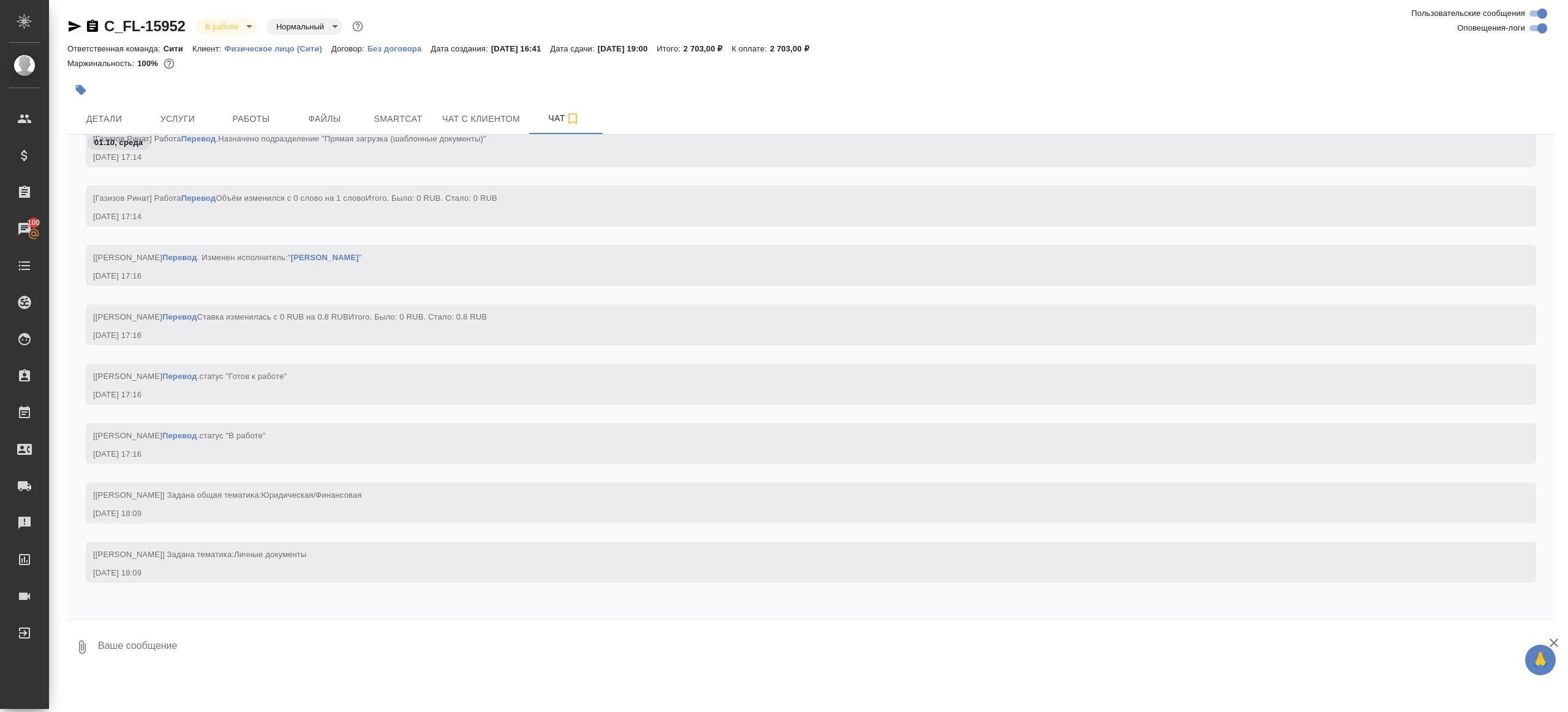
click at [69, 21] on icon "button" at bounding box center [75, 26] width 13 height 11
click at [74, 24] on icon "button" at bounding box center [75, 26] width 13 height 11
click at [251, 115] on span "Работы" at bounding box center [251, 118] width 59 height 15
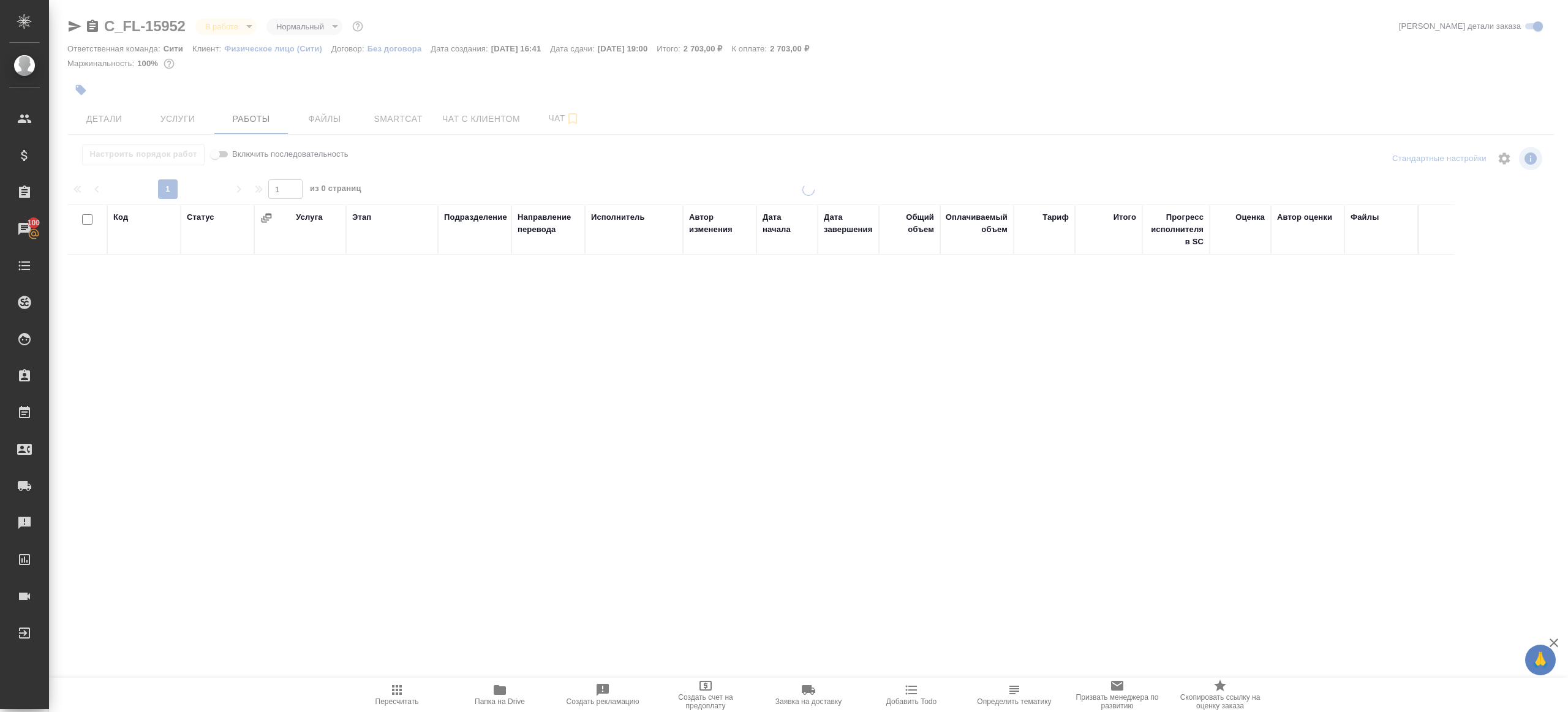
click at [713, 156] on div at bounding box center [808, 255] width 1519 height 511
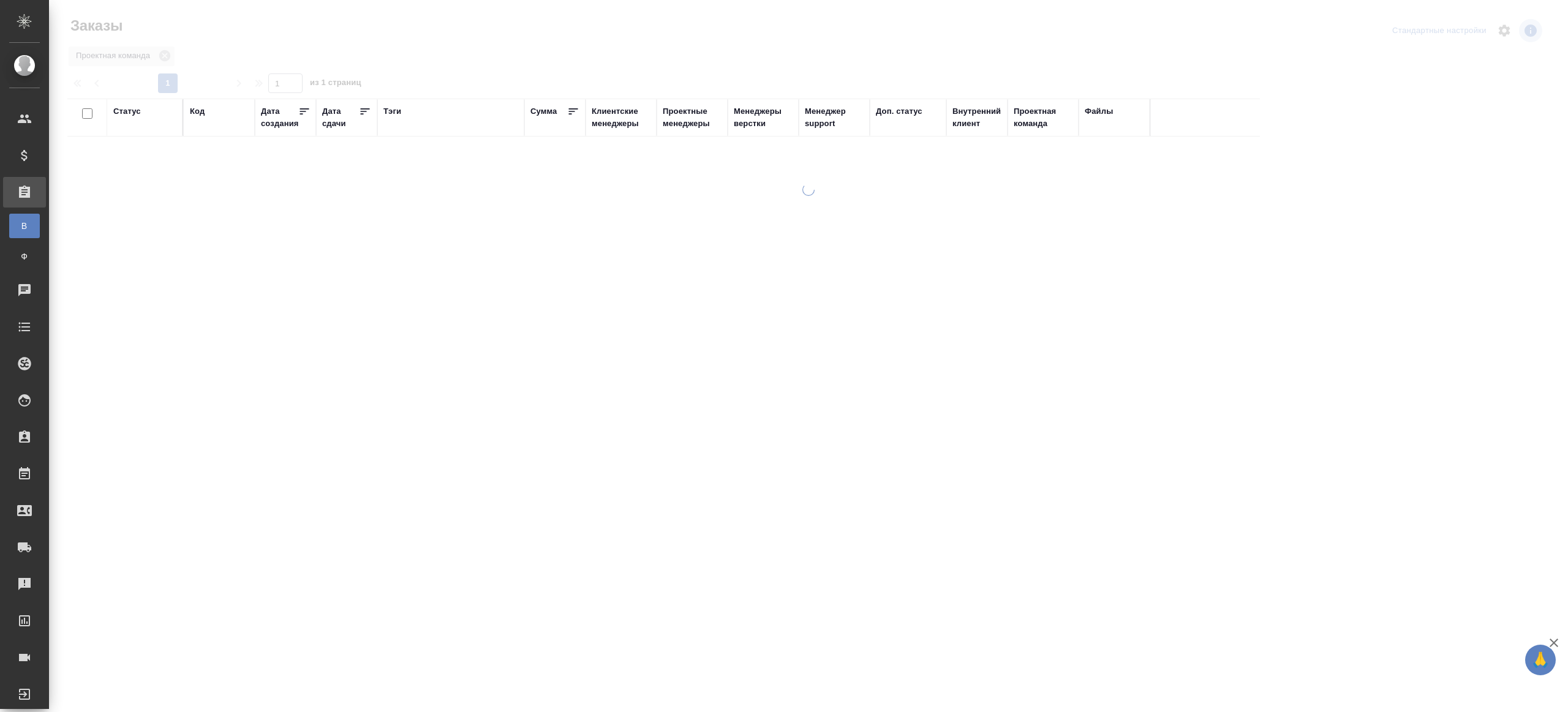
click div "Проектные менеджеры"
click input "text"
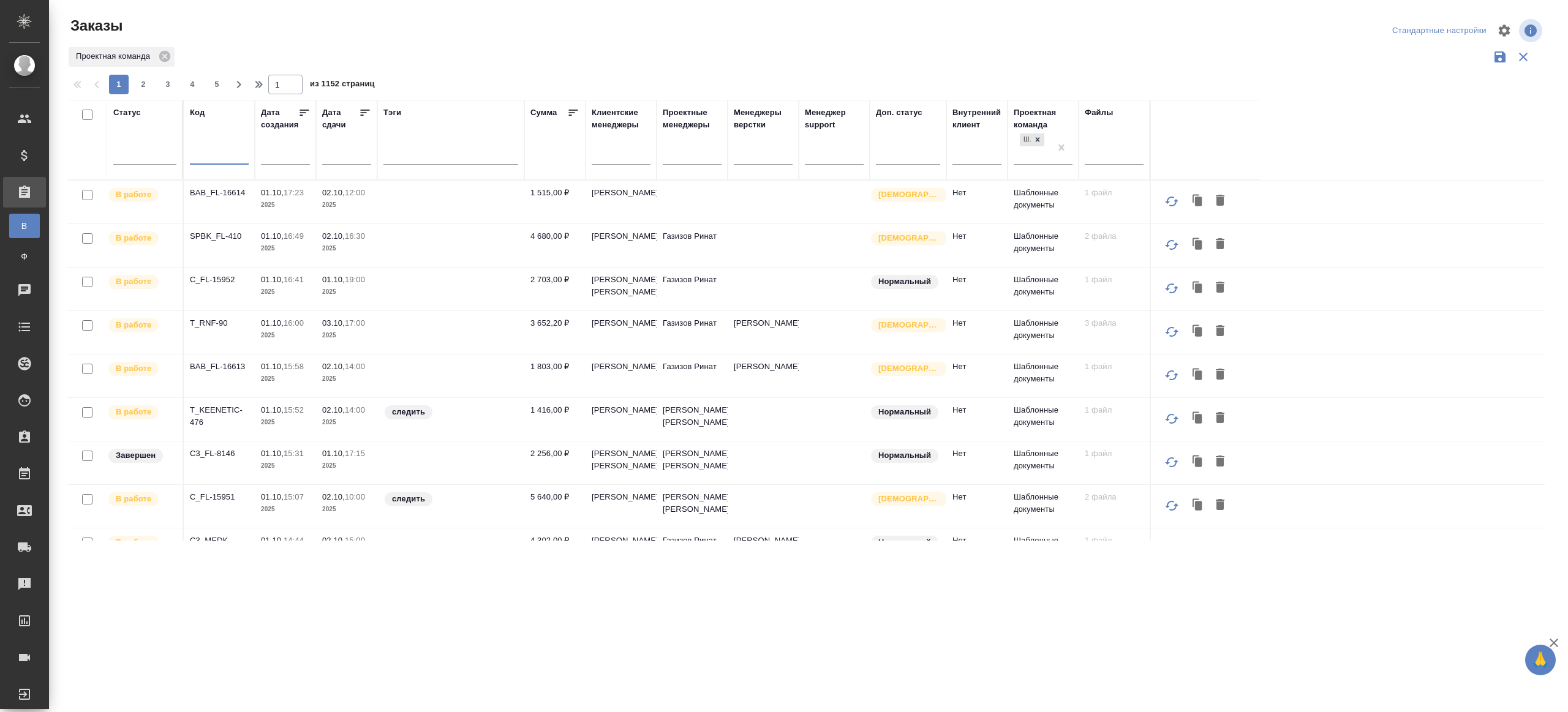
paste input "SPBK_FL-410"
type input "SPBK_FL-410"
click div "Проектная команда"
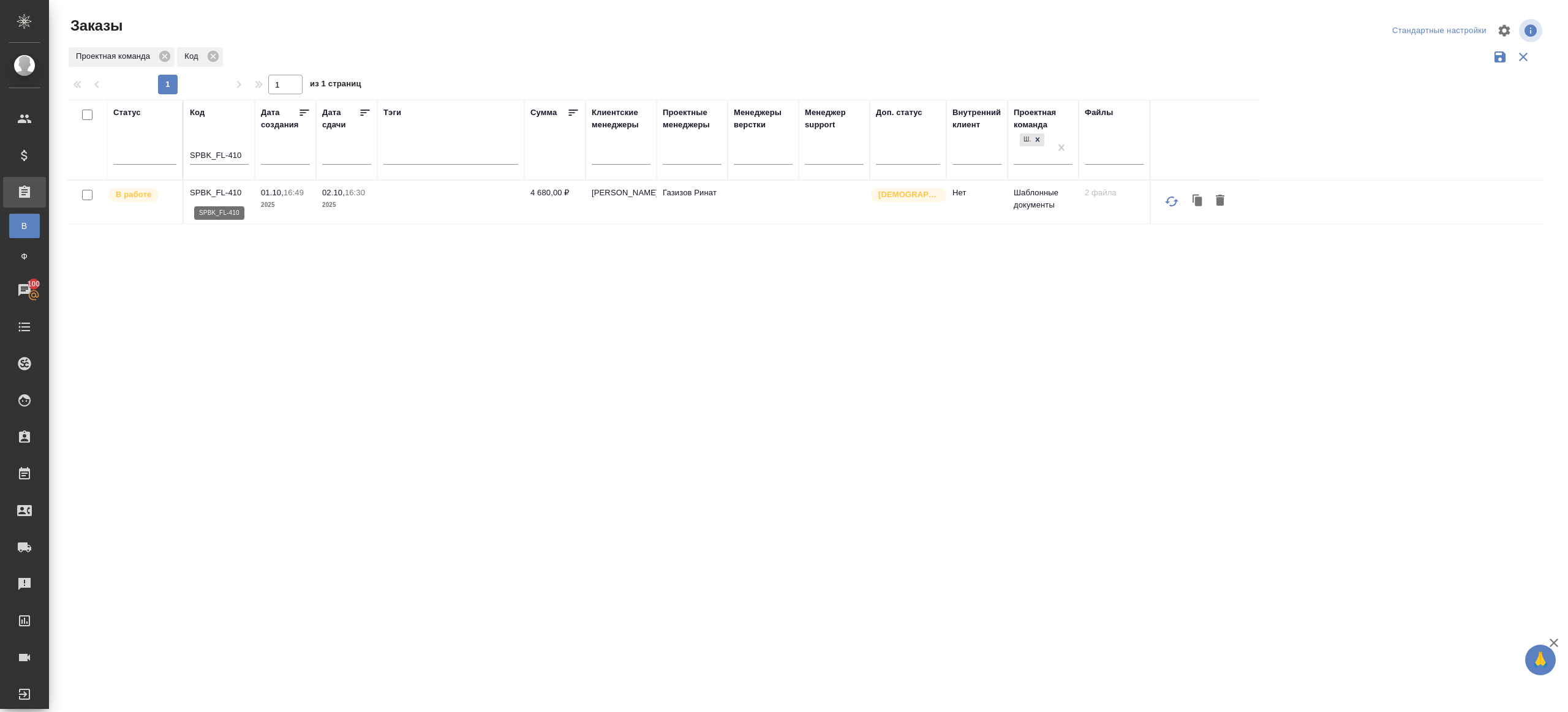
click p "SPBK_FL-410"
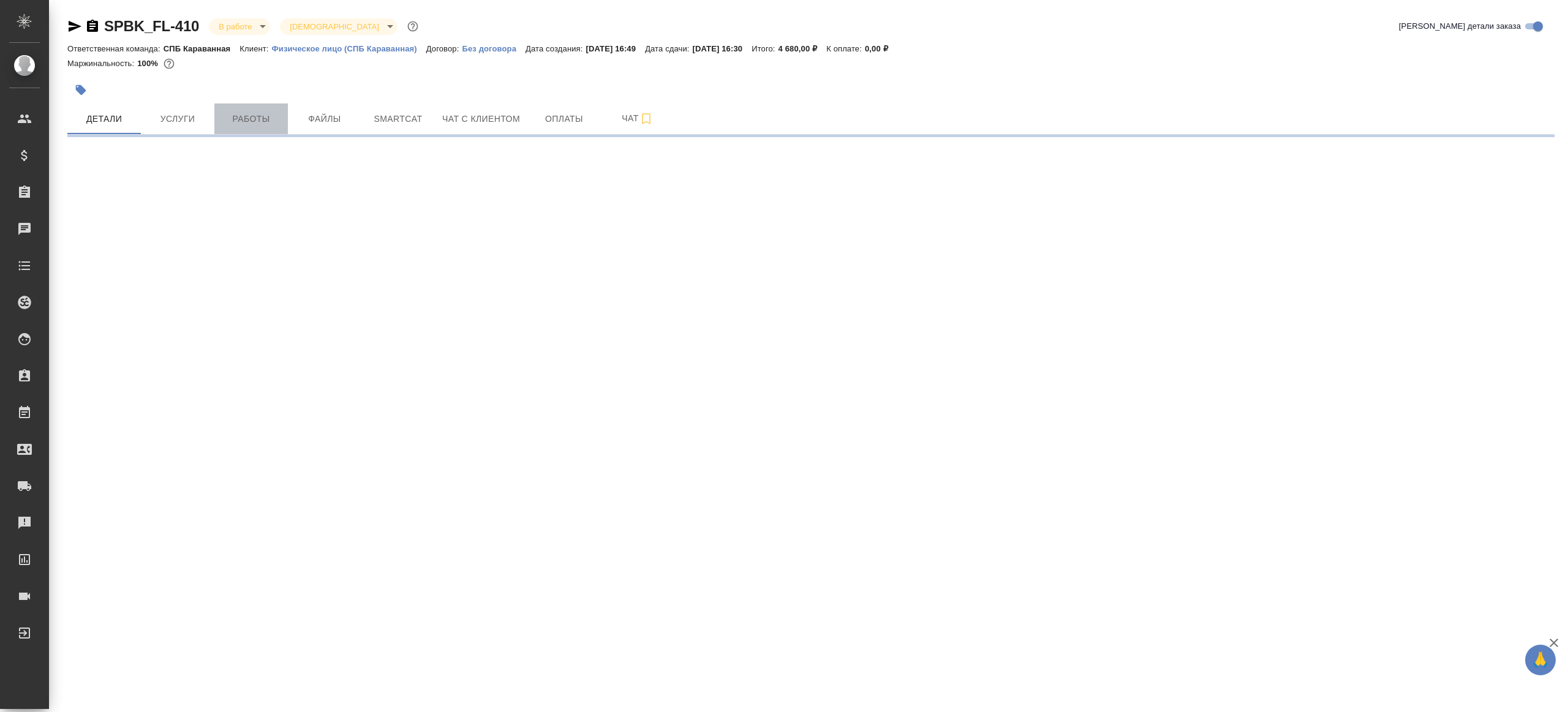
click at [262, 120] on span "Работы" at bounding box center [251, 118] width 59 height 15
select select "RU"
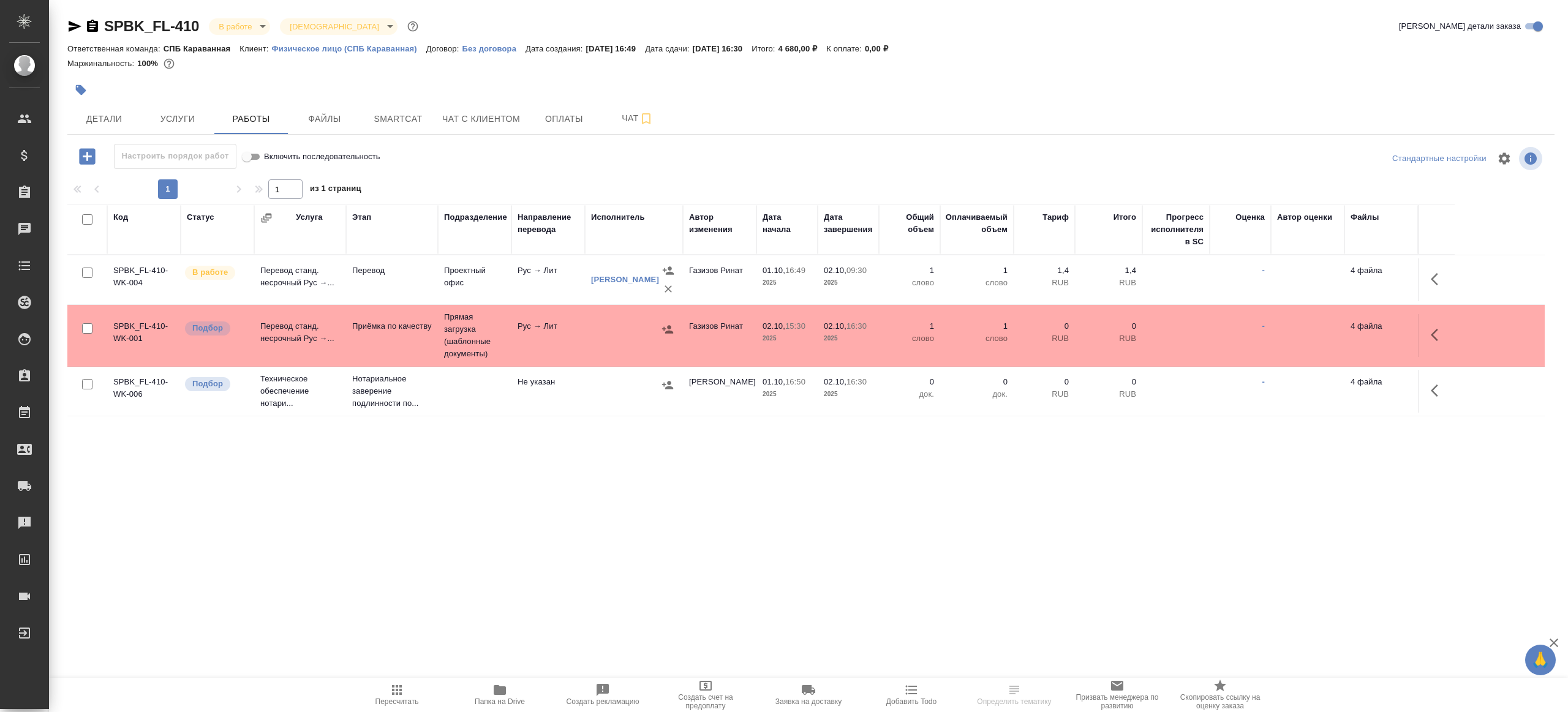
click at [539, 155] on div "Настроить порядок работ Включить последовательность" at bounding box center [315, 156] width 496 height 25
click at [505, 692] on icon "button" at bounding box center [499, 690] width 12 height 10
click at [1445, 273] on button "button" at bounding box center [1437, 279] width 29 height 29
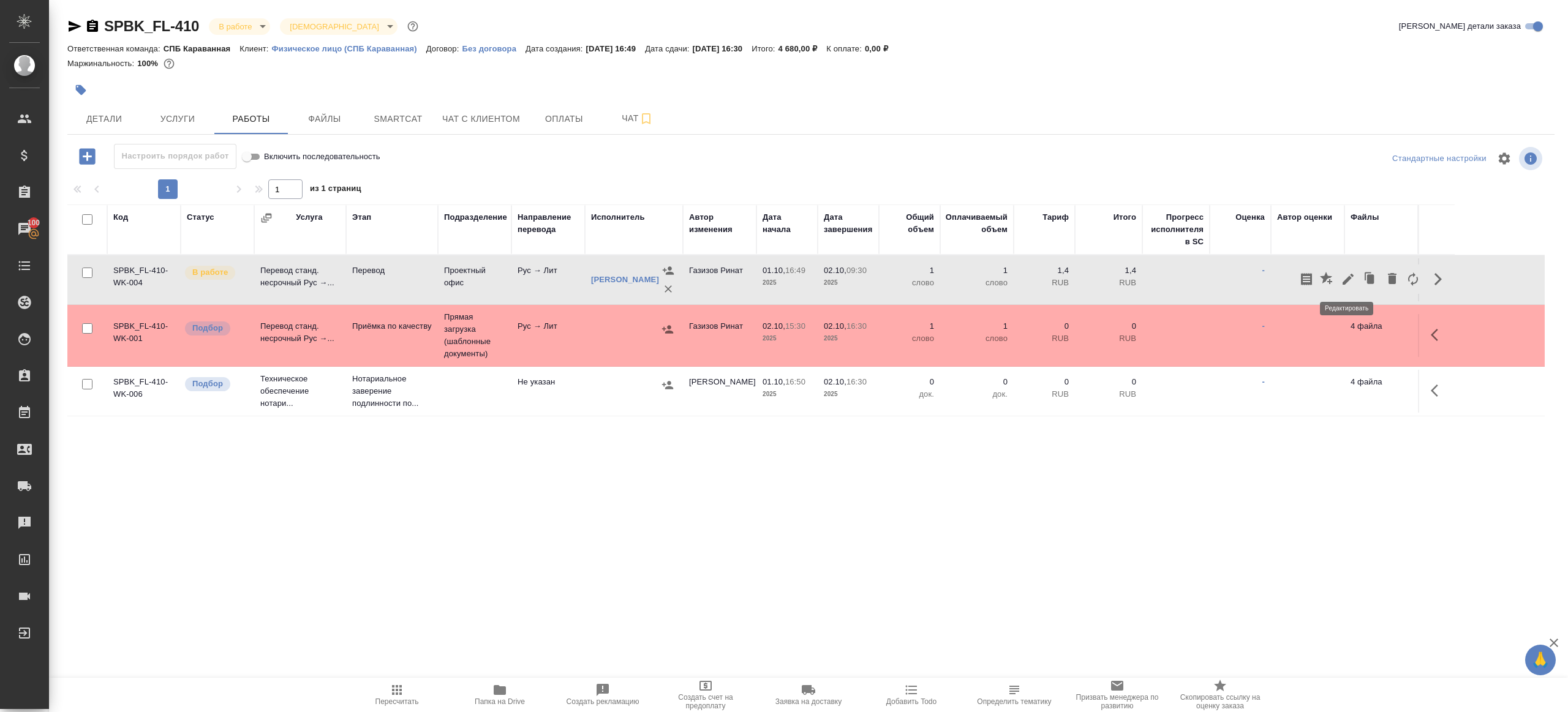
click at [1350, 284] on icon "button" at bounding box center [1348, 279] width 14 height 14
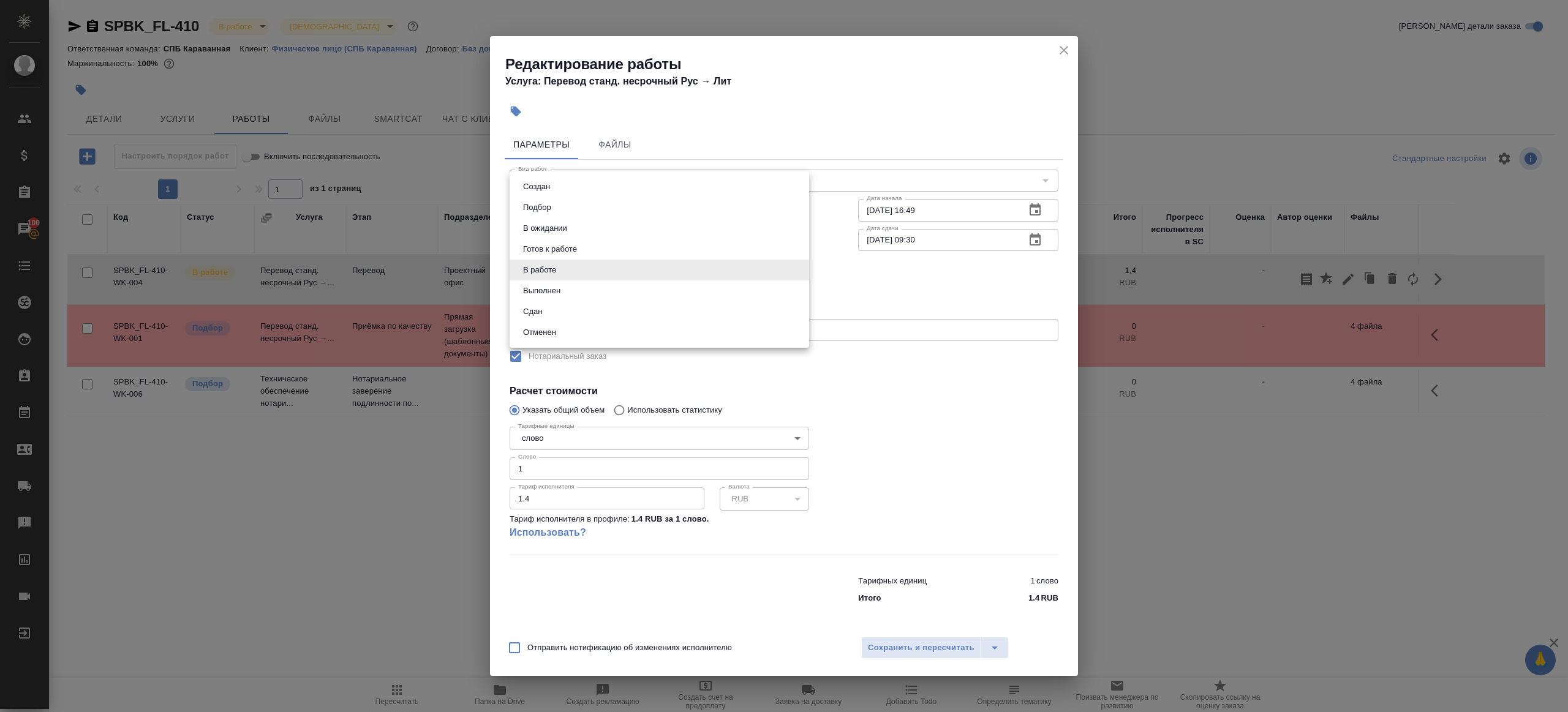
click at [545, 279] on body "🙏 .cls-1 fill:#fff; AWATERA Gazizov Rinat Клиенты Спецификации Заказы 100 Чаты …" at bounding box center [784, 356] width 1568 height 712
click at [548, 316] on li "Сдан" at bounding box center [659, 311] width 300 height 21
type input "closed"
drag, startPoint x: 535, startPoint y: 471, endPoint x: 464, endPoint y: 466, distance: 71.2
click at [464, 466] on div "Редактирование работы Услуга: Перевод станд. несрочный Рус → Лит Параметры Файл…" at bounding box center [784, 356] width 1568 height 712
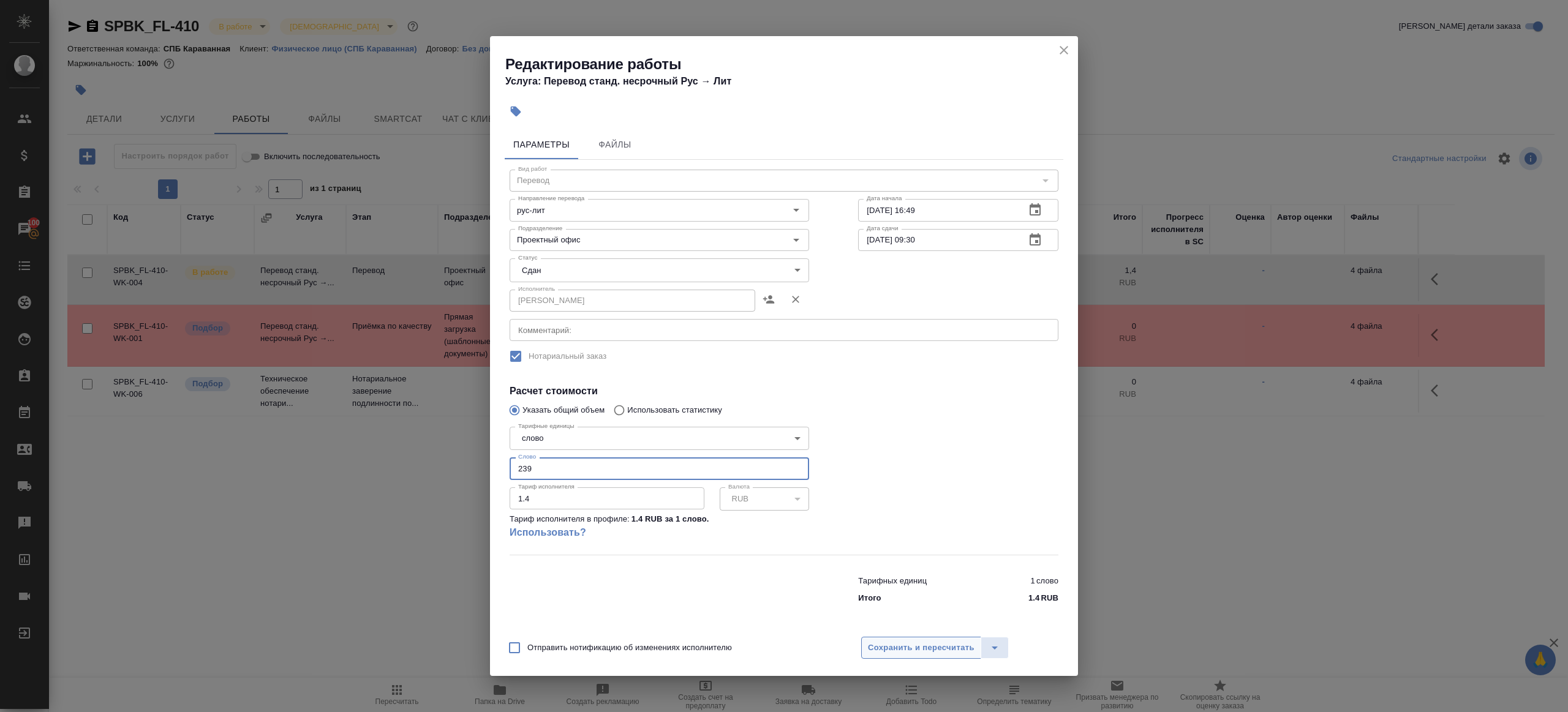
type input "239"
click at [880, 652] on span "Сохранить и пересчитать" at bounding box center [921, 648] width 107 height 14
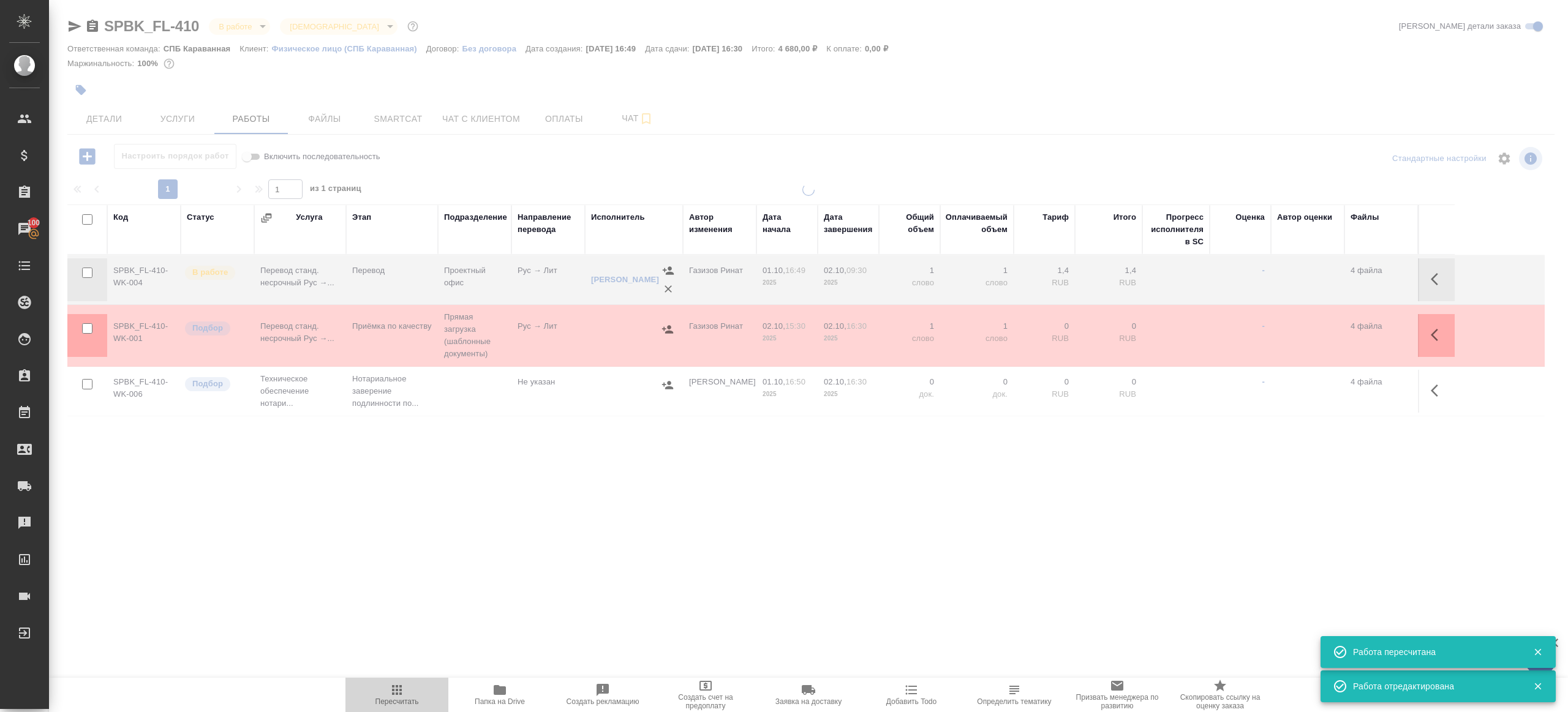
click at [382, 693] on span "Пересчитать" at bounding box center [397, 694] width 88 height 23
drag, startPoint x: 382, startPoint y: 693, endPoint x: 375, endPoint y: 694, distance: 7.1
click at [382, 693] on span "Пересчитать" at bounding box center [397, 694] width 88 height 23
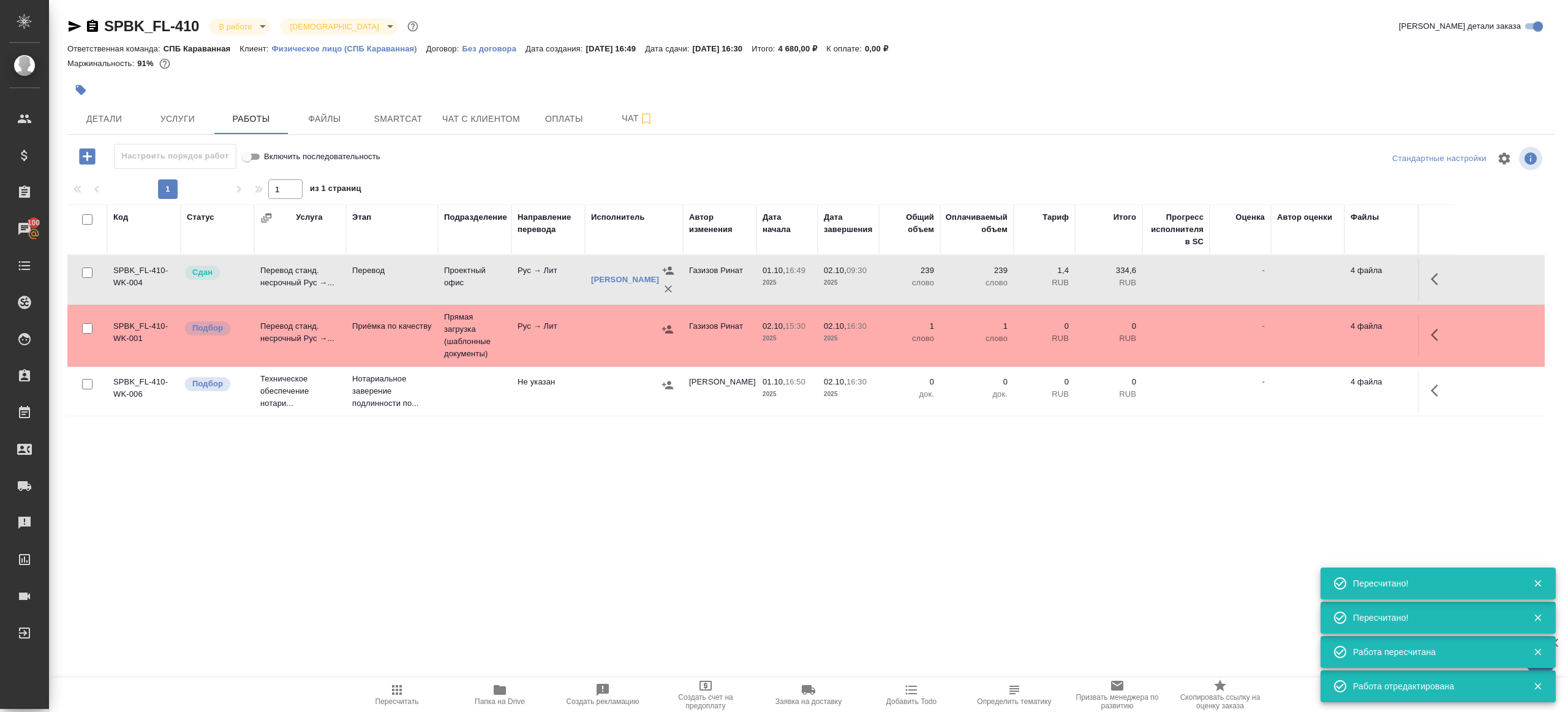
click at [387, 699] on span "Пересчитать" at bounding box center [397, 702] width 44 height 9
click at [387, 699] on span "Пересчитать" at bounding box center [397, 702] width 44 height 9
click at [387, 698] on span "Пересчитать" at bounding box center [397, 702] width 44 height 9
click at [386, 698] on span "Пересчитать" at bounding box center [397, 702] width 44 height 9
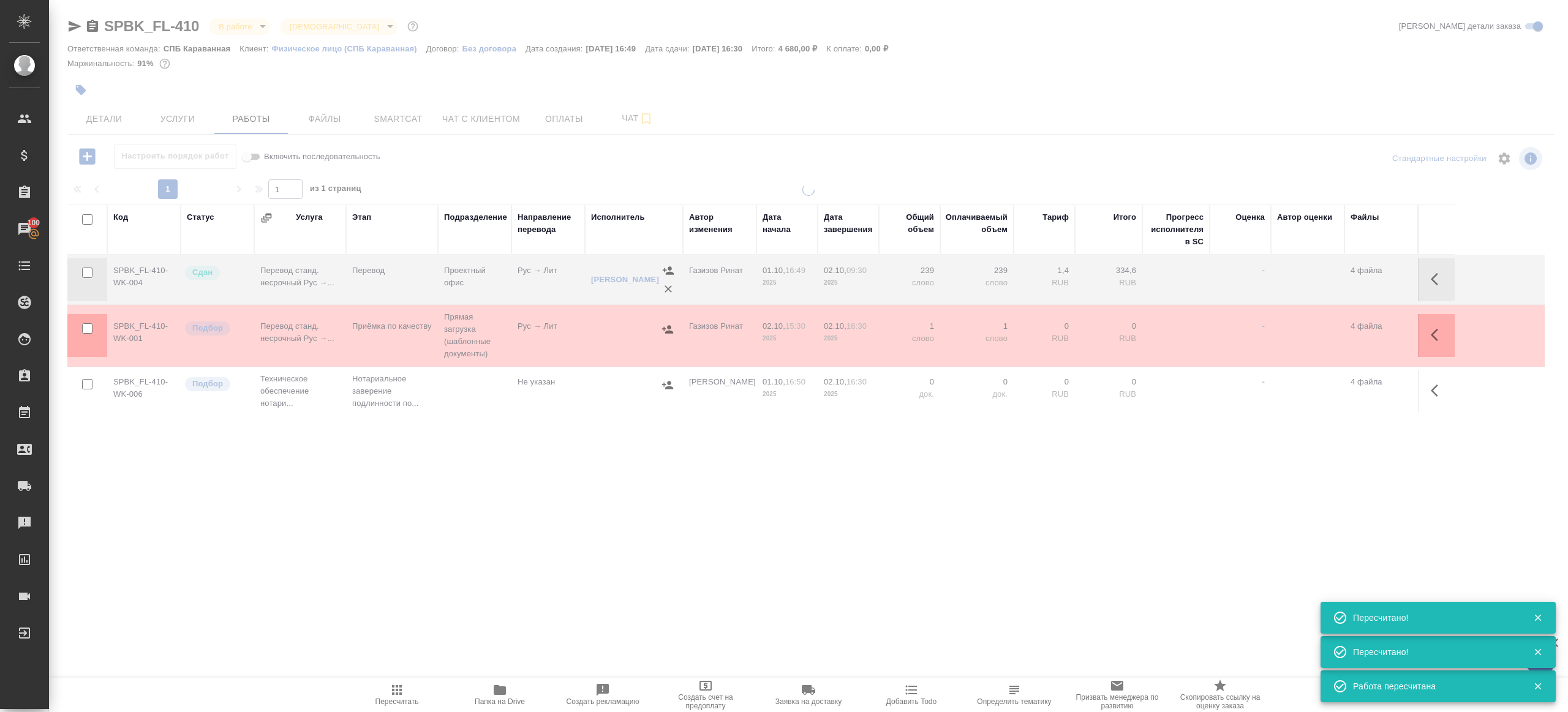
click at [663, 555] on div ".cls-1 fill:#fff; AWATERA Gazizov Rinat Клиенты Спецификации Заказы 100 Чаты To…" at bounding box center [784, 356] width 1568 height 712
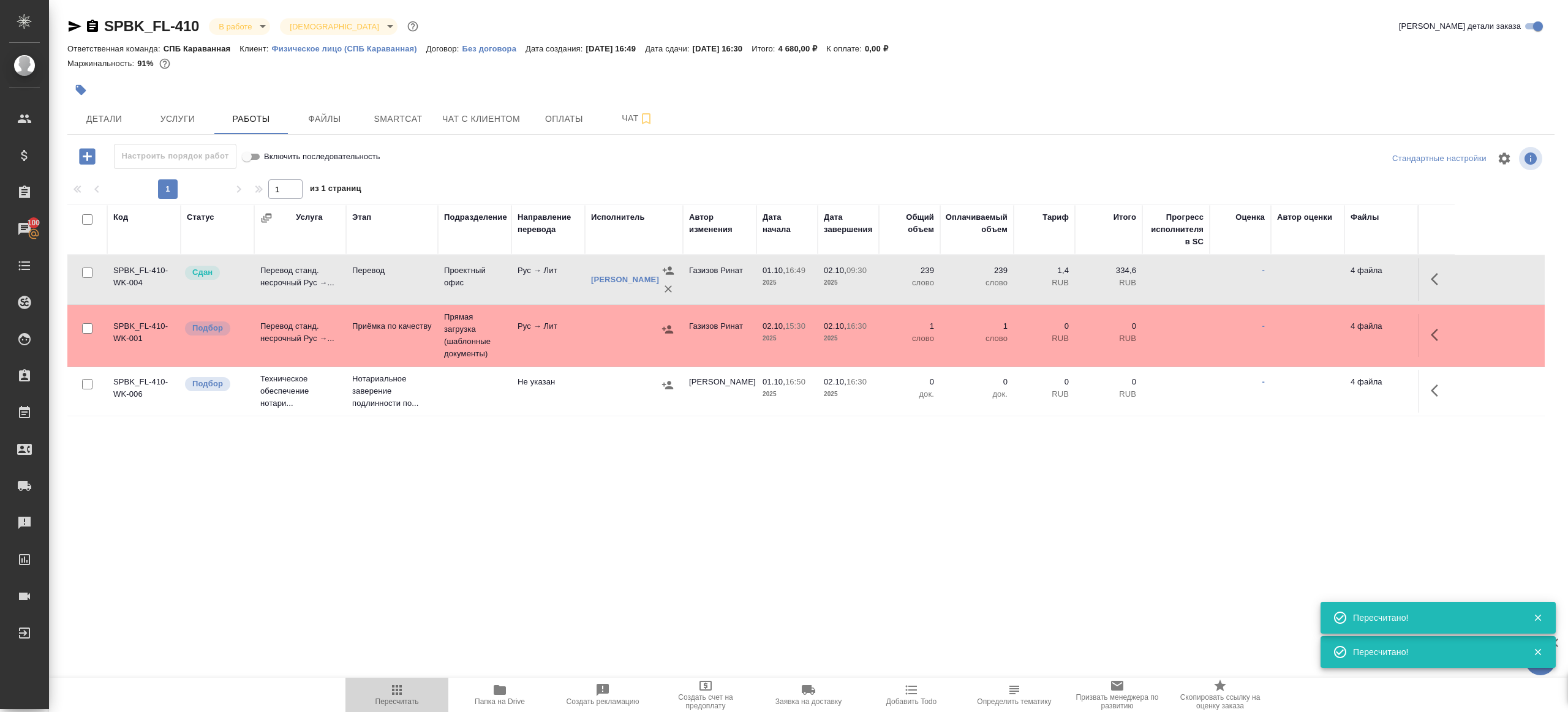
click at [387, 686] on span "Пересчитать" at bounding box center [397, 694] width 88 height 23
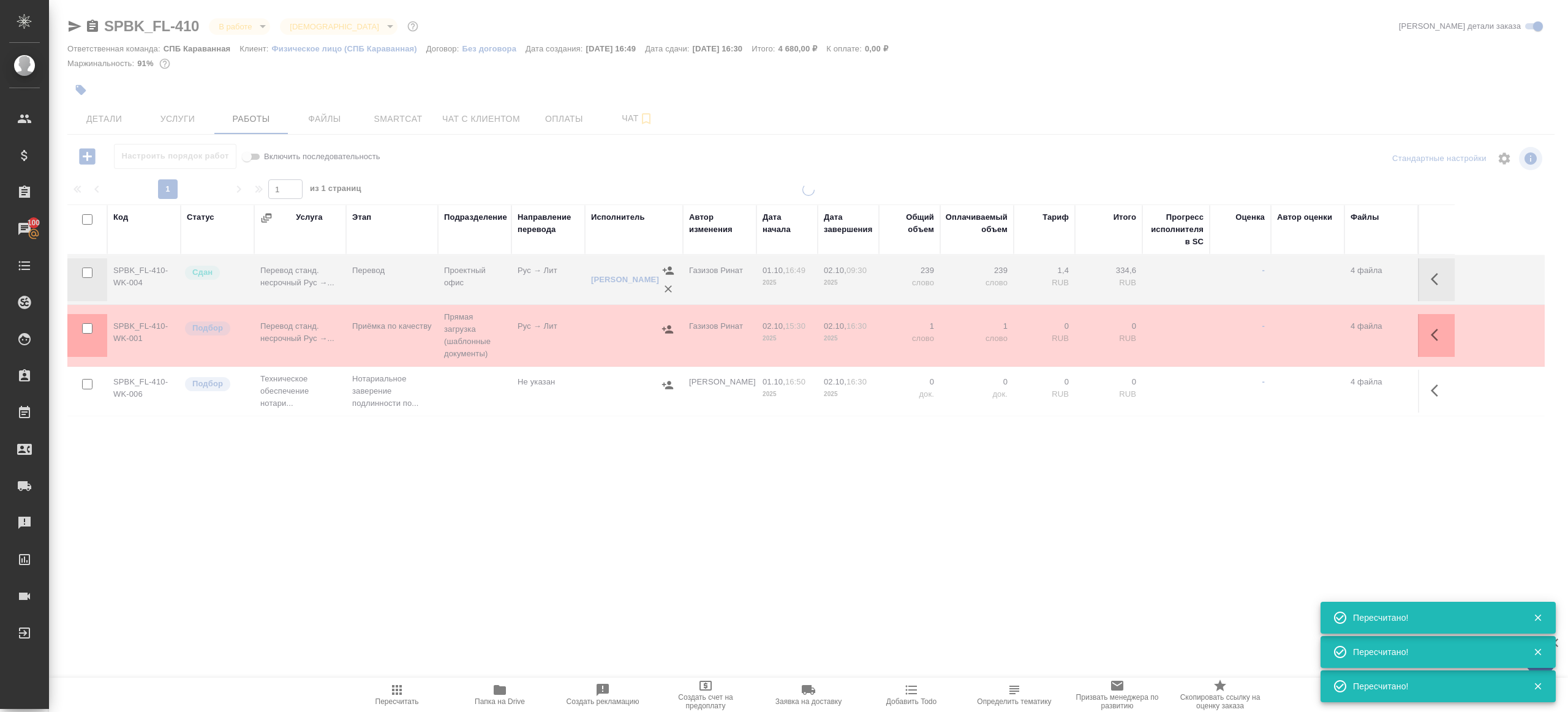
click at [626, 533] on div ".cls-1 fill:#fff; AWATERA Gazizov Rinat Клиенты Спецификации Заказы 100 Чаты To…" at bounding box center [784, 356] width 1568 height 712
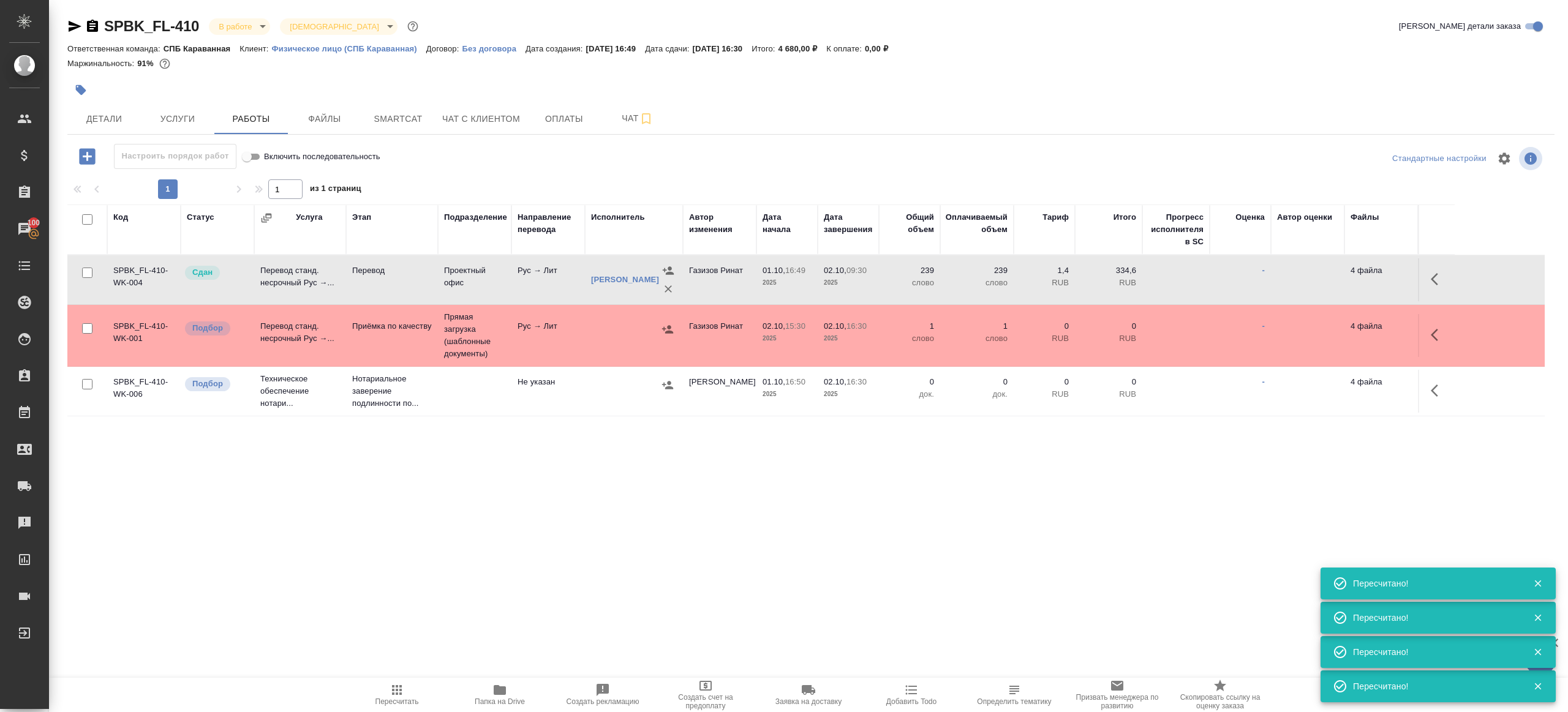
click at [608, 357] on tr "SPBK_FL-410-WK-001 Подбор Перевод станд. несрочный Рус →... Приёмка по качеству…" at bounding box center [806, 336] width 1478 height 62
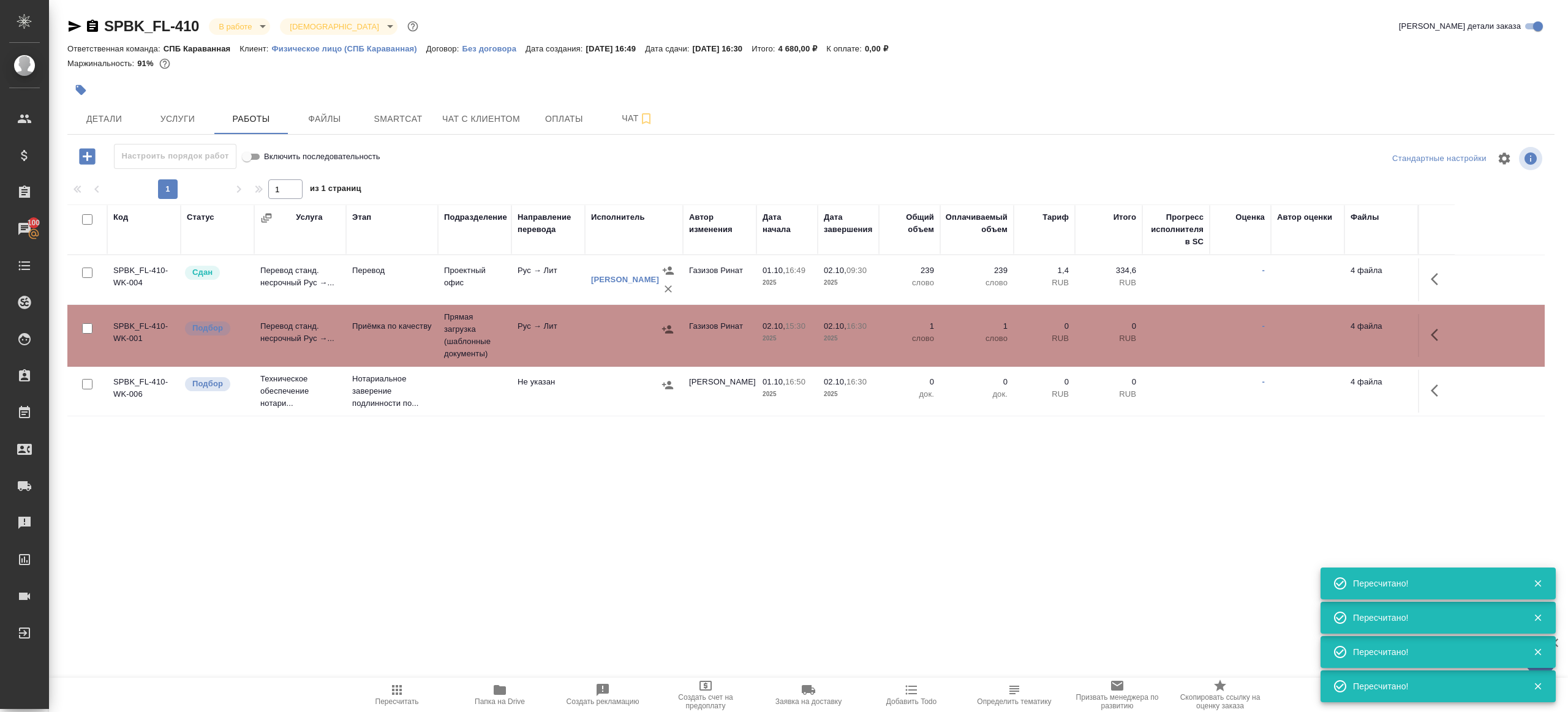
click at [608, 357] on tr "SPBK_FL-410-WK-001 Подбор Перевод станд. несрочный Рус →... Приёмка по качеству…" at bounding box center [806, 336] width 1478 height 62
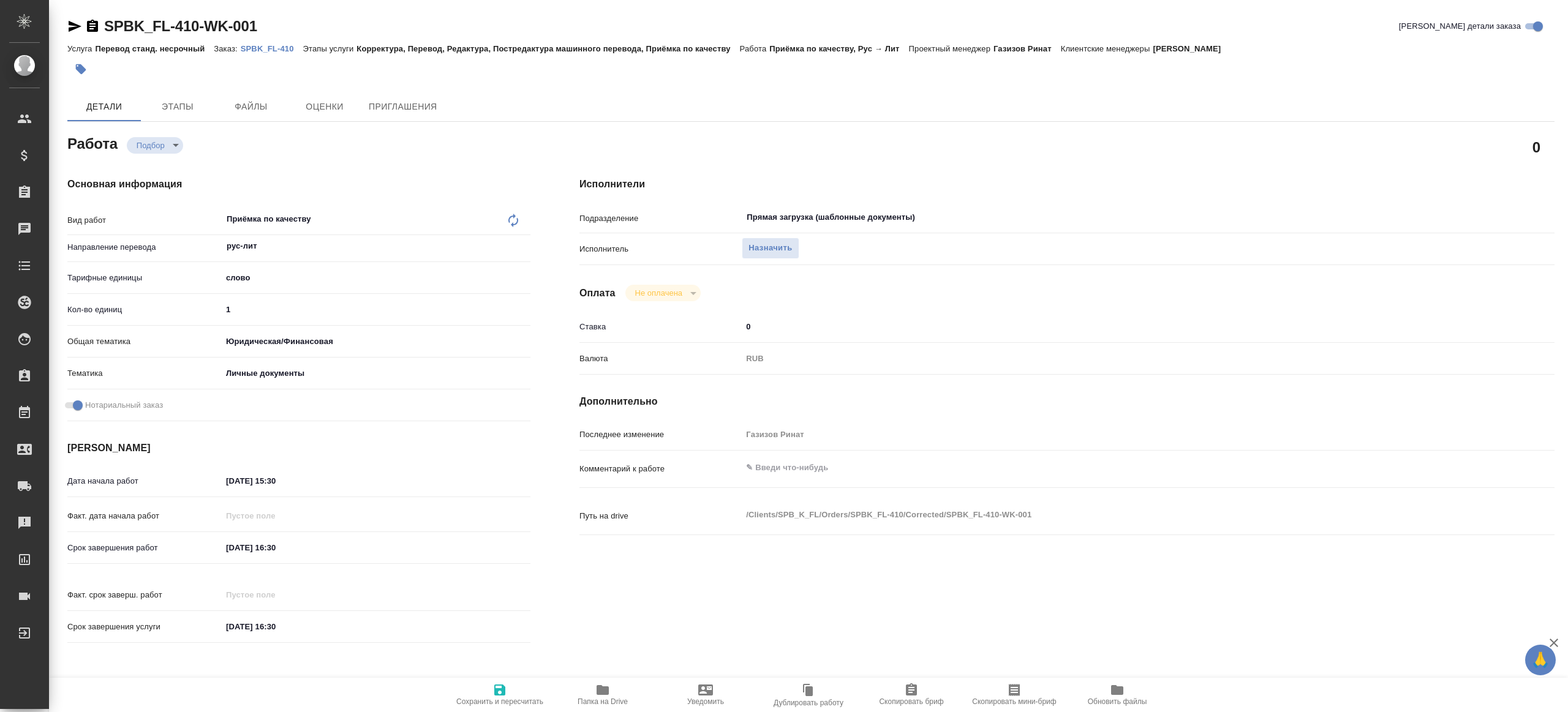
type textarea "x"
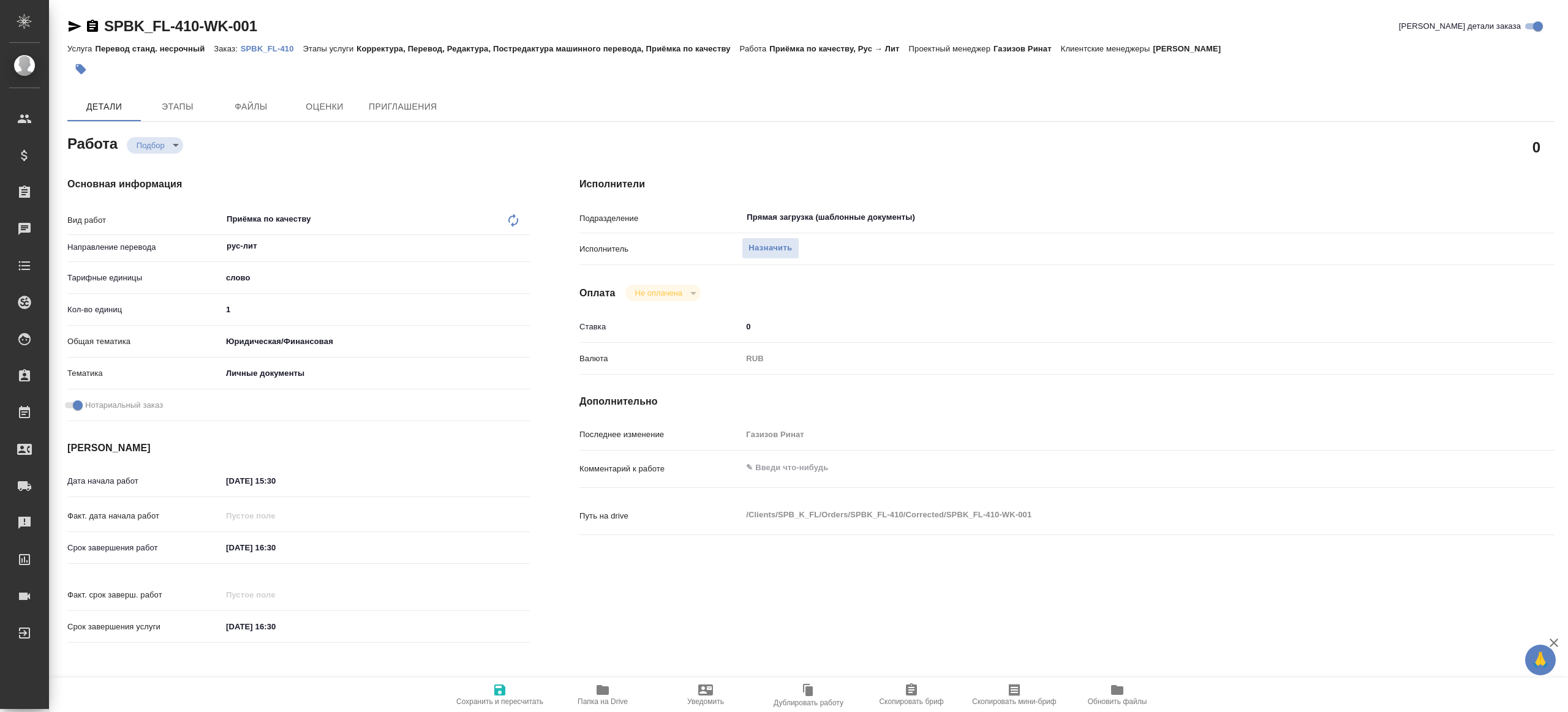
type textarea "x"
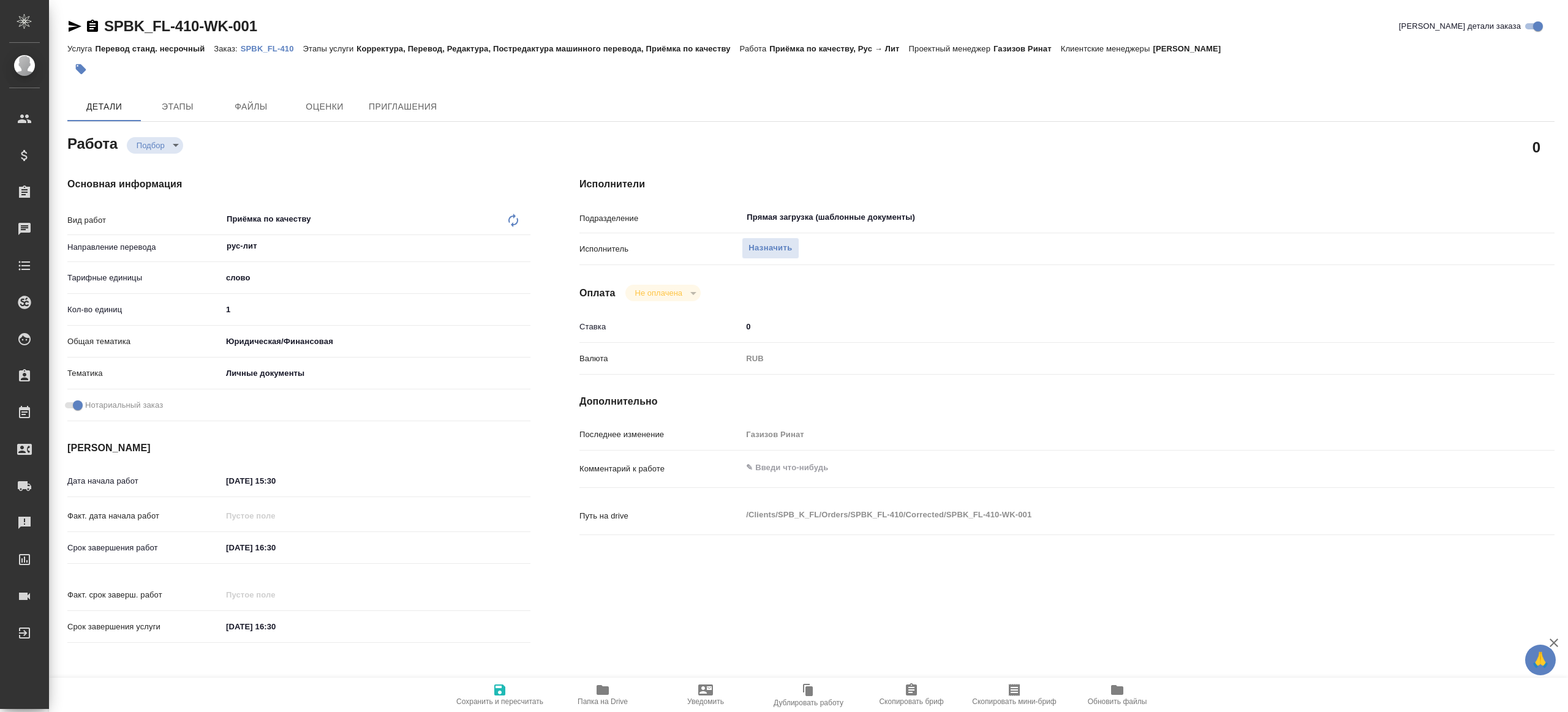
type textarea "x"
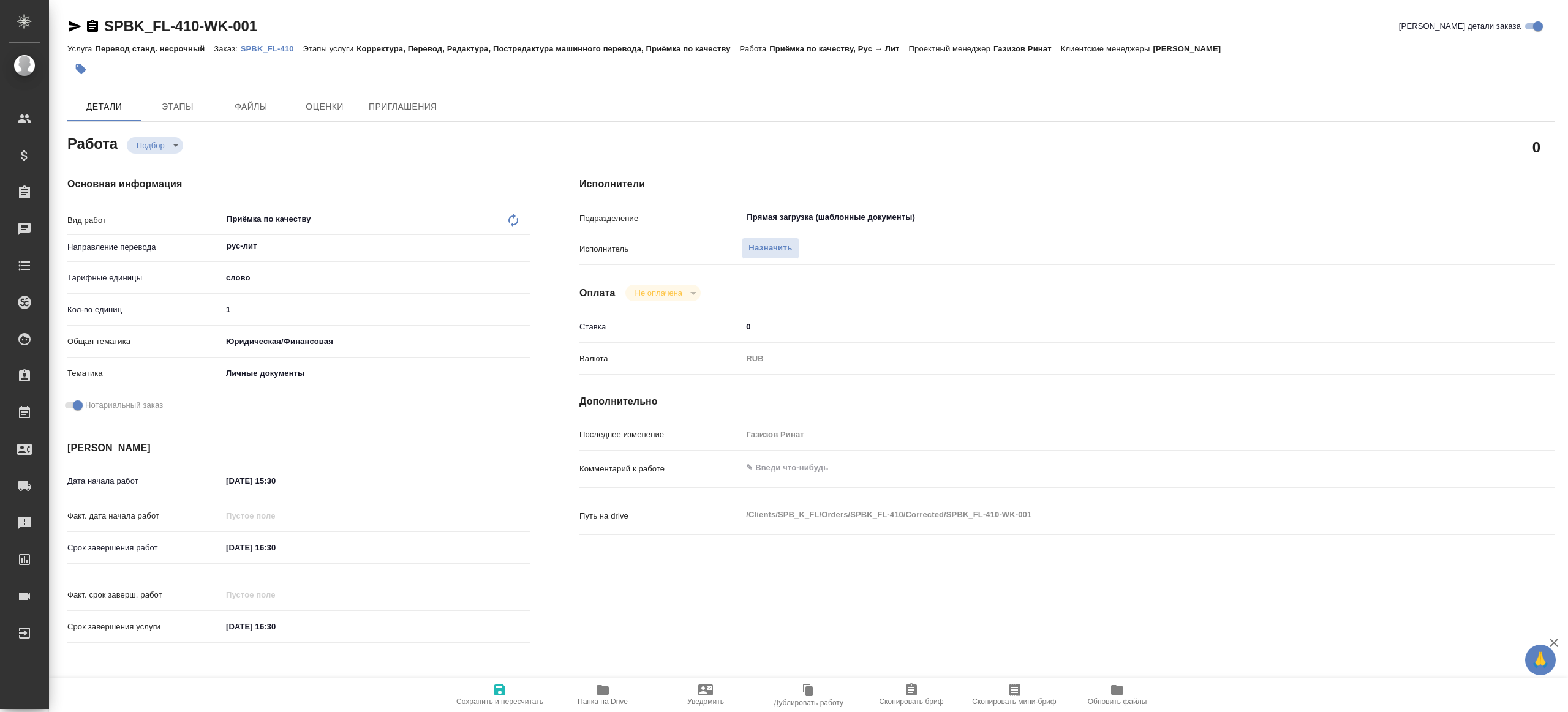
type textarea "x"
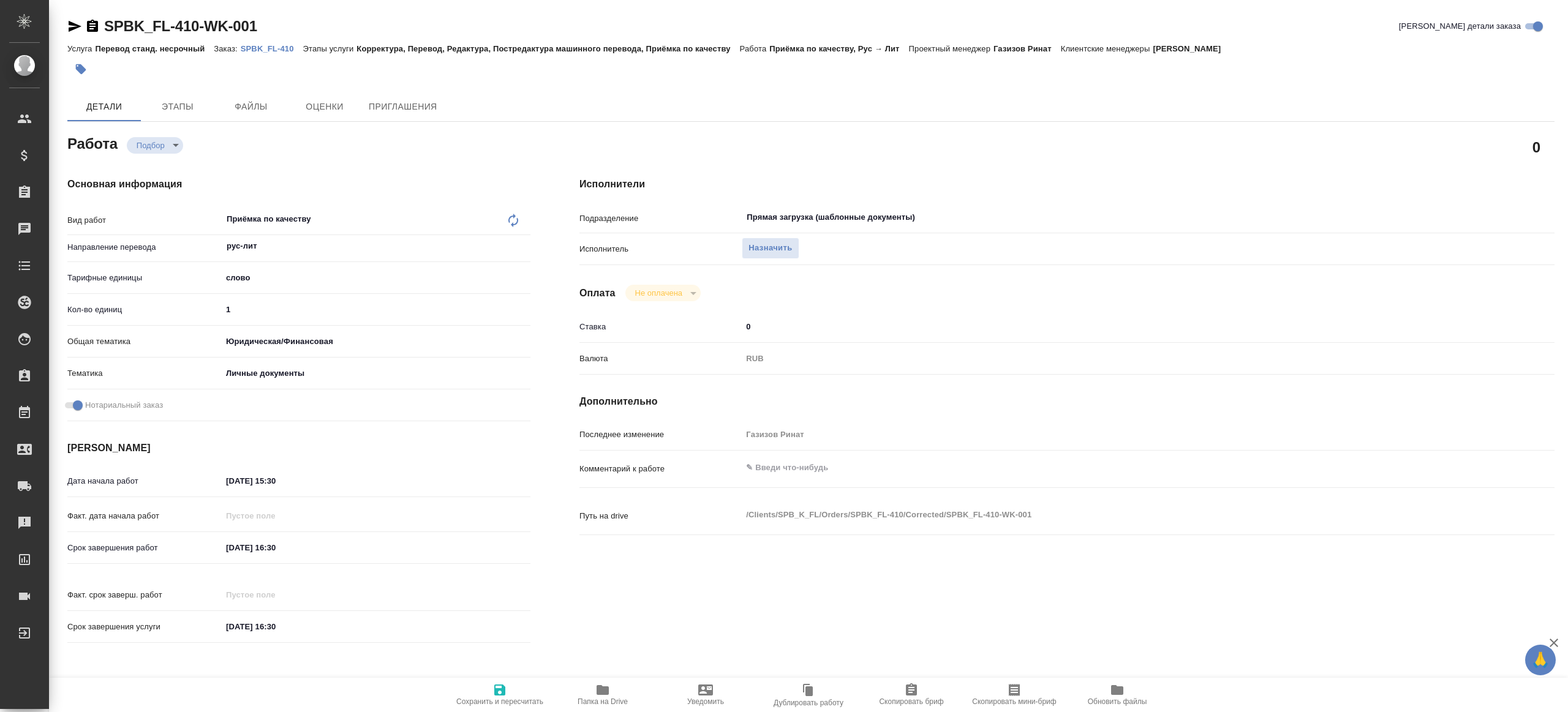
type textarea "x"
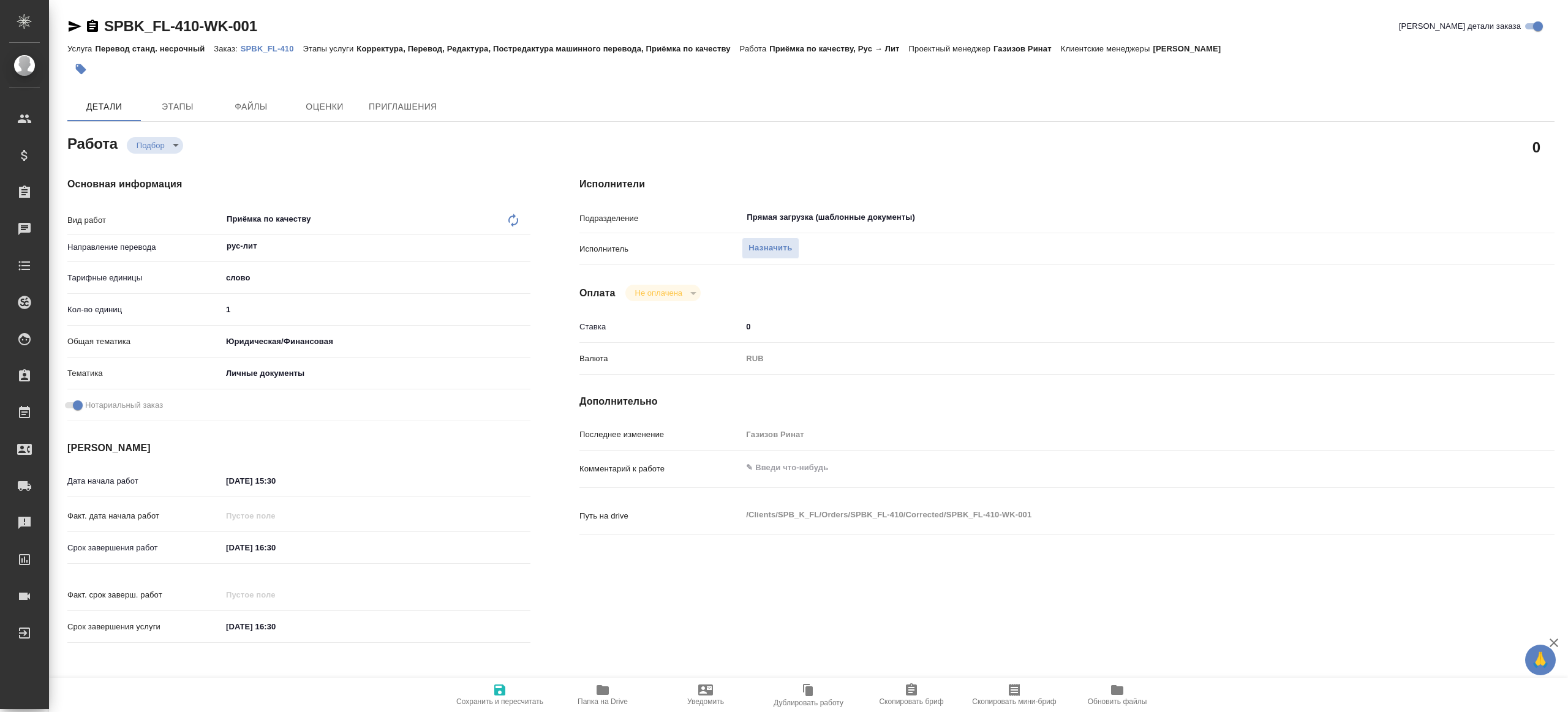
type textarea "x"
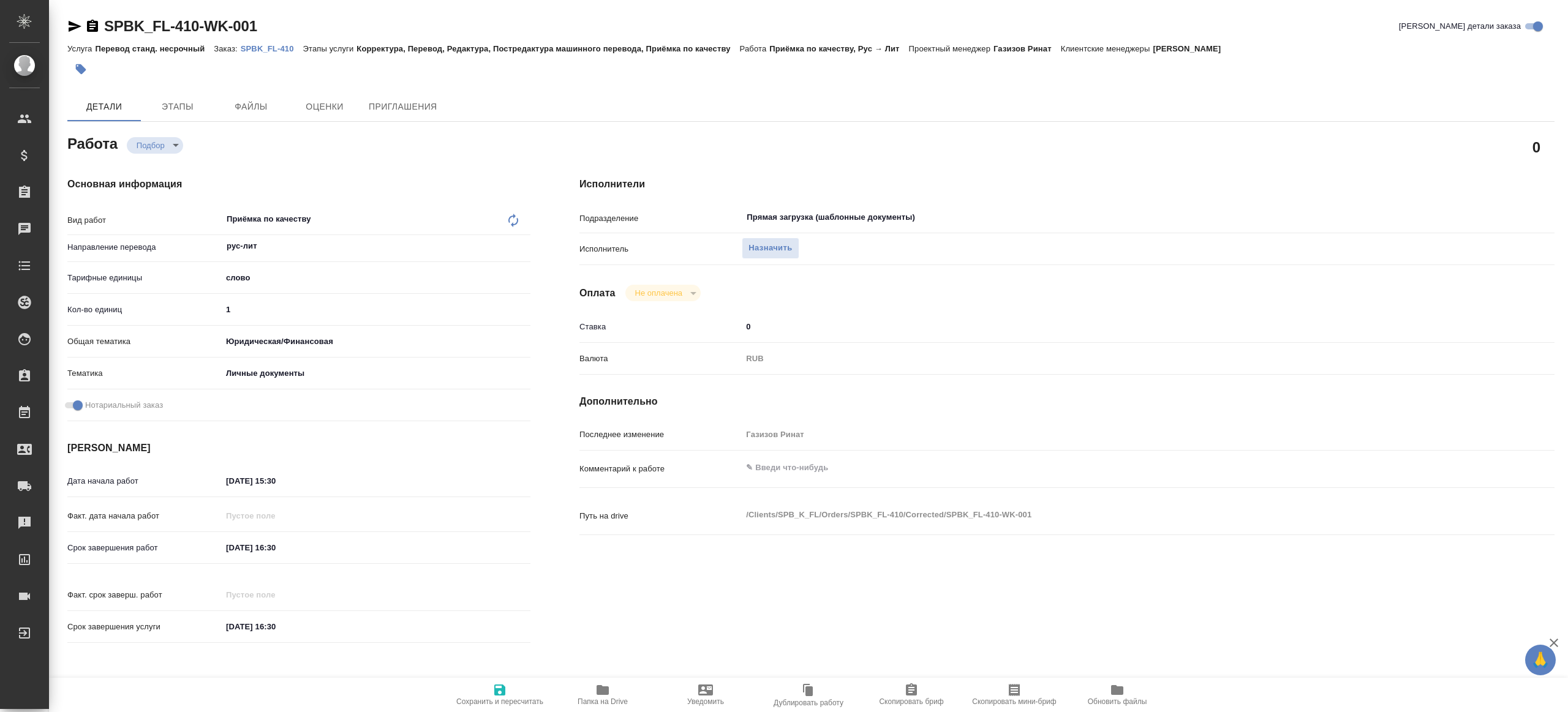
type textarea "x"
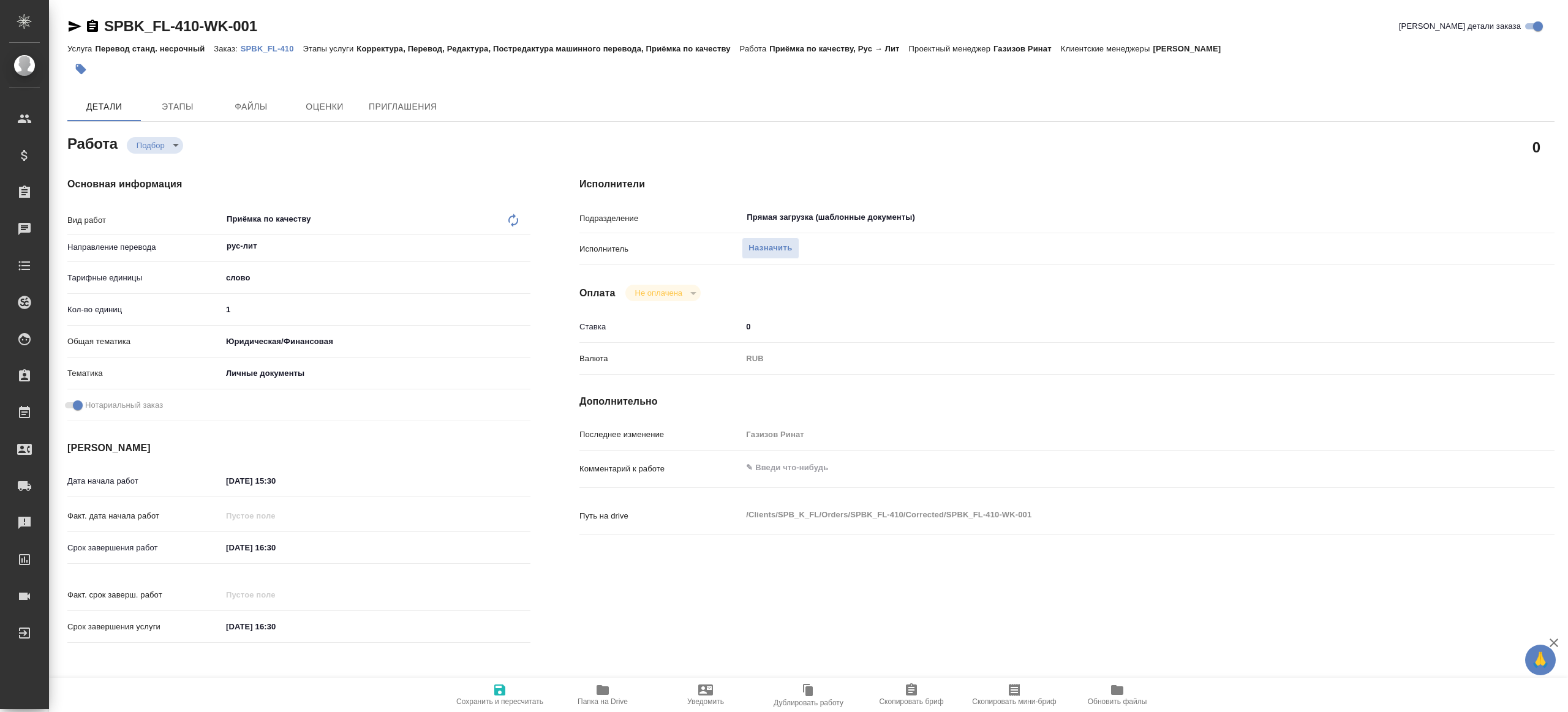
type textarea "x"
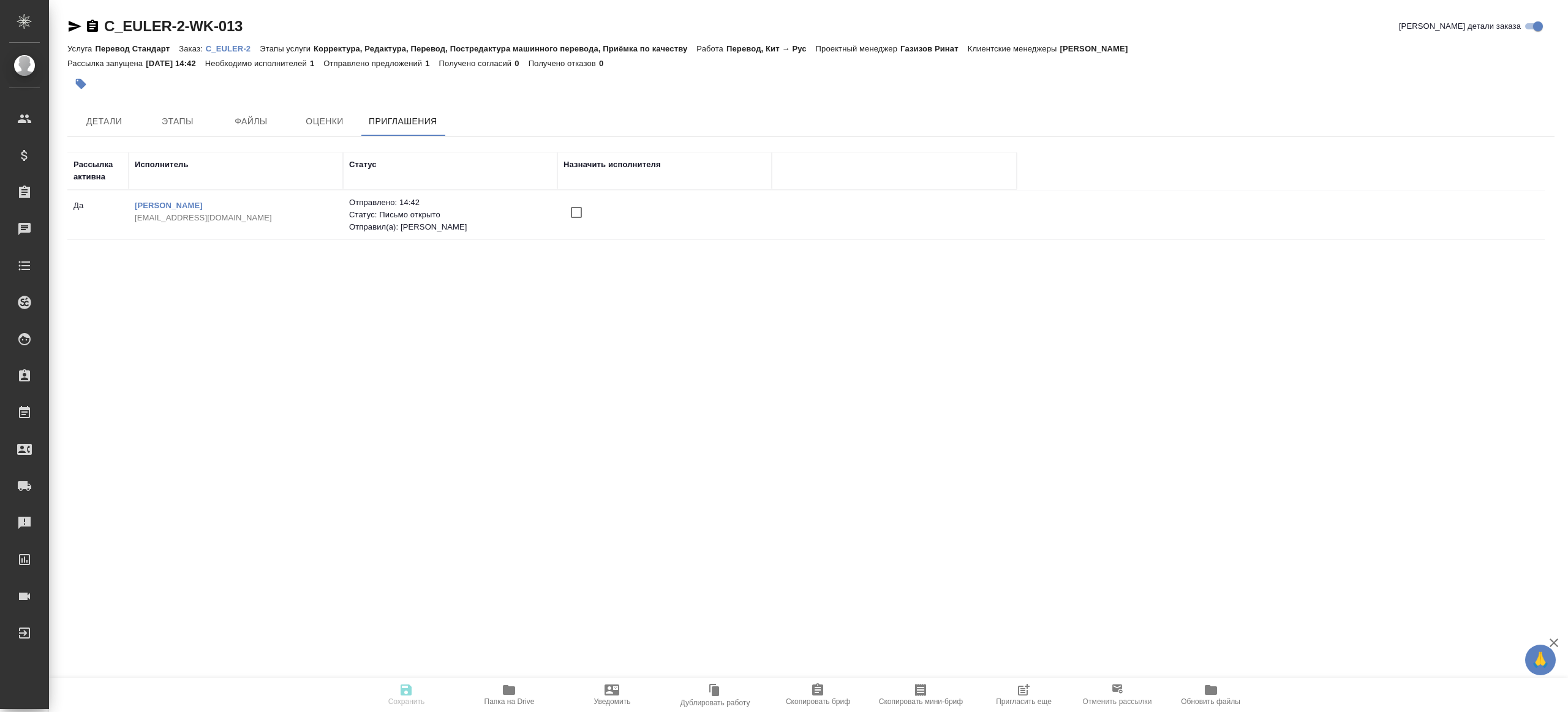
drag, startPoint x: 573, startPoint y: 212, endPoint x: 572, endPoint y: 224, distance: 12.0
click at [573, 212] on input "checkbox" at bounding box center [577, 212] width 26 height 26
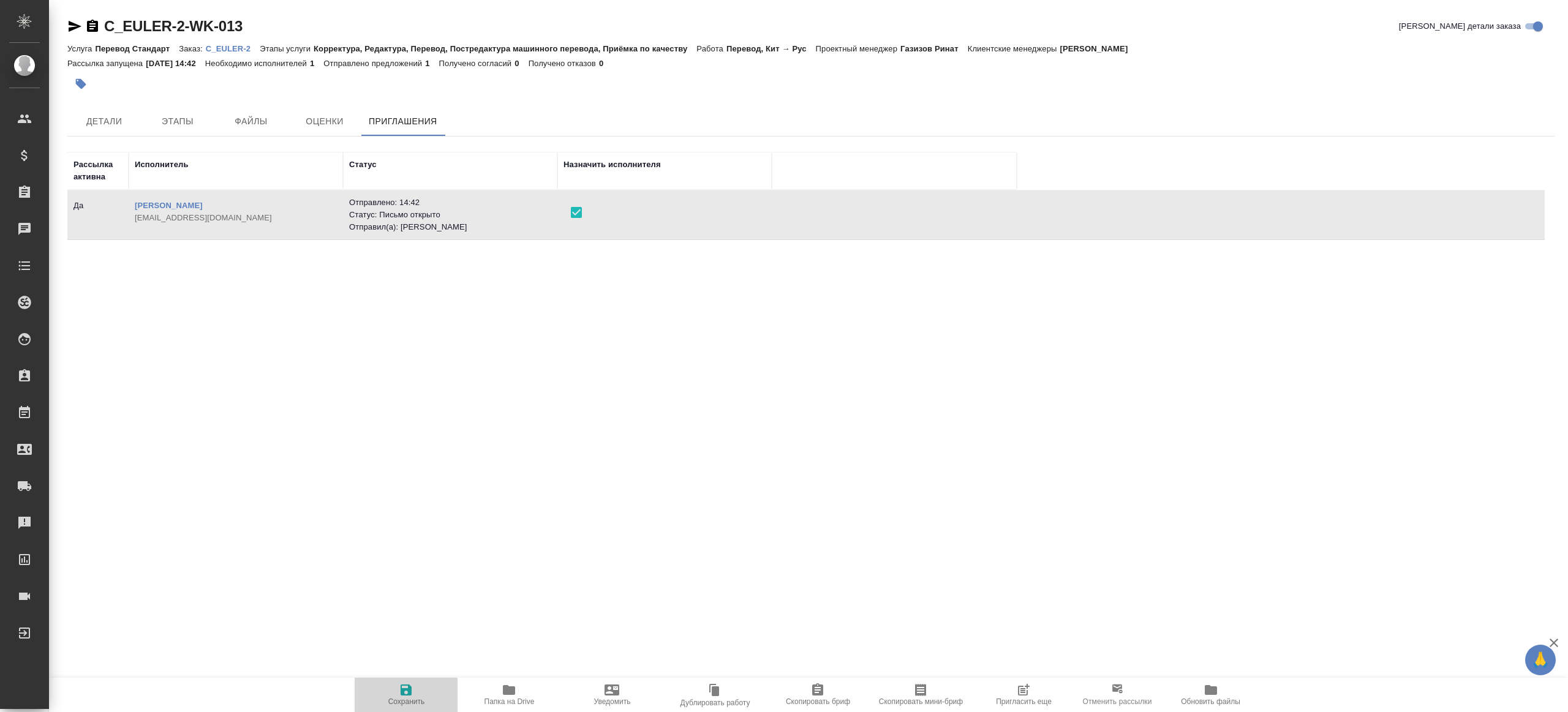
click at [399, 690] on icon "button" at bounding box center [406, 690] width 14 height 14
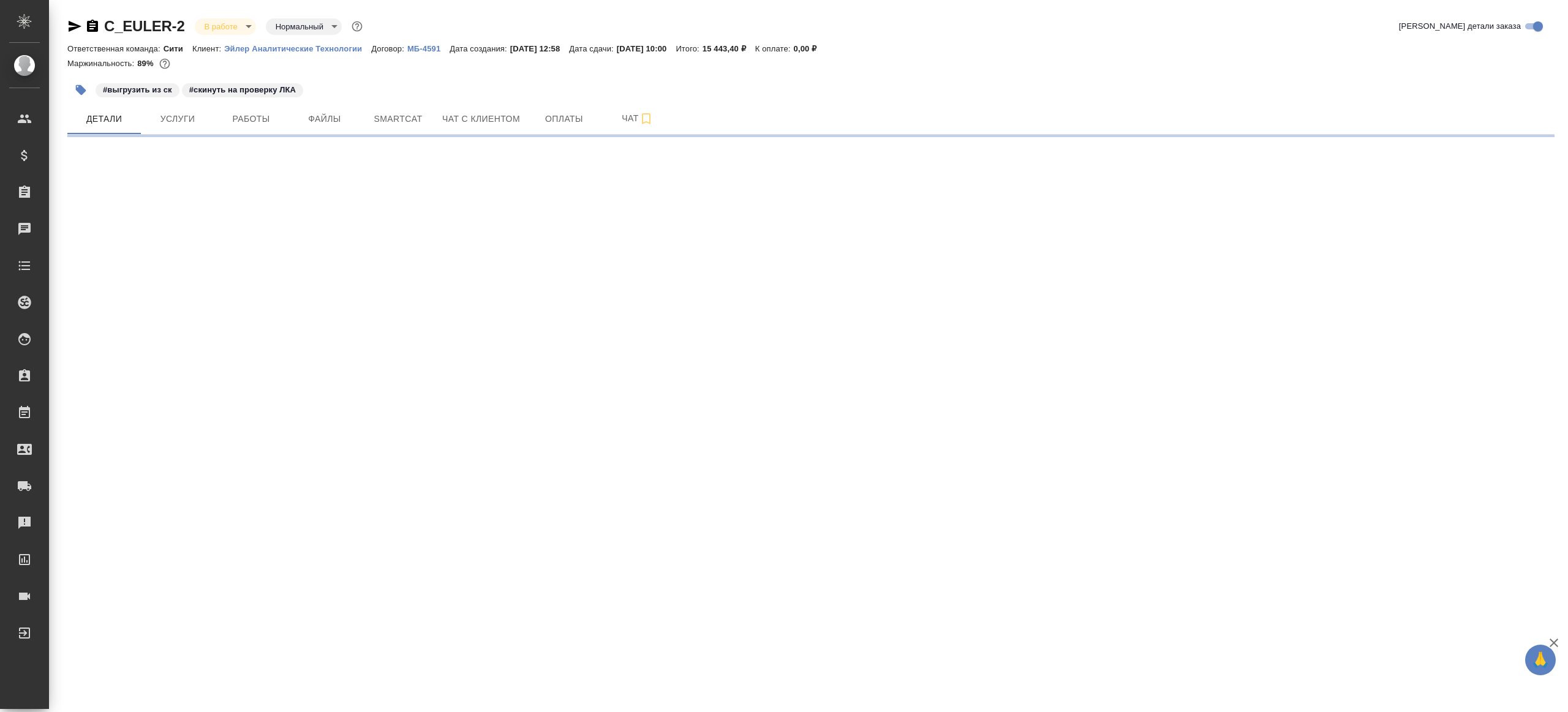
select select "RU"
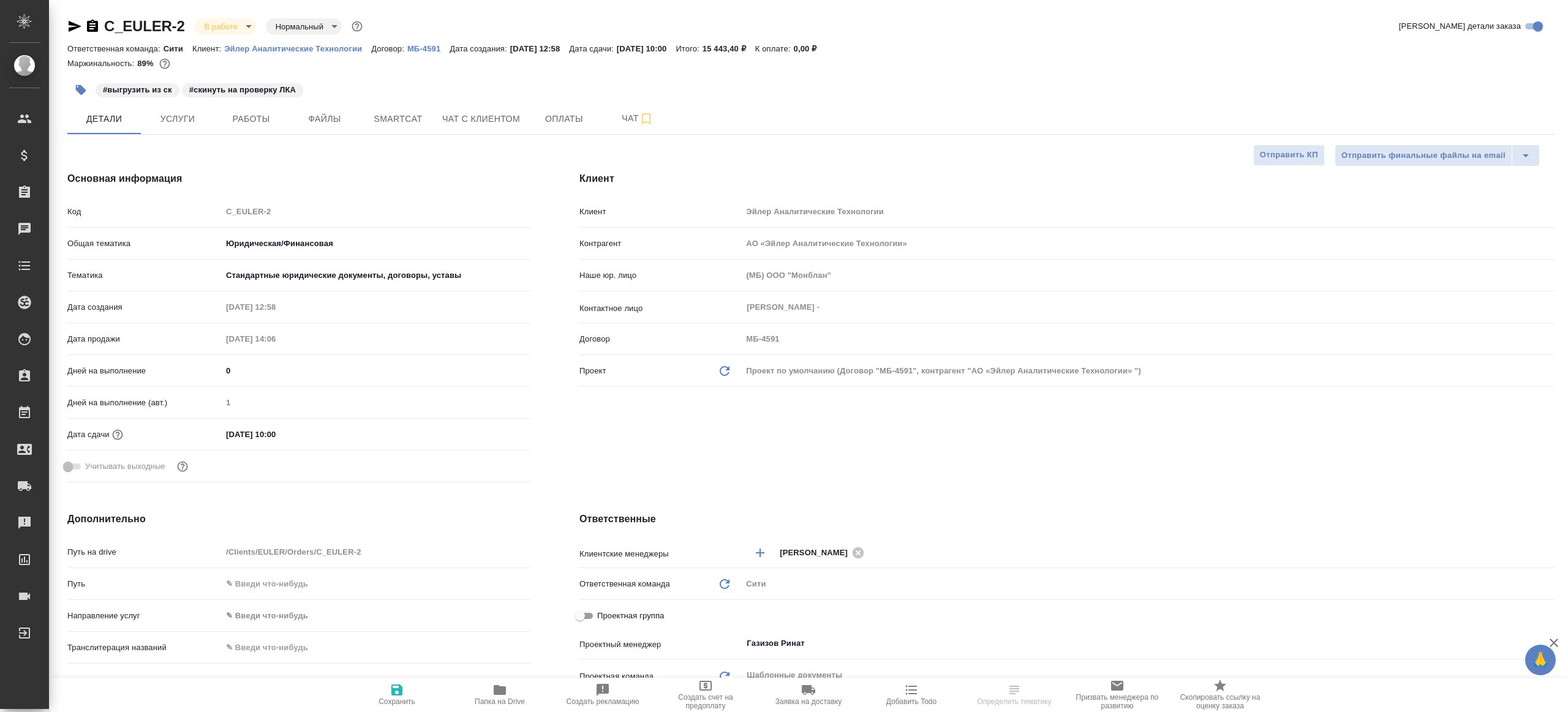
type textarea "x"
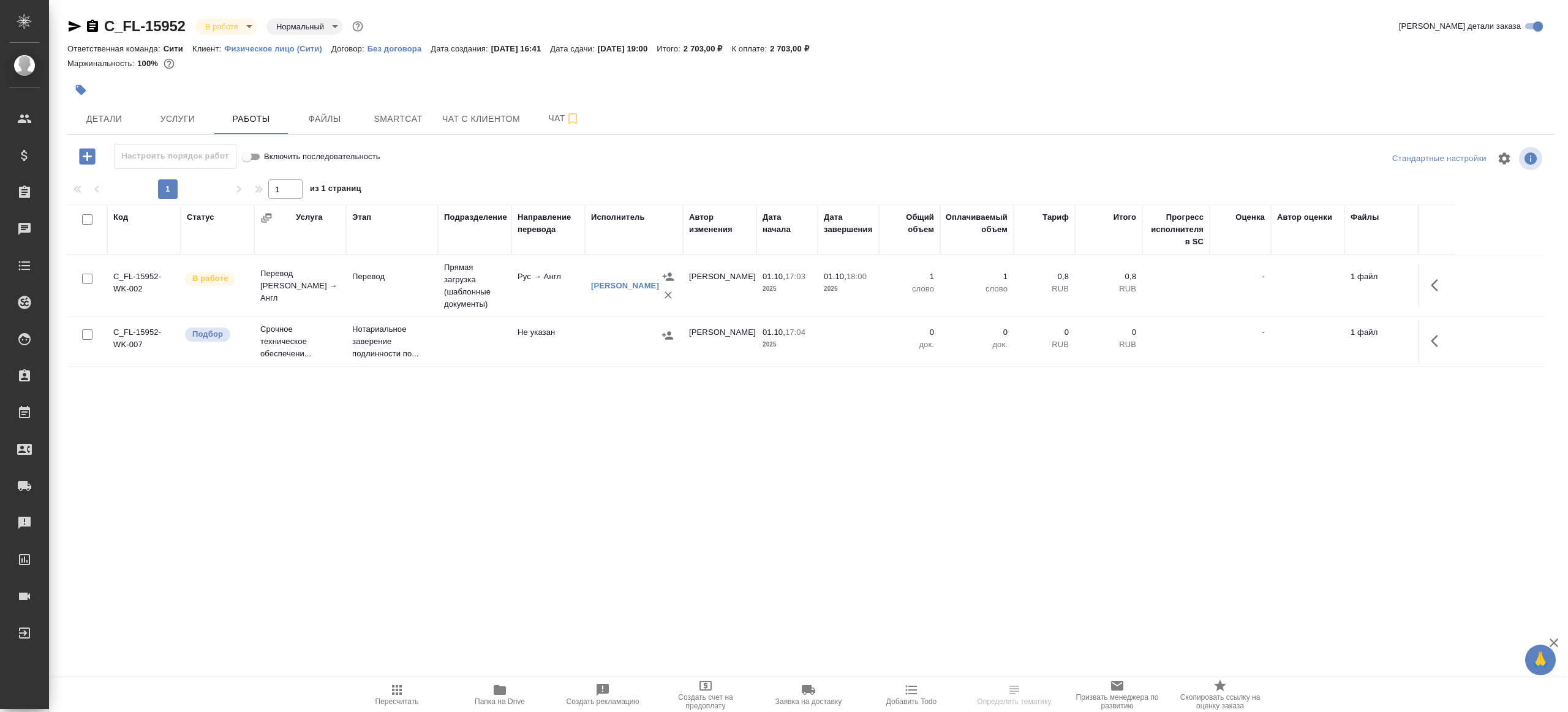
click at [1440, 293] on button "button" at bounding box center [1437, 285] width 29 height 29
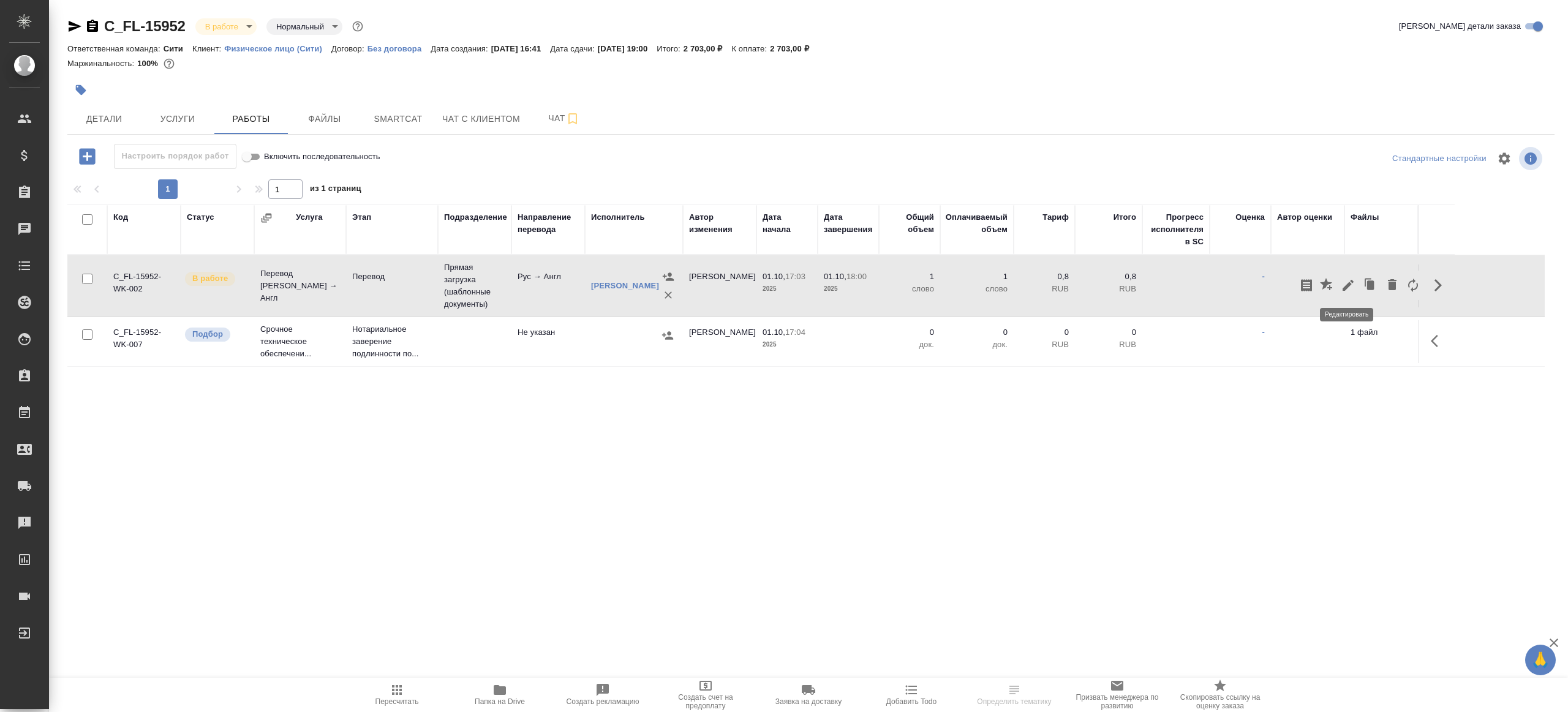
click at [1344, 287] on icon "button" at bounding box center [1348, 285] width 11 height 11
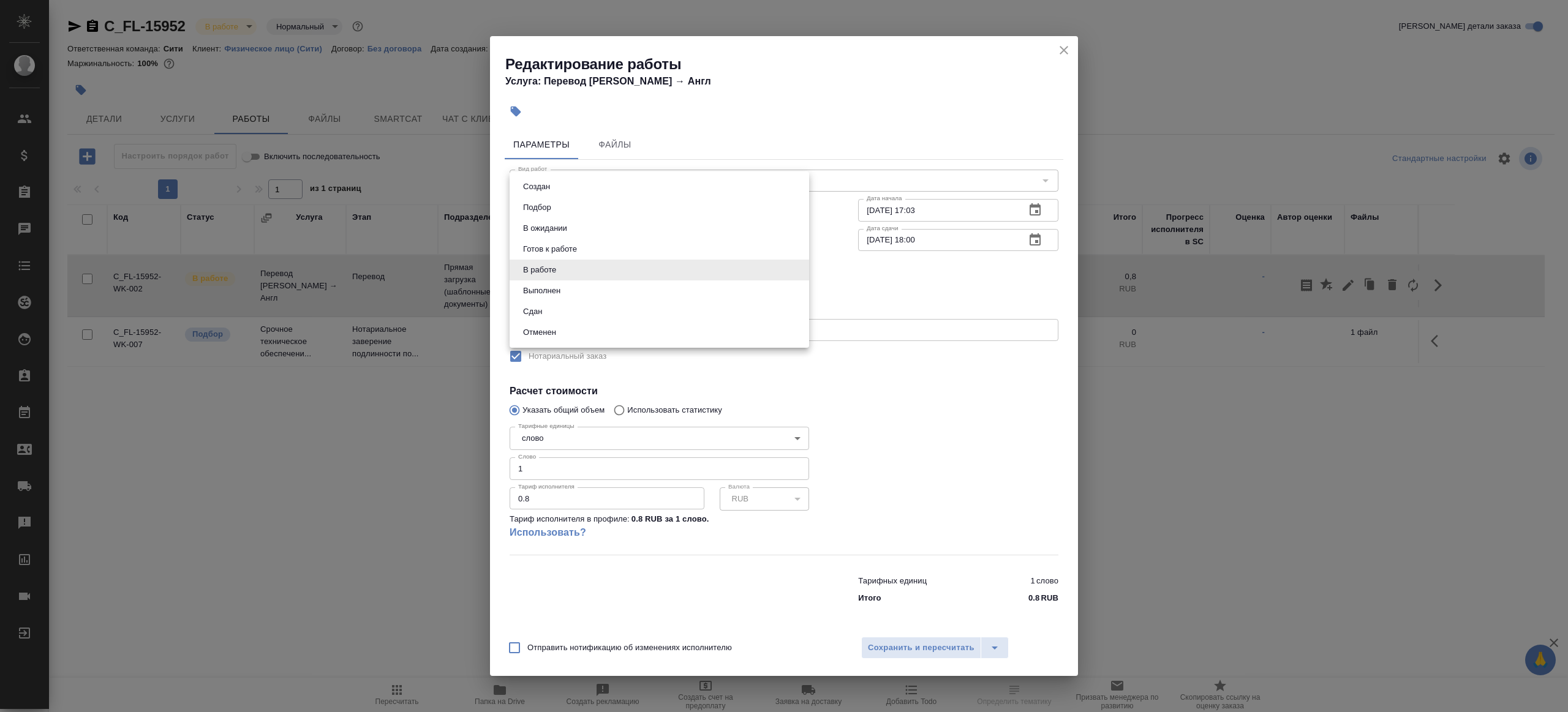
click at [580, 264] on body "🙏 .cls-1 fill:#fff; AWATERA Gazizov Rinat Клиенты Спецификации Заказы Чаты Todo…" at bounding box center [784, 356] width 1568 height 712
click at [574, 328] on li "Отменен" at bounding box center [659, 332] width 300 height 21
type input "cancelled"
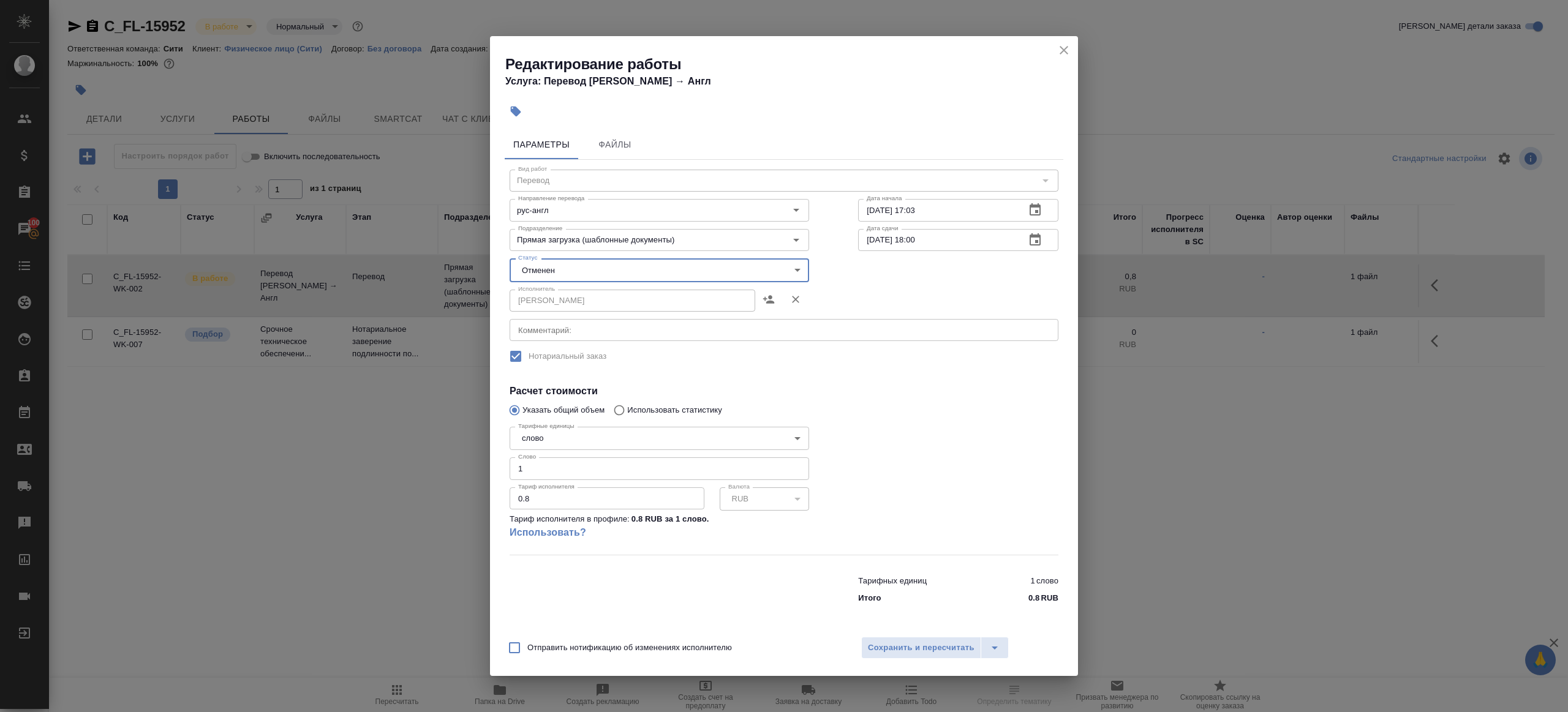
click at [947, 659] on div "Отправить нотификацию об изменениях исполнителю Сохранить и пересчитать" at bounding box center [784, 652] width 588 height 47
click at [945, 653] on span "Сохранить и пересчитать" at bounding box center [921, 648] width 107 height 14
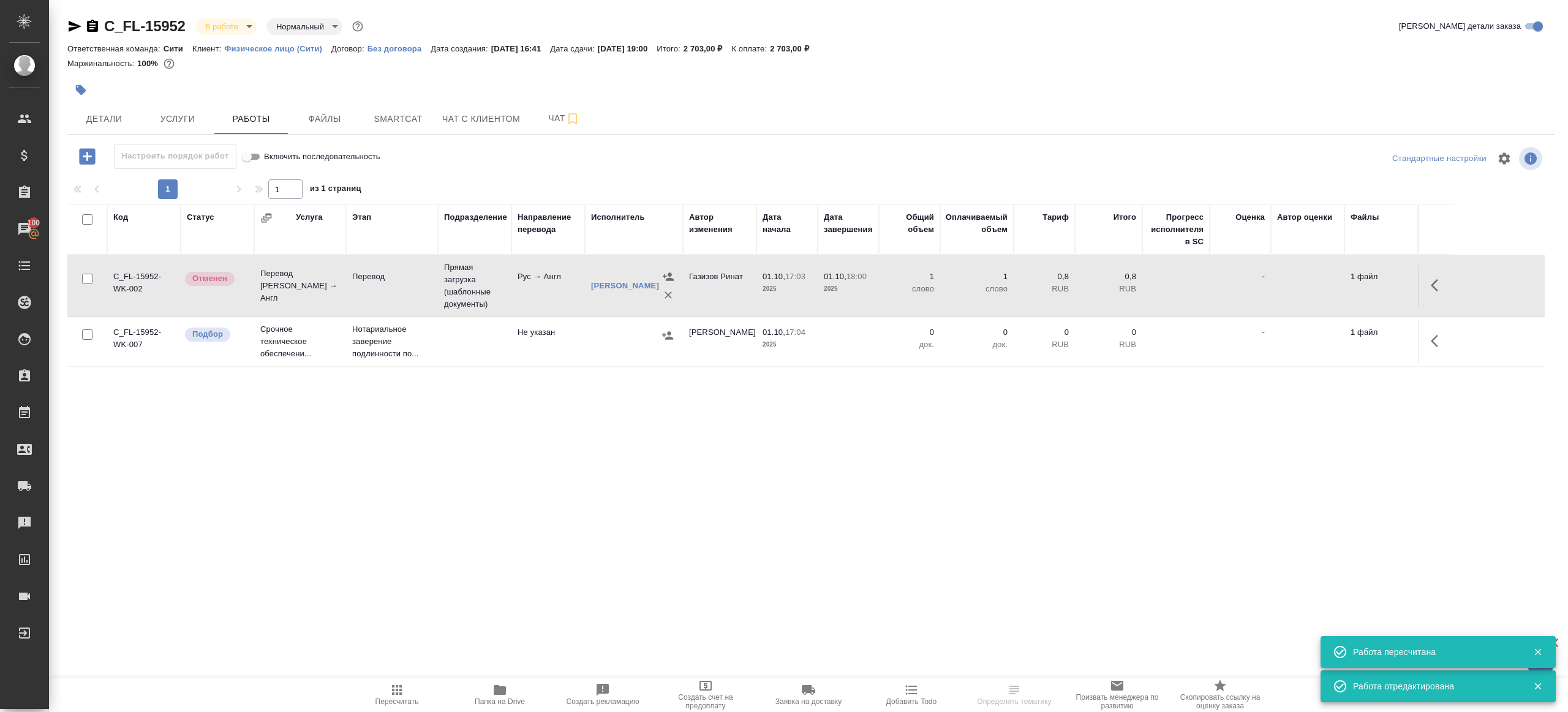
click at [464, 300] on td "Прямая загрузка (шаблонные документы)" at bounding box center [475, 285] width 73 height 61
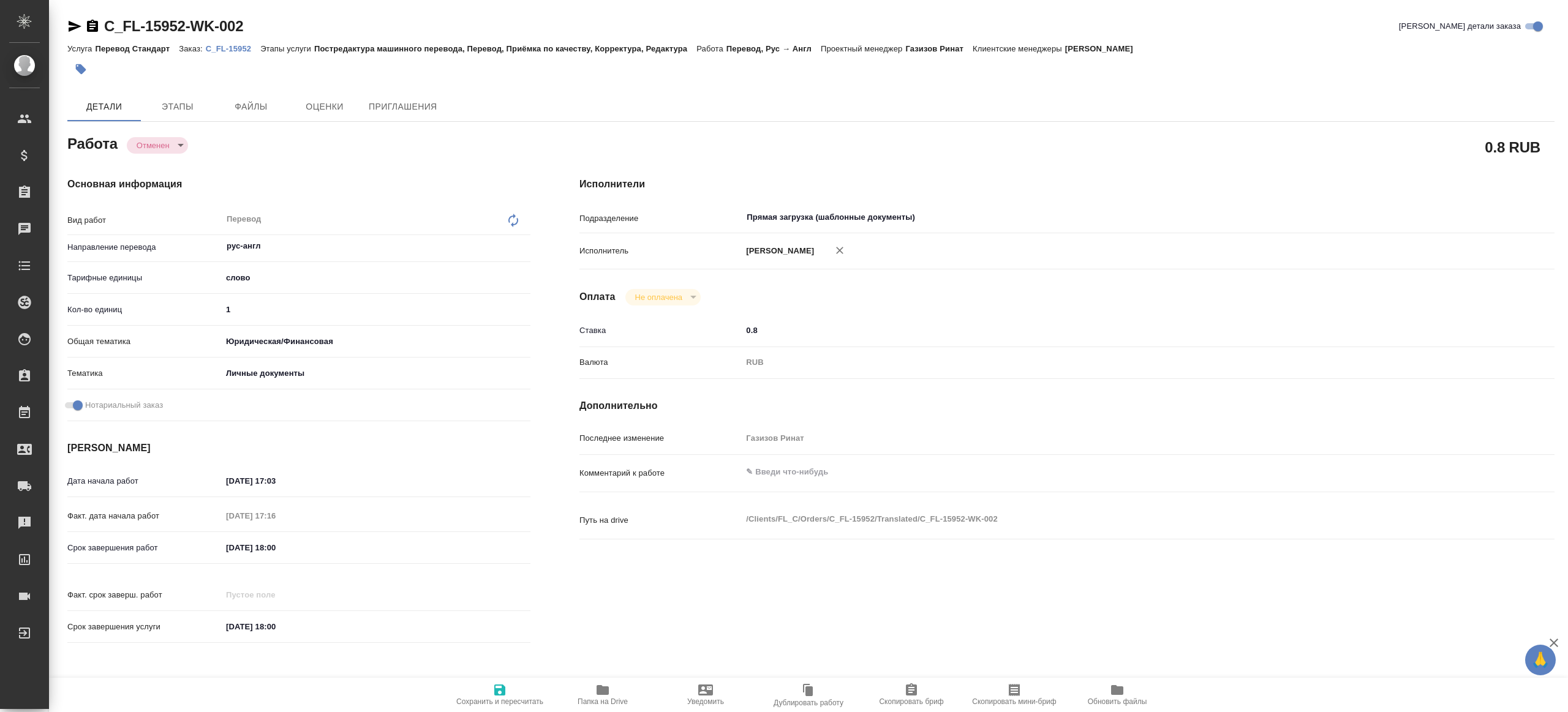
type textarea "x"
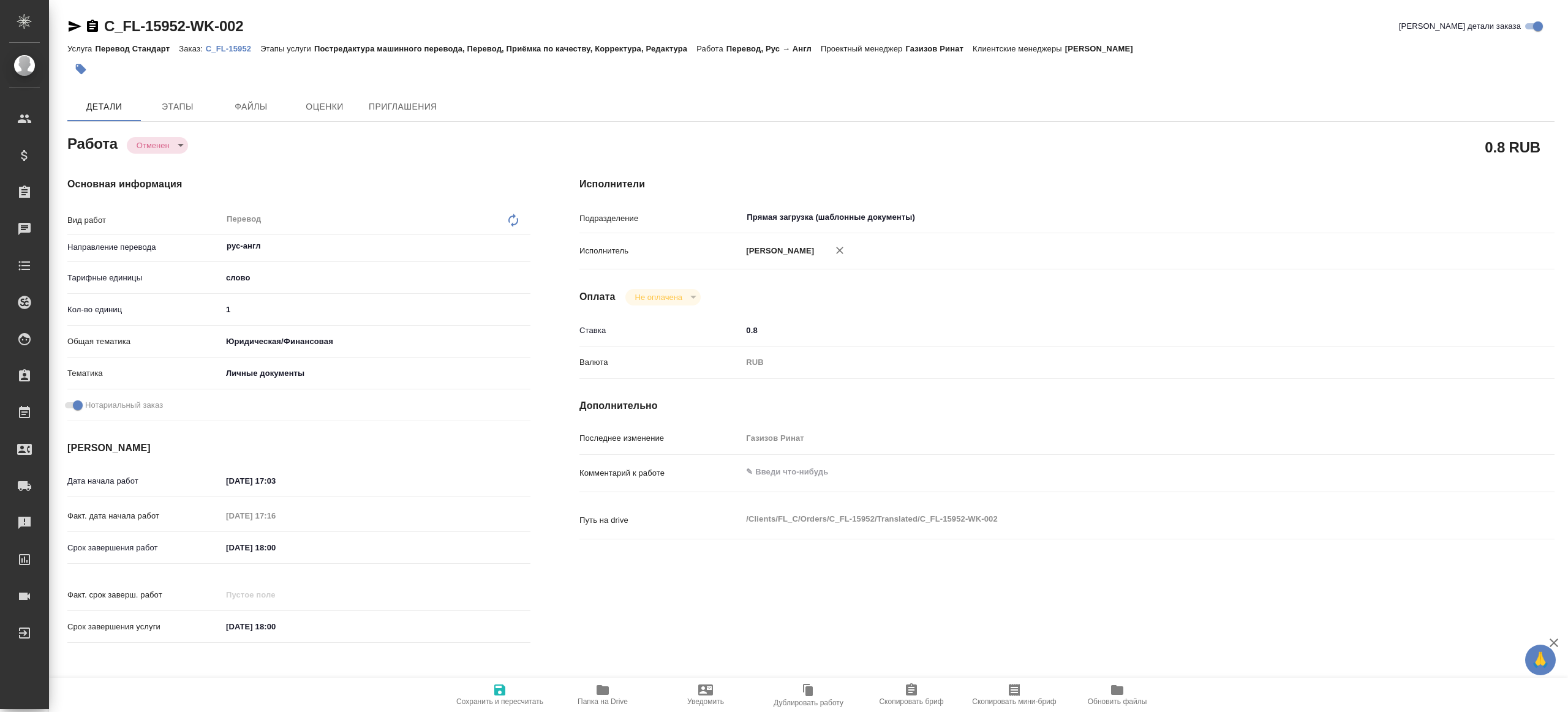
type textarea "x"
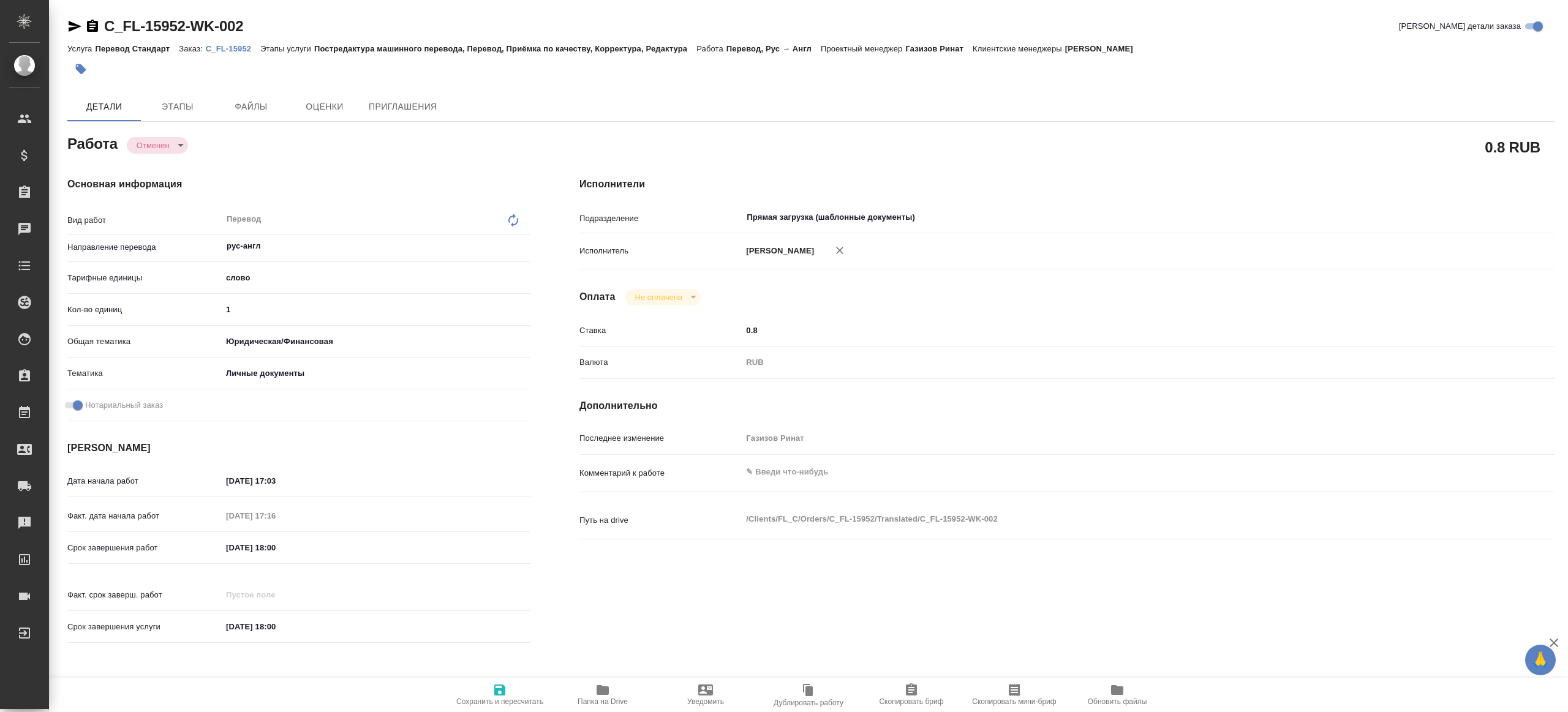
type textarea "x"
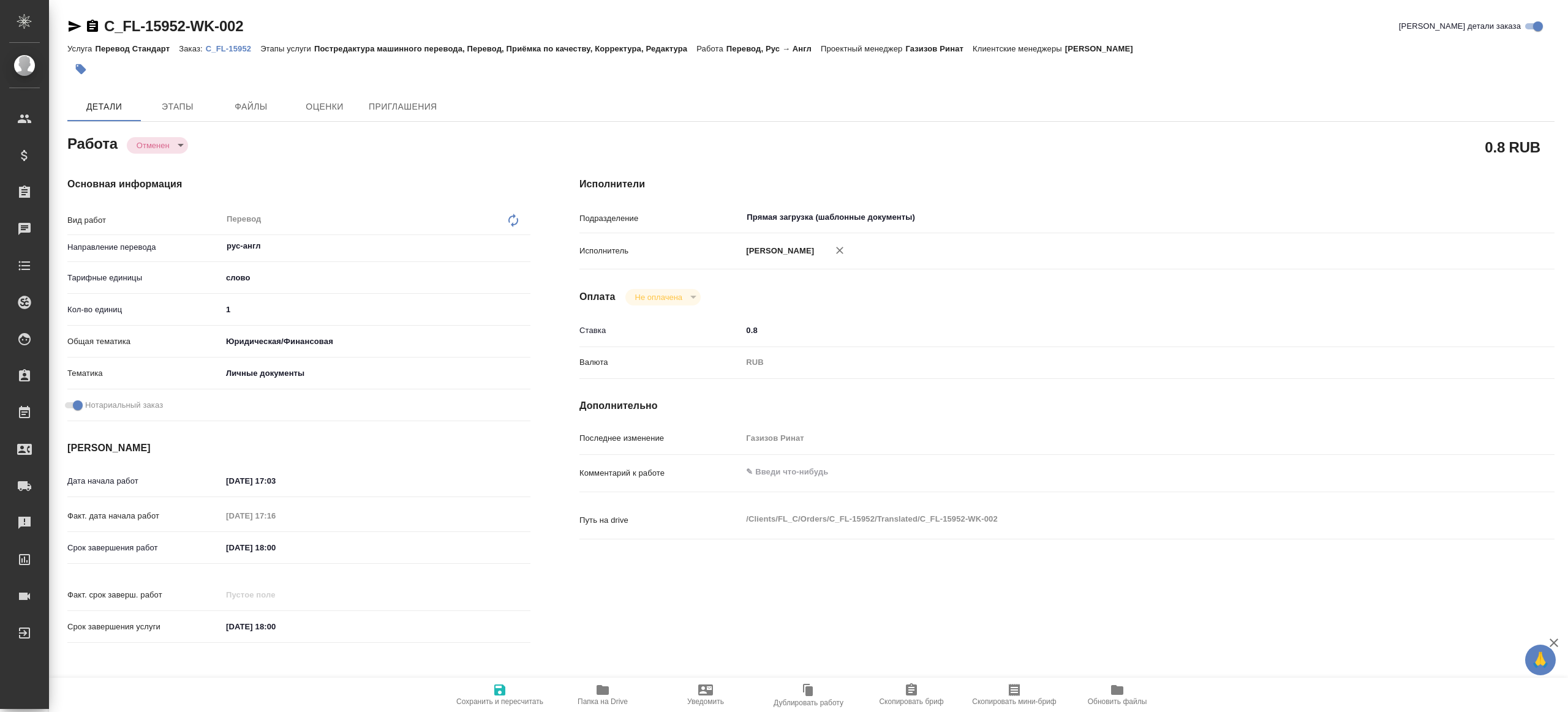
type textarea "x"
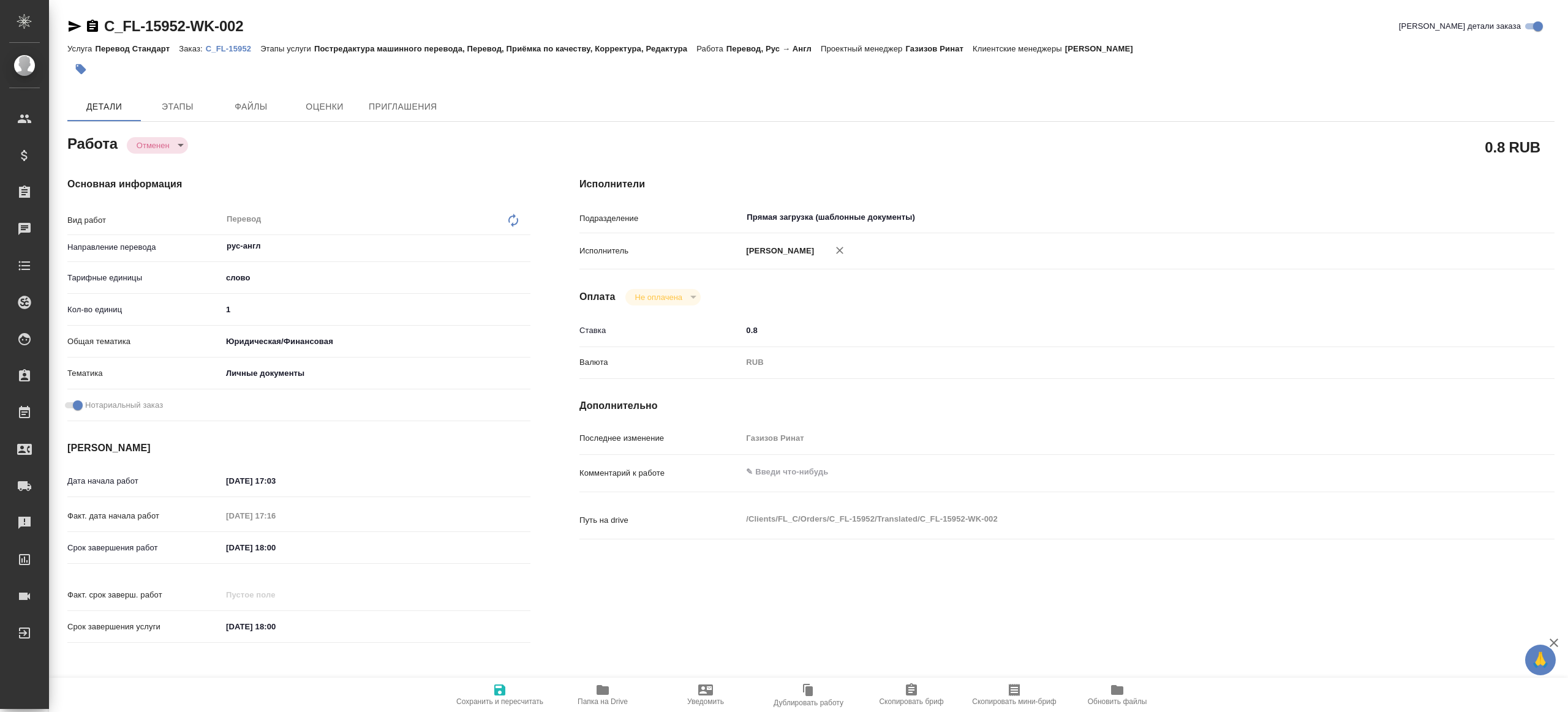
type textarea "x"
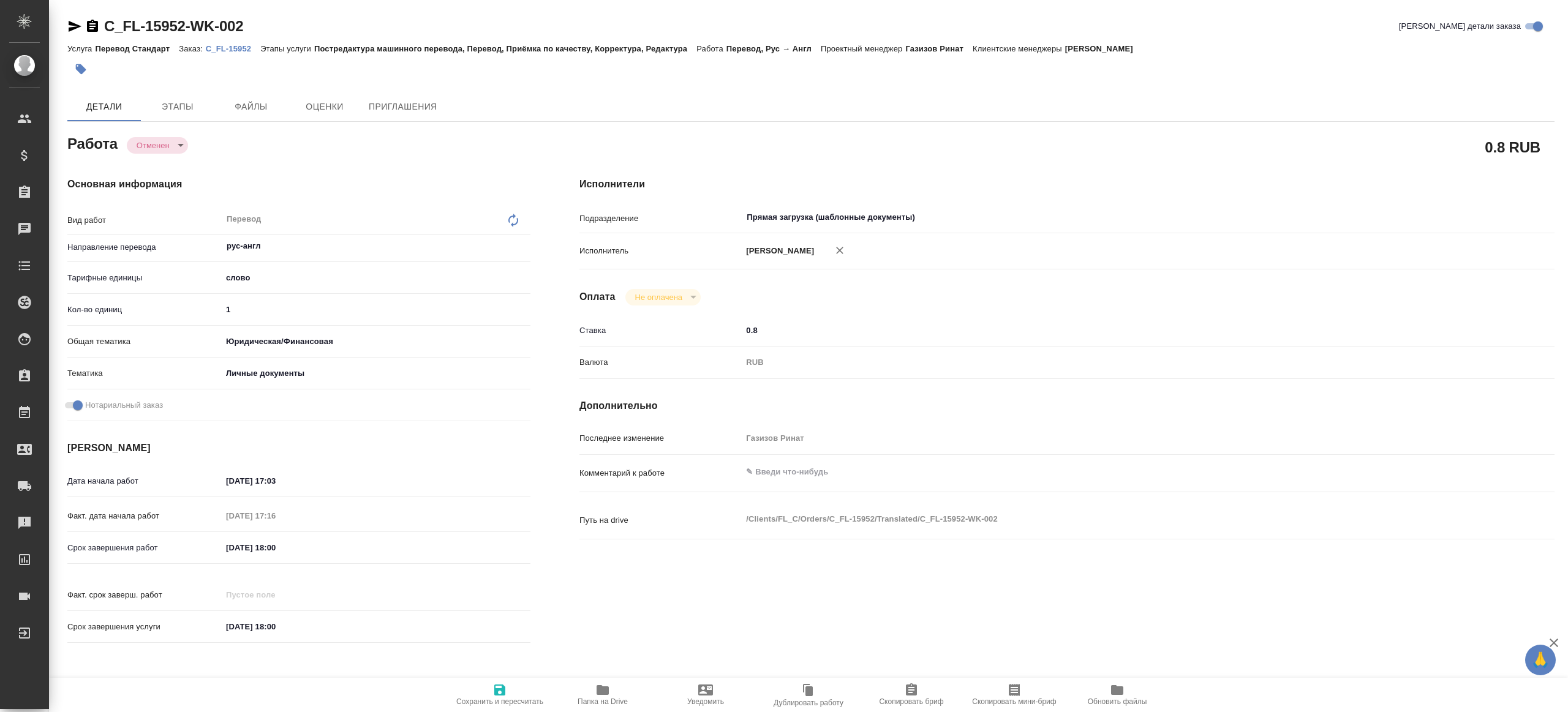
type textarea "x"
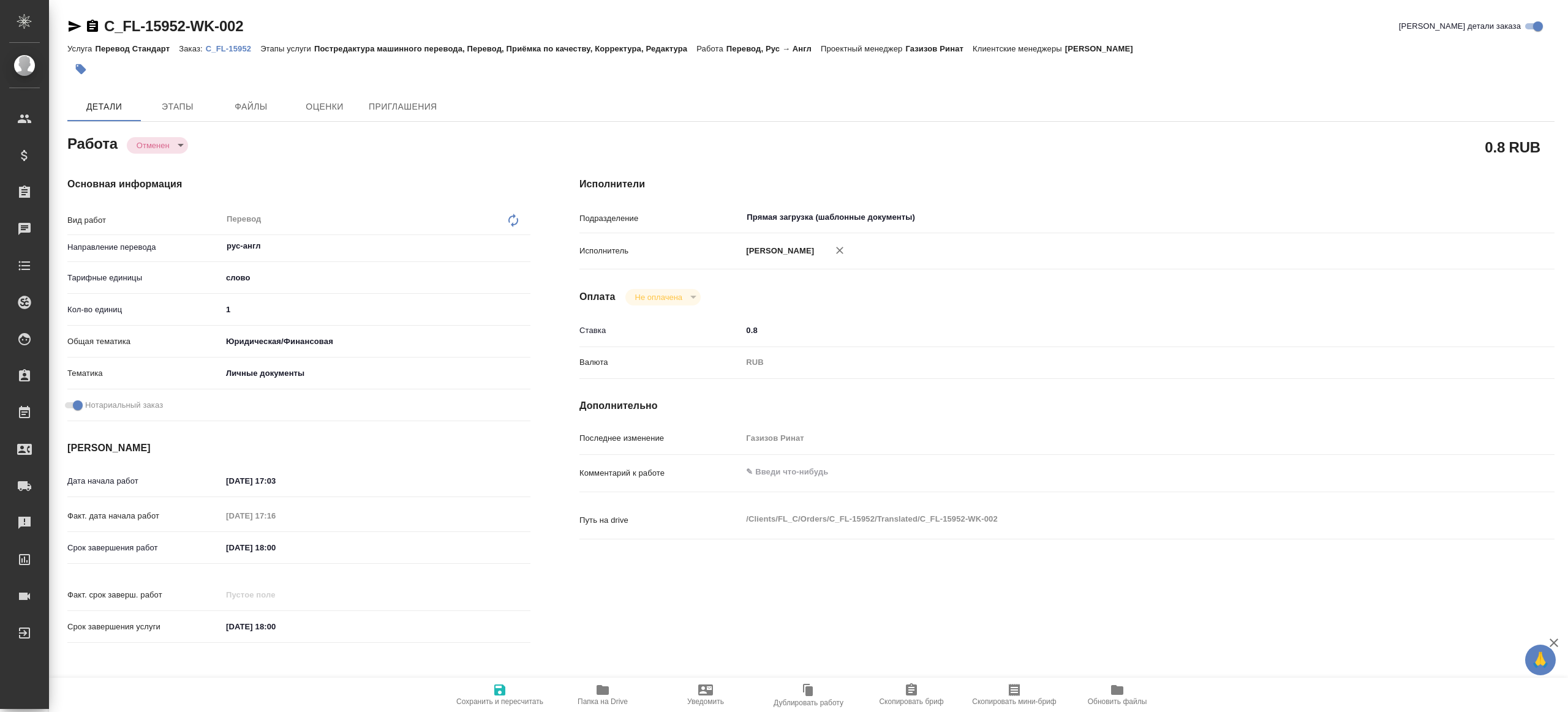
type textarea "x"
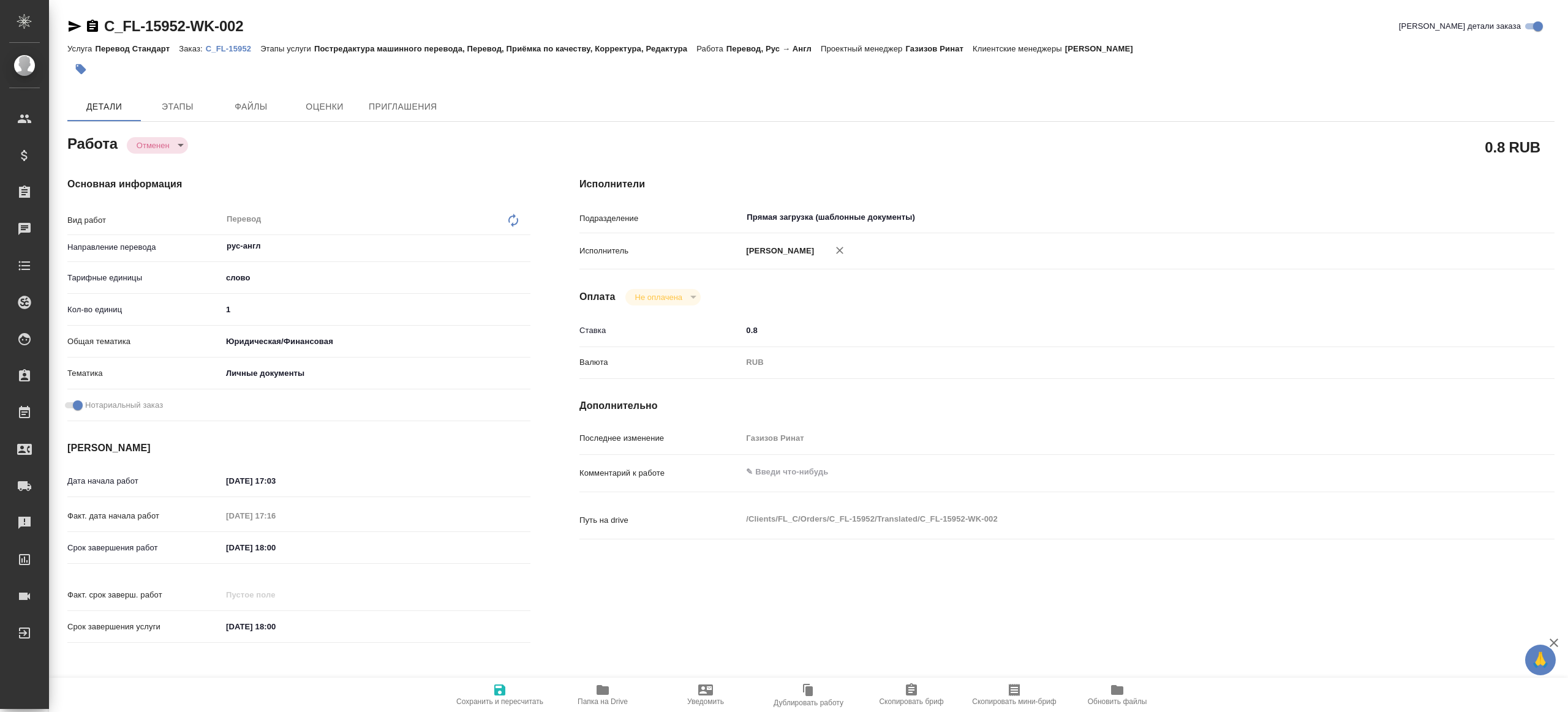
type textarea "x"
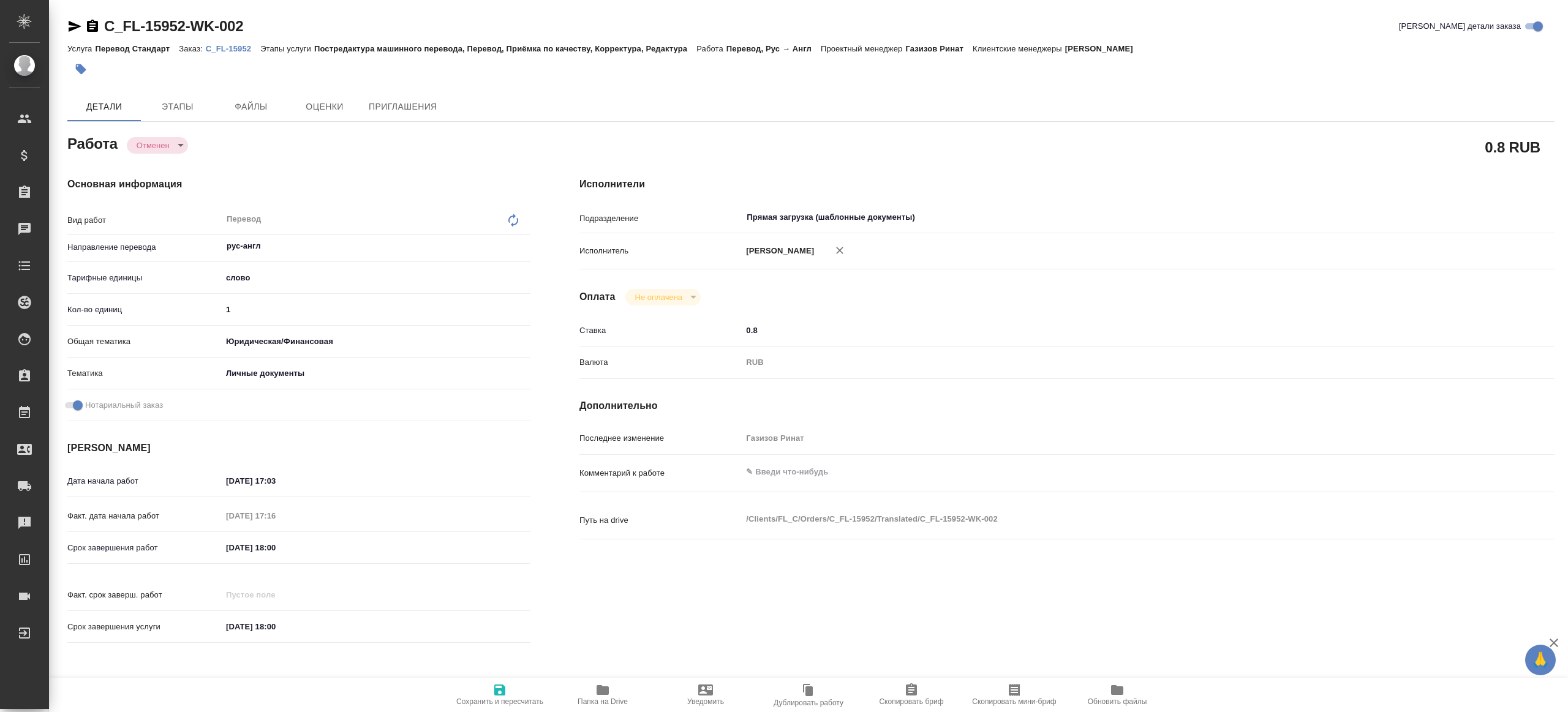
type textarea "x"
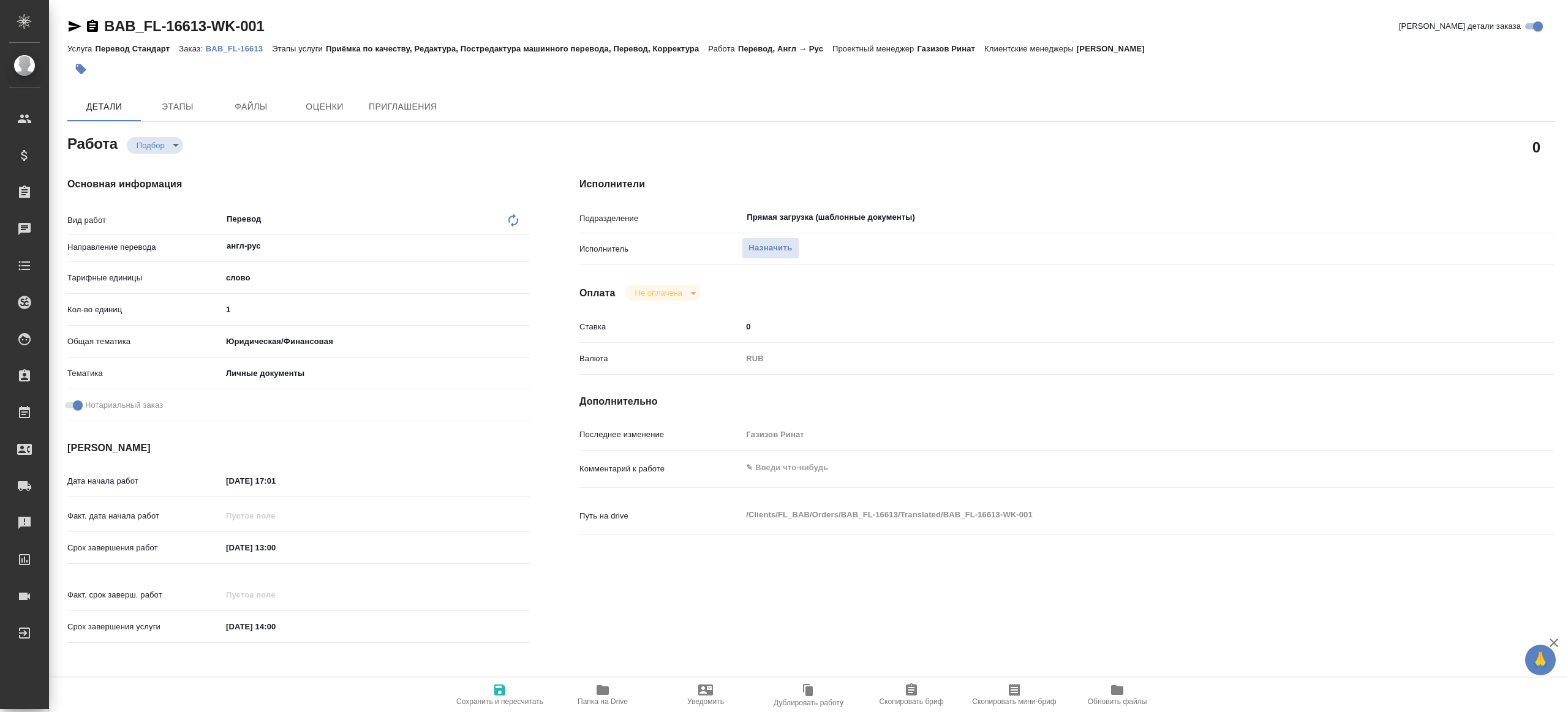
type textarea "x"
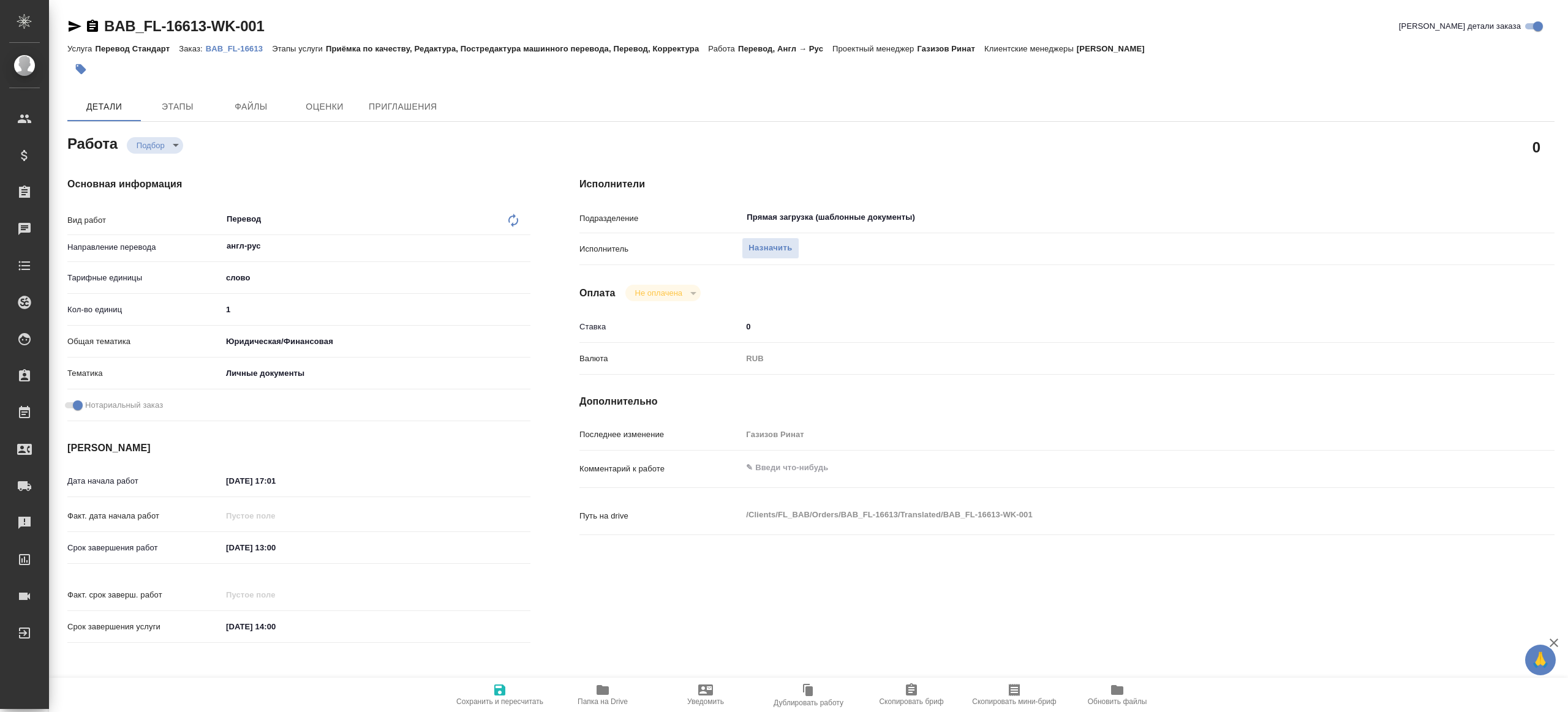
type textarea "x"
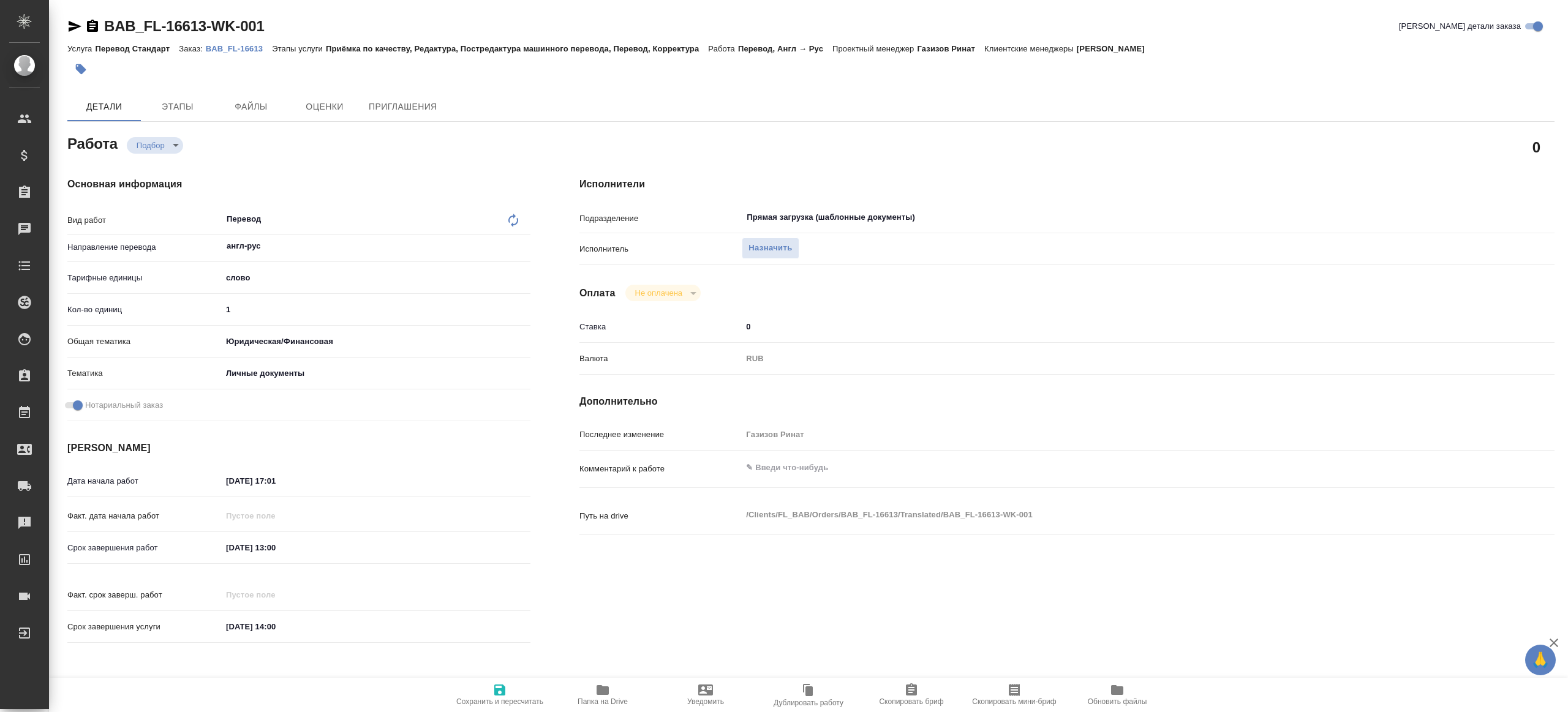
type textarea "x"
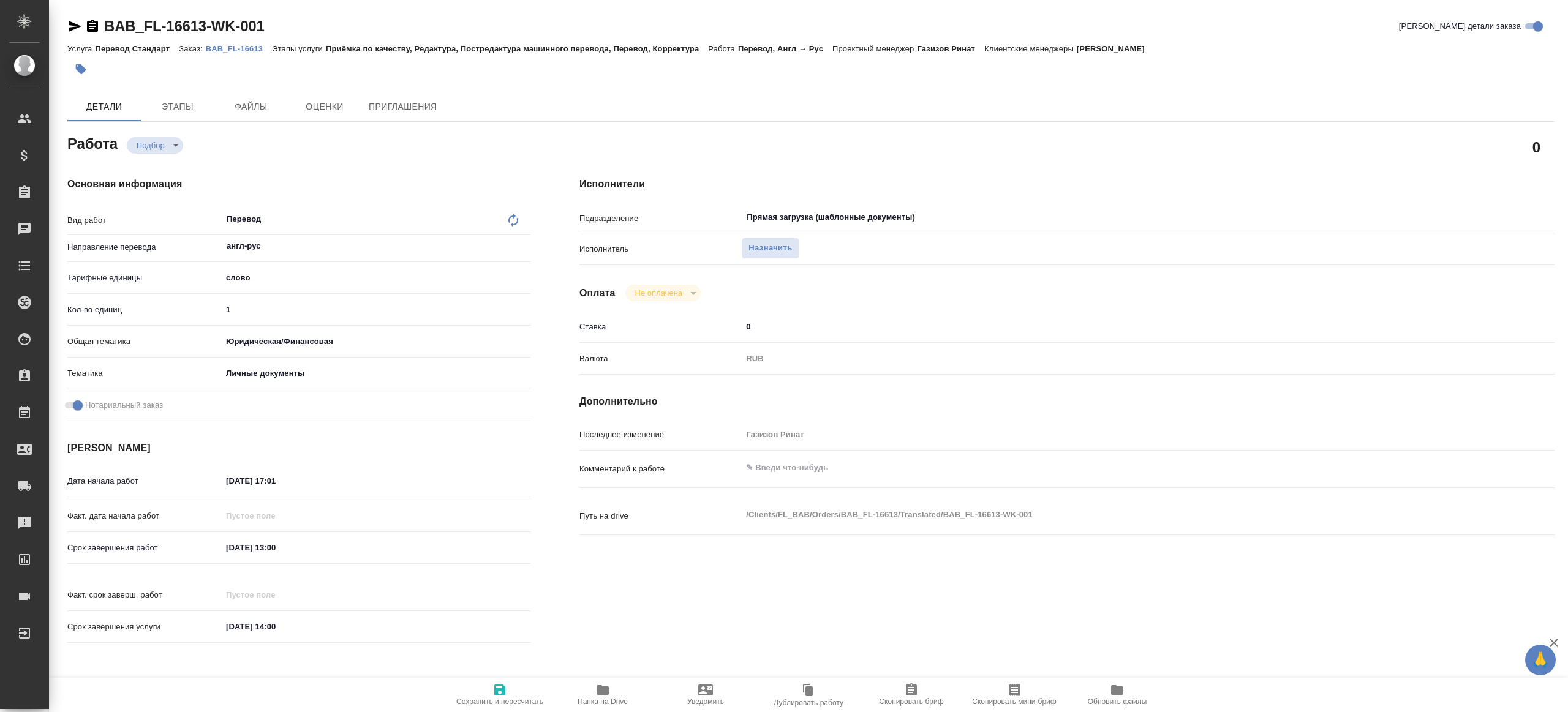
type textarea "x"
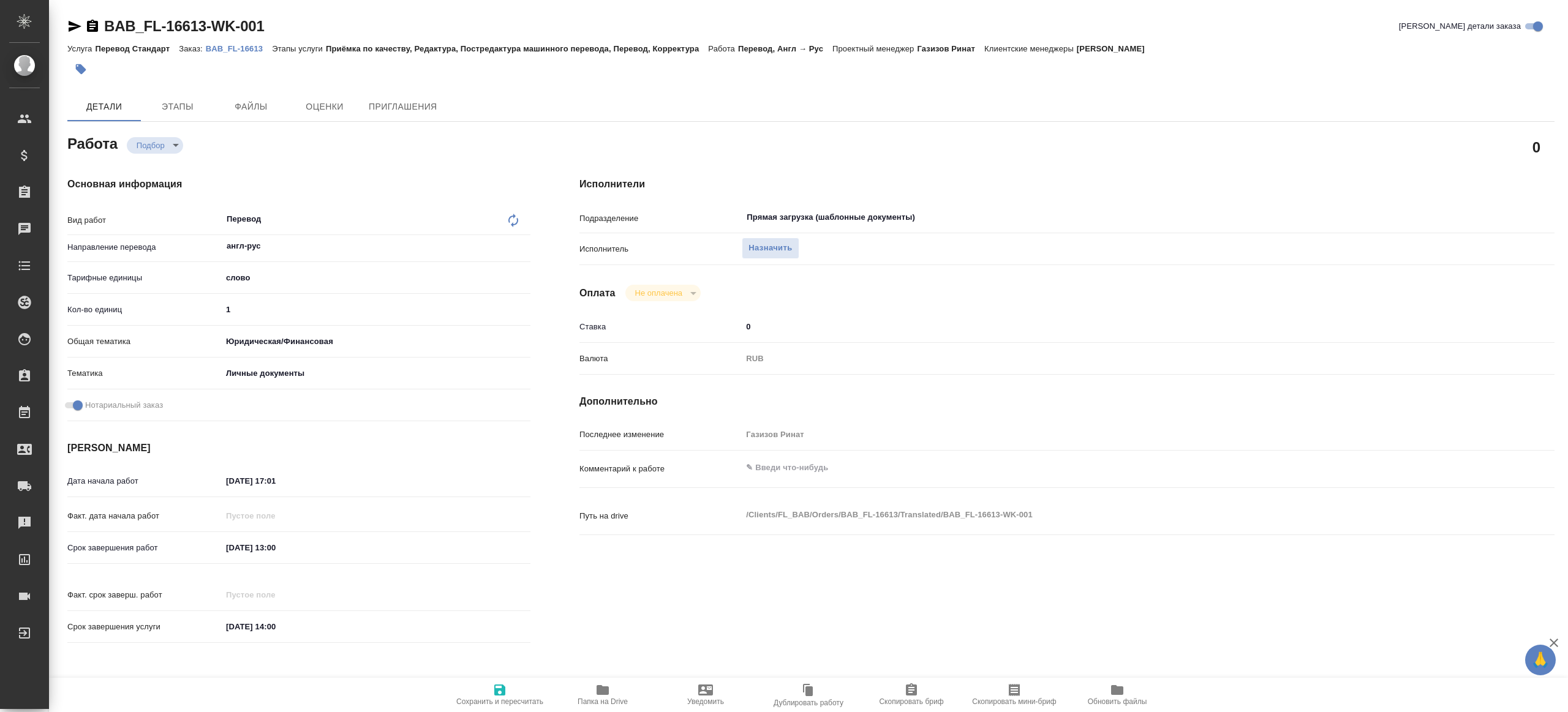
type textarea "x"
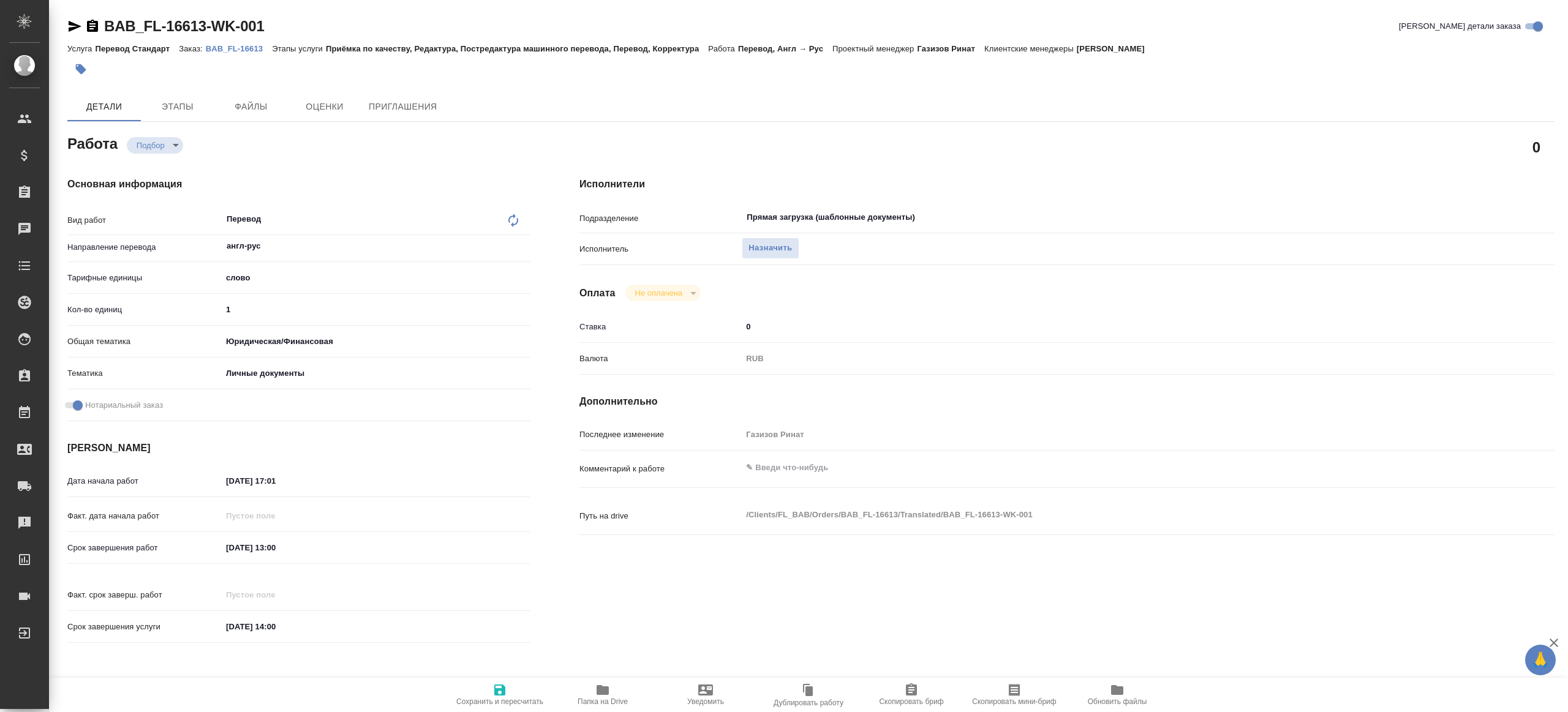
type textarea "x"
